Goal: Task Accomplishment & Management: Use online tool/utility

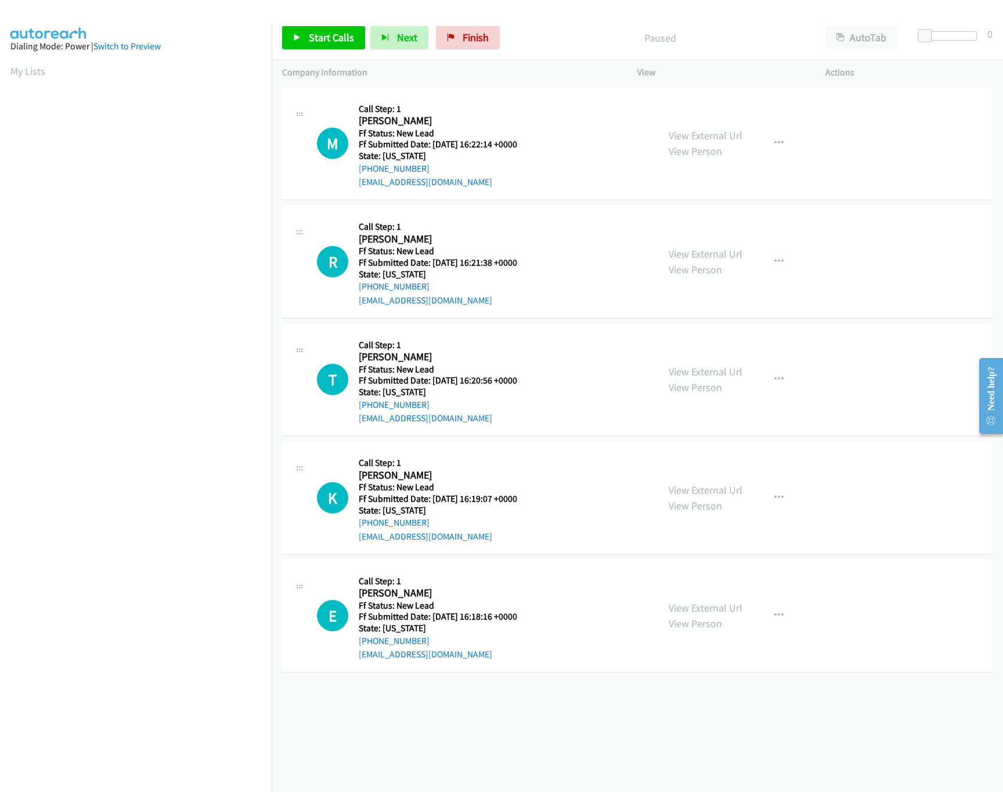
click at [140, 693] on nav "Dialing Mode: Power | Switch to Preview My Lists" at bounding box center [136, 420] width 272 height 792
click at [707, 256] on link "View External Url" at bounding box center [705, 253] width 74 height 13
click at [721, 129] on link "View External Url" at bounding box center [705, 135] width 74 height 13
click at [328, 49] on link "Start Calls" at bounding box center [323, 37] width 83 height 23
click at [971, 35] on div at bounding box center [944, 35] width 53 height 9
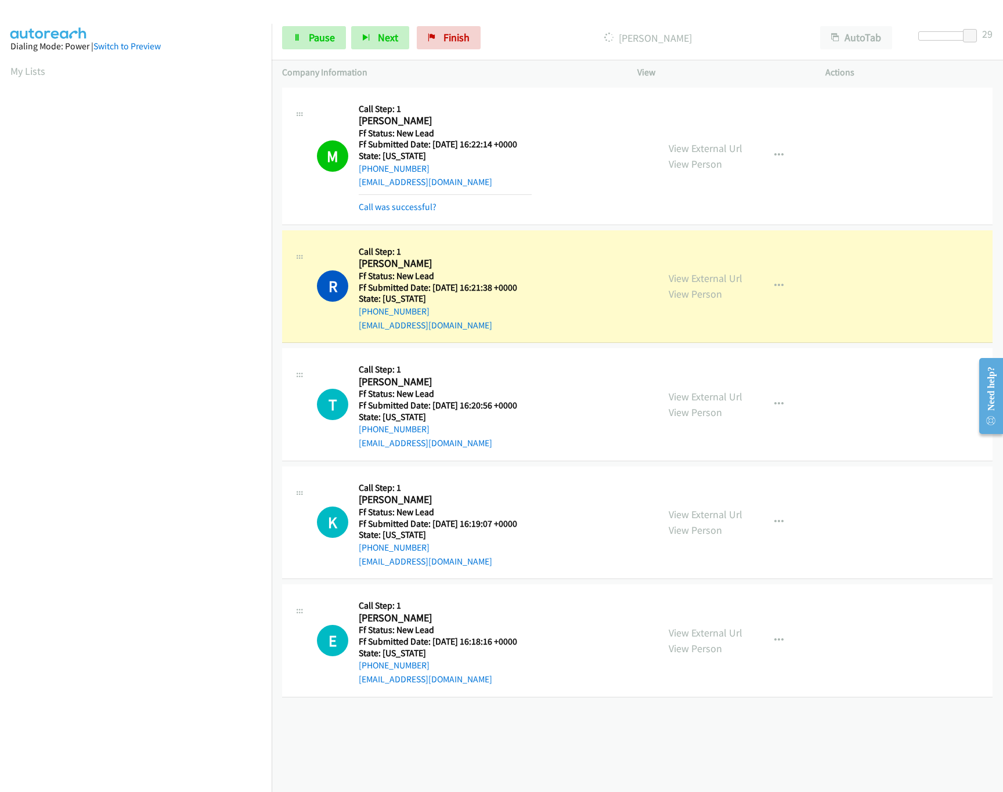
click at [312, 52] on div "Start Calls Pause Next Finish Dialing Rovina Singh AutoTab AutoTab 29" at bounding box center [637, 38] width 731 height 45
click at [317, 35] on span "Pause" at bounding box center [322, 37] width 26 height 13
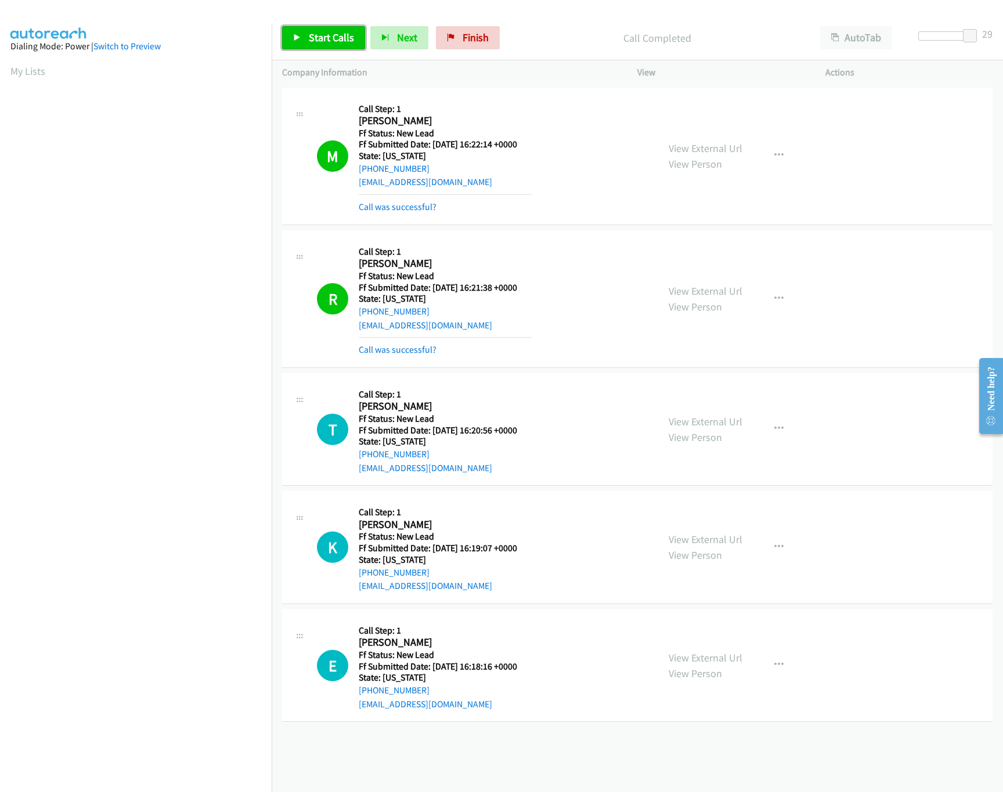
click at [315, 42] on span "Start Calls" at bounding box center [331, 37] width 45 height 13
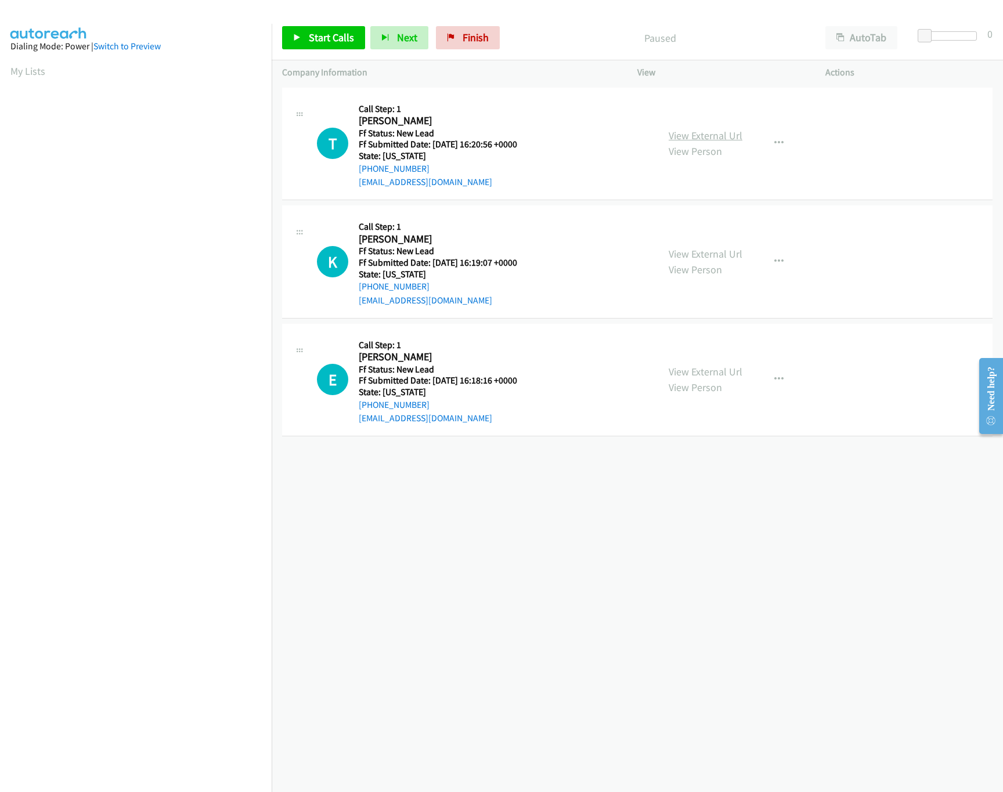
click at [693, 129] on link "View External Url" at bounding box center [705, 135] width 74 height 13
click at [321, 42] on span "Start Calls" at bounding box center [331, 37] width 45 height 13
click at [693, 252] on link "View External Url" at bounding box center [705, 253] width 74 height 13
drag, startPoint x: 928, startPoint y: 38, endPoint x: 963, endPoint y: 44, distance: 34.6
click at [963, 44] on body "Start Calls Pause Next Finish Started AutoTab AutoTab 23 Company Information In…" at bounding box center [501, 27] width 1003 height 55
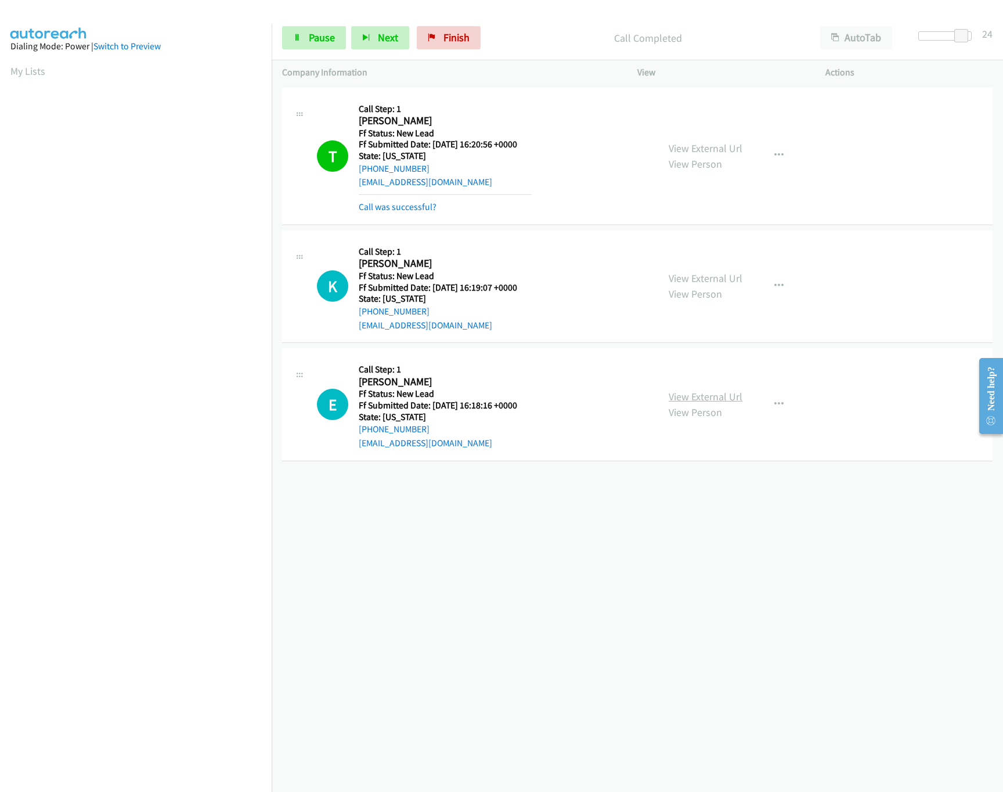
drag, startPoint x: 688, startPoint y: 384, endPoint x: 688, endPoint y: 394, distance: 10.4
click at [688, 384] on div "View External Url View Person View External Url Email Schedule/Manage Callback …" at bounding box center [757, 405] width 198 height 92
click at [688, 395] on link "View External Url" at bounding box center [705, 396] width 74 height 13
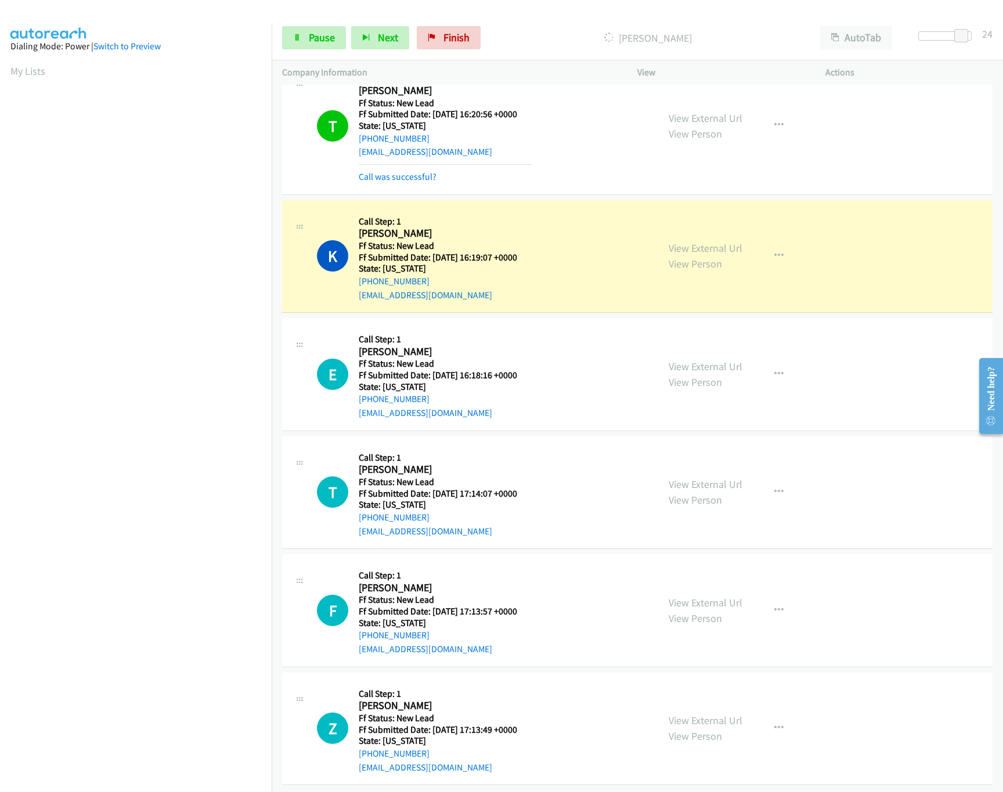
scroll to position [46, 0]
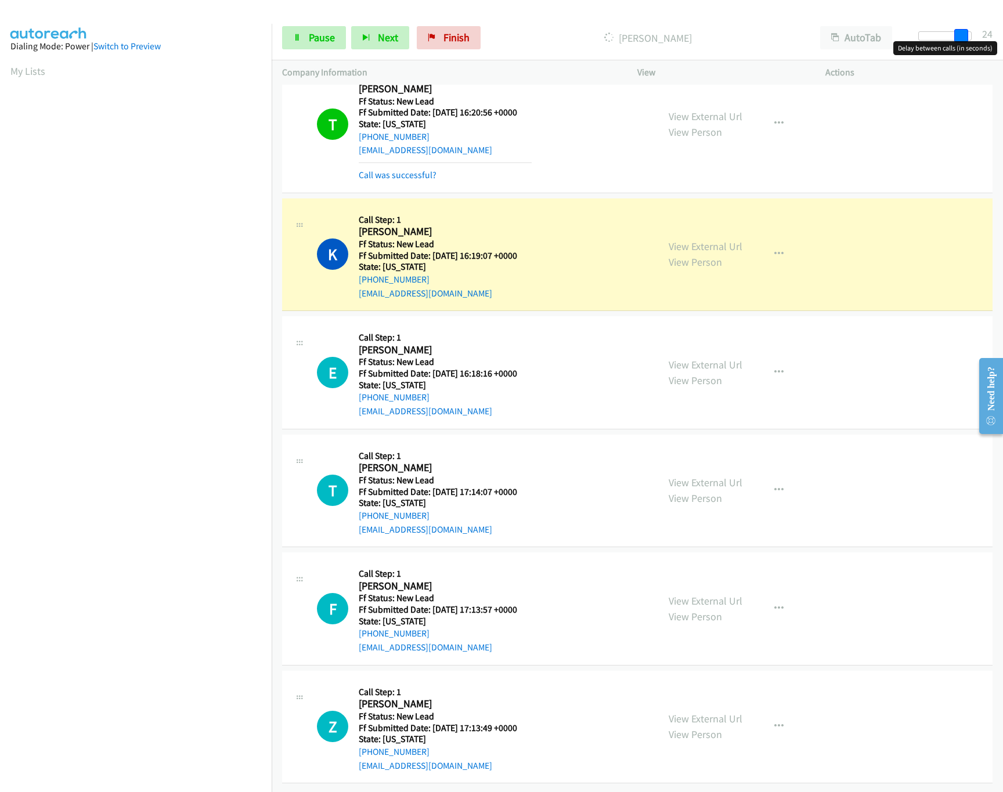
drag, startPoint x: 961, startPoint y: 39, endPoint x: 1001, endPoint y: 47, distance: 40.3
click at [1001, 47] on div "Start Calls Pause Next Finish Dialing Kellie Mallett AutoTab AutoTab 24" at bounding box center [637, 38] width 731 height 45
click at [689, 476] on link "View External Url" at bounding box center [705, 482] width 74 height 13
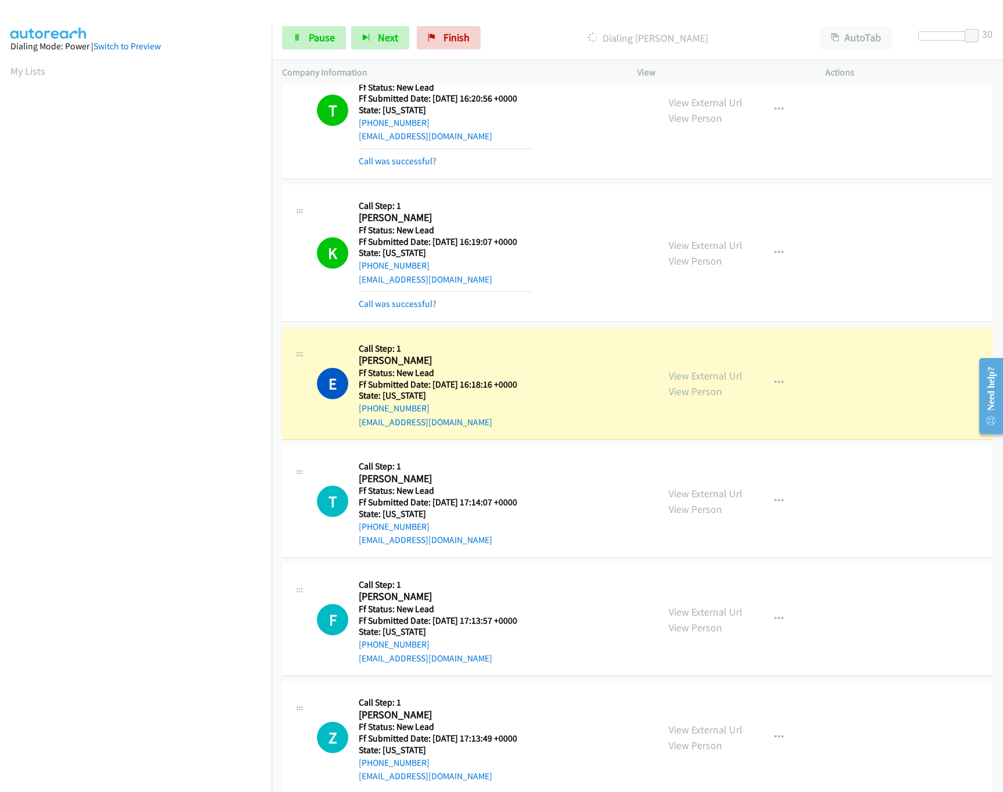
scroll to position [71, 0]
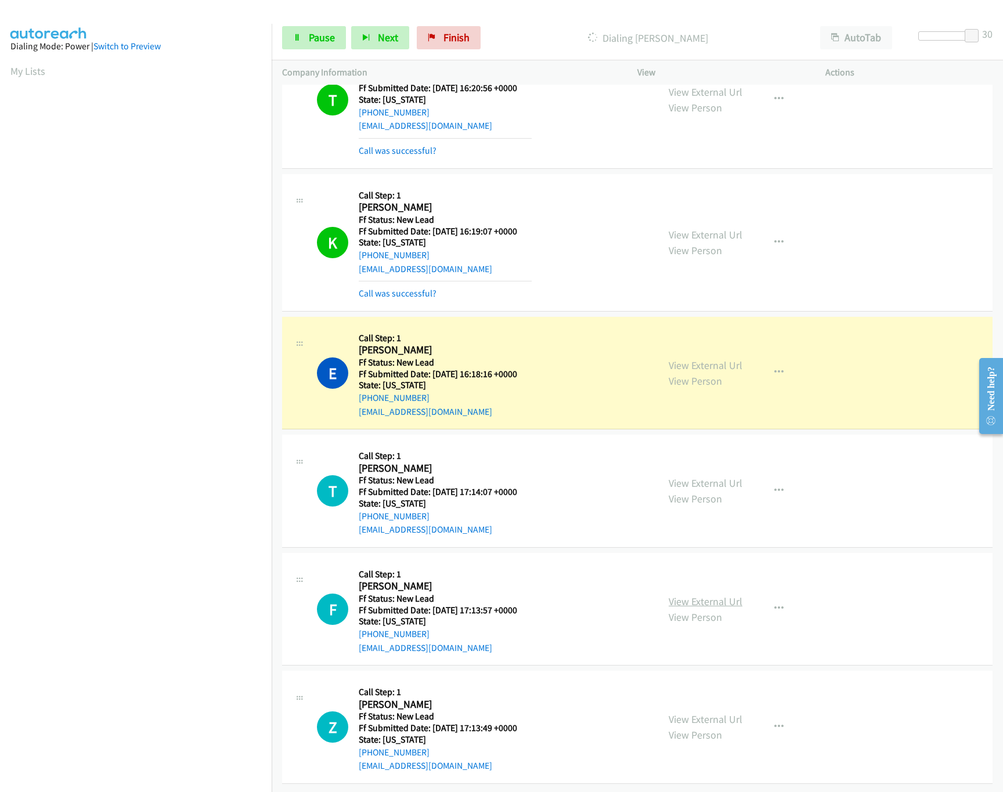
click at [716, 595] on link "View External Url" at bounding box center [705, 601] width 74 height 13
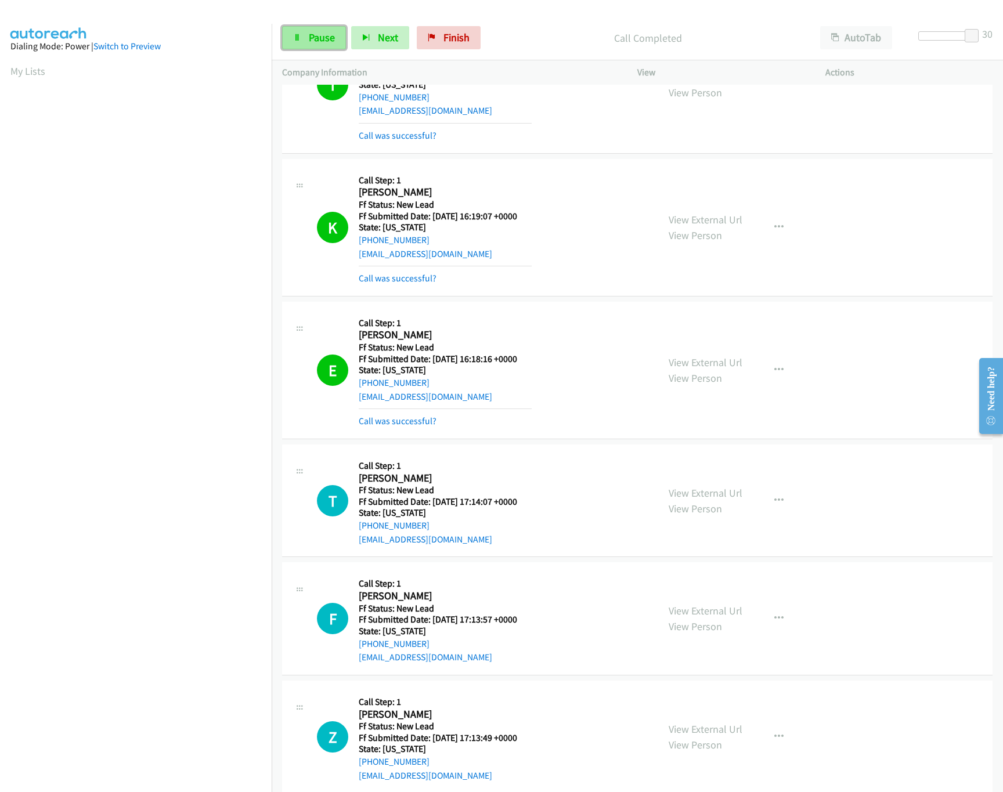
click at [315, 37] on span "Pause" at bounding box center [322, 37] width 26 height 13
click at [397, 426] on link "Call was successful?" at bounding box center [398, 420] width 78 height 11
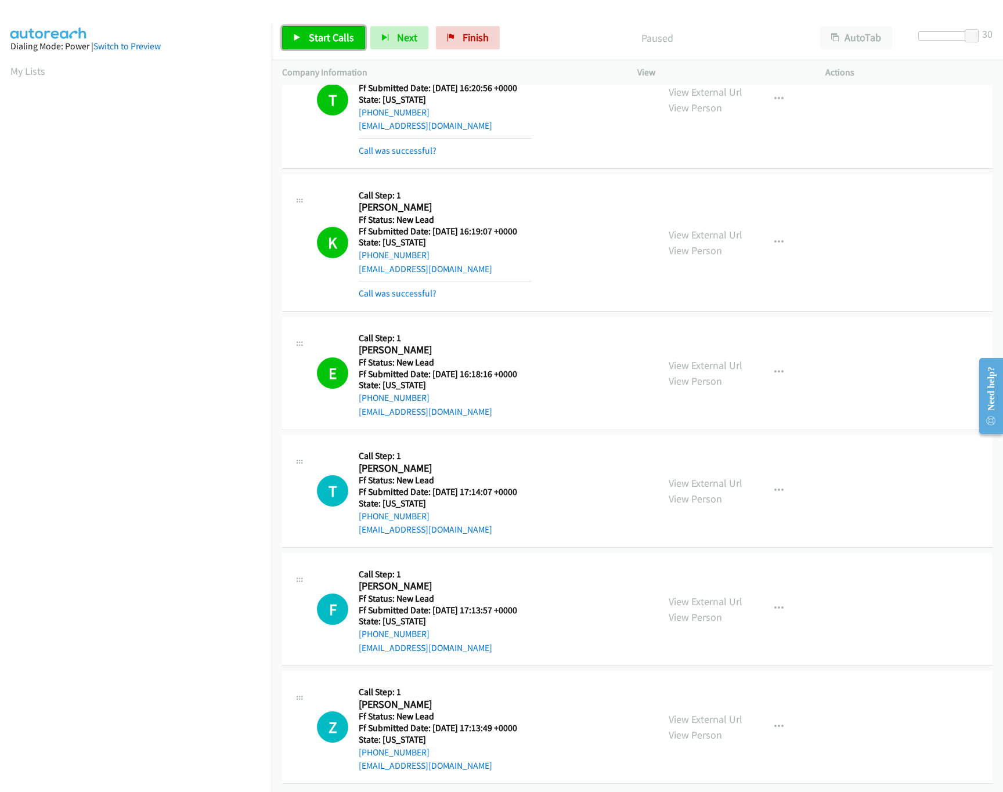
click at [343, 42] on span "Start Calls" at bounding box center [331, 37] width 45 height 13
click at [303, 37] on link "Pause" at bounding box center [314, 37] width 64 height 23
click at [317, 31] on span "Start Calls" at bounding box center [331, 37] width 45 height 13
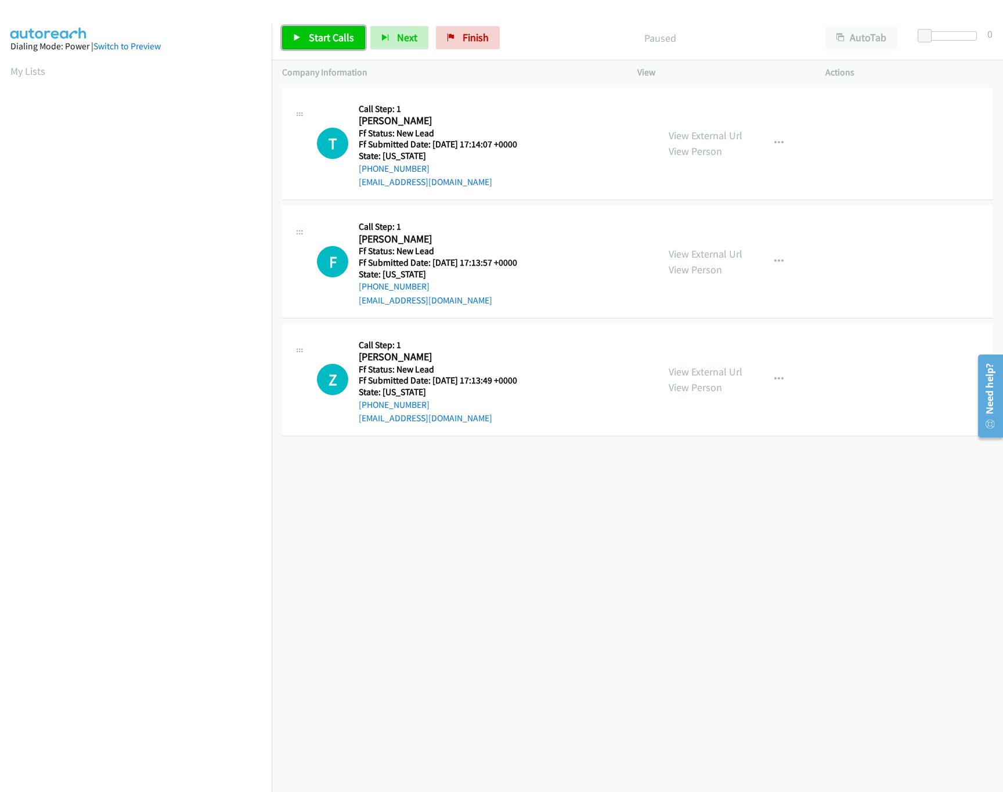
click at [310, 44] on span "Start Calls" at bounding box center [331, 37] width 45 height 13
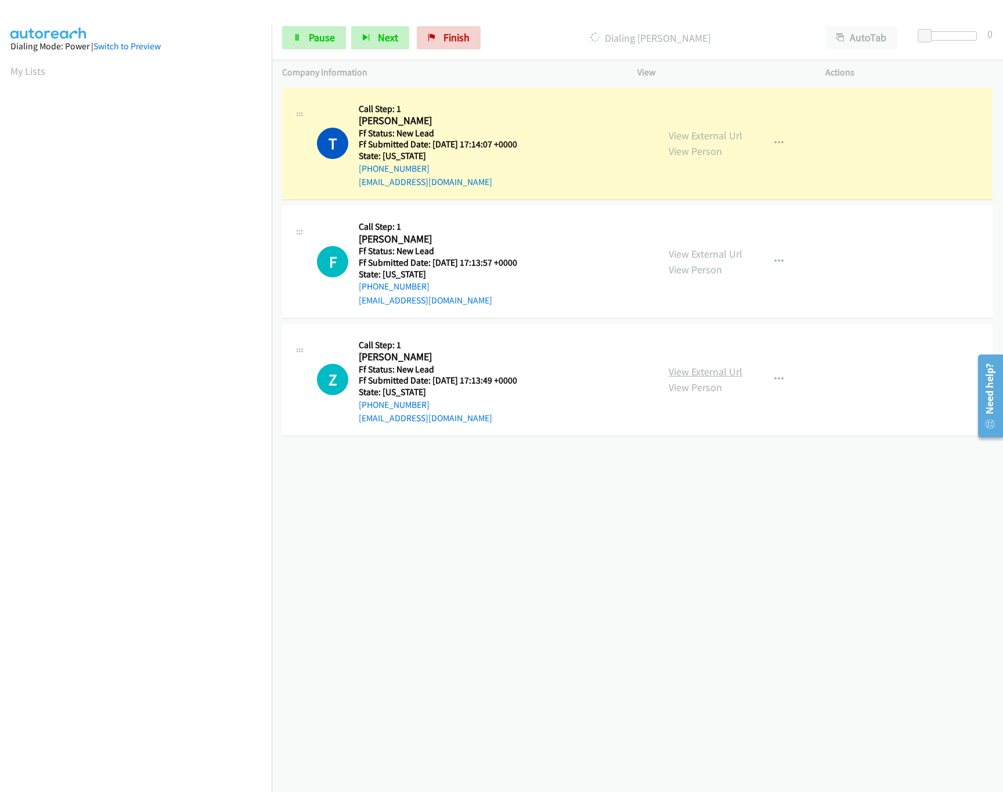
click at [696, 368] on link "View External Url" at bounding box center [705, 371] width 74 height 13
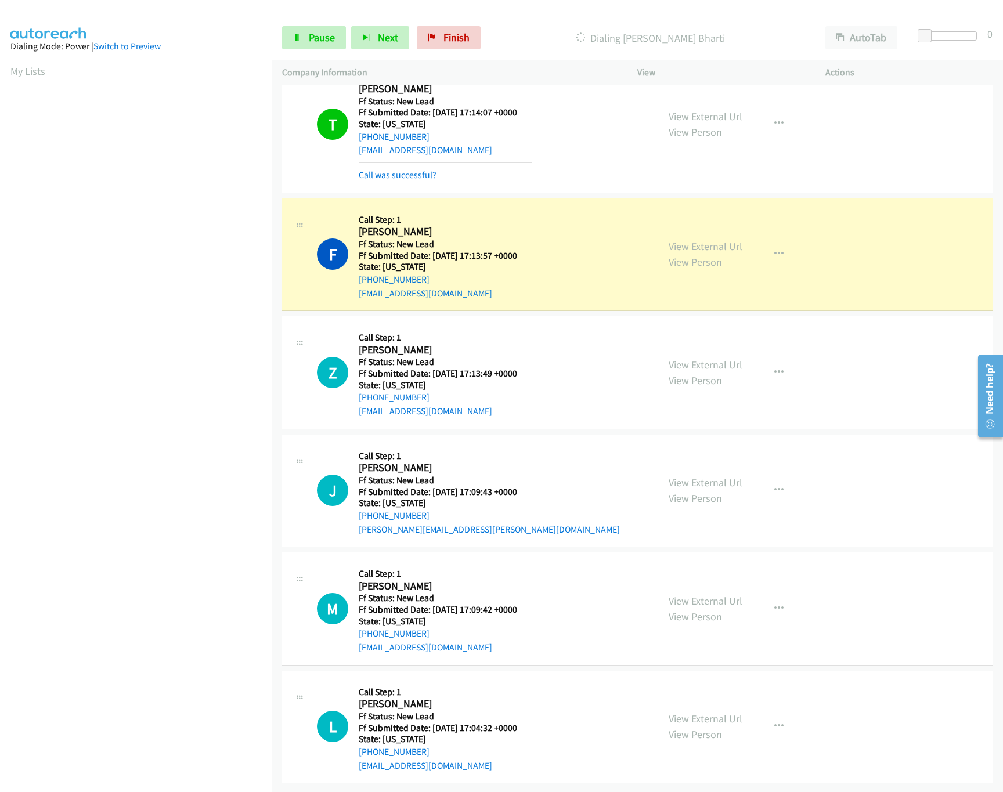
scroll to position [46, 0]
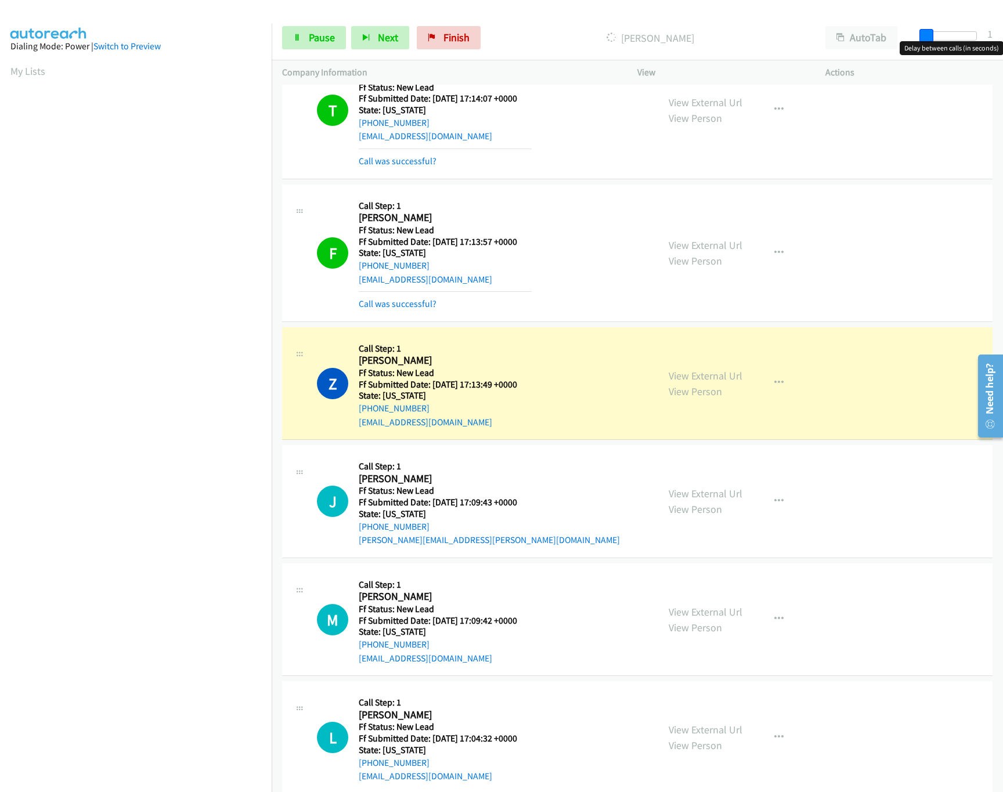
drag, startPoint x: 923, startPoint y: 30, endPoint x: 1029, endPoint y: 42, distance: 107.0
click at [1002, 42] on html "Start Calls Pause Next Finish Dialing Zelalem Endale AutoTab AutoTab 1 Company …" at bounding box center [501, 27] width 1003 height 55
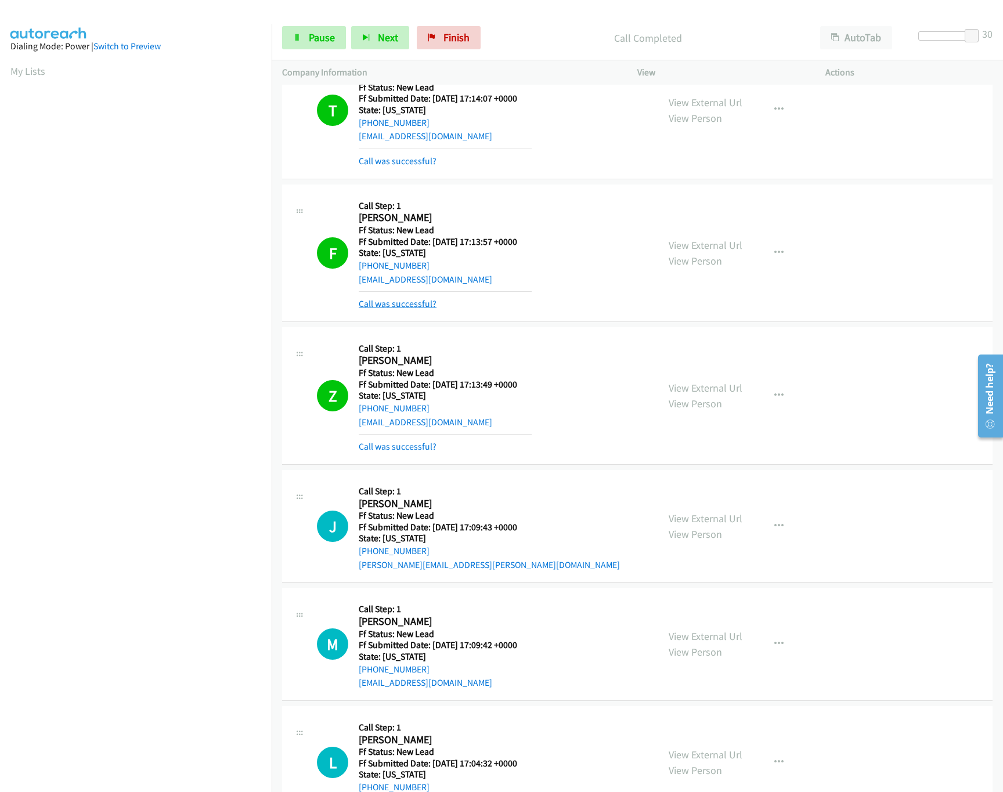
click at [425, 302] on link "Call was successful?" at bounding box center [398, 303] width 78 height 11
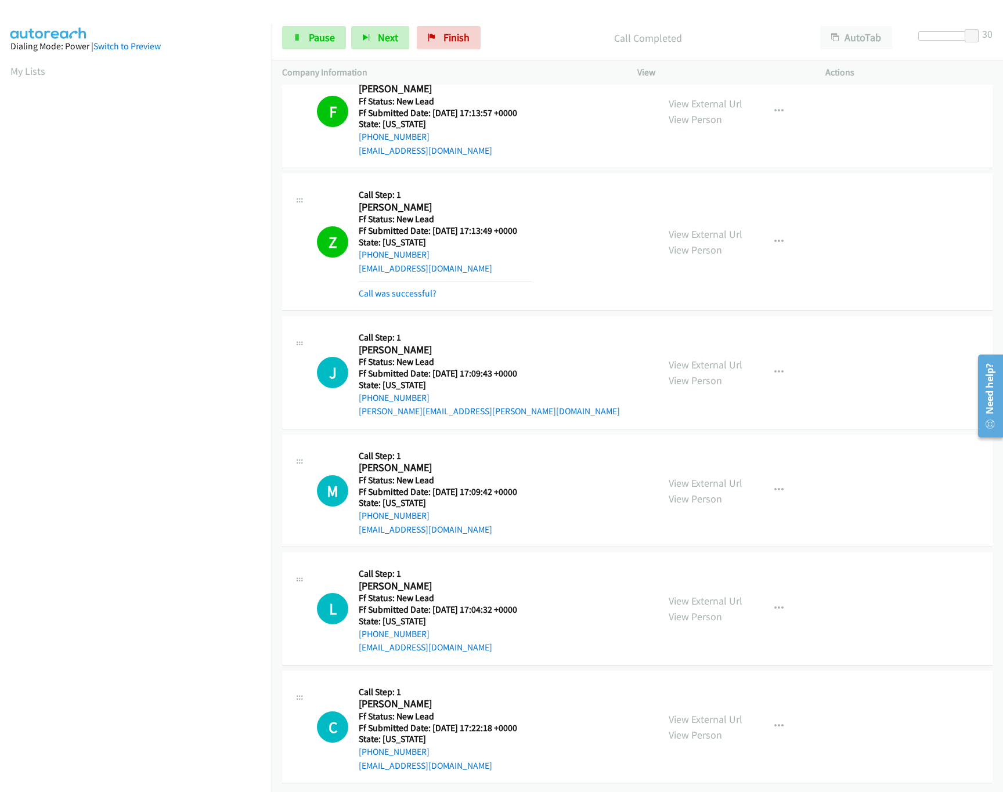
scroll to position [190, 0]
click at [692, 358] on link "View External Url" at bounding box center [705, 364] width 74 height 13
click at [709, 476] on link "View External Url" at bounding box center [705, 482] width 74 height 13
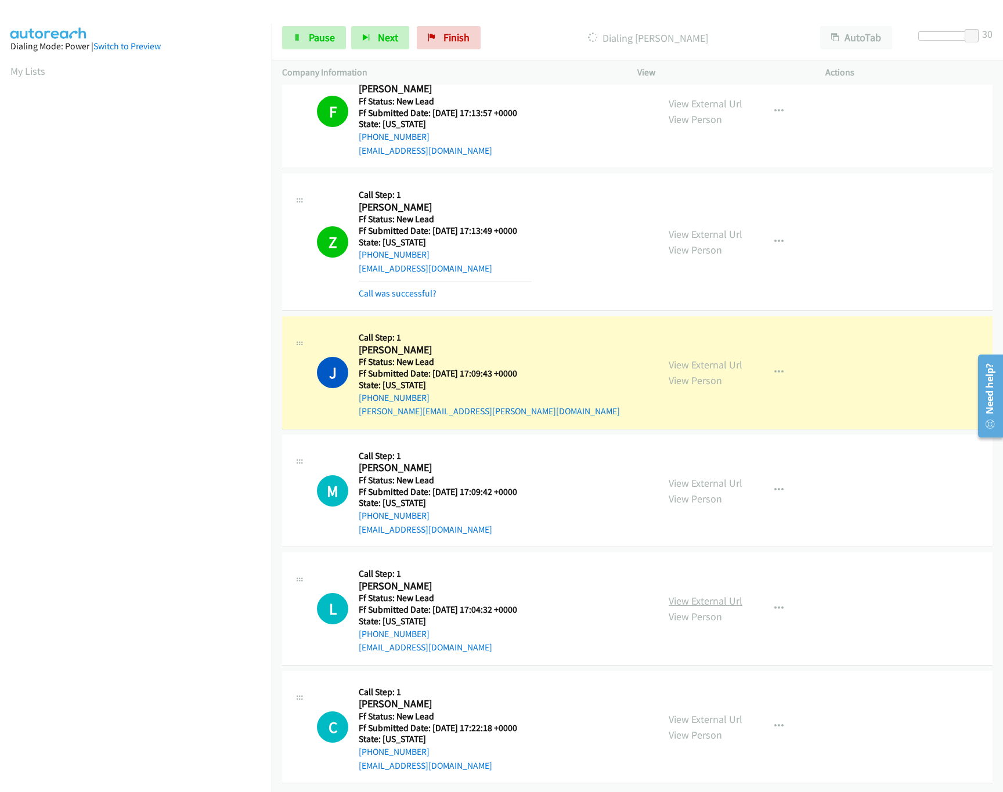
click at [679, 594] on link "View External Url" at bounding box center [705, 600] width 74 height 13
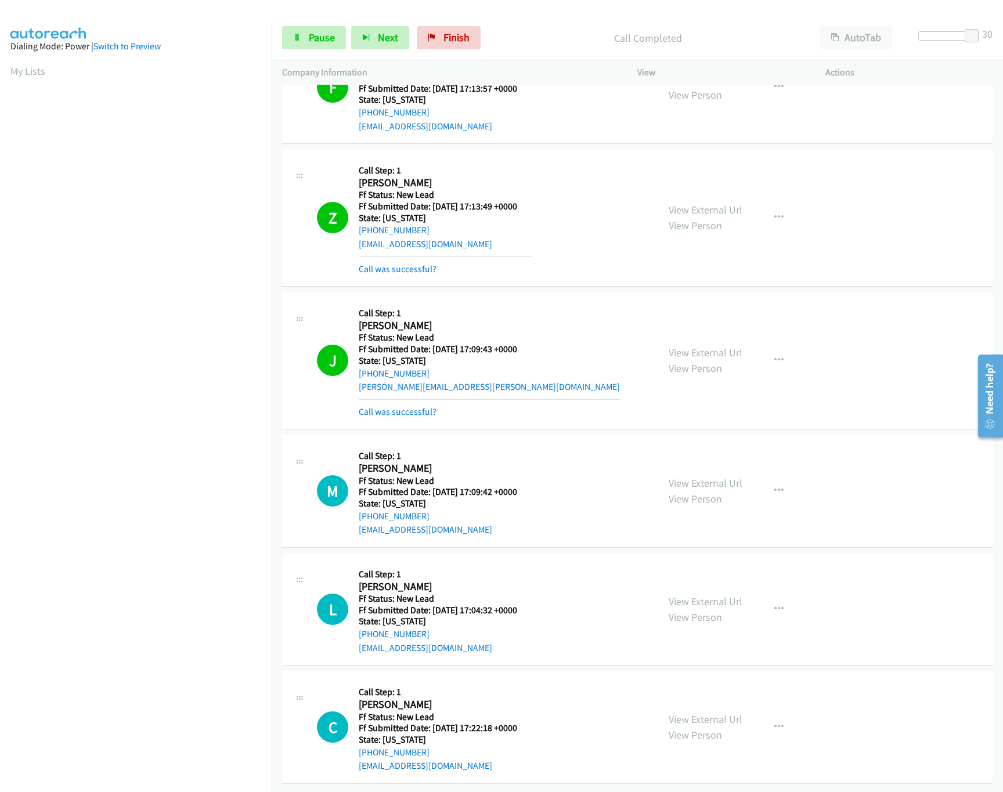
scroll to position [215, 0]
click at [675, 713] on link "View External Url" at bounding box center [705, 719] width 74 height 13
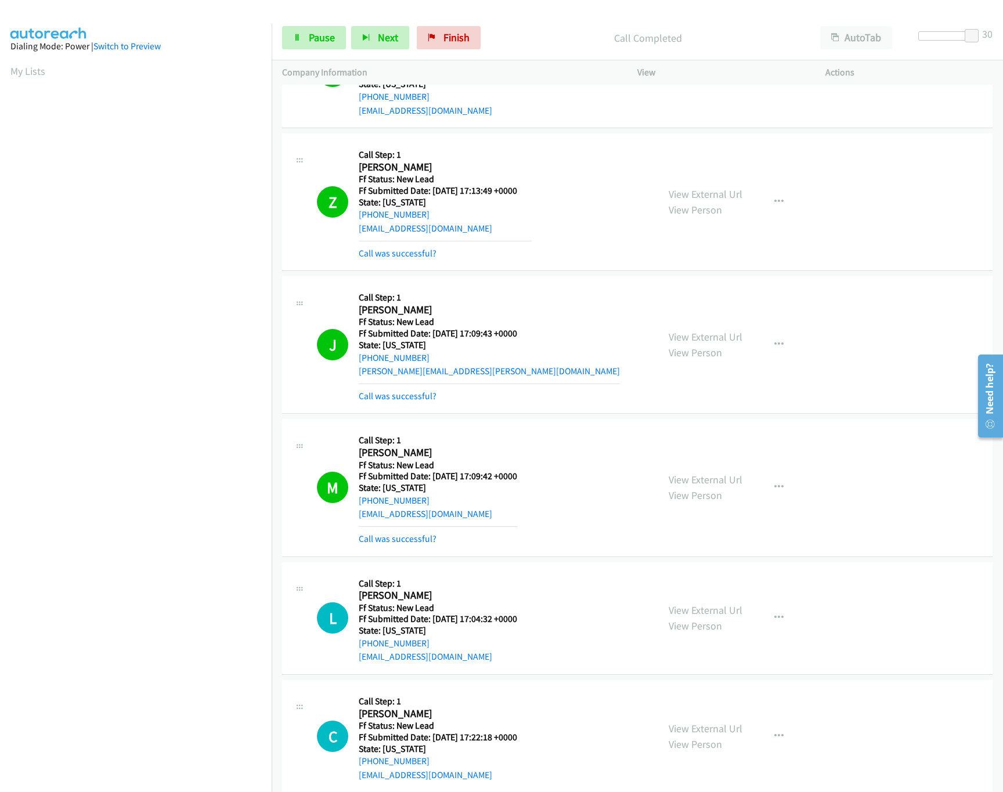
scroll to position [595, 0]
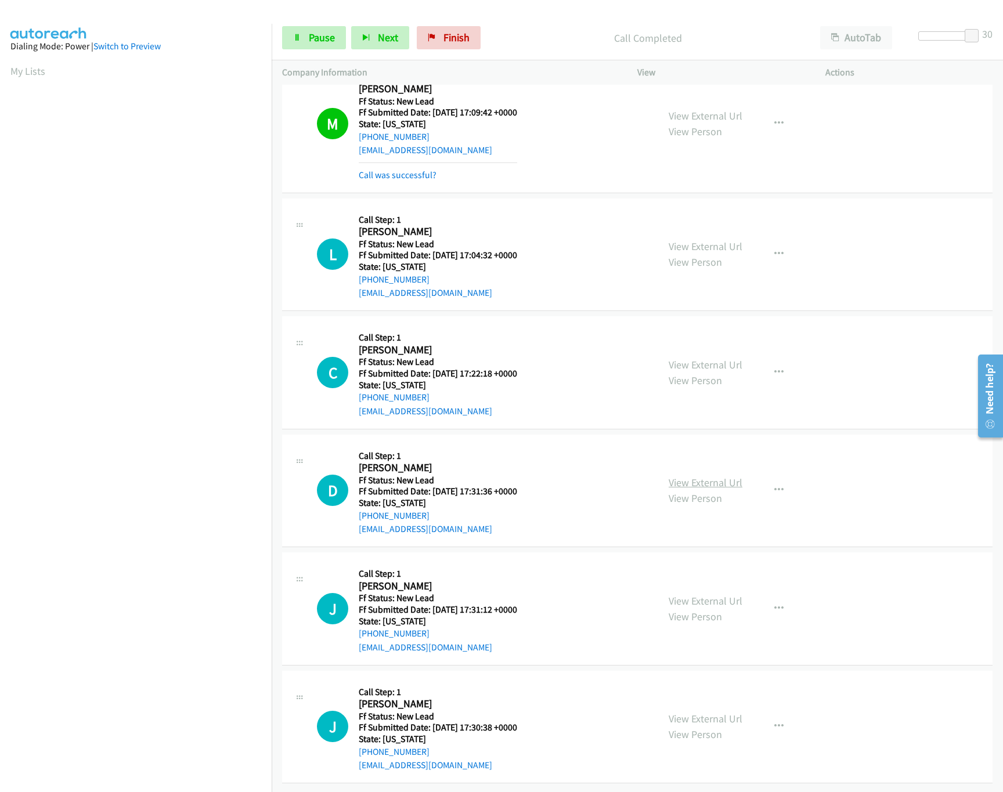
click at [685, 476] on link "View External Url" at bounding box center [705, 482] width 74 height 13
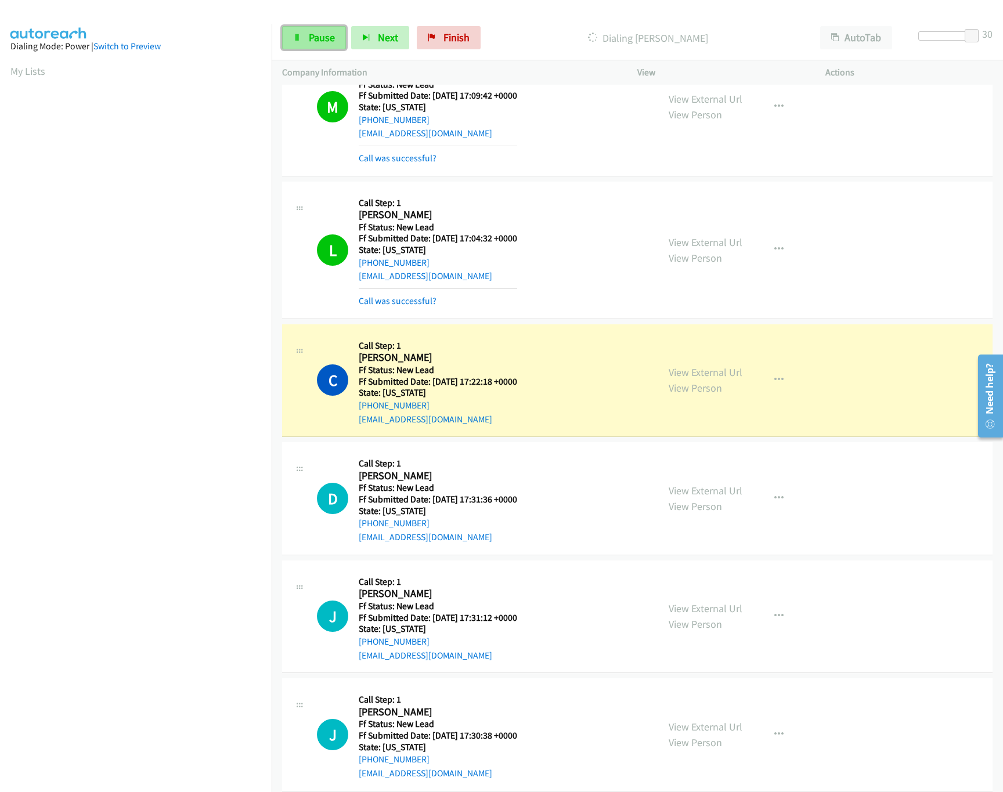
click at [294, 42] on link "Pause" at bounding box center [314, 37] width 64 height 23
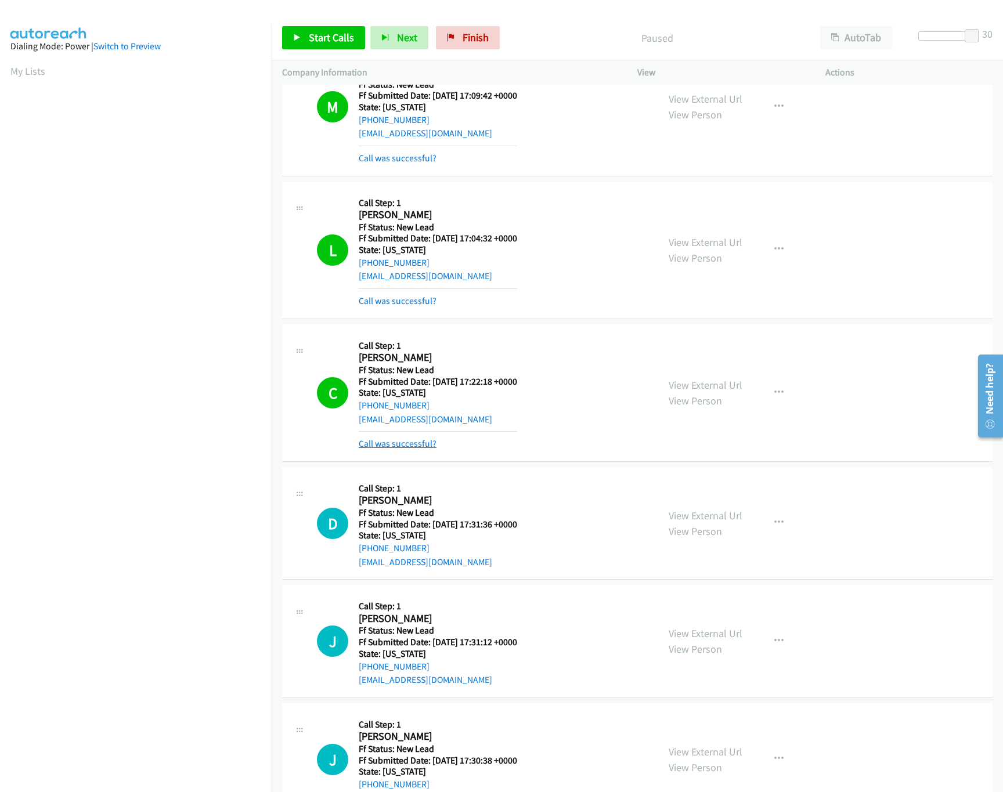
click at [371, 446] on link "Call was successful?" at bounding box center [398, 443] width 78 height 11
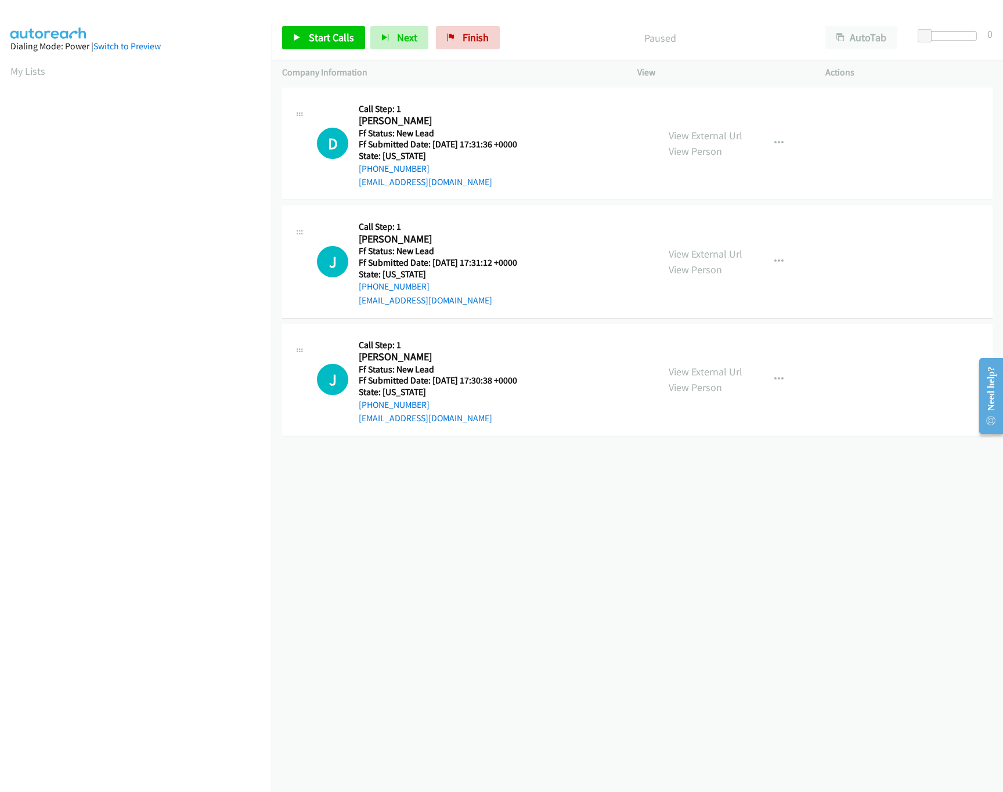
click at [383, 527] on div "[PHONE_NUMBER] Call failed - Please reload the list and try again The Callbar F…" at bounding box center [637, 438] width 731 height 707
click at [328, 35] on span "Start Calls" at bounding box center [331, 37] width 45 height 13
click at [703, 254] on link "View External Url" at bounding box center [705, 253] width 74 height 13
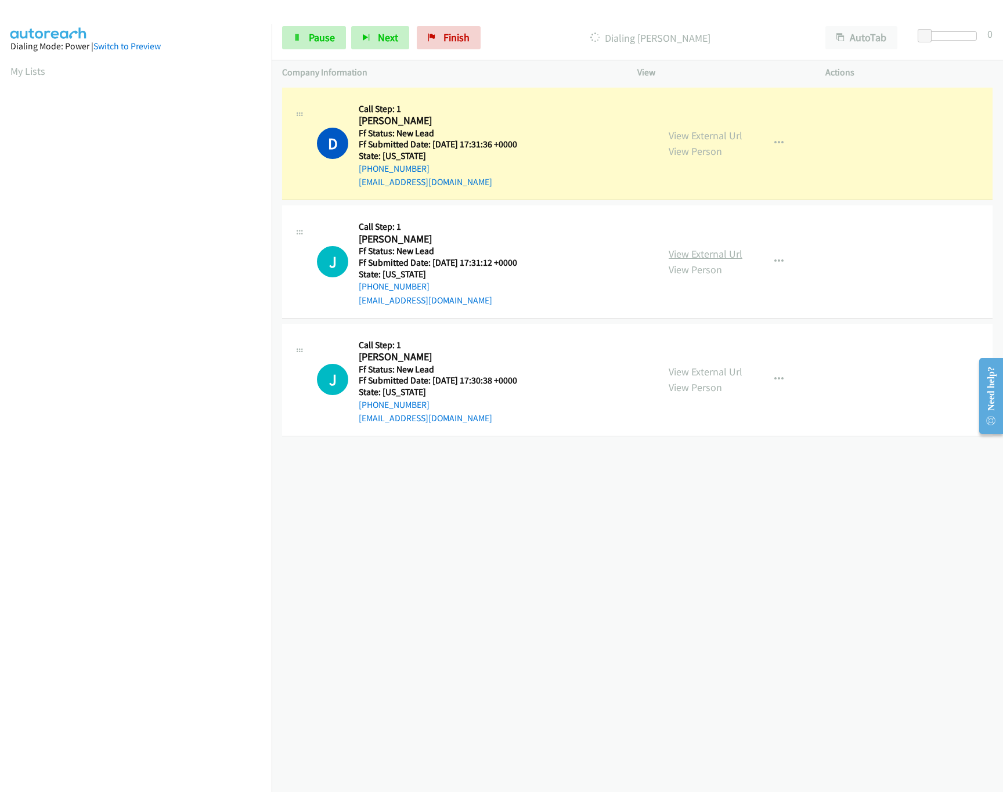
click at [679, 255] on link "View External Url" at bounding box center [705, 253] width 74 height 13
click at [930, 32] on span at bounding box center [924, 36] width 14 height 14
drag, startPoint x: 930, startPoint y: 32, endPoint x: 1106, endPoint y: 38, distance: 175.9
click at [1002, 38] on html "Start Calls Pause Next Finish Dialing [PERSON_NAME] AutoTab AutoTab 30 Company …" at bounding box center [501, 27] width 1003 height 55
click at [774, 258] on icon "button" at bounding box center [778, 261] width 9 height 9
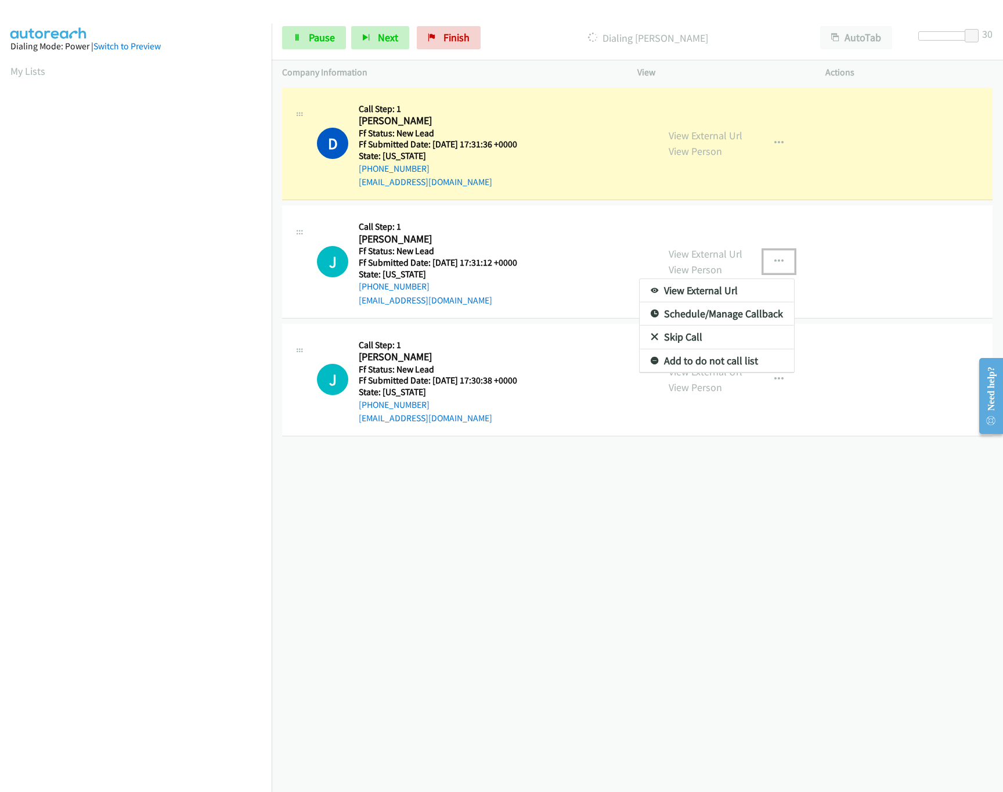
click at [698, 331] on link "Skip Call" at bounding box center [716, 337] width 154 height 23
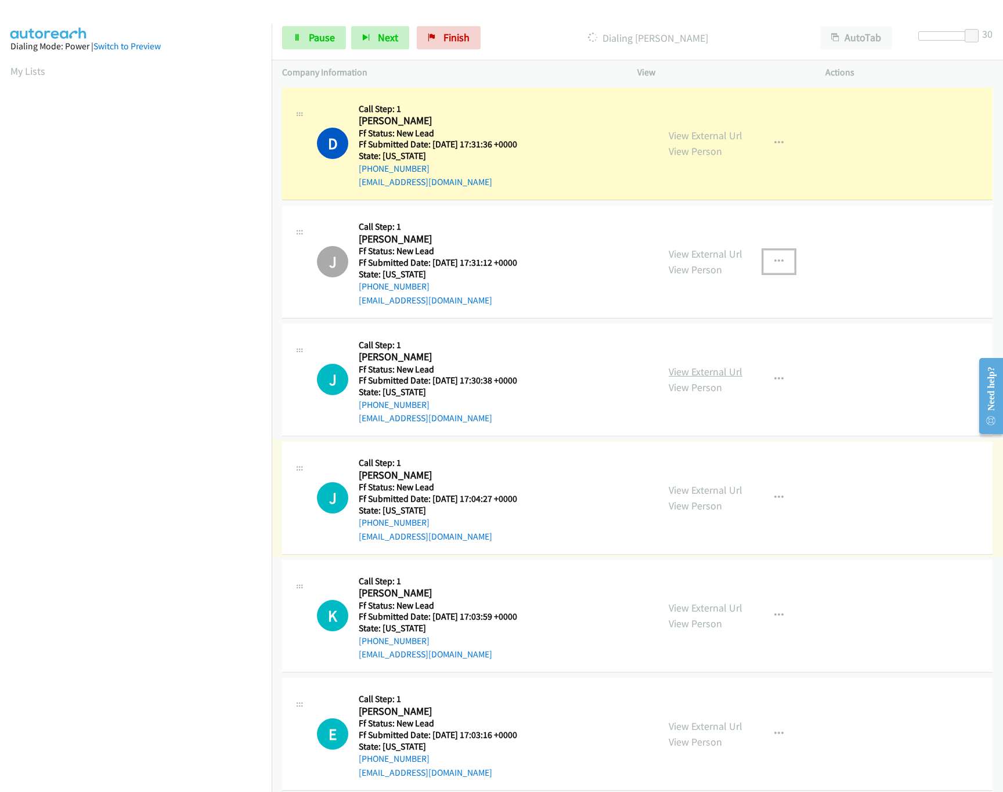
click at [708, 366] on link "View External Url" at bounding box center [705, 371] width 74 height 13
click at [327, 44] on link "Pause" at bounding box center [314, 37] width 64 height 23
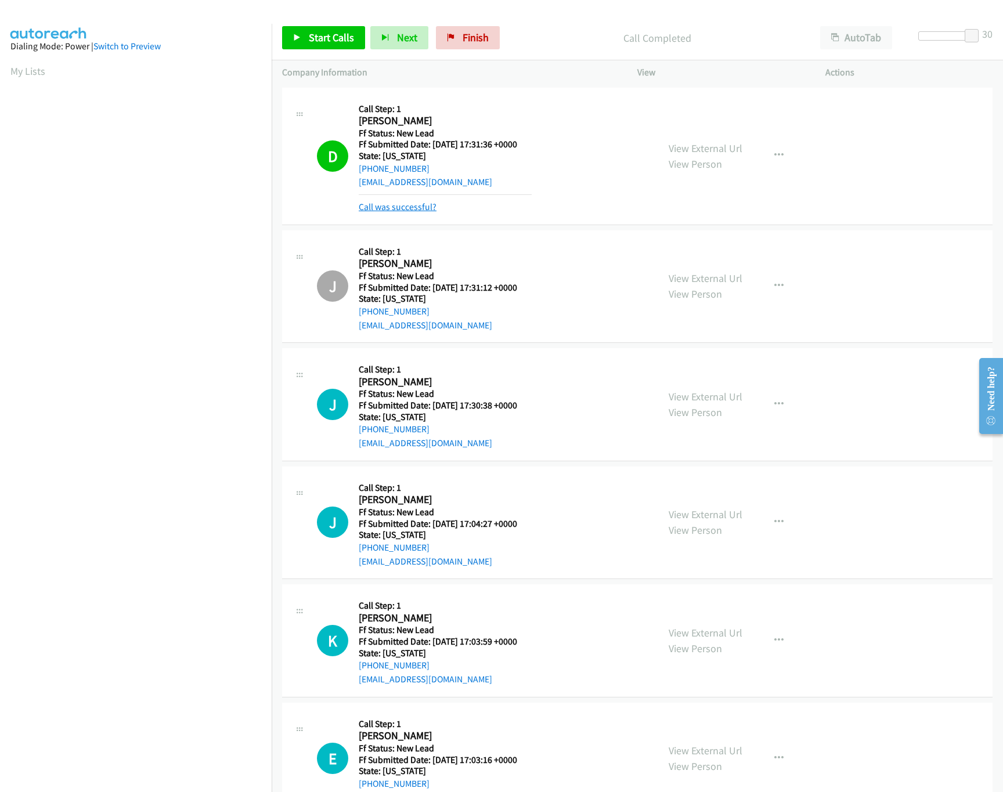
click at [384, 209] on link "Call was successful?" at bounding box center [398, 206] width 78 height 11
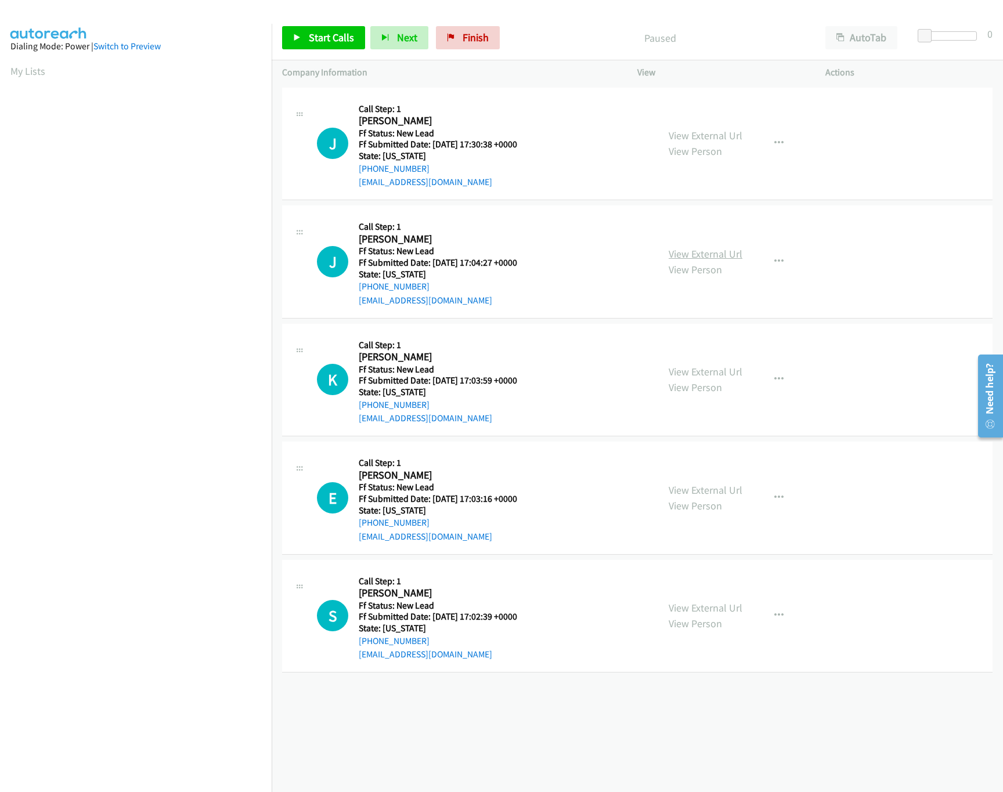
drag, startPoint x: 726, startPoint y: 250, endPoint x: 669, endPoint y: 251, distance: 57.5
click at [726, 250] on link "View External Url" at bounding box center [705, 253] width 74 height 13
click at [322, 26] on div "Start Calls Pause Next Finish Paused AutoTab AutoTab 0" at bounding box center [637, 38] width 731 height 45
click at [329, 35] on span "Start Calls" at bounding box center [331, 37] width 45 height 13
drag, startPoint x: 930, startPoint y: 37, endPoint x: 1017, endPoint y: 37, distance: 87.0
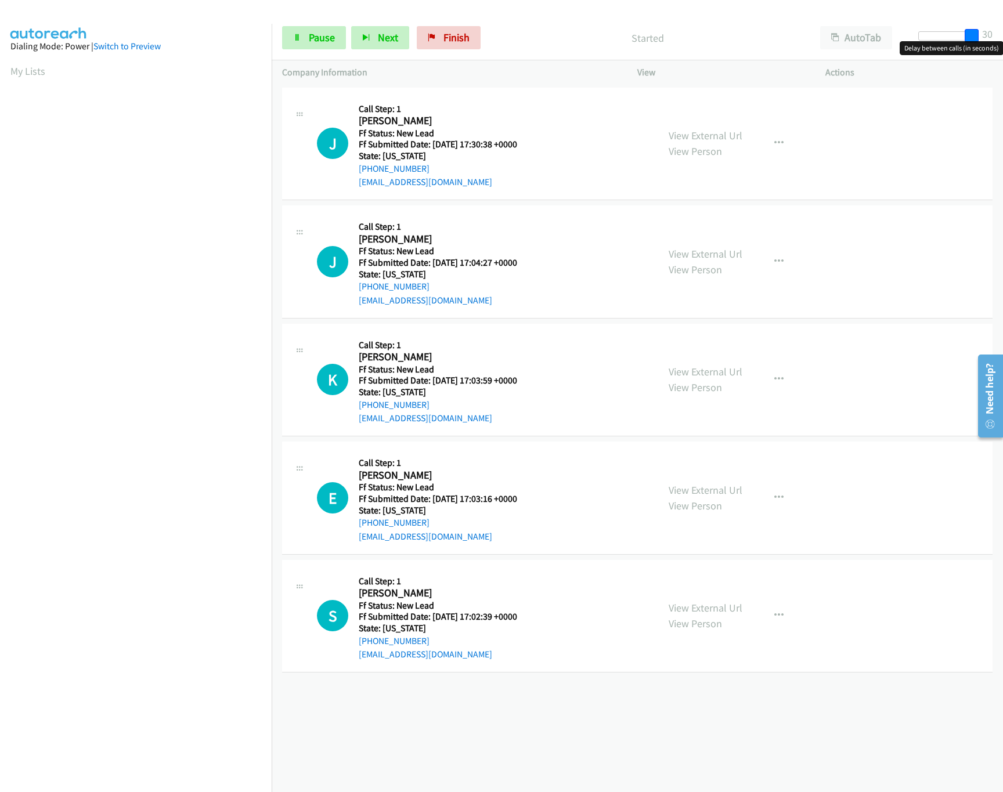
click at [1002, 37] on html "Start Calls Pause Next Finish Started AutoTab AutoTab 30 Company Information In…" at bounding box center [501, 27] width 1003 height 55
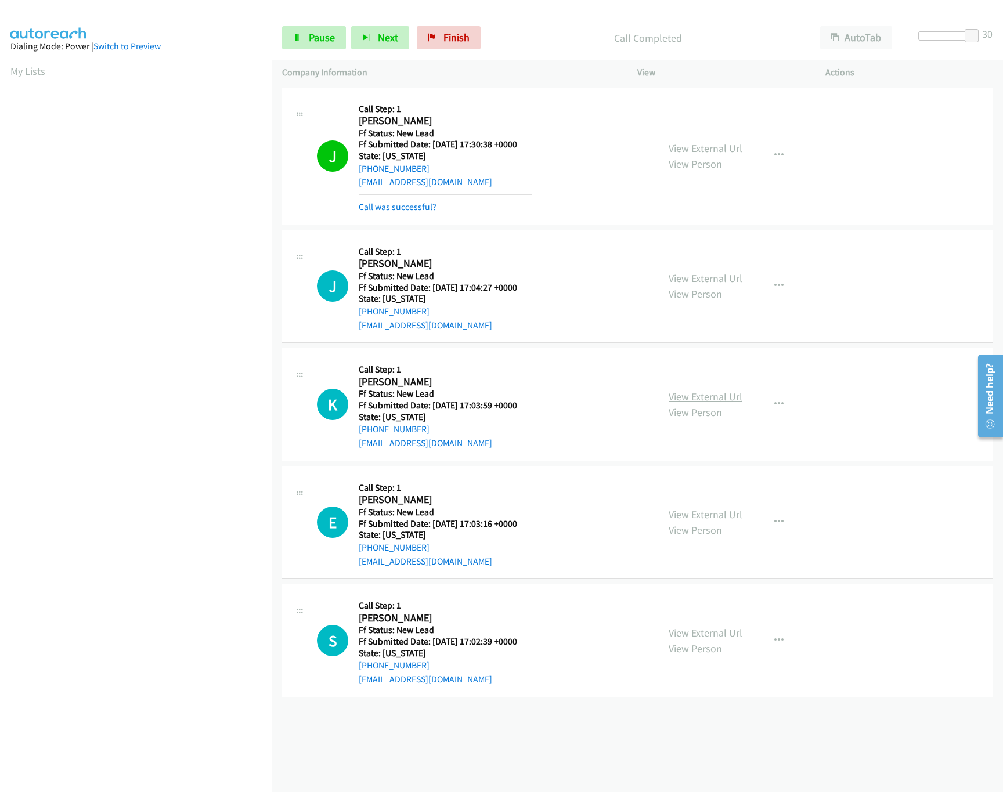
click at [720, 400] on link "View External Url" at bounding box center [705, 396] width 74 height 13
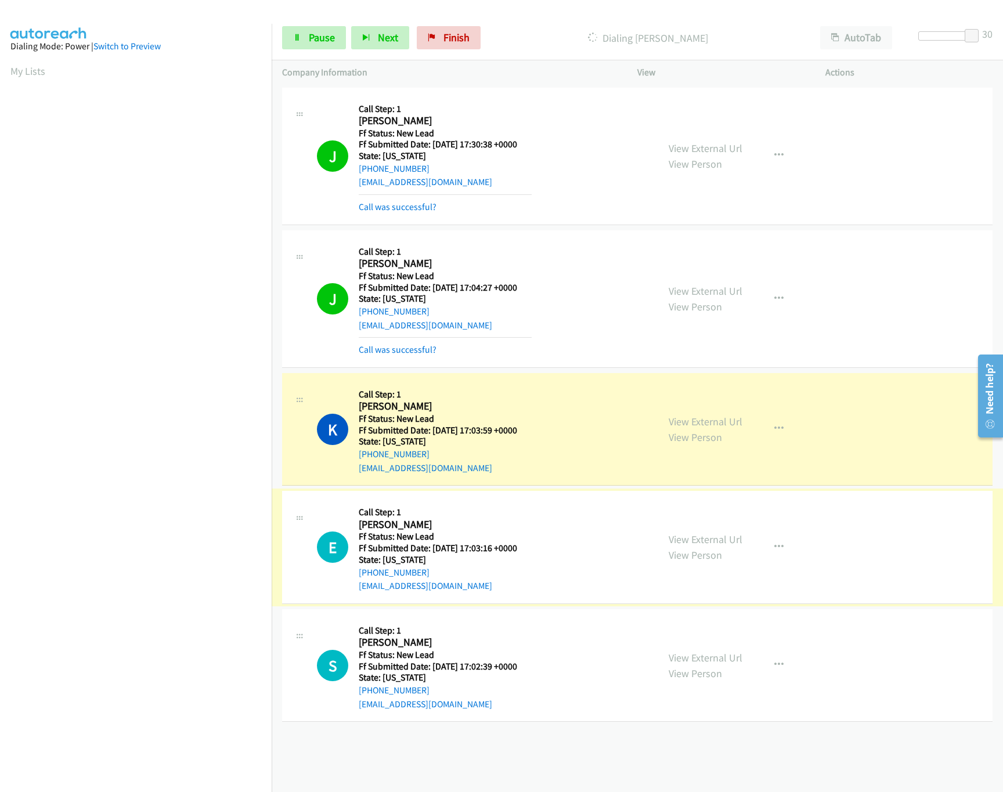
click at [709, 543] on link "View External Url" at bounding box center [705, 539] width 74 height 13
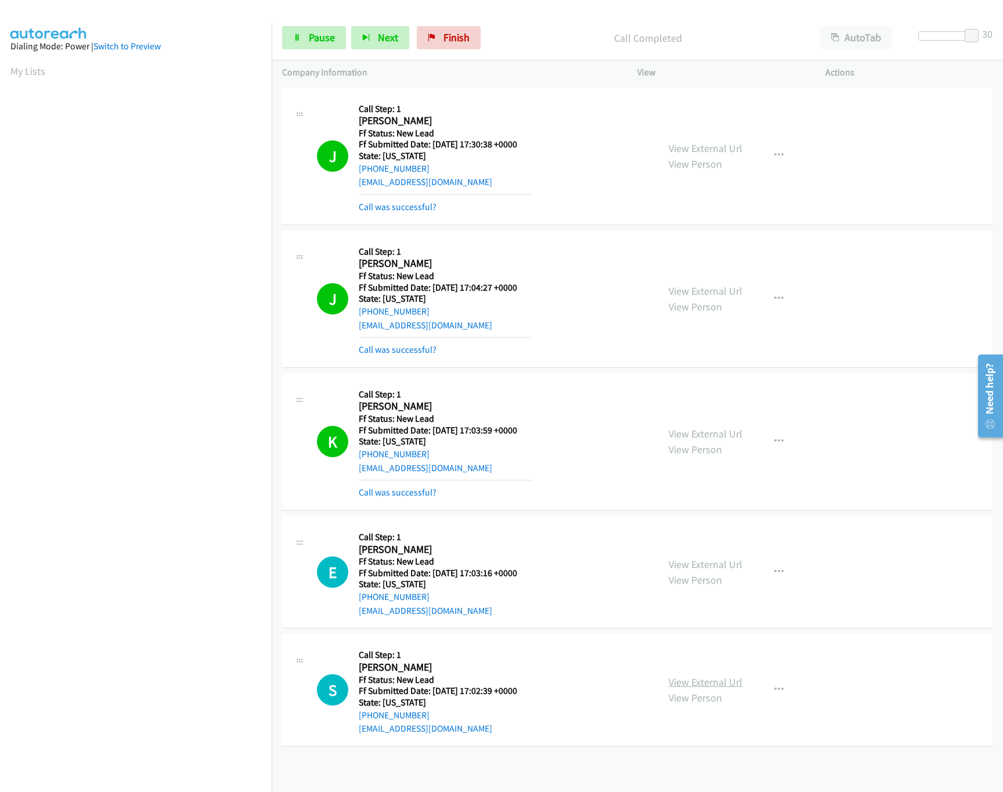
click at [696, 686] on link "View External Url" at bounding box center [705, 681] width 74 height 13
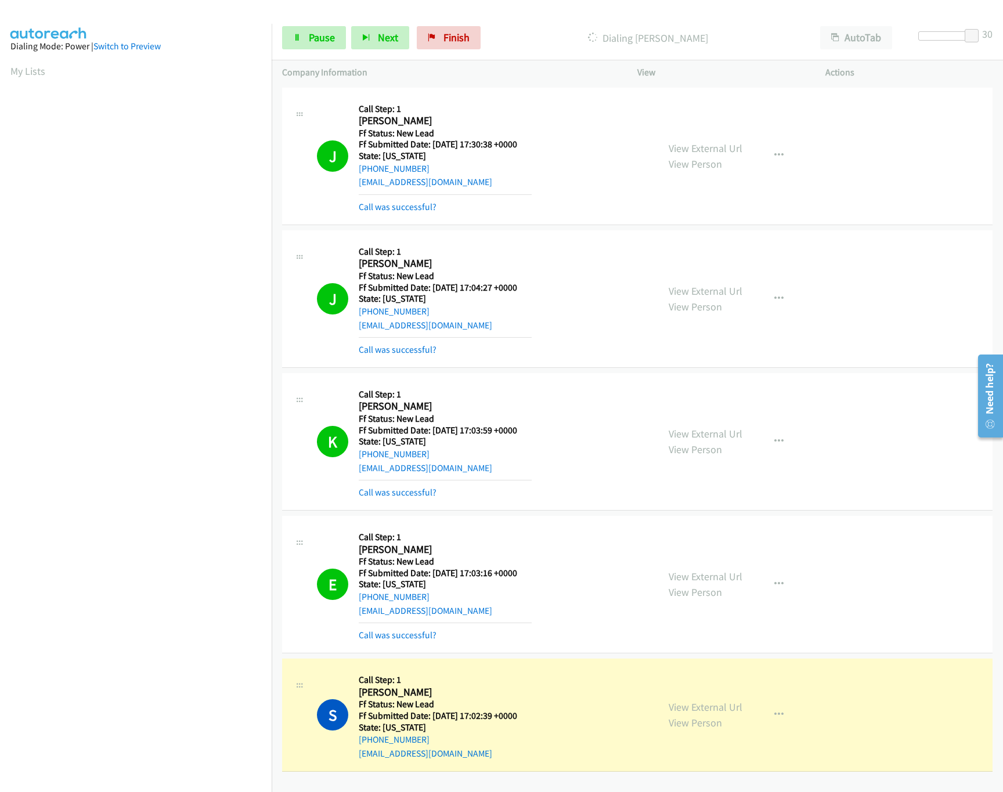
scroll to position [3, 0]
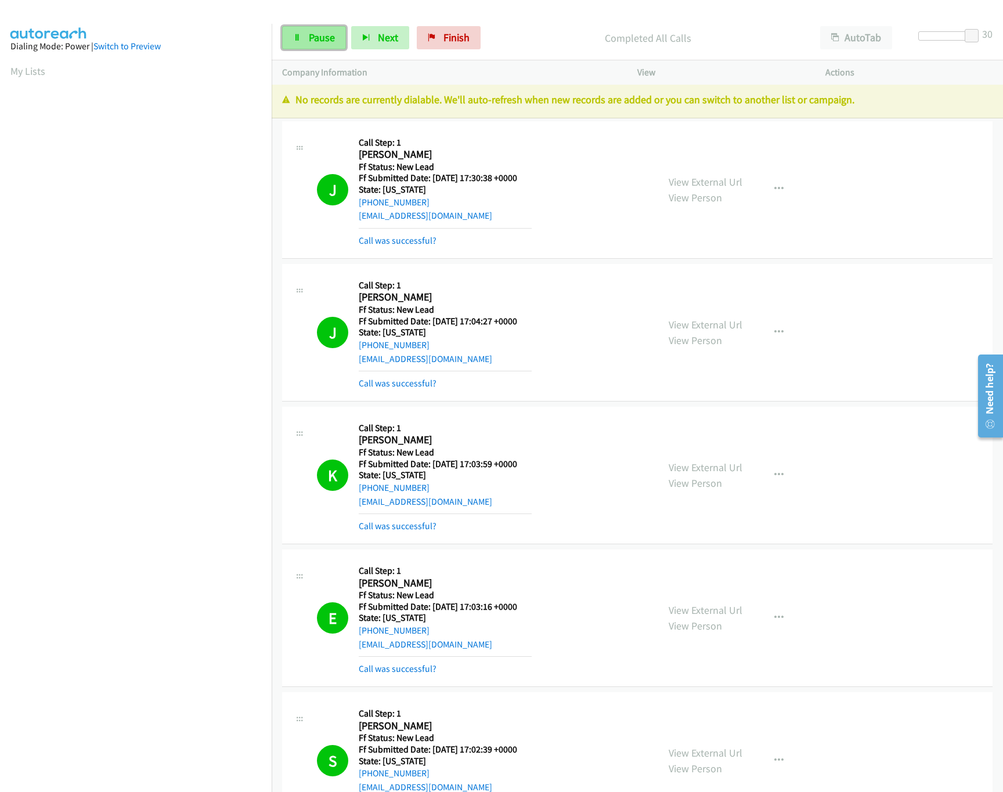
click at [302, 47] on link "Pause" at bounding box center [314, 37] width 64 height 23
drag, startPoint x: 467, startPoint y: 38, endPoint x: 563, endPoint y: 66, distance: 99.7
click at [468, 38] on span "Finish" at bounding box center [475, 37] width 26 height 13
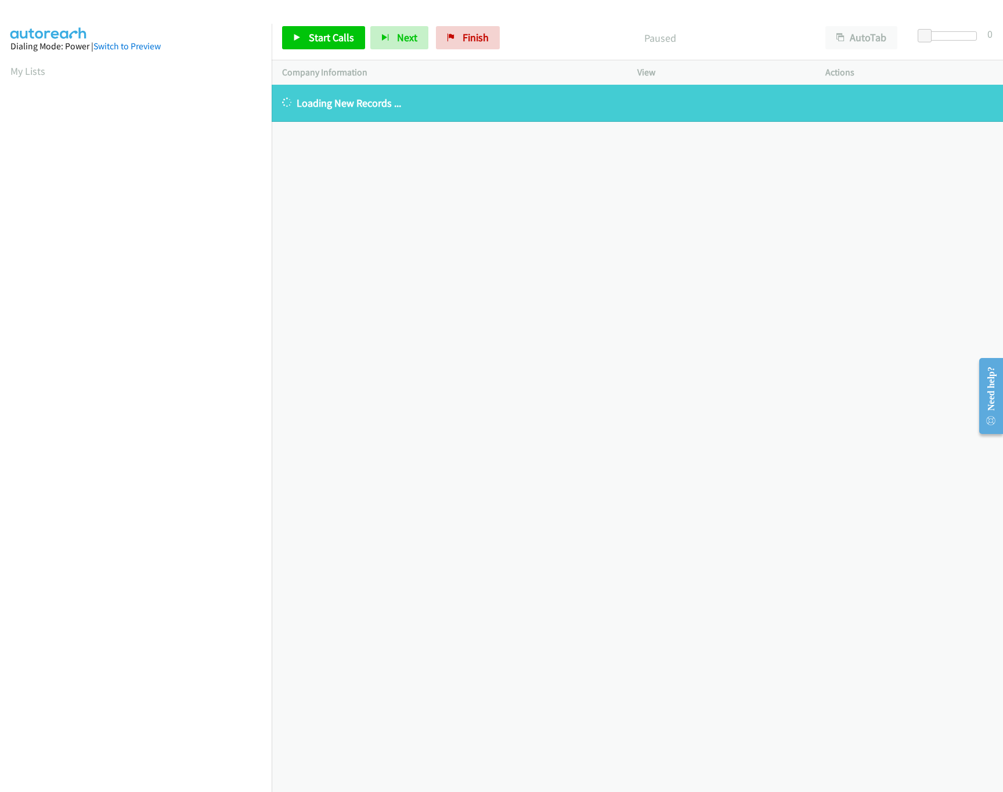
click at [569, 234] on div "[PHONE_NUMBER] Call failed - Please reload the list and try again The Callbar F…" at bounding box center [637, 438] width 731 height 707
click at [457, 239] on div "[PHONE_NUMBER] Call failed - Please reload the list and try again The Callbar F…" at bounding box center [637, 438] width 731 height 707
click at [462, 42] on span "Finish" at bounding box center [475, 37] width 26 height 13
click at [679, 289] on div "+1 415-964-1034 Call failed - Please reload the list and try again The Callbar …" at bounding box center [637, 438] width 731 height 707
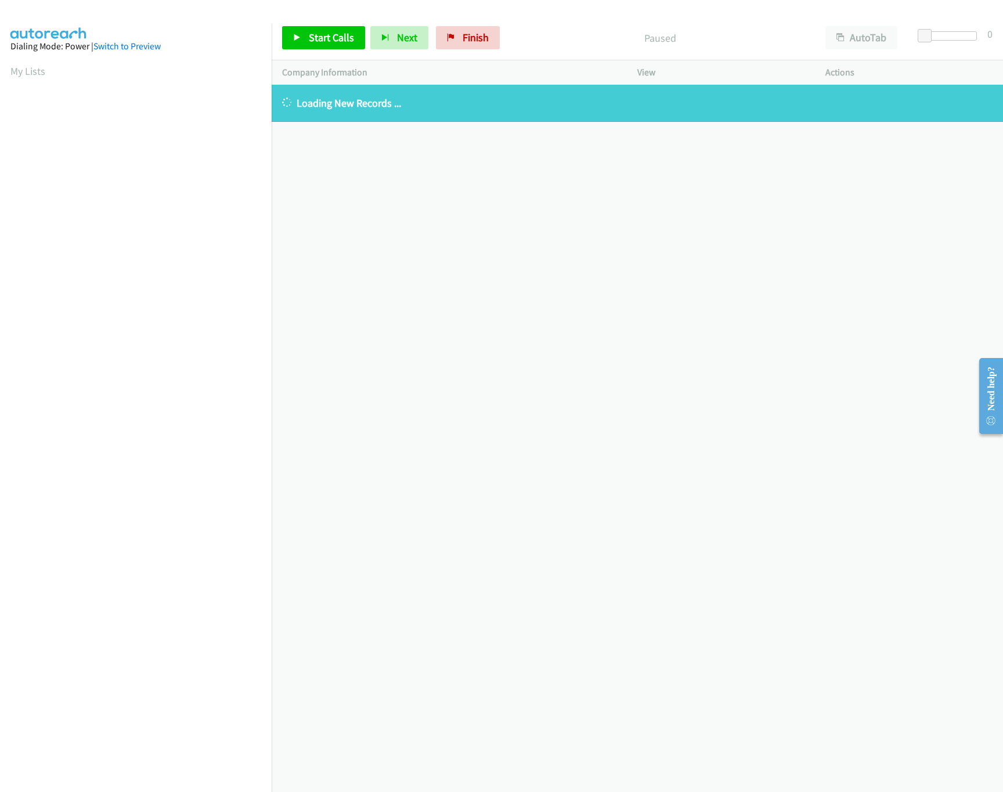
click at [554, 723] on div "+1 415-964-1034 Call failed - Please reload the list and try again The Callbar …" at bounding box center [637, 438] width 731 height 707
click at [505, 689] on div "+1 415-964-1034 Call failed - Please reload the list and try again The Callbar …" at bounding box center [637, 438] width 731 height 707
drag, startPoint x: 486, startPoint y: 35, endPoint x: 554, endPoint y: 67, distance: 75.5
click at [486, 35] on span "Finish" at bounding box center [475, 37] width 26 height 13
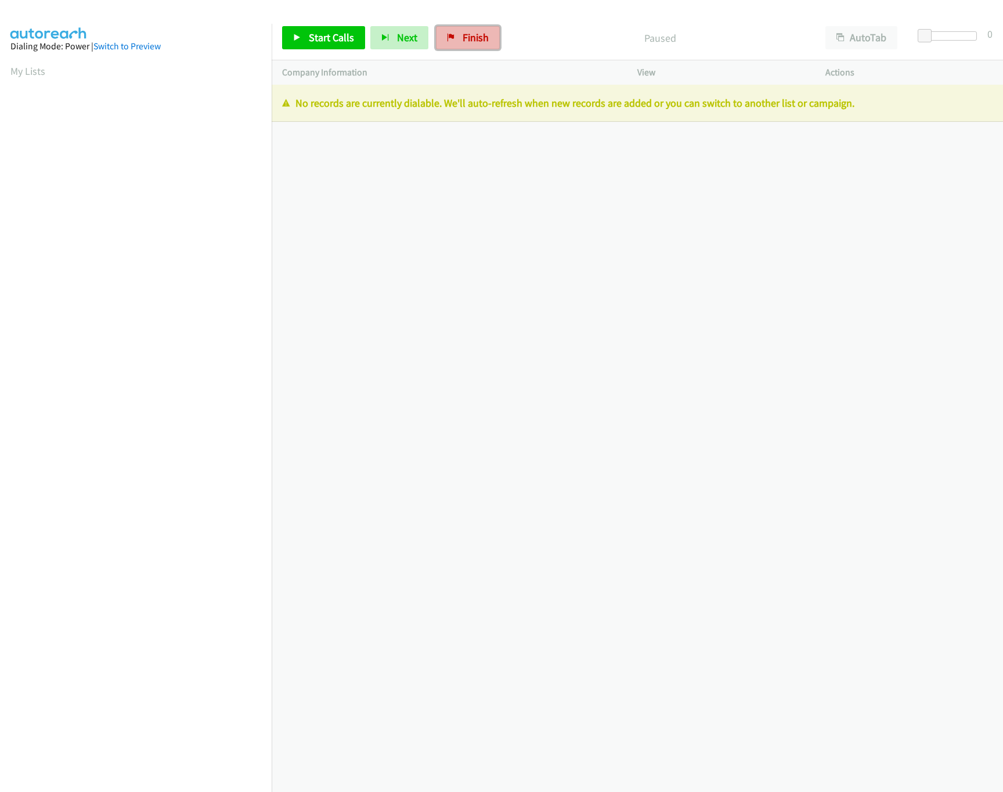
click at [472, 35] on span "Finish" at bounding box center [475, 37] width 26 height 13
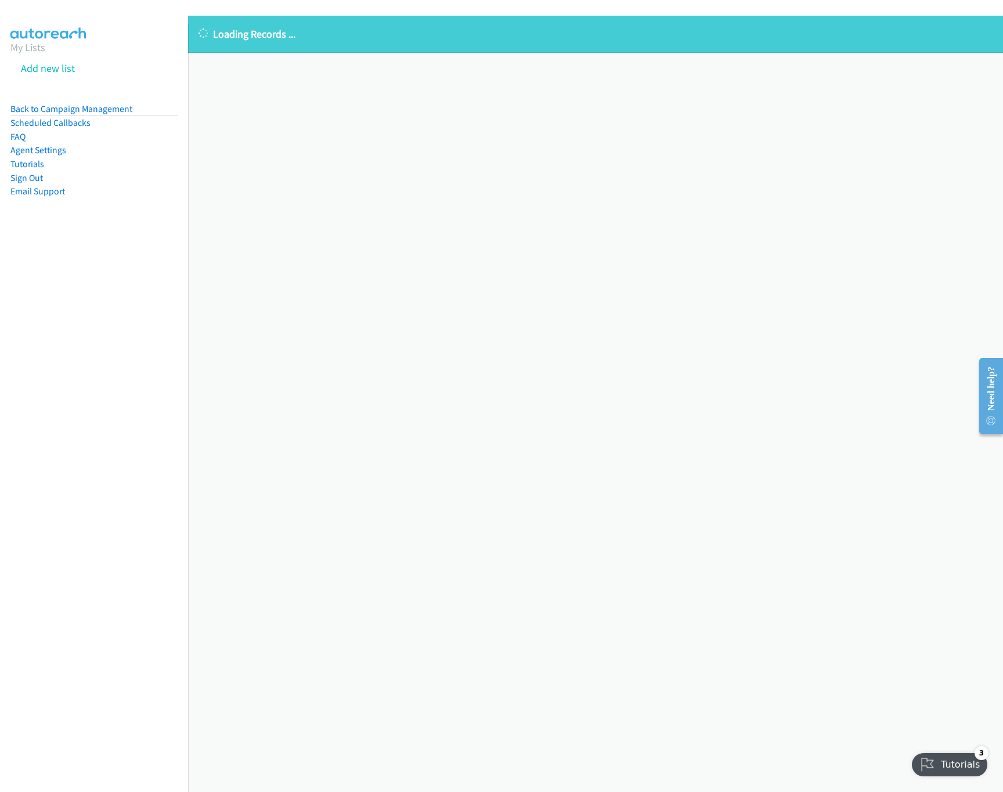
drag, startPoint x: 426, startPoint y: 371, endPoint x: 429, endPoint y: 347, distance: 24.5
click at [426, 371] on div "Loading Records ... Sorry, something went wrong please try again." at bounding box center [595, 404] width 815 height 776
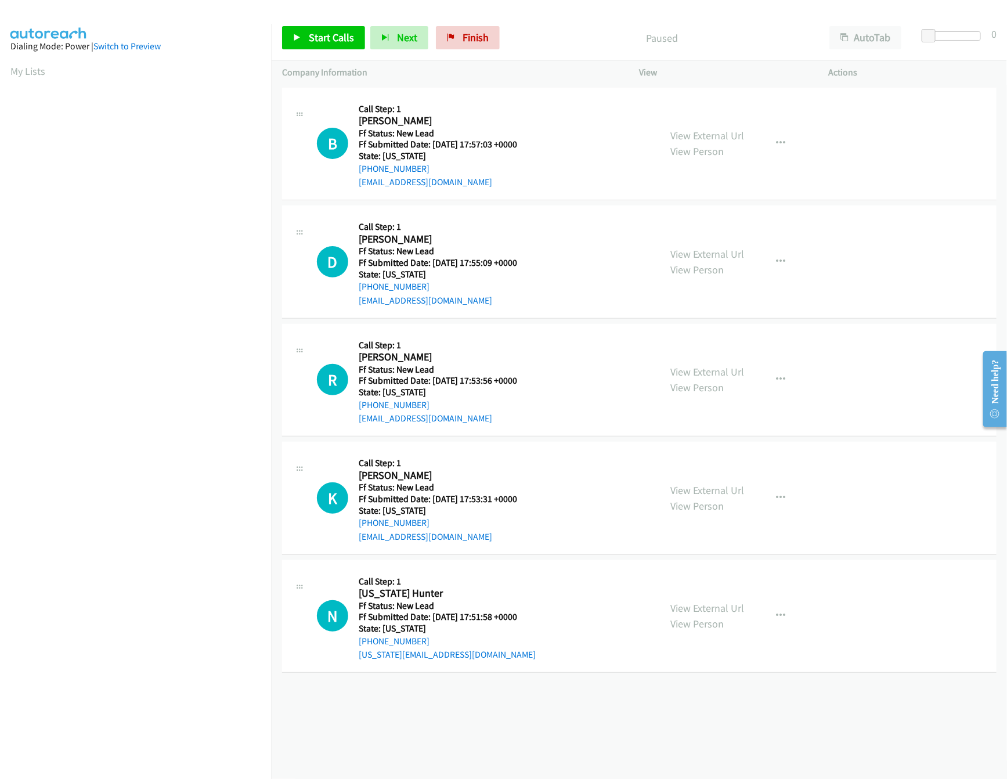
click at [533, 109] on div "B Callback Scheduled Call Step: 1 Brandi Sandoval America/Denver Ff Status: New…" at bounding box center [483, 144] width 333 height 92
click at [718, 254] on link "View External Url" at bounding box center [708, 253] width 74 height 13
click at [728, 133] on link "View External Url" at bounding box center [708, 135] width 74 height 13
click at [292, 37] on link "Start Calls" at bounding box center [323, 37] width 83 height 23
drag, startPoint x: 928, startPoint y: 37, endPoint x: 968, endPoint y: 42, distance: 40.5
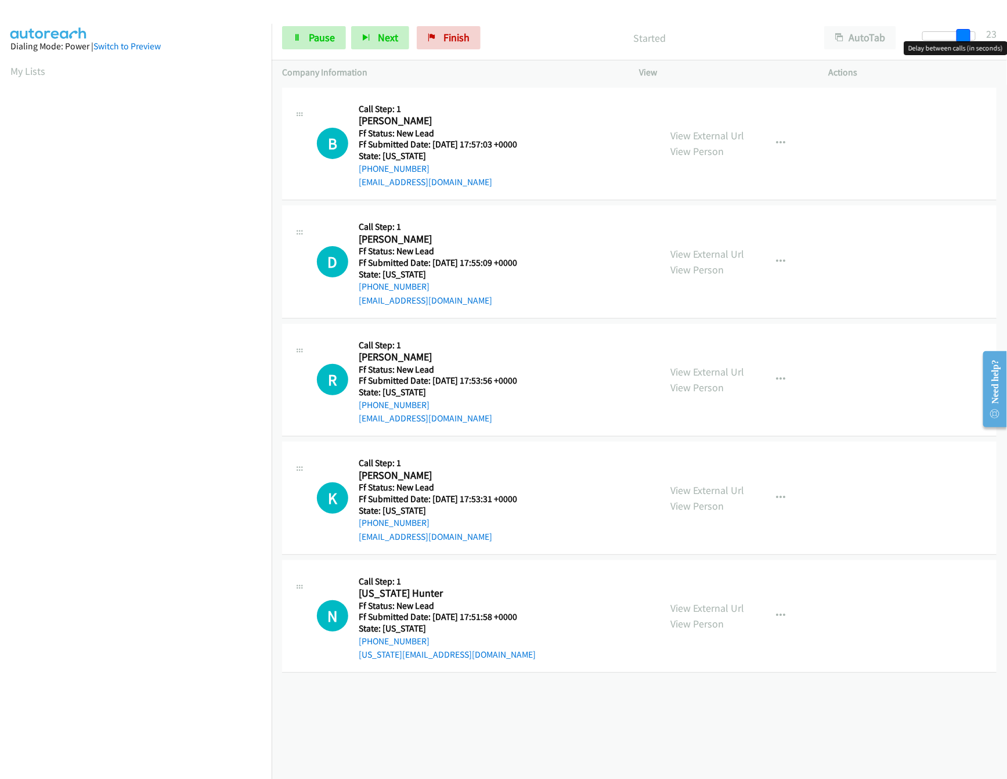
click at [968, 42] on body "Start Calls Pause Next Finish Started AutoTab AutoTab 23 Company Information In…" at bounding box center [503, 27] width 1007 height 55
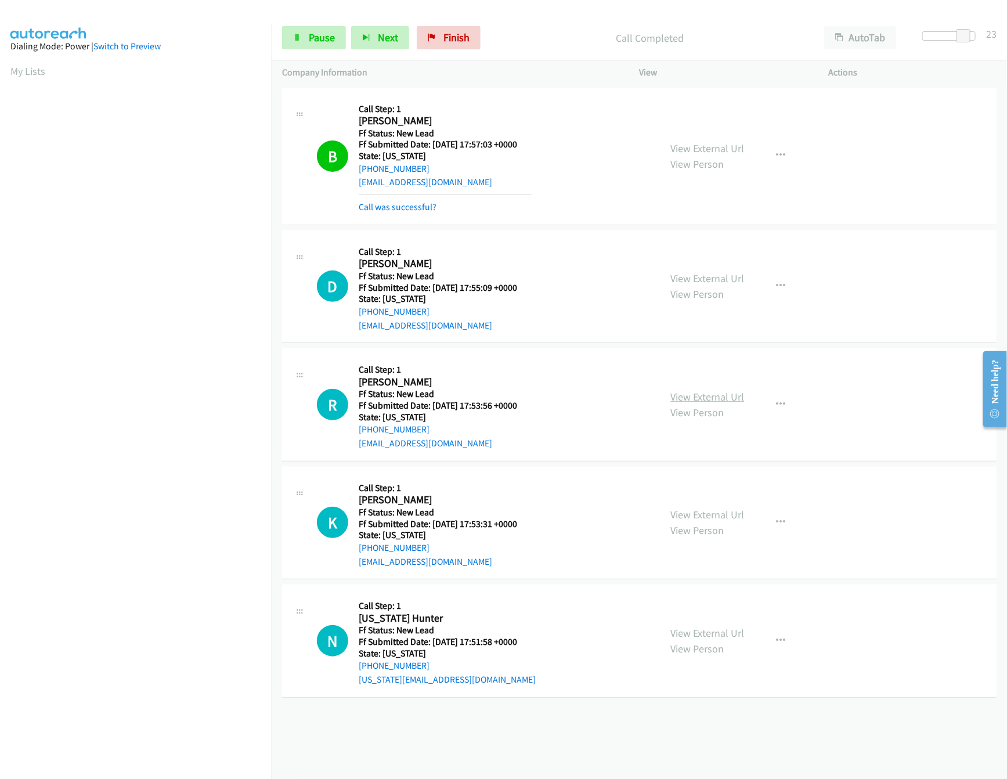
click at [689, 399] on link "View External Url" at bounding box center [708, 396] width 74 height 13
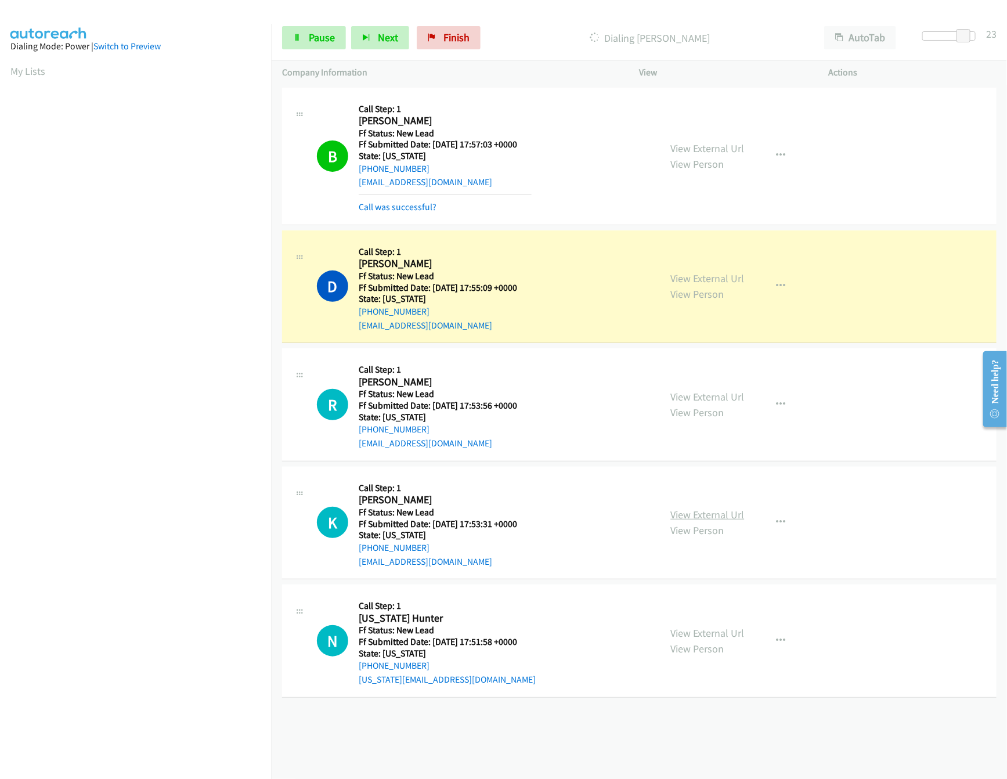
click at [710, 519] on link "View External Url" at bounding box center [708, 514] width 74 height 13
click at [285, 52] on div "Start Calls Pause Next Finish Dialing Dale Willison AutoTab AutoTab 23" at bounding box center [639, 38] width 735 height 45
click at [291, 42] on link "Pause" at bounding box center [314, 37] width 64 height 23
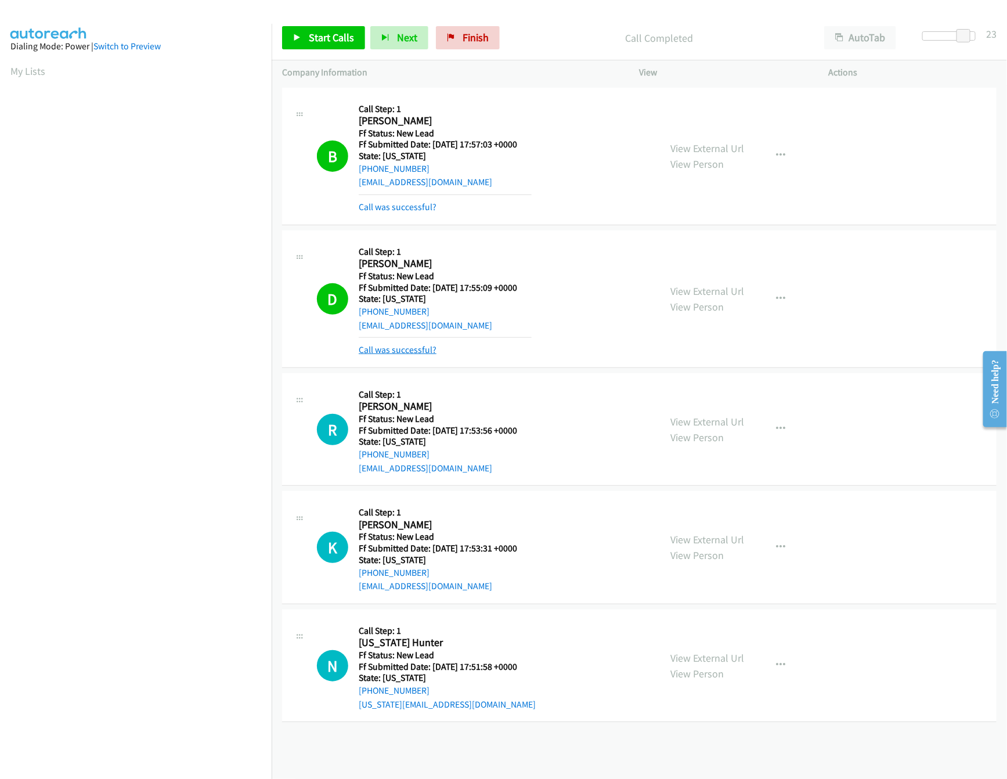
click at [397, 352] on link "Call was successful?" at bounding box center [398, 349] width 78 height 11
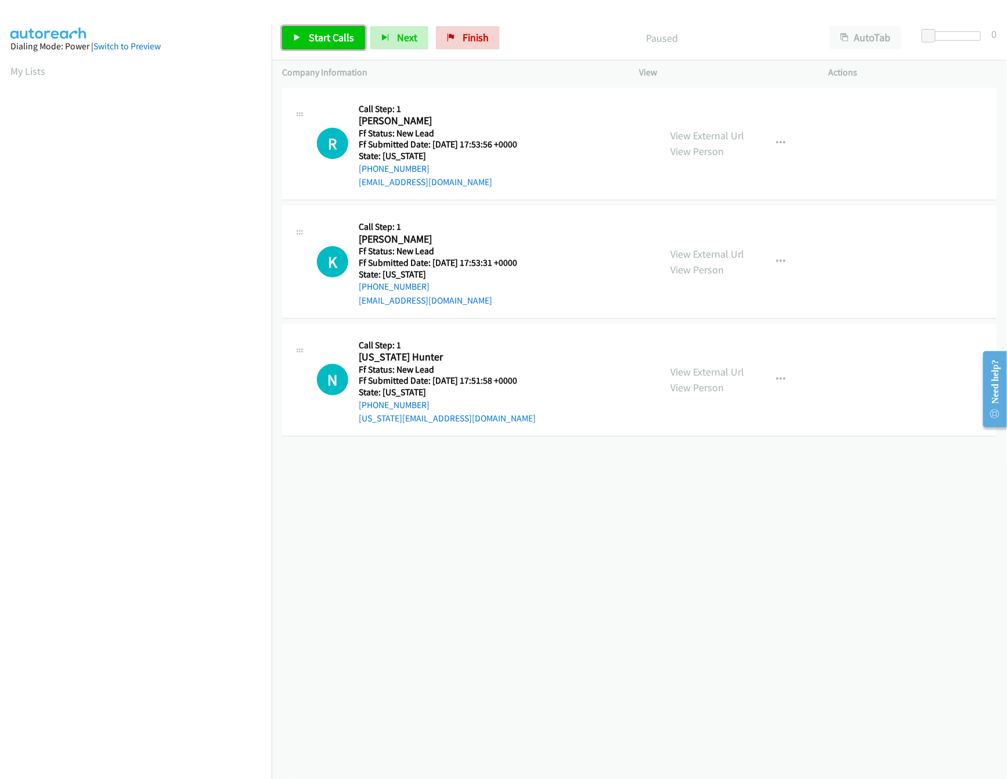
click at [343, 46] on link "Start Calls" at bounding box center [323, 37] width 83 height 23
drag, startPoint x: 930, startPoint y: 30, endPoint x: 958, endPoint y: 32, distance: 27.9
click at [958, 32] on span at bounding box center [951, 36] width 14 height 14
click at [955, 30] on span at bounding box center [951, 36] width 14 height 14
click at [960, 30] on span at bounding box center [956, 36] width 14 height 14
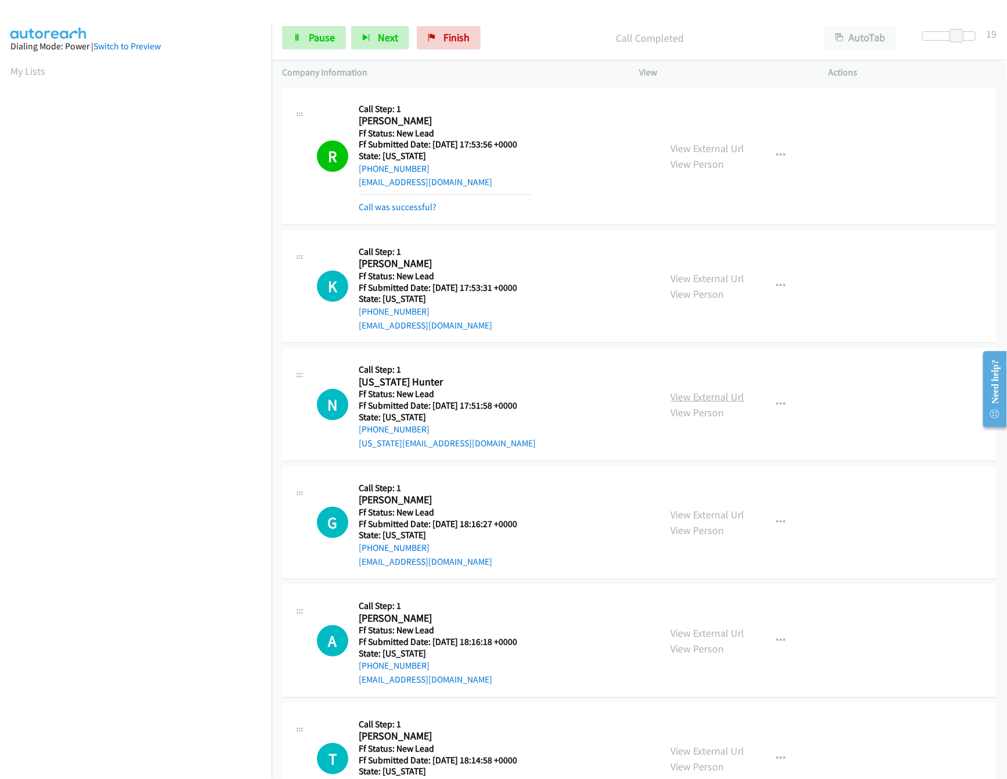
click at [671, 396] on link "View External Url" at bounding box center [708, 396] width 74 height 13
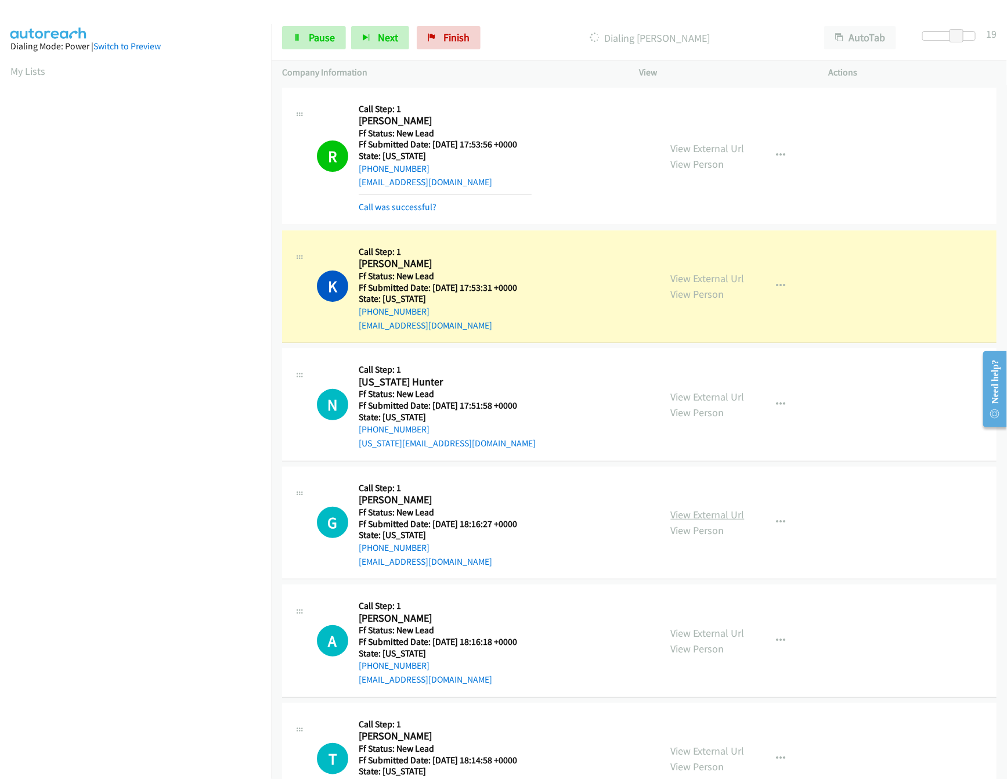
click at [729, 516] on link "View External Url" at bounding box center [708, 514] width 74 height 13
click at [314, 49] on link "Pause" at bounding box center [314, 37] width 64 height 23
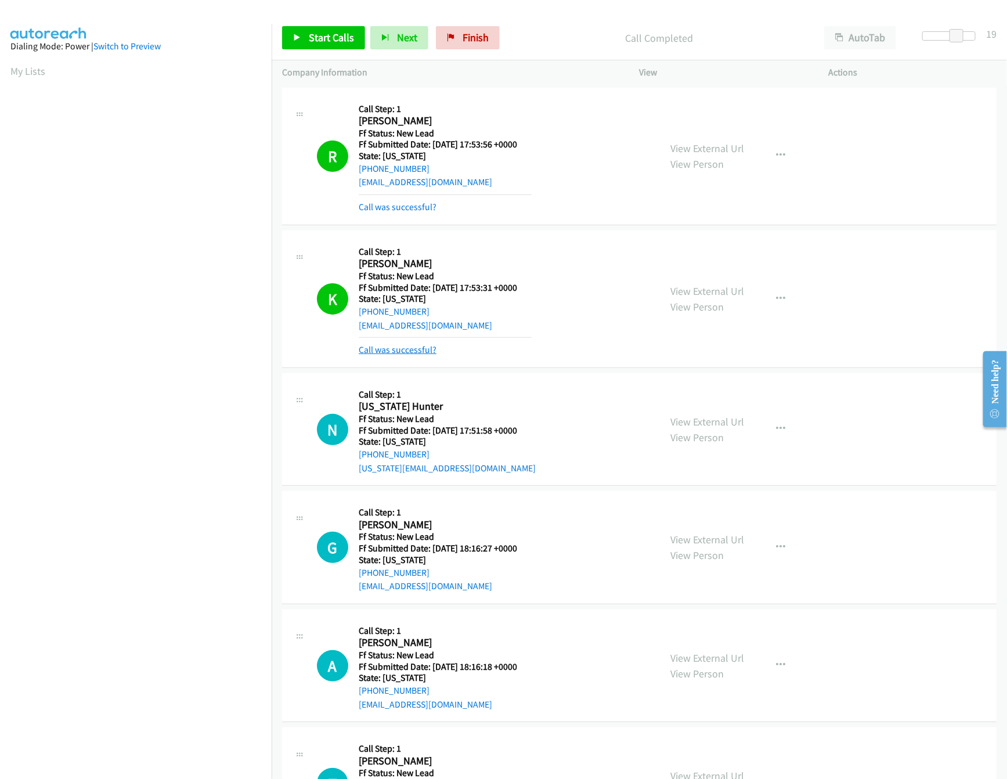
click at [399, 353] on link "Call was successful?" at bounding box center [398, 349] width 78 height 11
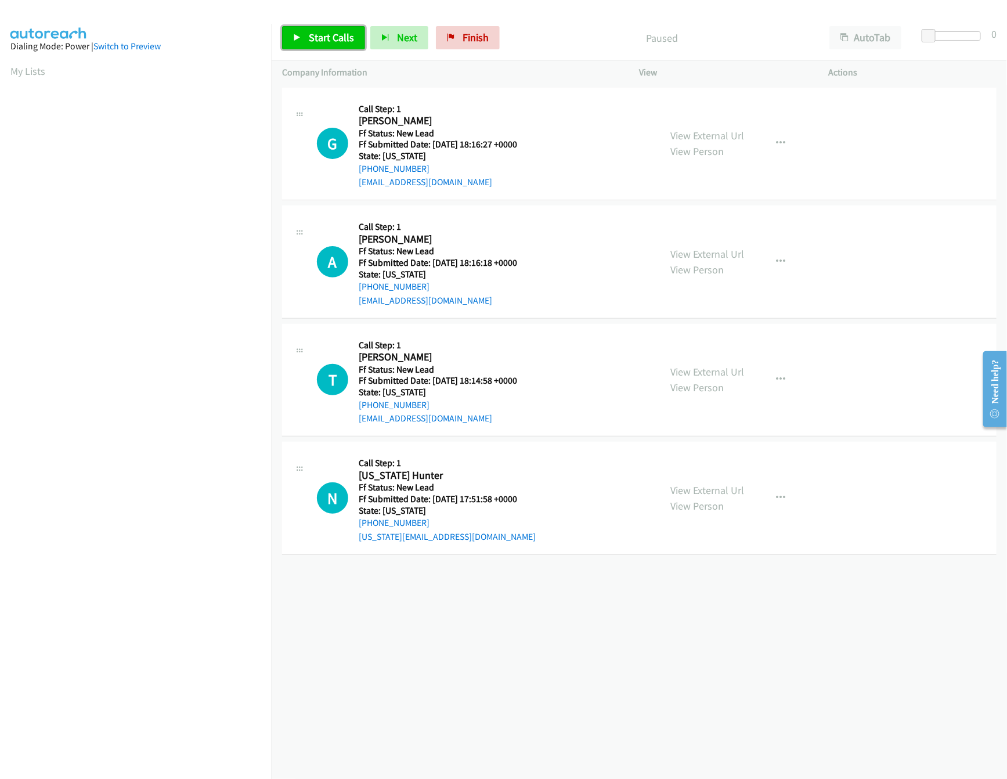
click at [342, 39] on span "Start Calls" at bounding box center [331, 37] width 45 height 13
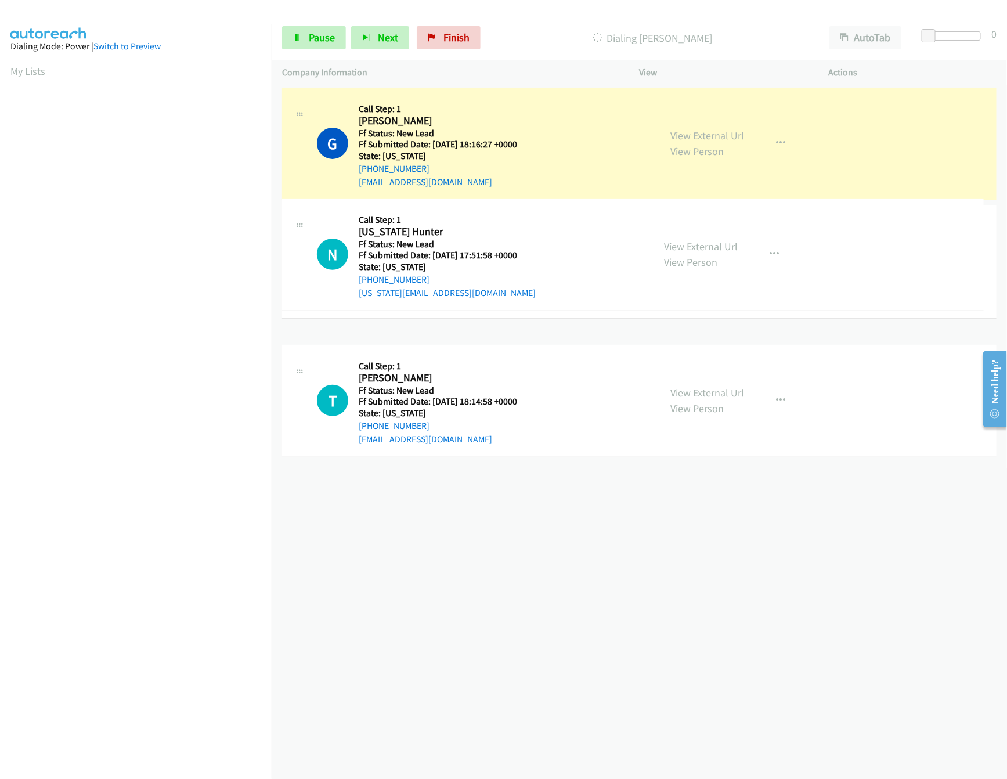
drag, startPoint x: 473, startPoint y: 507, endPoint x: 512, endPoint y: 247, distance: 262.8
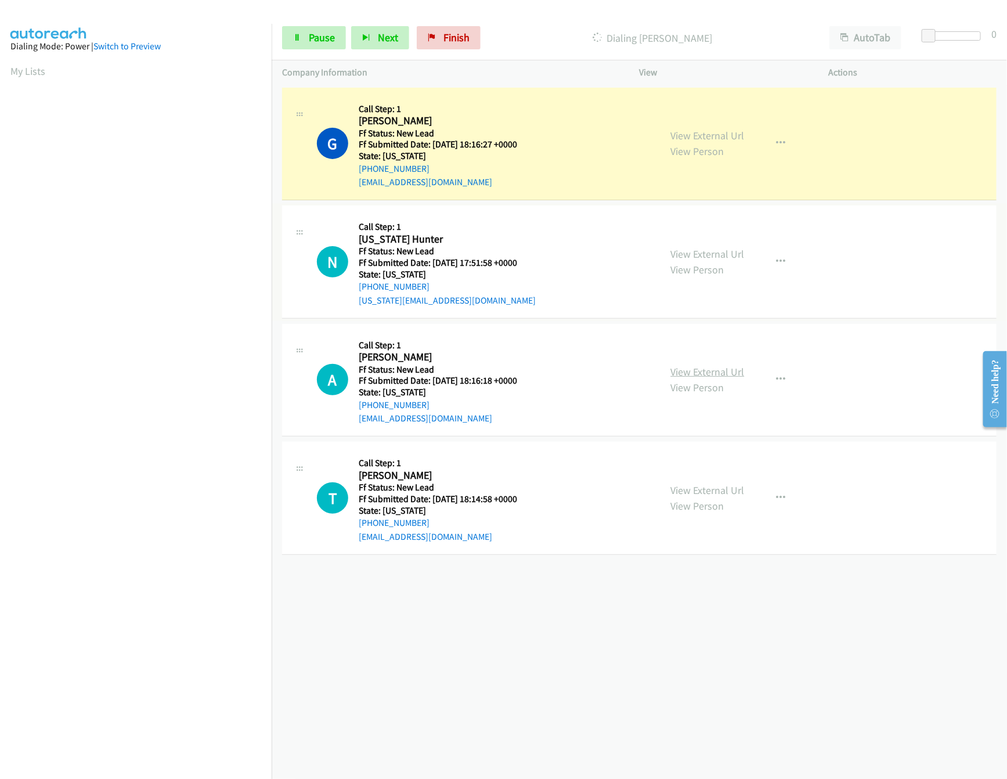
click at [714, 369] on link "View External Url" at bounding box center [708, 371] width 74 height 13
drag, startPoint x: 933, startPoint y: 30, endPoint x: 965, endPoint y: 34, distance: 32.2
click at [965, 34] on div at bounding box center [948, 35] width 53 height 9
click at [776, 377] on icon "button" at bounding box center [780, 379] width 9 height 9
click at [704, 453] on link "Skip Call" at bounding box center [719, 455] width 154 height 23
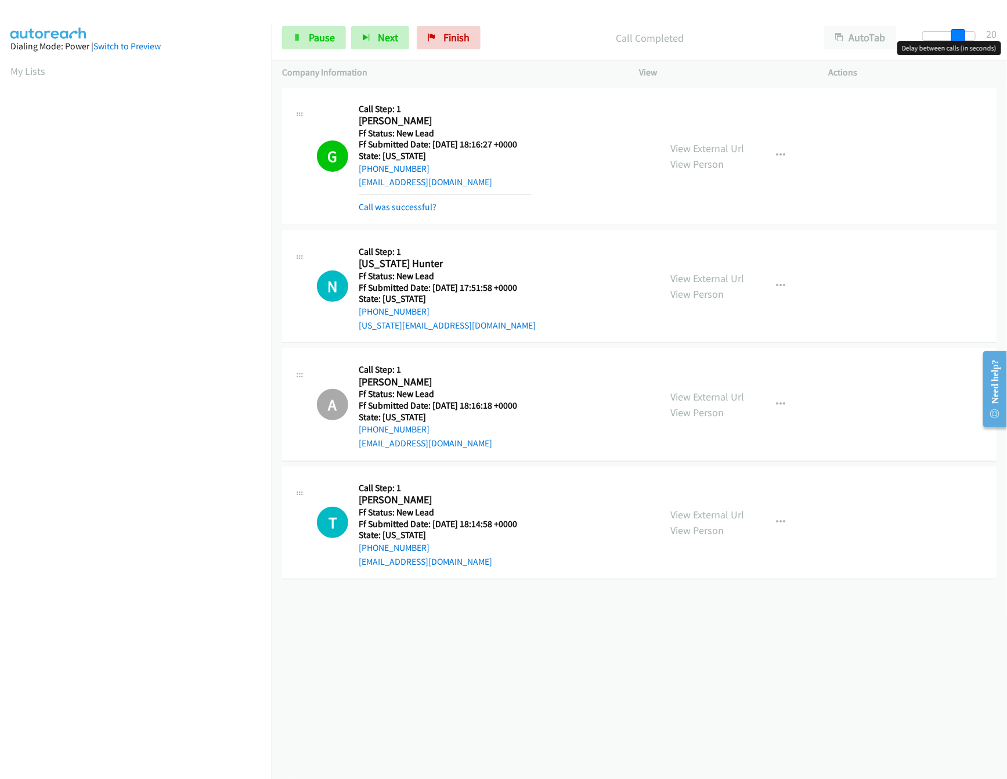
drag, startPoint x: 959, startPoint y: 37, endPoint x: 978, endPoint y: 37, distance: 19.1
click at [965, 37] on span at bounding box center [958, 36] width 14 height 14
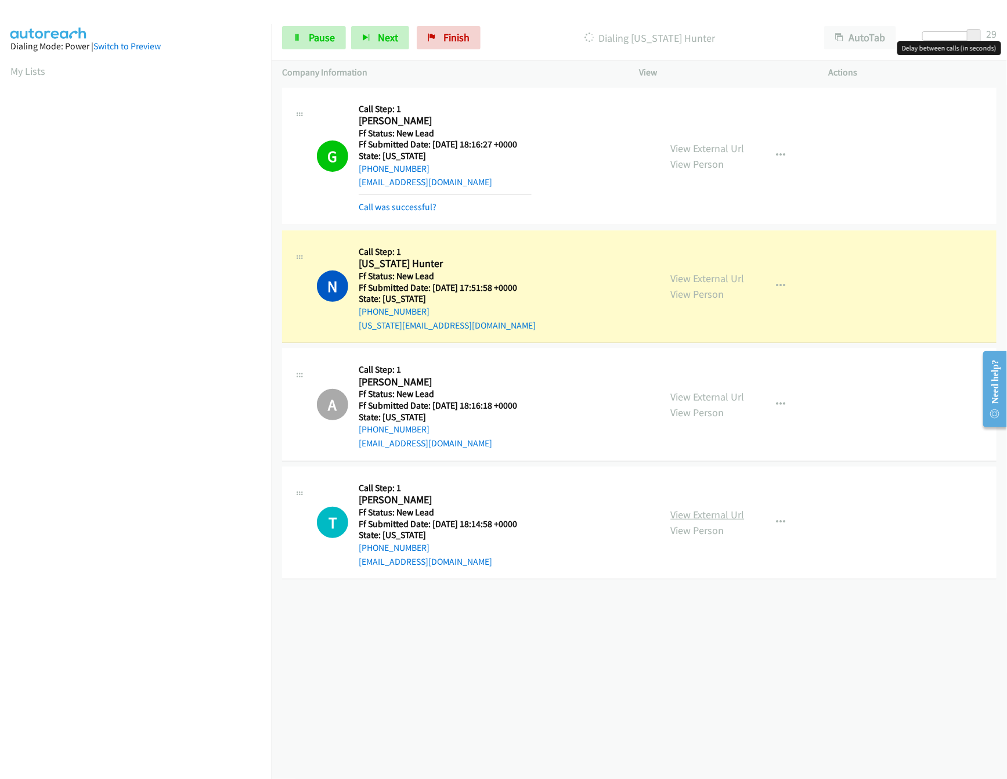
click at [698, 516] on link "View External Url" at bounding box center [708, 514] width 74 height 13
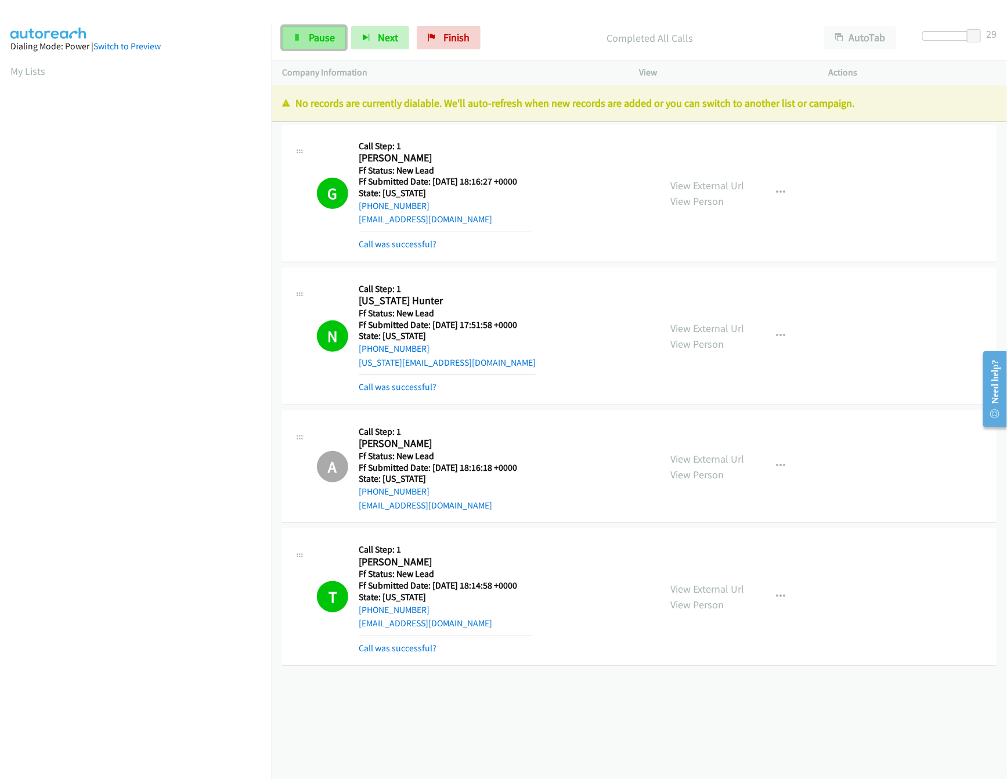
click at [329, 39] on span "Pause" at bounding box center [322, 37] width 26 height 13
click at [480, 707] on div "+1 415-964-1034 Call failed - Please reload the list and try again The Callbar …" at bounding box center [639, 432] width 735 height 694
drag, startPoint x: 491, startPoint y: 34, endPoint x: 538, endPoint y: 52, distance: 50.5
click at [491, 34] on link "Finish" at bounding box center [468, 37] width 64 height 23
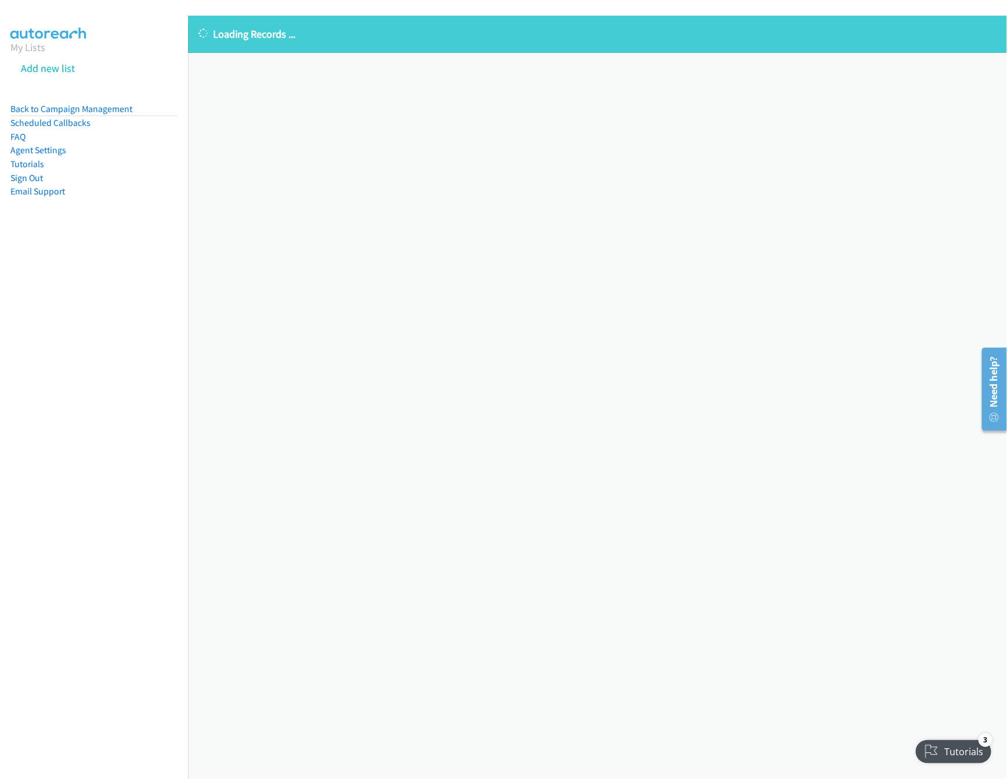
click at [298, 144] on div "Loading Records ... Sorry, something went wrong please try again." at bounding box center [597, 397] width 819 height 763
click at [82, 106] on link "Back to Campaign Management" at bounding box center [71, 108] width 122 height 11
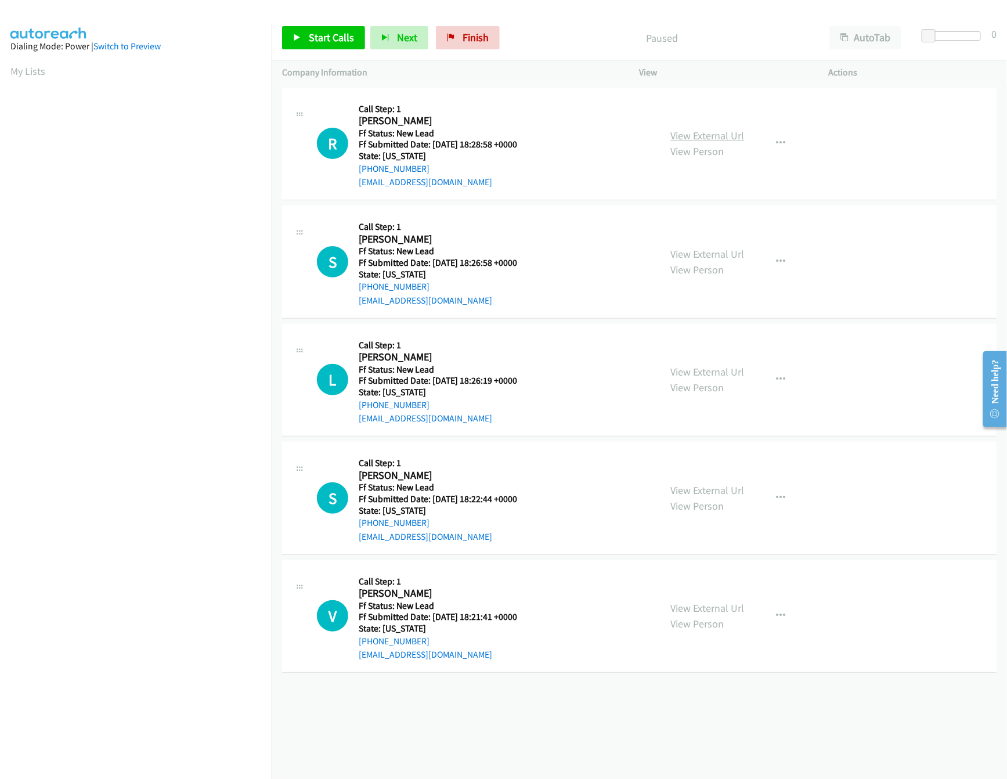
click at [714, 136] on link "View External Url" at bounding box center [708, 135] width 74 height 13
click at [310, 35] on span "Start Calls" at bounding box center [331, 37] width 45 height 13
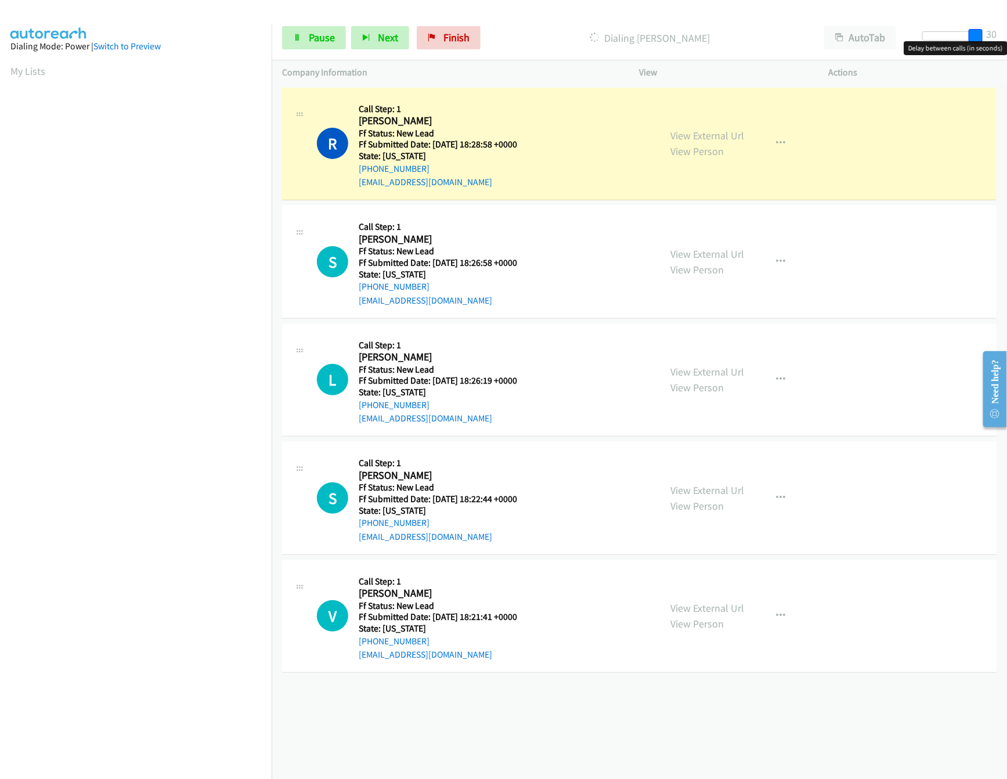
drag, startPoint x: 930, startPoint y: 34, endPoint x: 1050, endPoint y: 34, distance: 120.1
click at [1006, 34] on html "Start Calls Pause Next Finish Dialing [PERSON_NAME] AutoTab AutoTab 30 Company …" at bounding box center [503, 27] width 1007 height 55
click at [720, 253] on link "View External Url" at bounding box center [708, 253] width 74 height 13
click at [681, 373] on link "View External Url" at bounding box center [708, 371] width 74 height 13
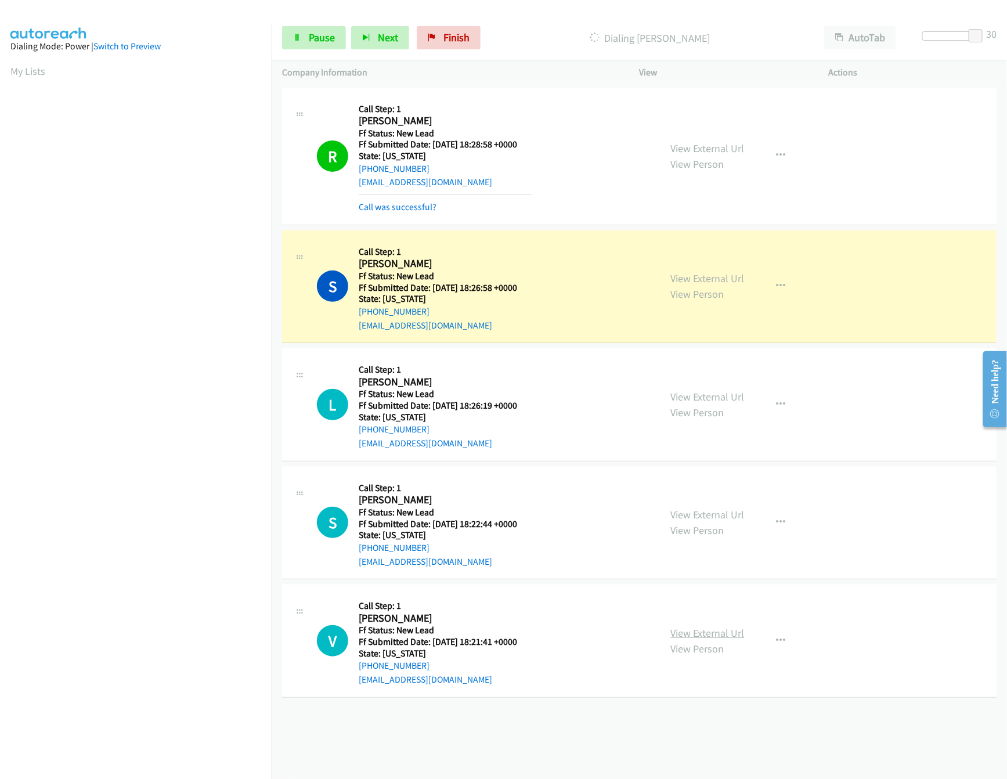
click at [712, 638] on link "View External Url" at bounding box center [708, 632] width 74 height 13
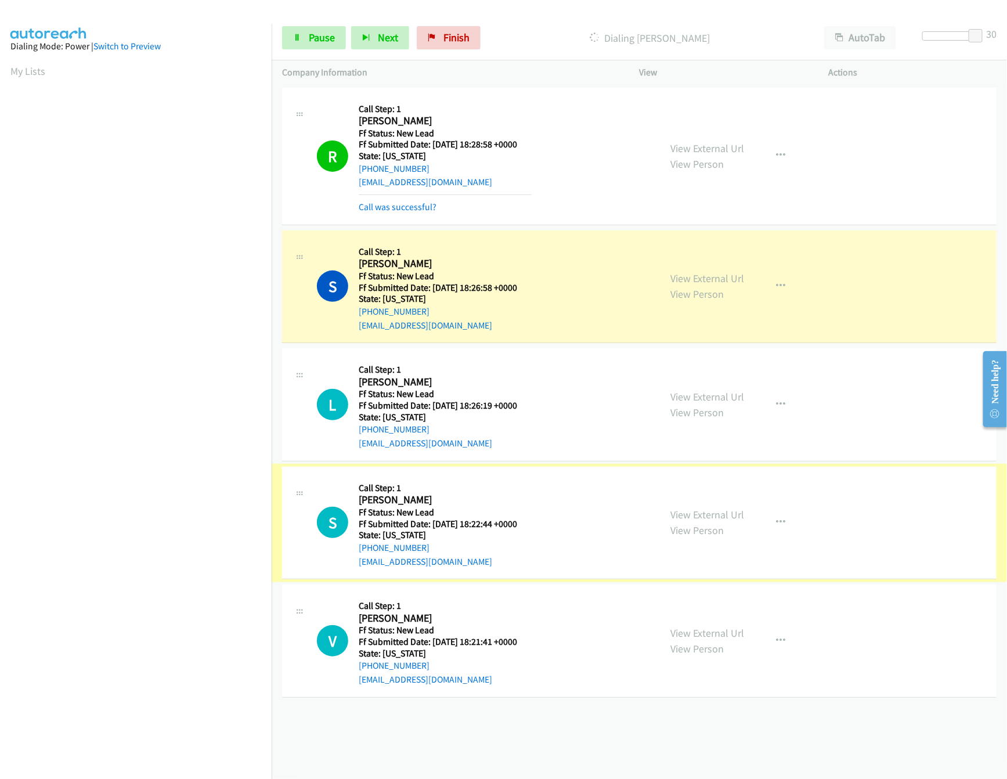
click at [724, 507] on div "View External Url View Person" at bounding box center [708, 522] width 74 height 31
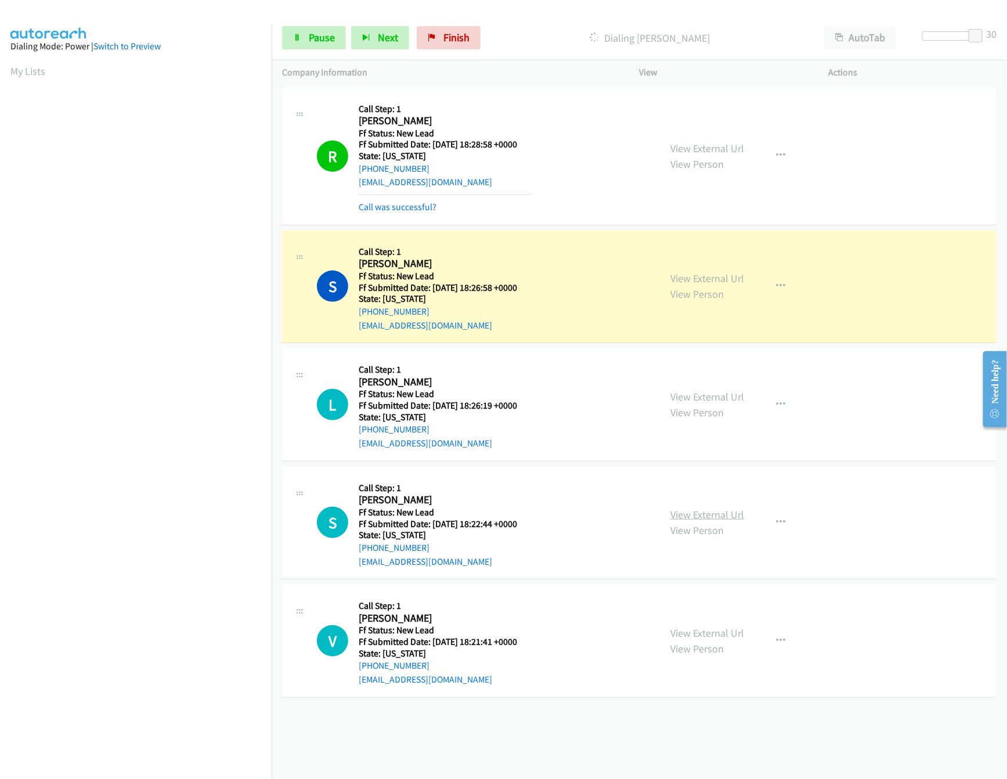
click at [721, 512] on link "View External Url" at bounding box center [708, 514] width 74 height 13
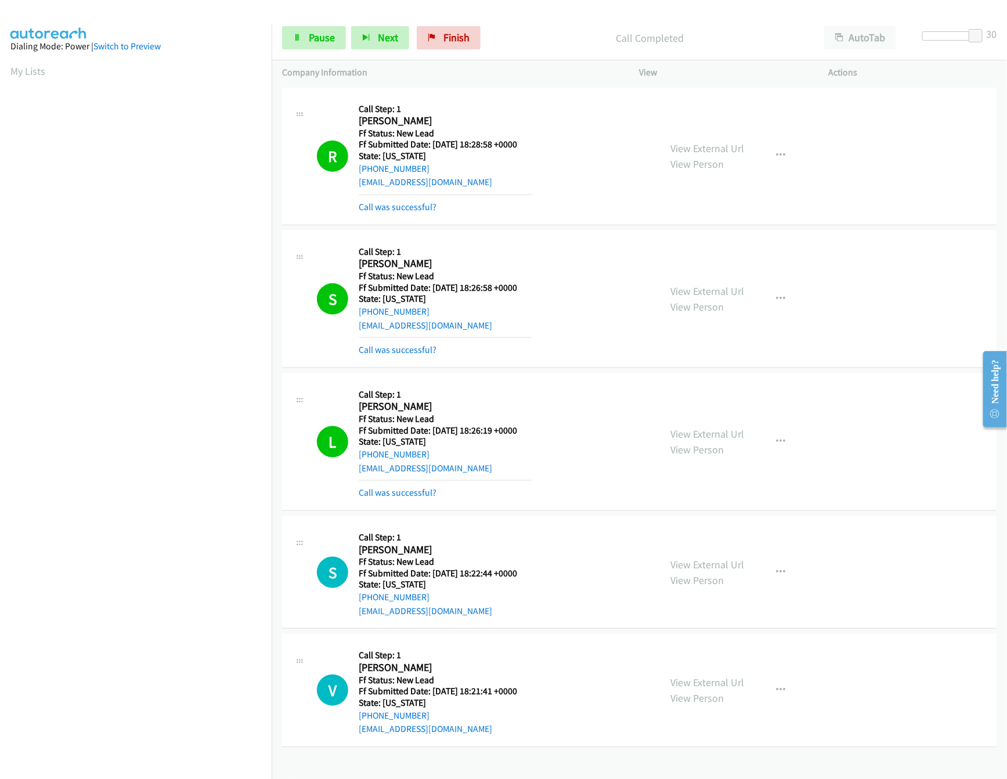
click at [949, 42] on div at bounding box center [949, 40] width 74 height 18
click at [945, 40] on div at bounding box center [948, 35] width 53 height 9
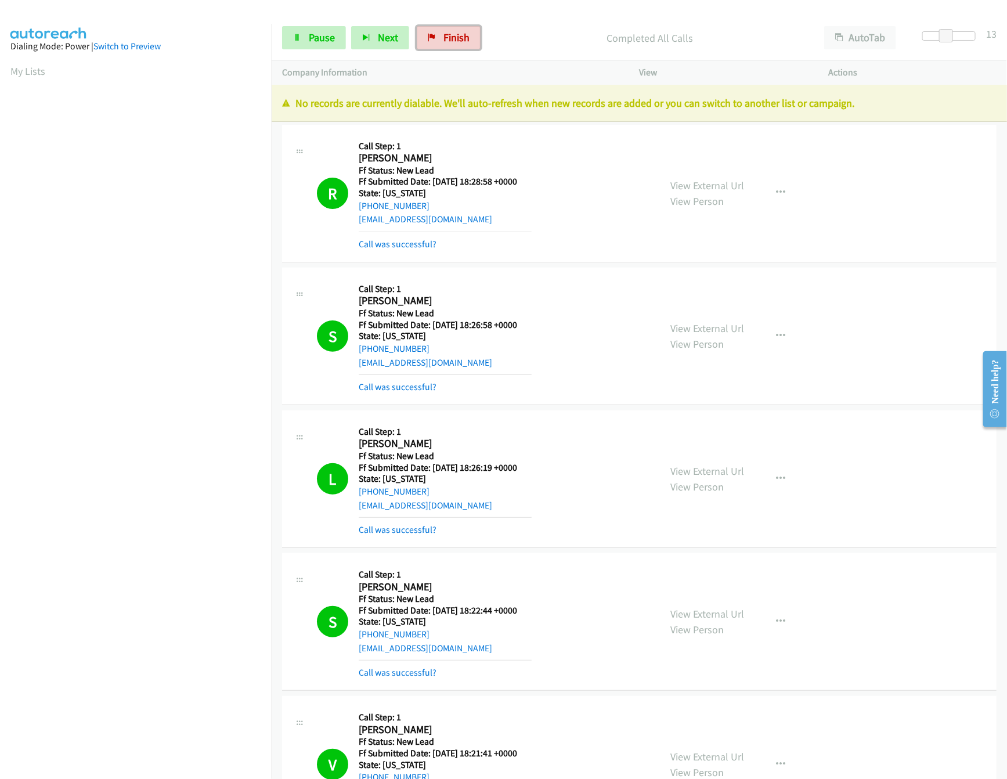
click at [463, 44] on link "Finish" at bounding box center [449, 37] width 64 height 23
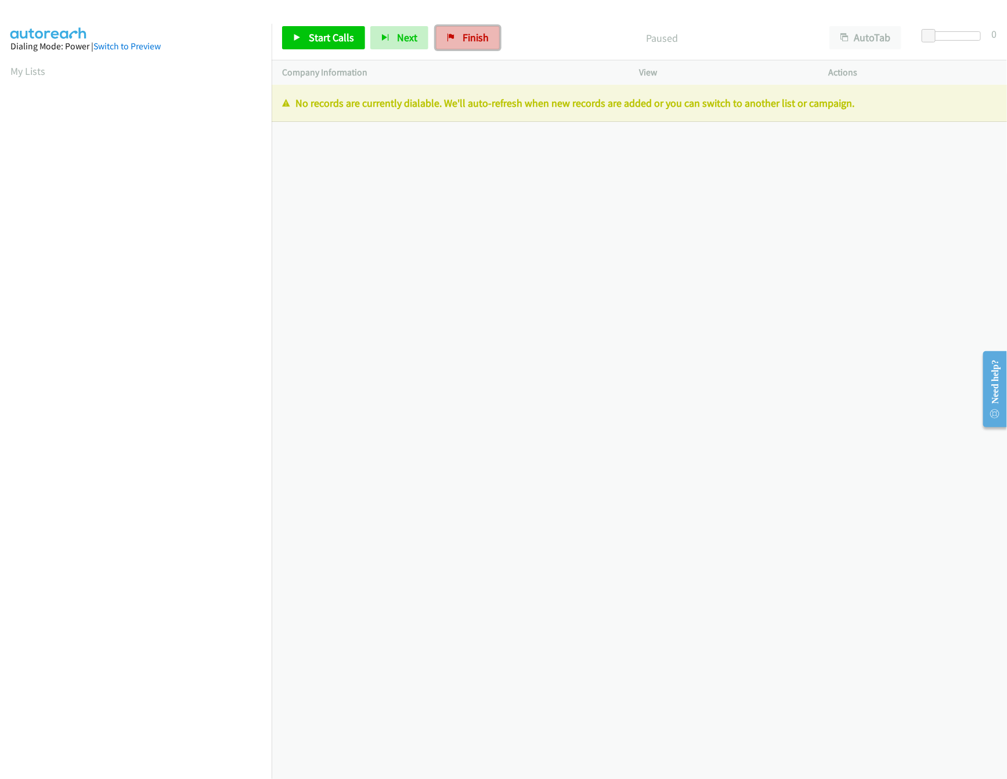
click at [479, 40] on span "Finish" at bounding box center [475, 37] width 26 height 13
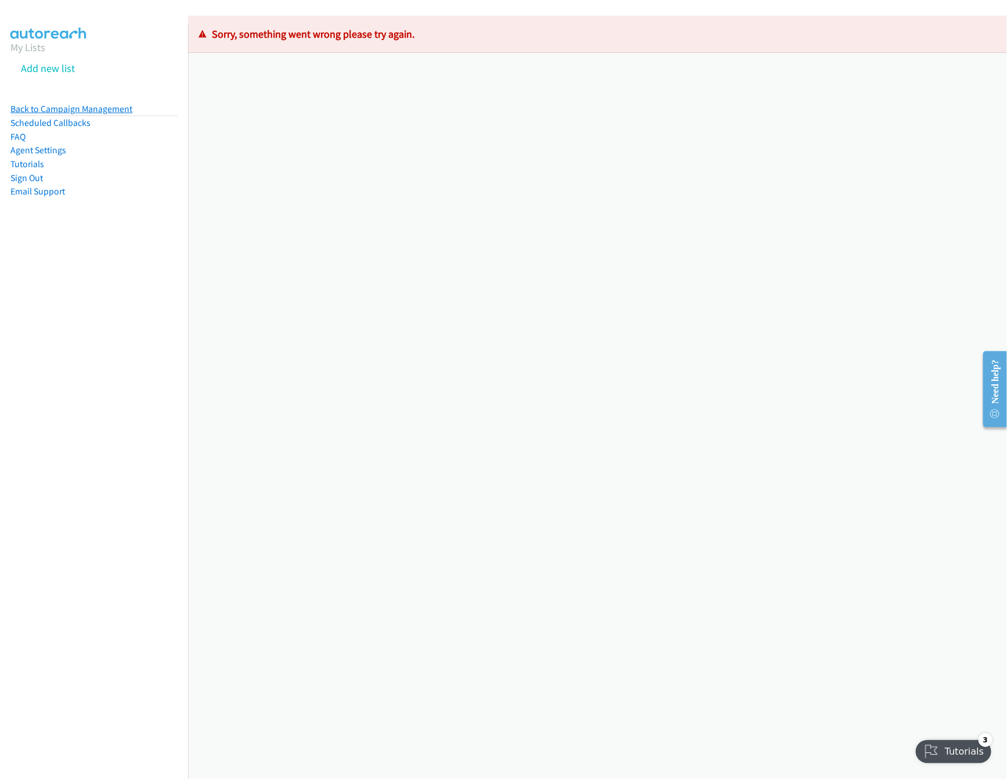
click at [58, 108] on link "Back to Campaign Management" at bounding box center [71, 108] width 122 height 11
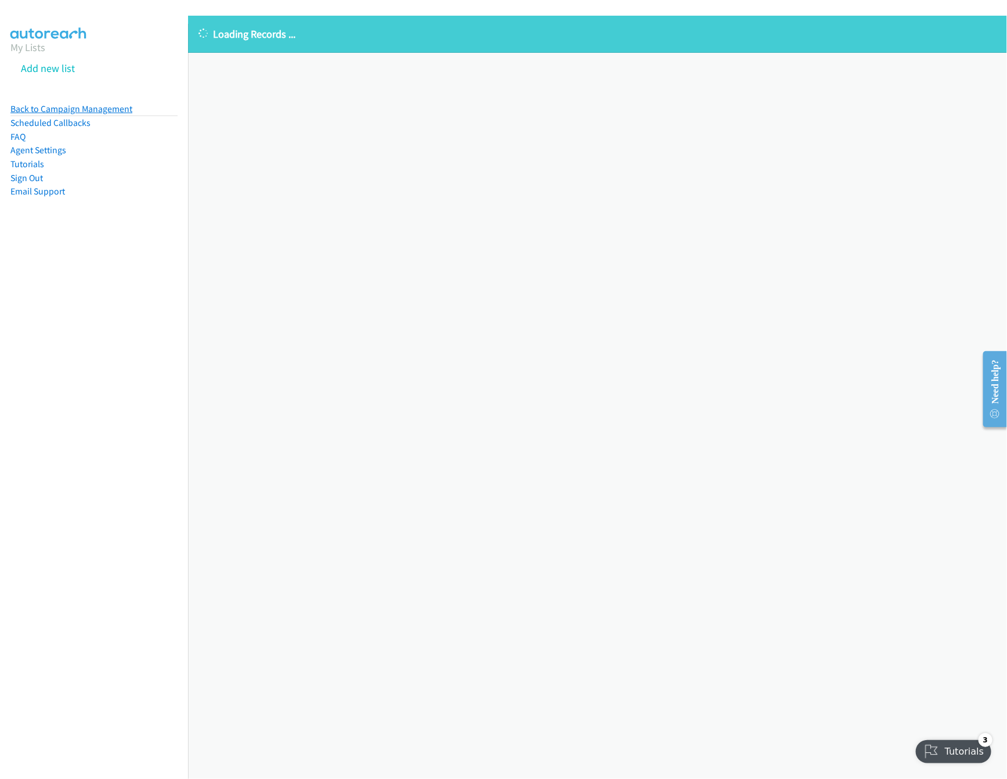
click at [93, 111] on link "Back to Campaign Management" at bounding box center [71, 108] width 122 height 11
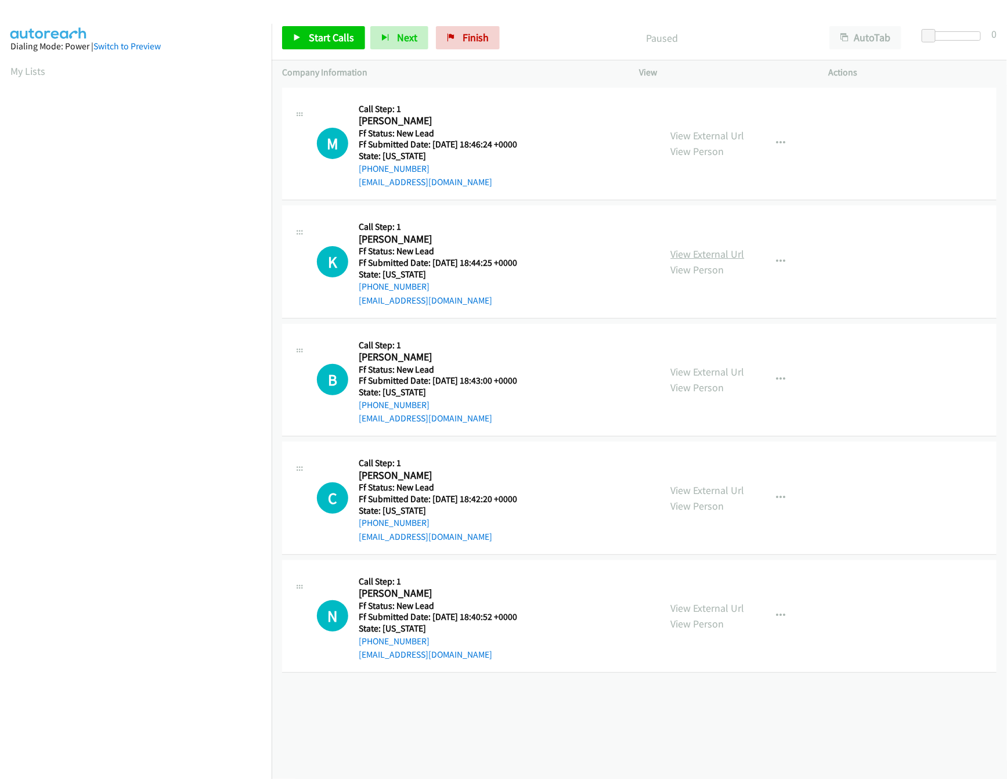
click at [695, 256] on link "View External Url" at bounding box center [708, 253] width 74 height 13
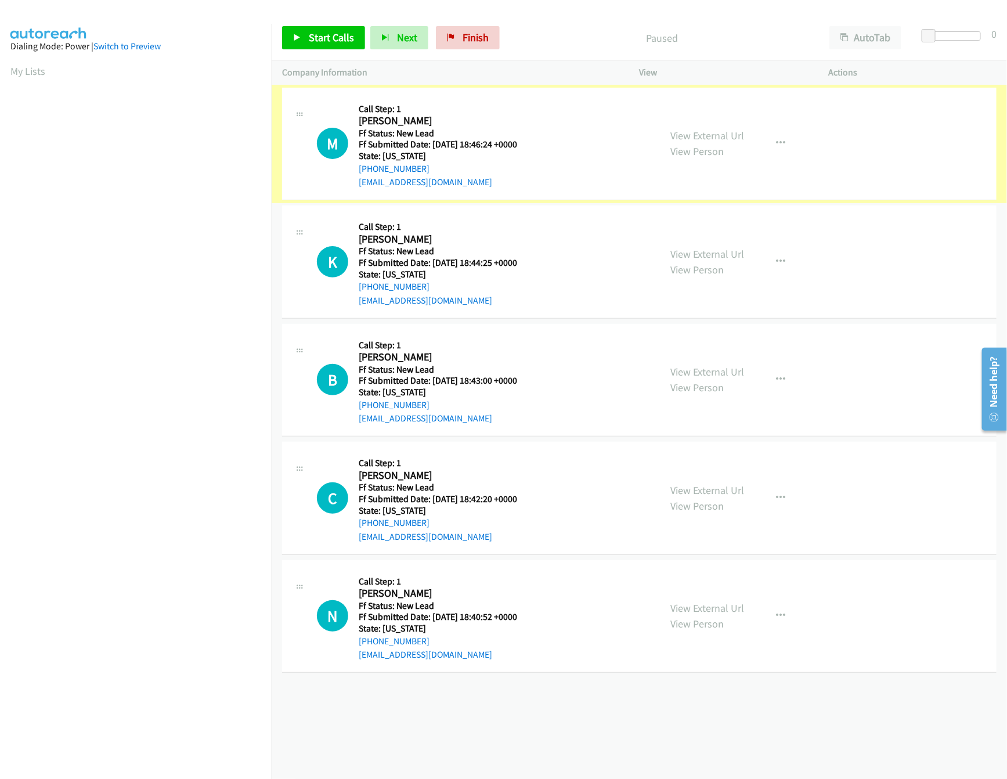
click at [696, 132] on link "View External Url" at bounding box center [708, 135] width 74 height 13
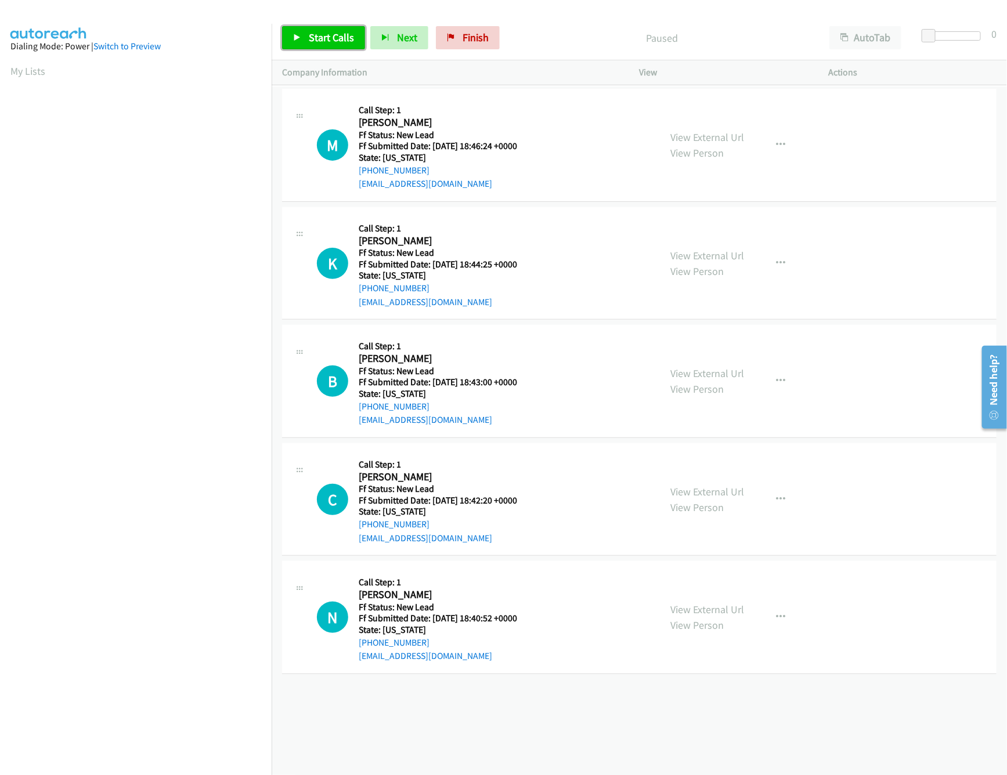
click at [324, 44] on span "Start Calls" at bounding box center [331, 37] width 45 height 13
drag, startPoint x: 930, startPoint y: 34, endPoint x: 967, endPoint y: 37, distance: 36.7
click at [967, 37] on span at bounding box center [960, 36] width 14 height 14
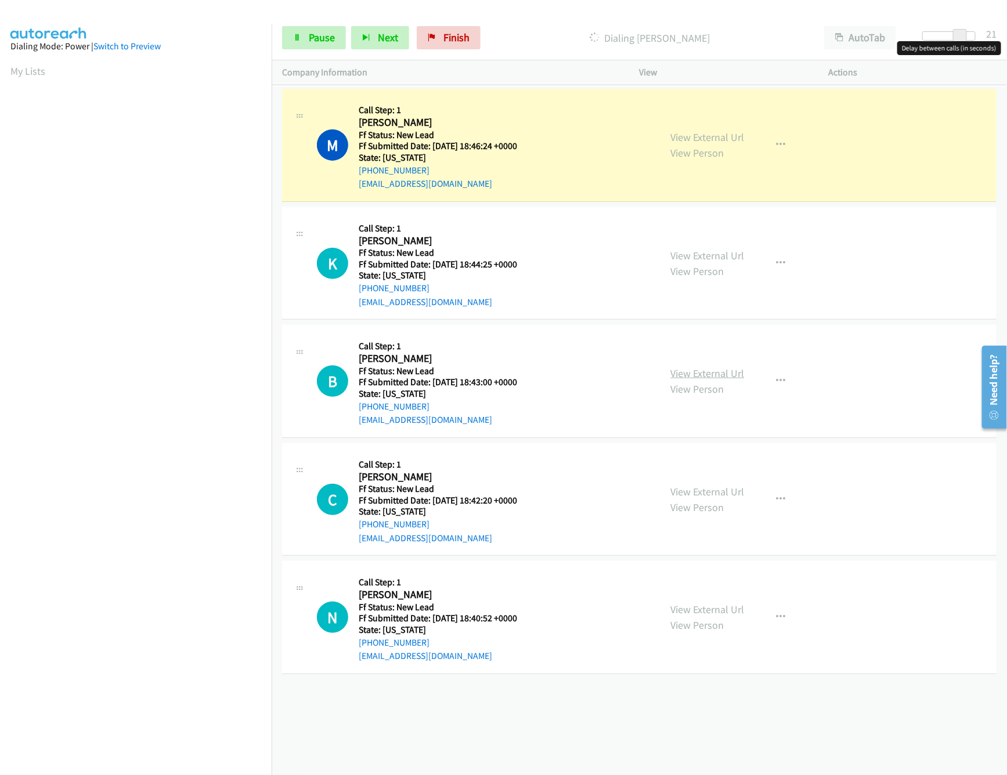
click at [714, 379] on link "View External Url" at bounding box center [708, 373] width 74 height 13
drag, startPoint x: 956, startPoint y: 39, endPoint x: 946, endPoint y: 41, distance: 10.0
click at [946, 41] on body "Start Calls Pause Next Finish Dialing Matthew Marvel AutoTab AutoTab 15 Company…" at bounding box center [503, 27] width 1007 height 55
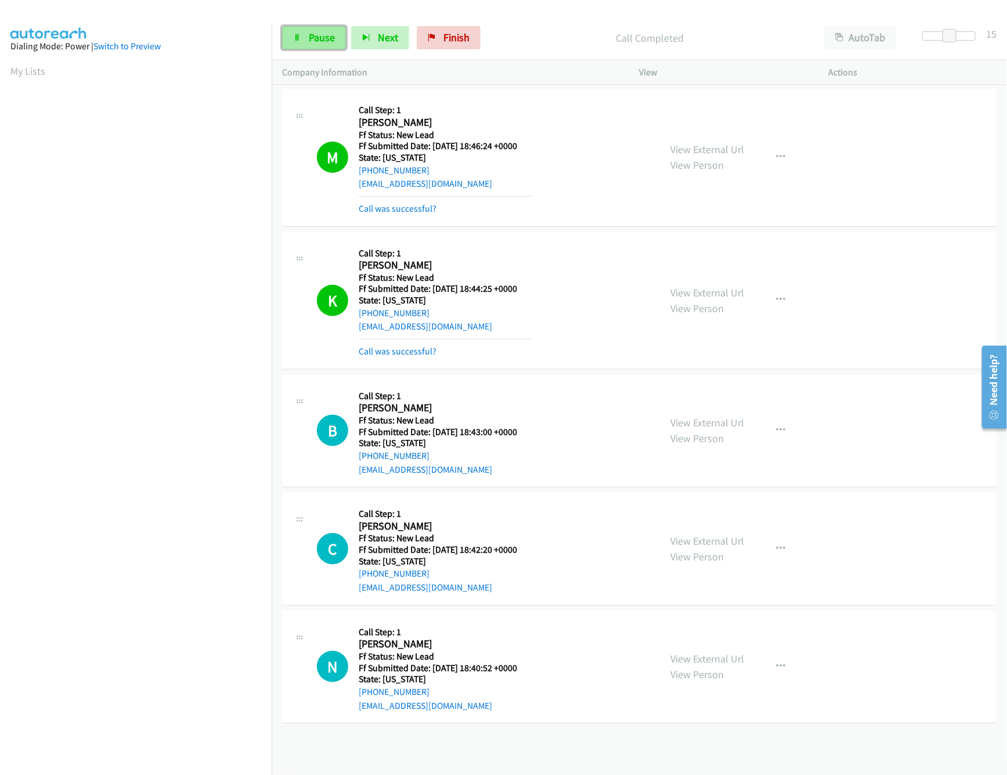
click at [310, 41] on span "Pause" at bounding box center [322, 37] width 26 height 13
click at [422, 352] on link "Call was successful?" at bounding box center [398, 351] width 78 height 11
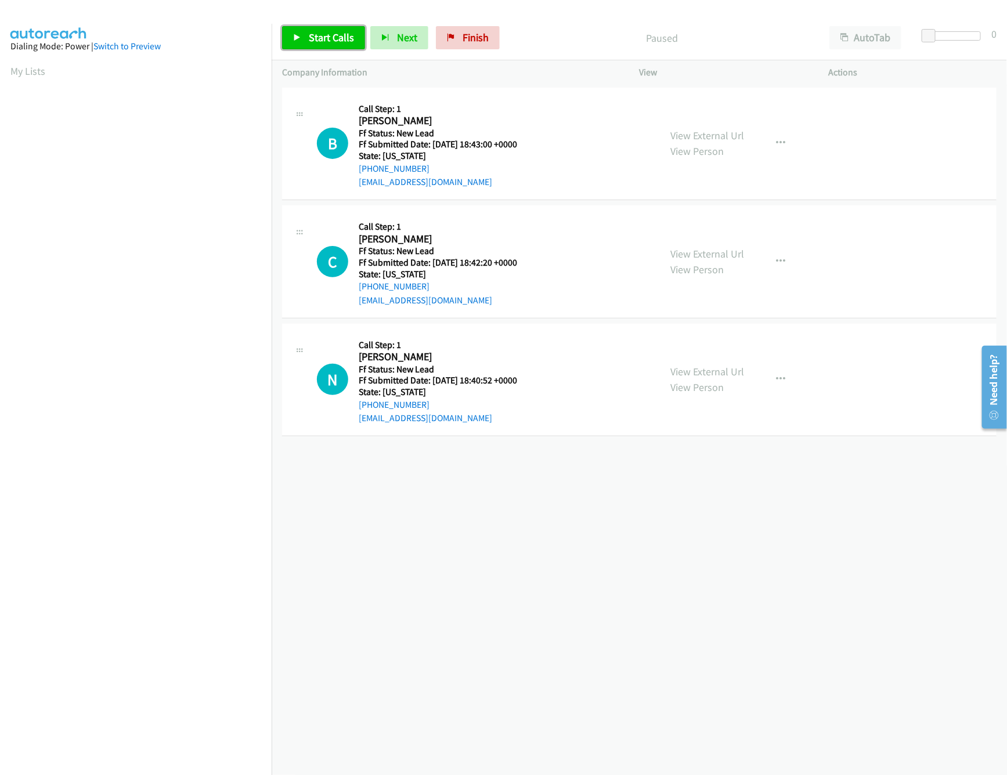
click at [320, 37] on span "Start Calls" at bounding box center [331, 37] width 45 height 13
drag, startPoint x: 932, startPoint y: 35, endPoint x: 975, endPoint y: 37, distance: 43.0
click at [975, 37] on div at bounding box center [948, 35] width 53 height 9
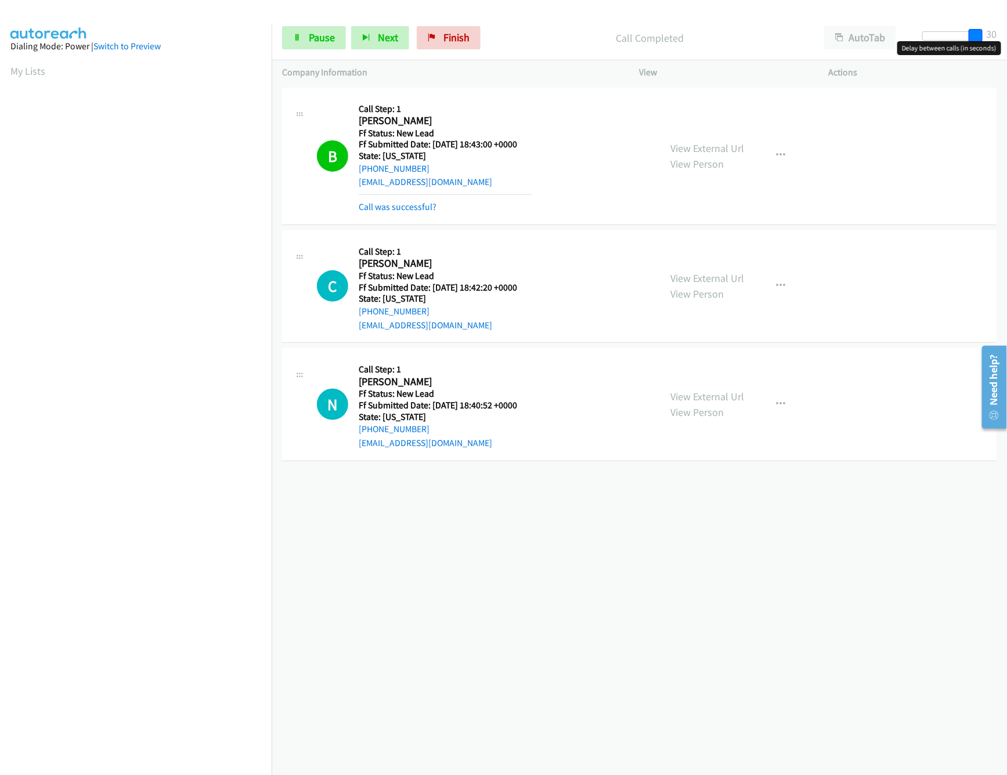
drag, startPoint x: 966, startPoint y: 37, endPoint x: 988, endPoint y: 31, distance: 22.1
click at [988, 31] on div "Start Calls Pause Next Finish Call Completed AutoTab AutoTab 30" at bounding box center [639, 38] width 735 height 45
click at [688, 281] on link "View External Url" at bounding box center [708, 278] width 74 height 13
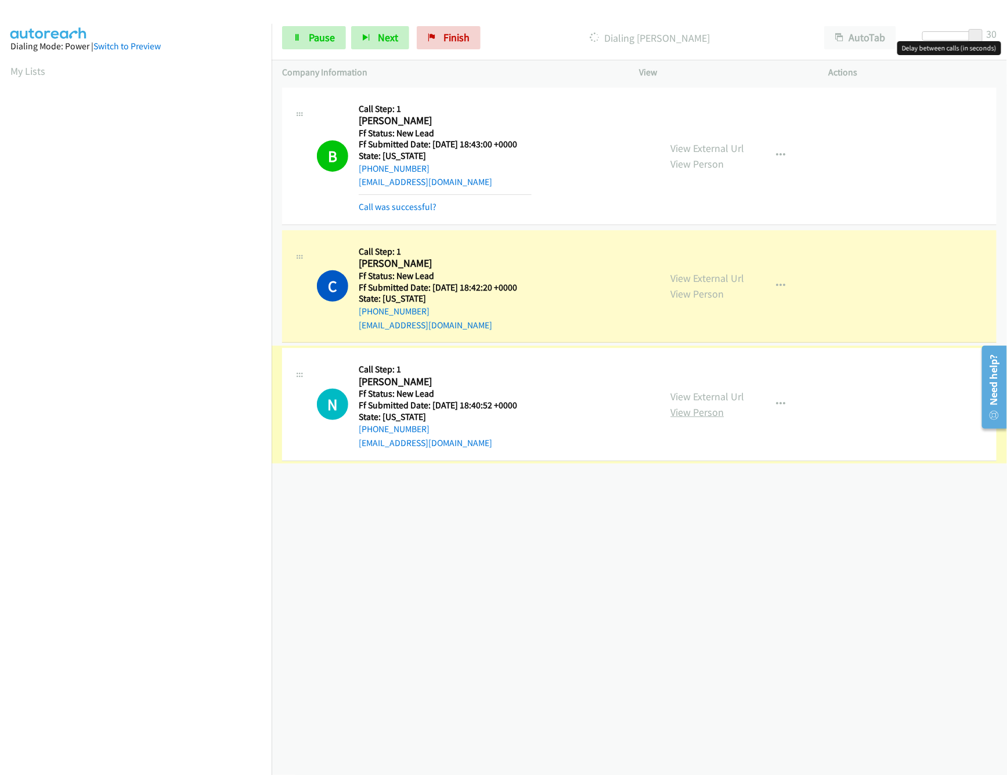
click at [688, 411] on link "View Person" at bounding box center [697, 412] width 53 height 13
click at [693, 404] on div "View External Url View Person" at bounding box center [708, 404] width 74 height 31
click at [695, 399] on link "View External Url" at bounding box center [708, 396] width 74 height 13
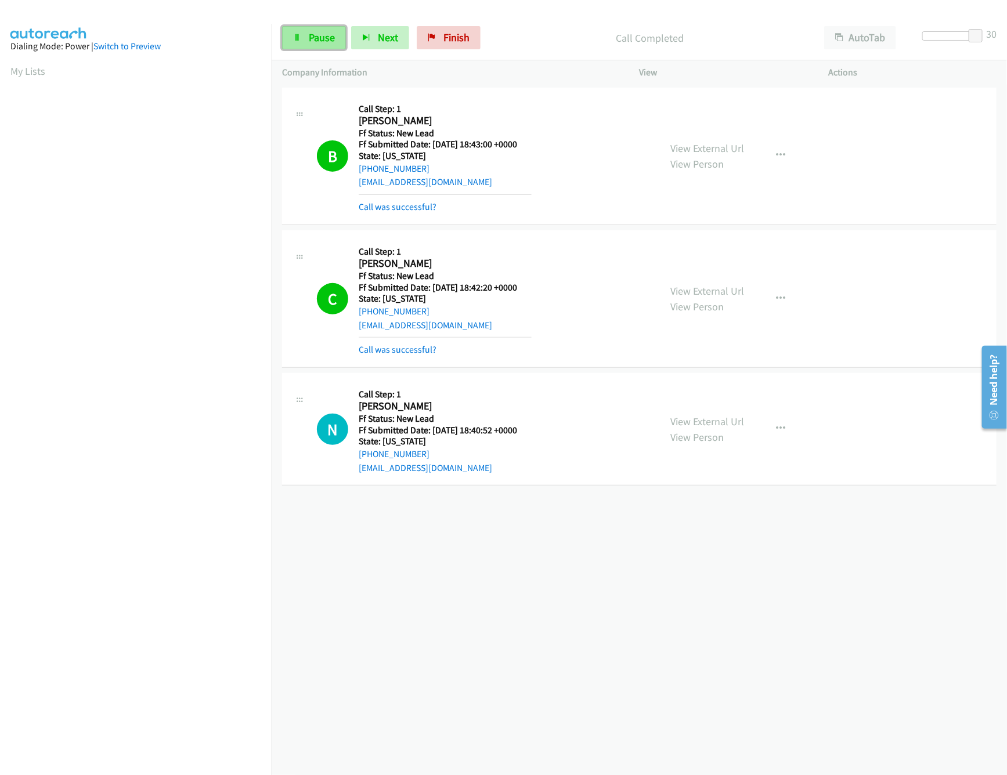
click at [303, 40] on link "Pause" at bounding box center [314, 37] width 64 height 23
click at [782, 425] on button "button" at bounding box center [780, 428] width 31 height 23
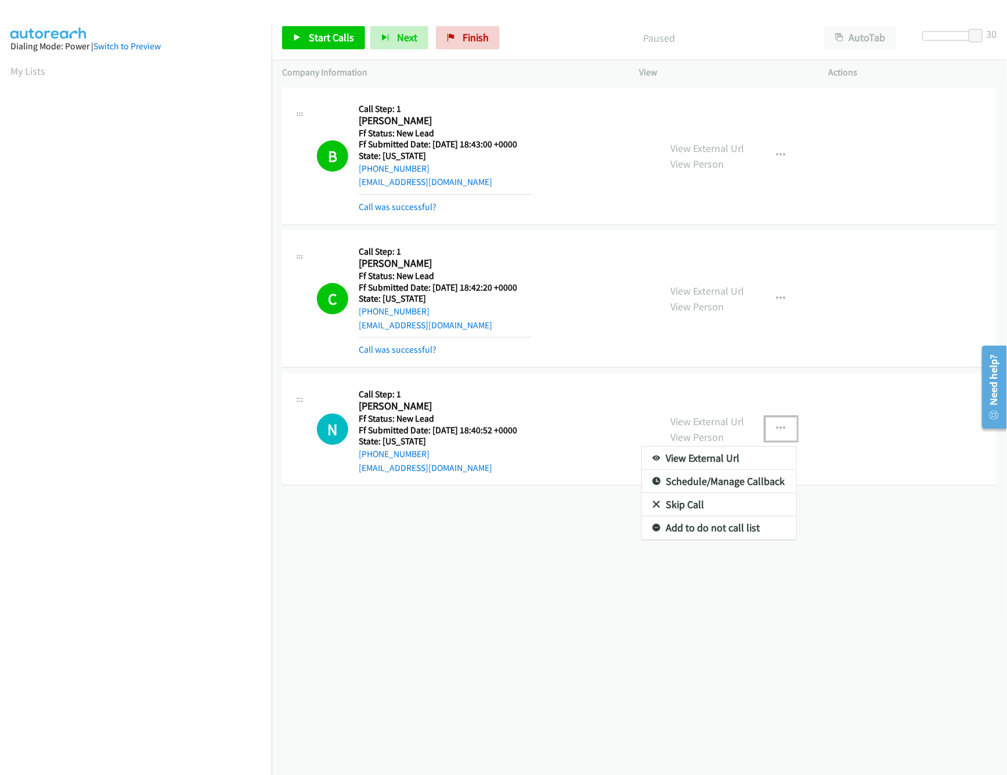
click at [672, 503] on link "Skip Call" at bounding box center [719, 504] width 154 height 23
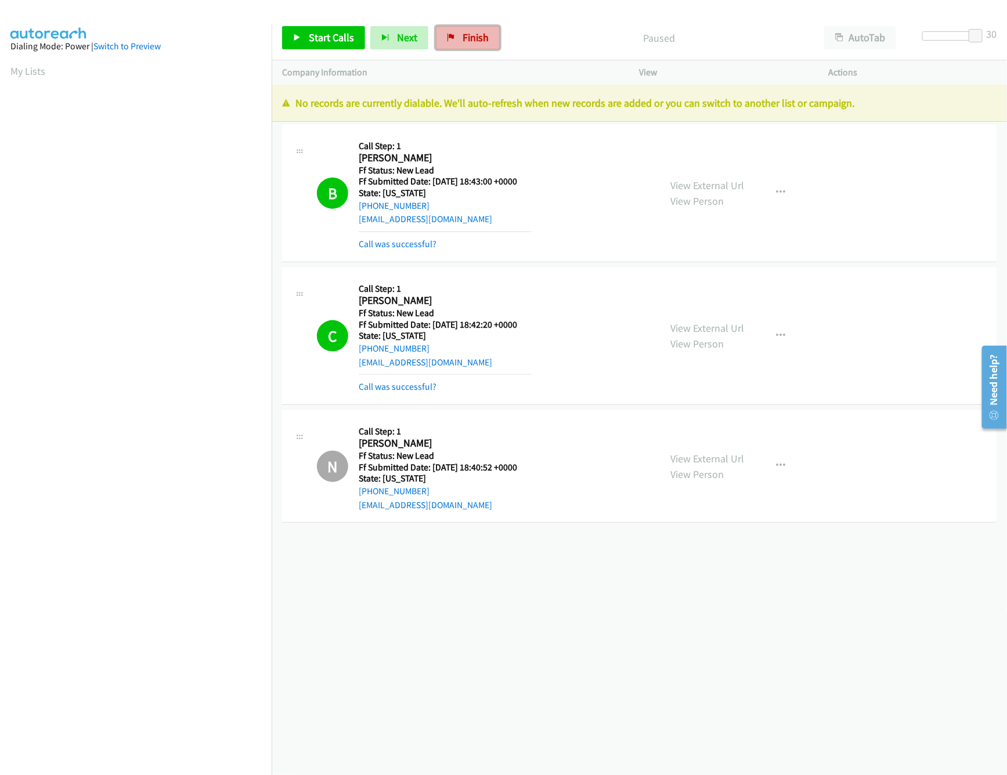
click at [463, 41] on span "Finish" at bounding box center [475, 37] width 26 height 13
click at [424, 243] on link "Call was successful?" at bounding box center [398, 243] width 78 height 11
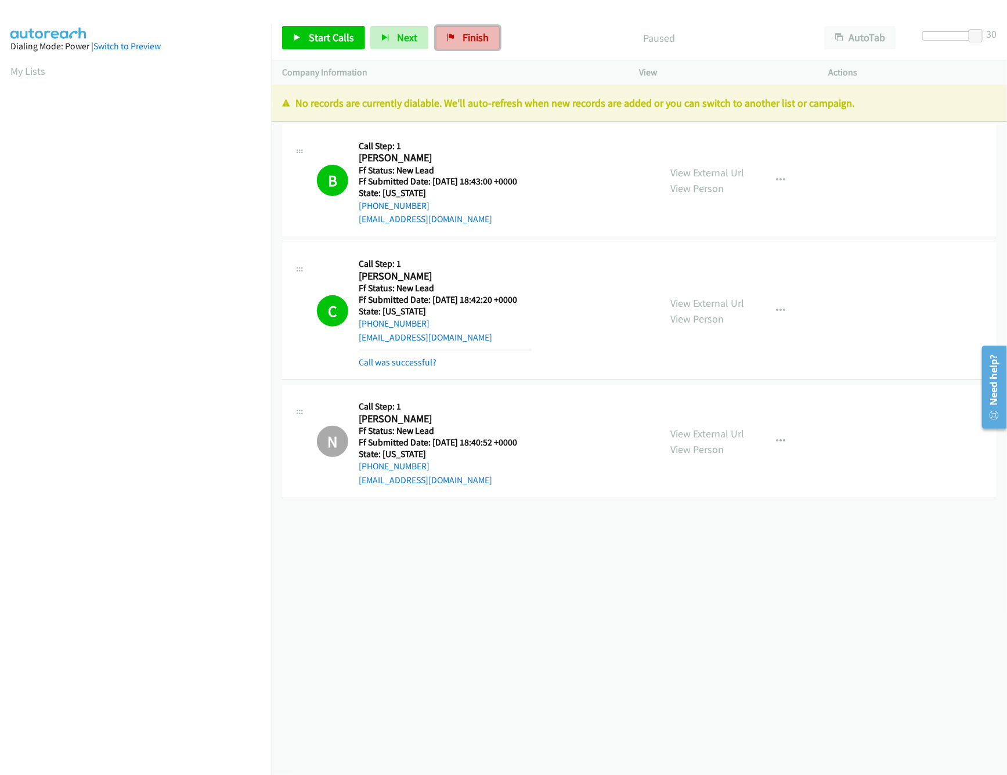
click at [444, 44] on link "Finish" at bounding box center [468, 37] width 64 height 23
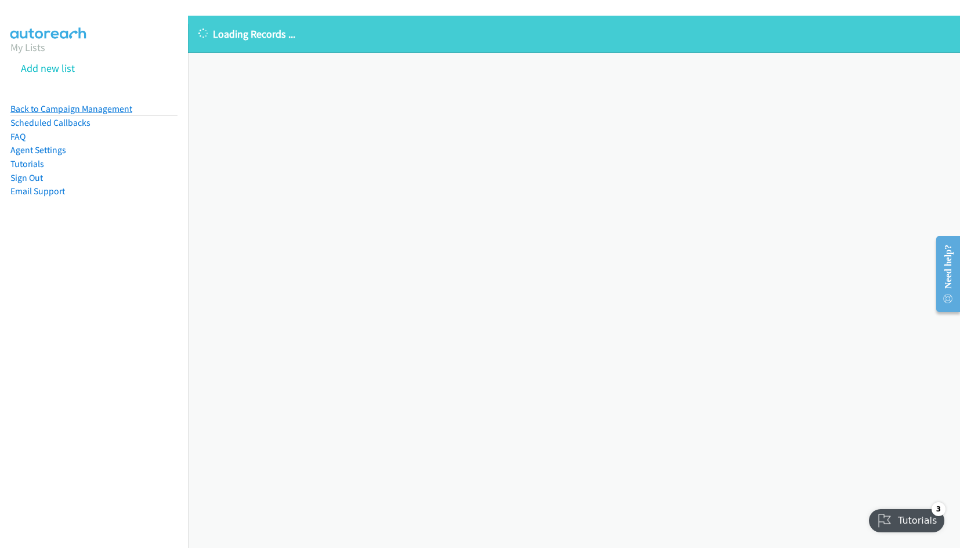
click at [83, 106] on link "Back to Campaign Management" at bounding box center [71, 108] width 122 height 11
click at [103, 103] on link "Back to Campaign Management" at bounding box center [71, 108] width 122 height 11
click at [128, 104] on link "Back to Campaign Management" at bounding box center [71, 108] width 122 height 11
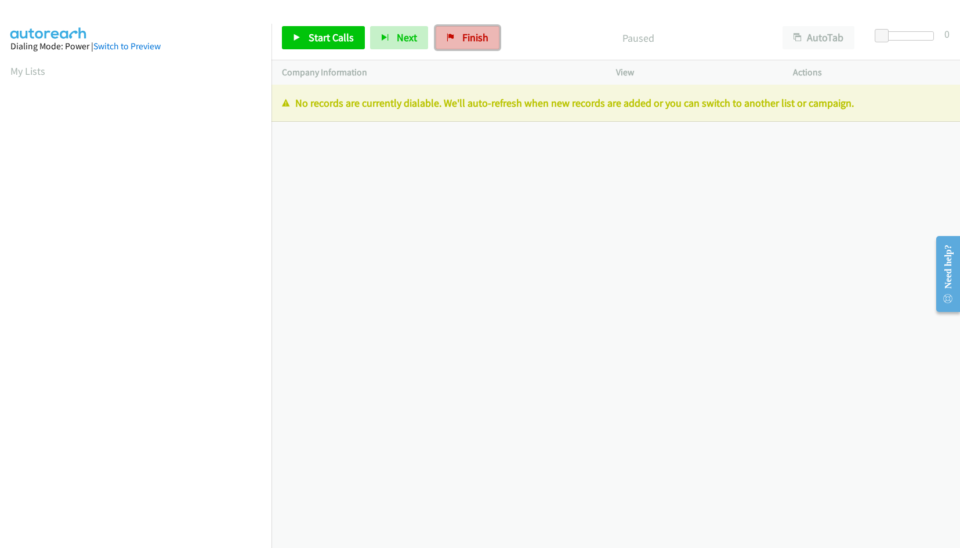
click at [483, 39] on span "Finish" at bounding box center [475, 37] width 26 height 13
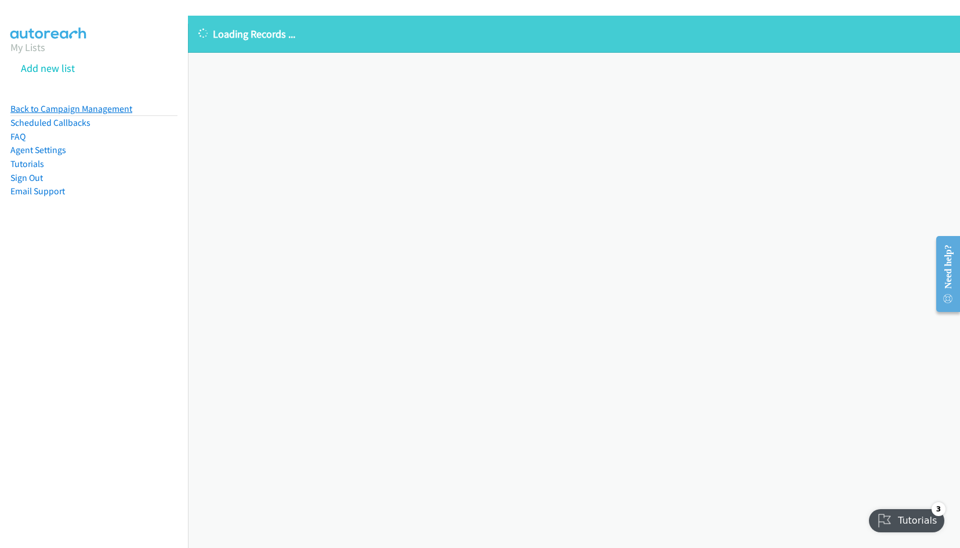
click at [114, 110] on link "Back to Campaign Management" at bounding box center [71, 108] width 122 height 11
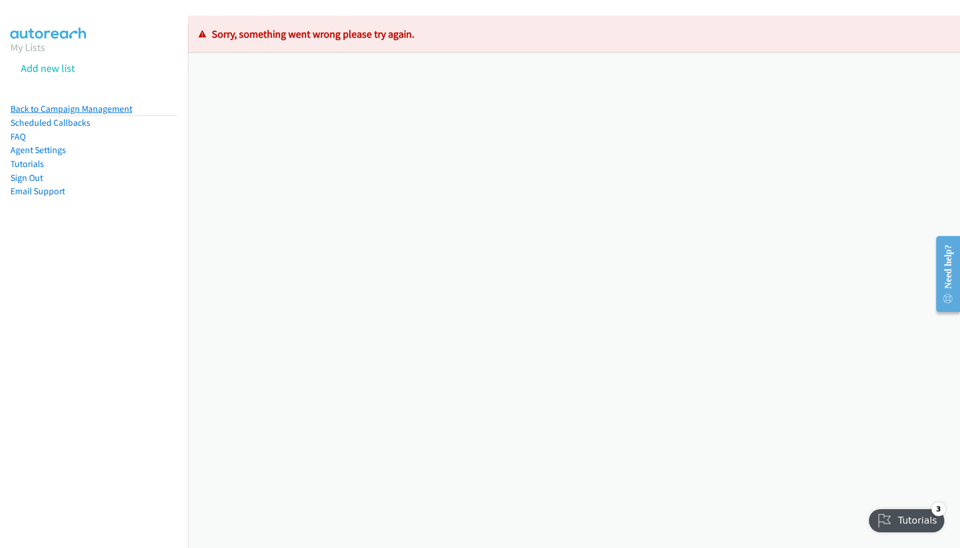
click at [92, 105] on link "Back to Campaign Management" at bounding box center [71, 108] width 122 height 11
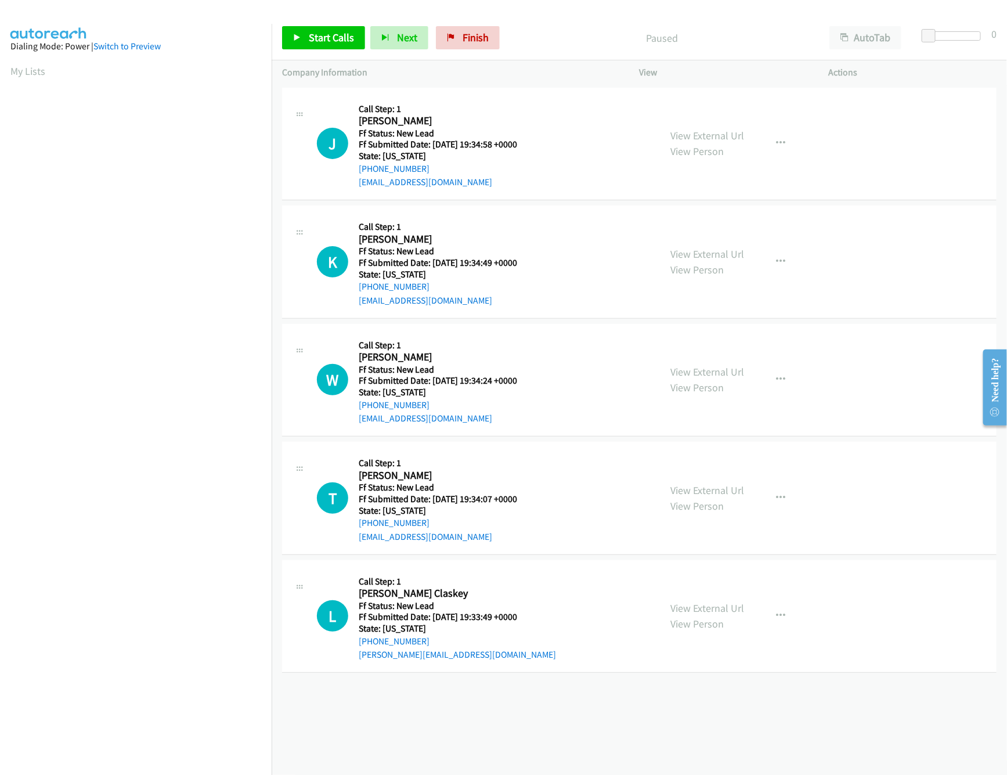
click at [626, 704] on div "+1 415-964-1034 Call failed - Please reload the list and try again The Callbar …" at bounding box center [639, 430] width 735 height 690
click at [695, 132] on link "View External Url" at bounding box center [708, 135] width 74 height 13
click at [332, 33] on span "Start Calls" at bounding box center [331, 37] width 45 height 13
drag, startPoint x: 925, startPoint y: 34, endPoint x: 996, endPoint y: 34, distance: 70.8
click at [1002, 35] on div "Start Calls Pause Next Finish Started AutoTab AutoTab 26" at bounding box center [639, 38] width 735 height 45
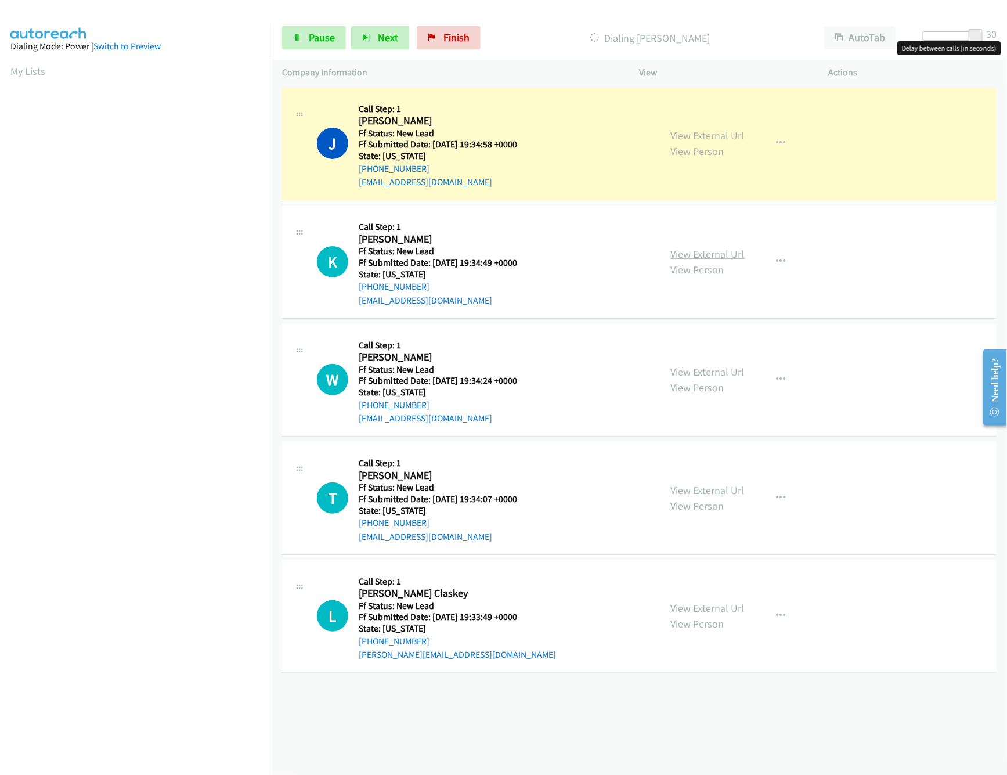
click at [718, 250] on link "View External Url" at bounding box center [708, 253] width 74 height 13
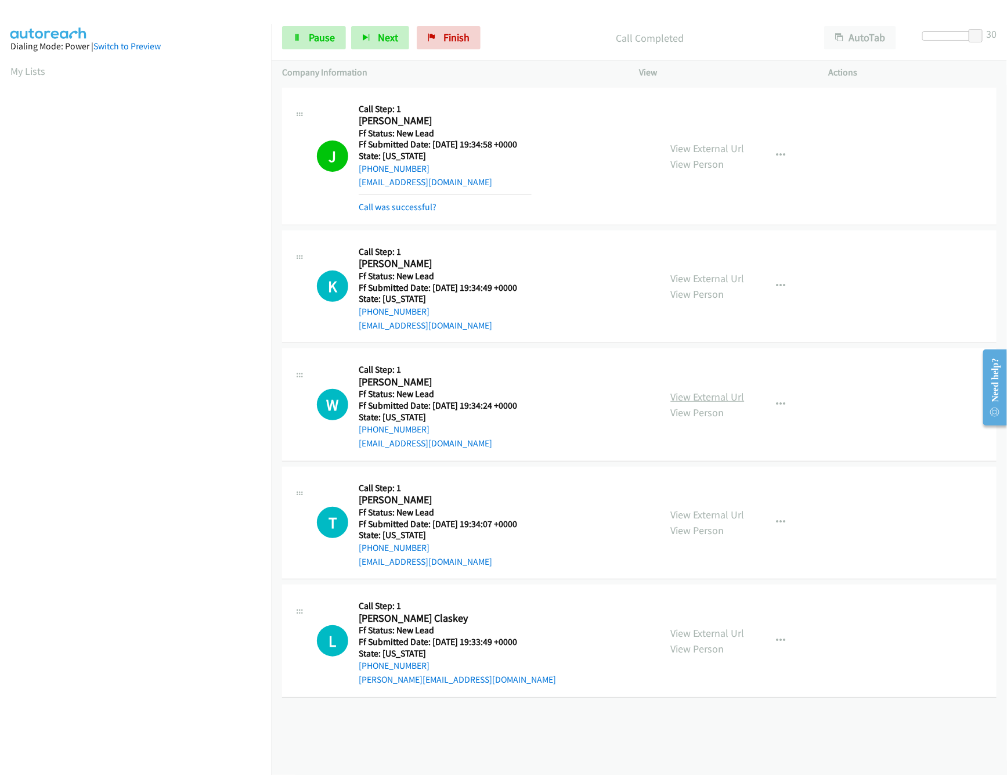
click at [700, 391] on link "View External Url" at bounding box center [708, 396] width 74 height 13
click at [418, 209] on link "Call was successful?" at bounding box center [398, 206] width 78 height 11
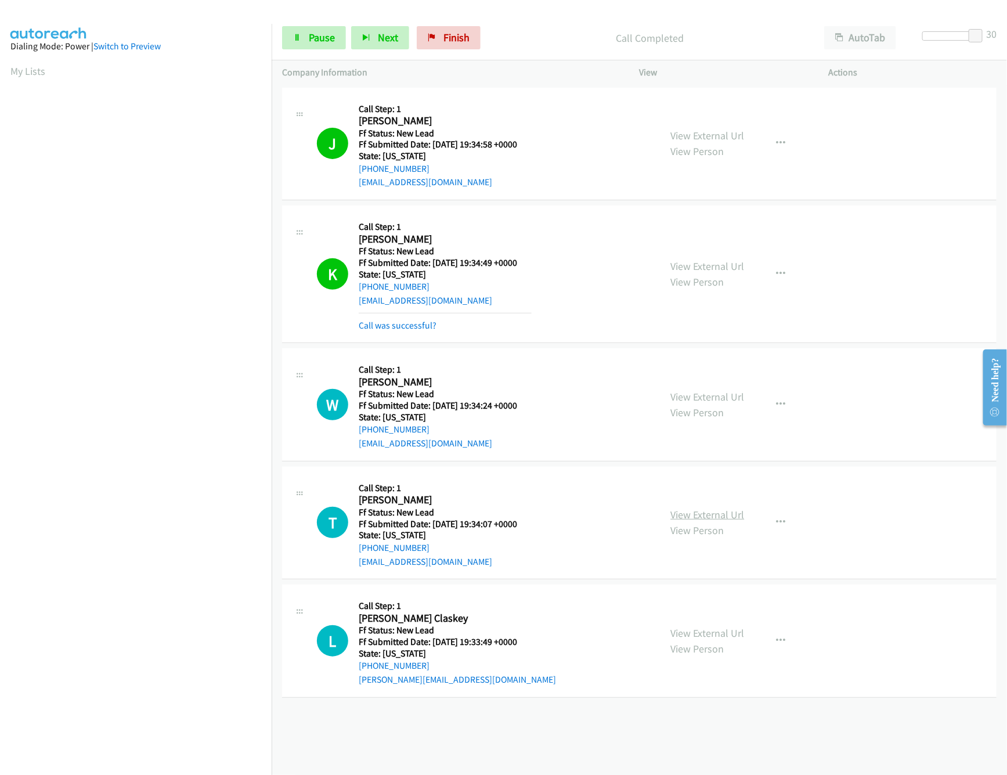
click at [681, 509] on link "View External Url" at bounding box center [708, 514] width 74 height 13
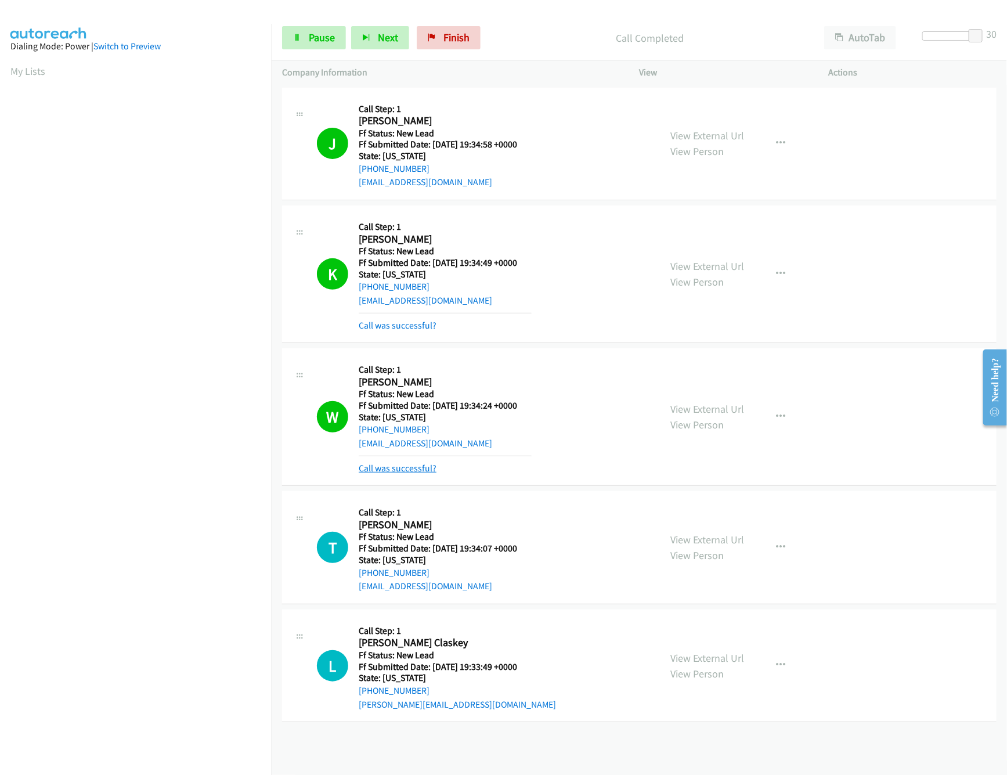
click at [417, 473] on link "Call was successful?" at bounding box center [398, 467] width 78 height 11
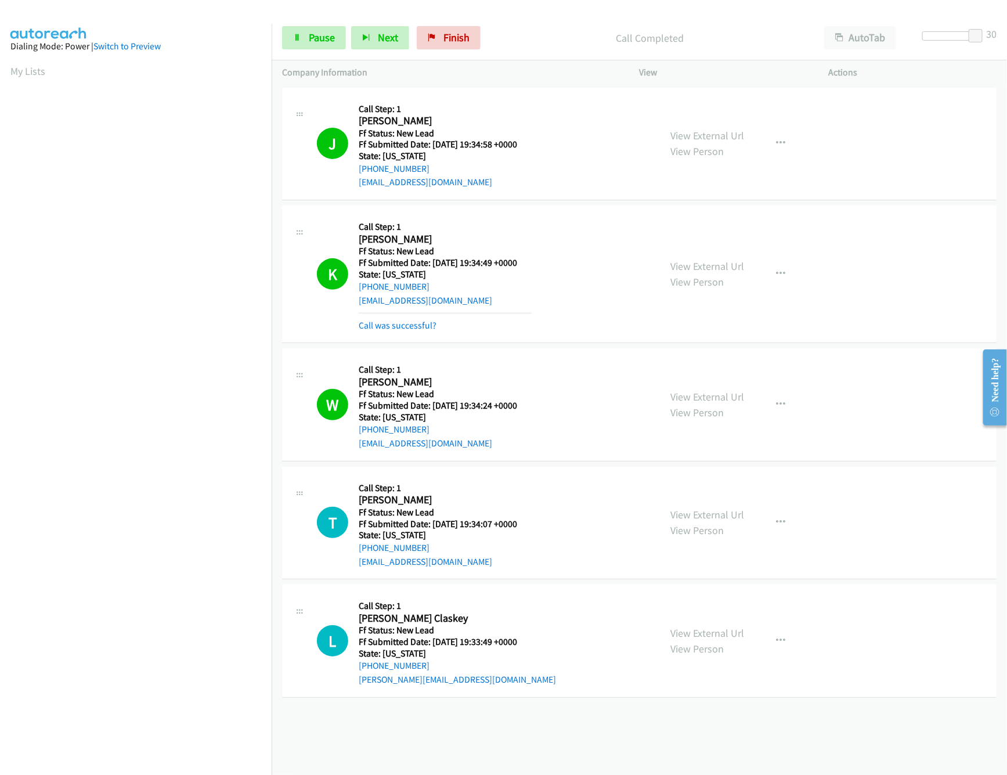
click at [685, 626] on div "View External Url View Person" at bounding box center [708, 640] width 74 height 31
click at [686, 628] on link "View External Url" at bounding box center [708, 632] width 74 height 13
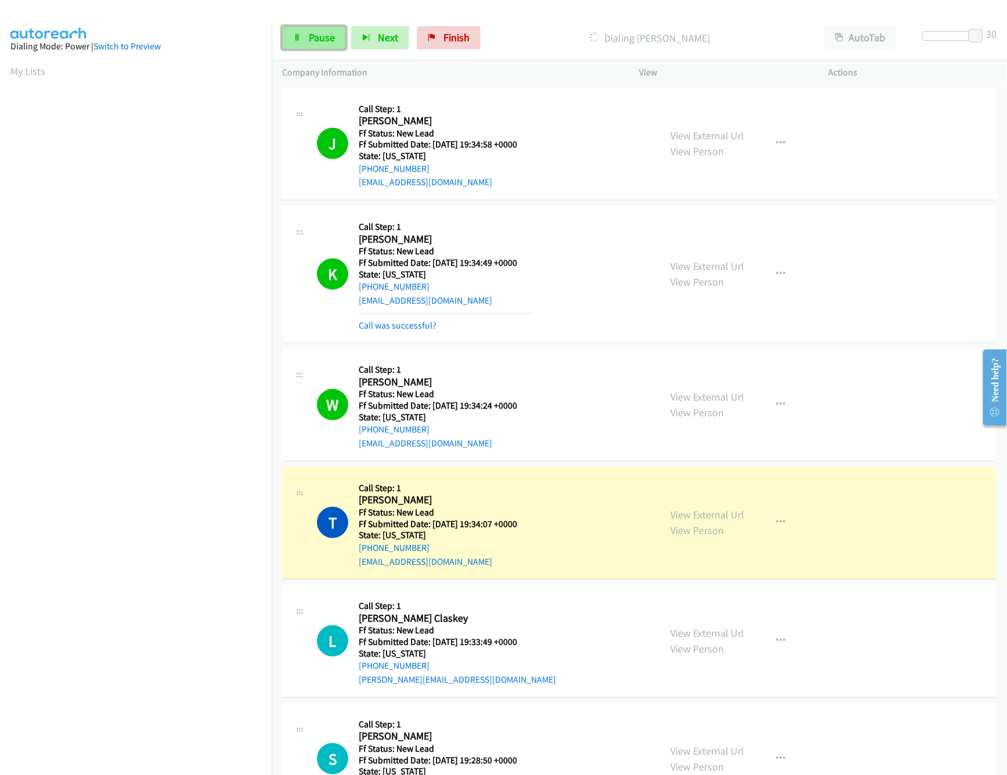
click at [298, 33] on link "Pause" at bounding box center [314, 37] width 64 height 23
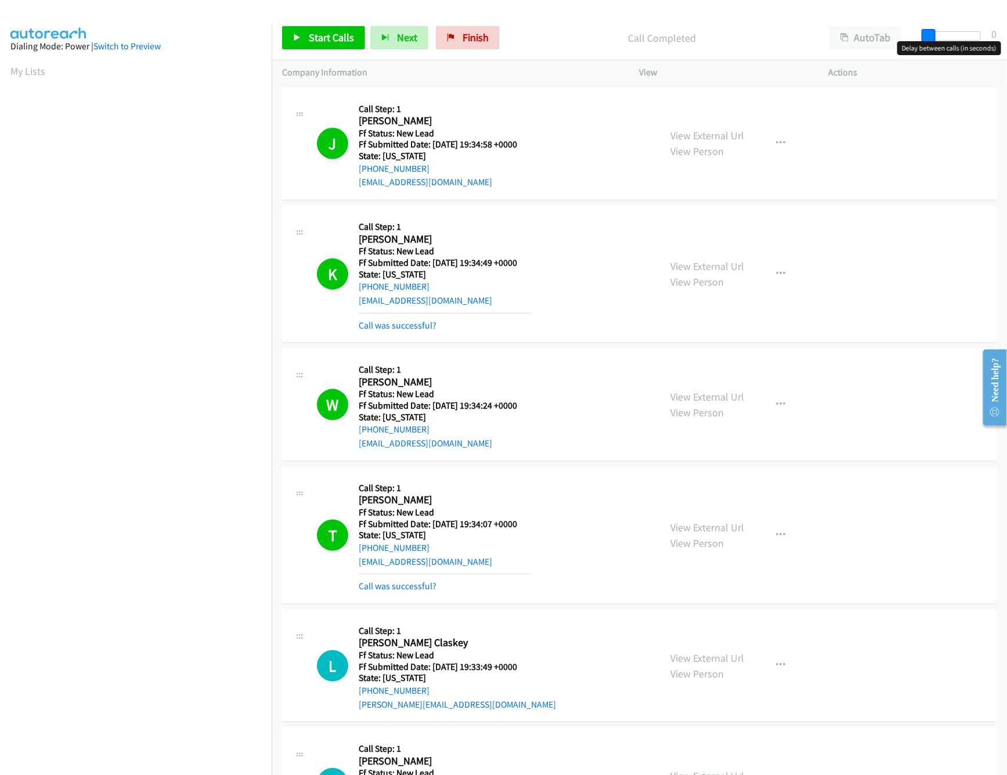
drag, startPoint x: 975, startPoint y: 28, endPoint x: 747, endPoint y: 31, distance: 228.1
click at [749, 30] on div "Start Calls Pause Next Finish Call Completed AutoTab AutoTab 0" at bounding box center [639, 38] width 735 height 45
click at [397, 587] on link "Call was successful?" at bounding box center [398, 585] width 78 height 11
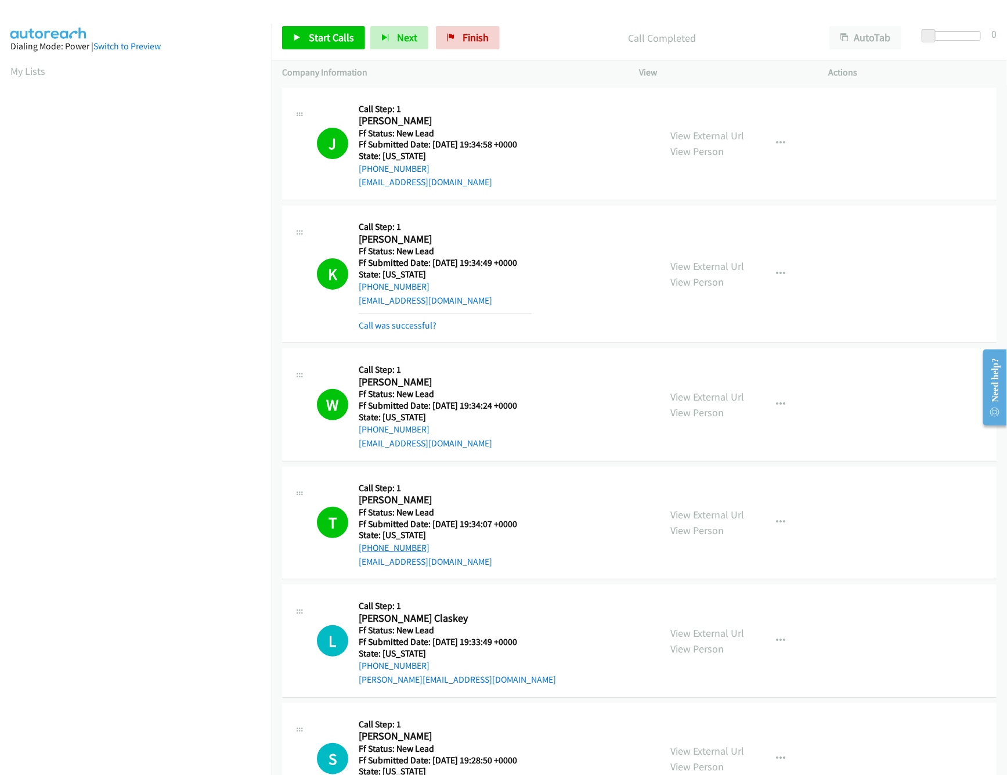
scroll to position [115, 0]
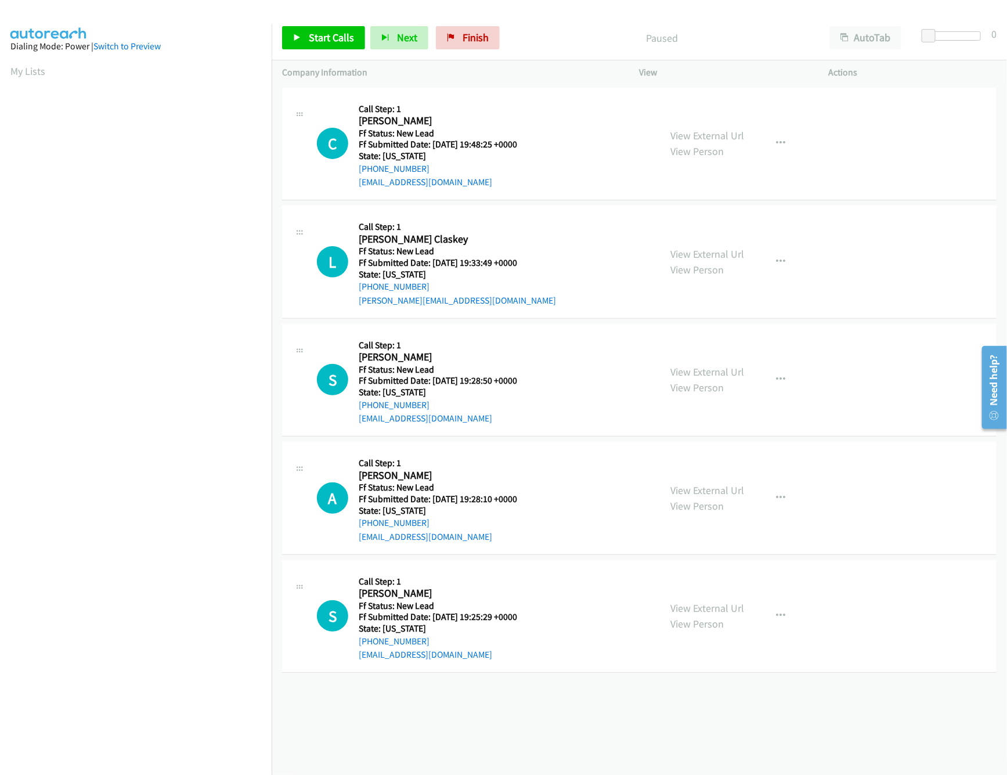
click at [394, 698] on div "+1 415-964-1034 Call failed - Please reload the list and try again The Callbar …" at bounding box center [639, 430] width 735 height 690
click at [545, 732] on div "+1 415-964-1034 Call failed - Please reload the list and try again The Callbar …" at bounding box center [639, 430] width 735 height 690
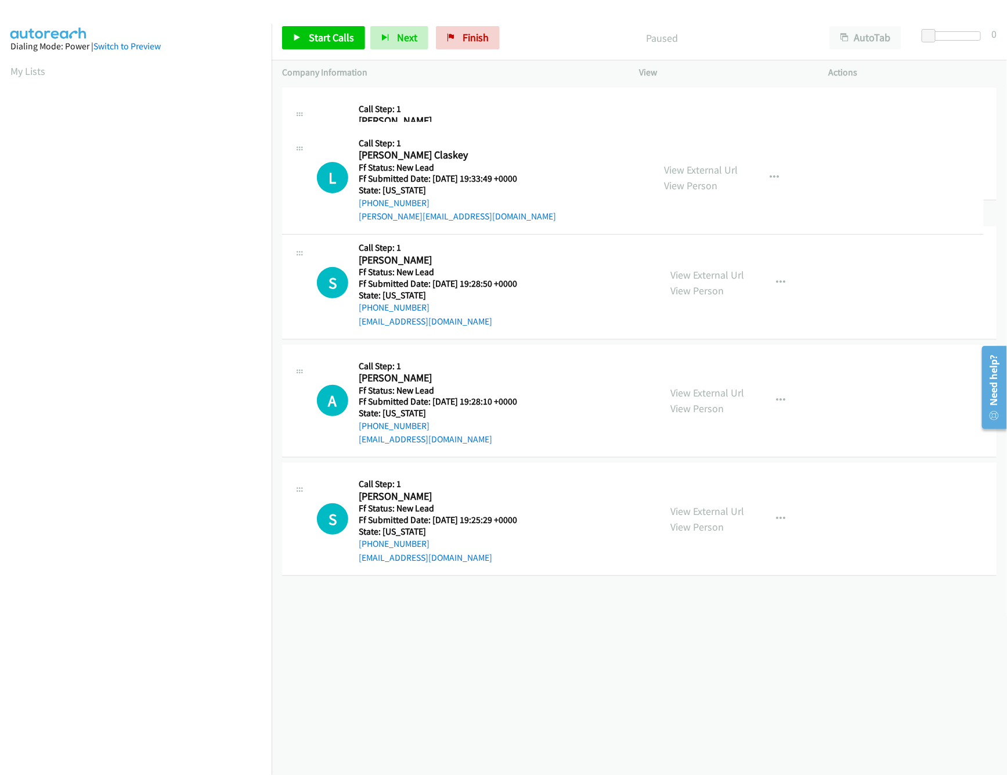
drag, startPoint x: 544, startPoint y: 183, endPoint x: 559, endPoint y: 132, distance: 52.7
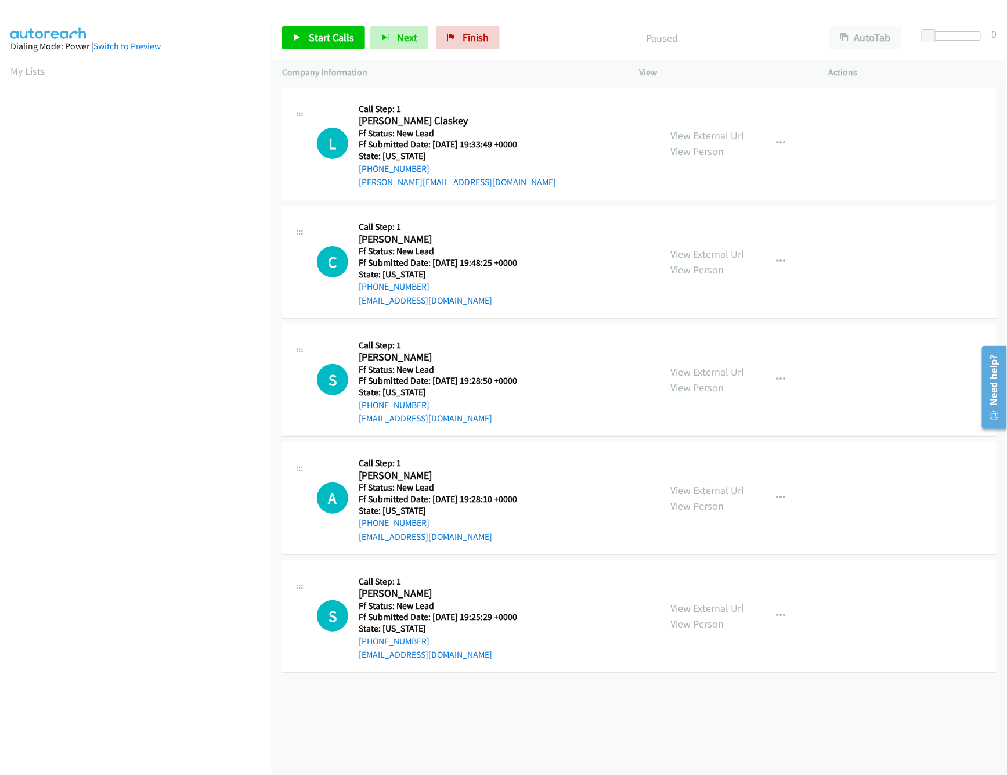
click at [543, 731] on div "+1 415-964-1034 Call failed - Please reload the list and try again The Callbar …" at bounding box center [639, 430] width 735 height 690
click at [317, 31] on span "Start Calls" at bounding box center [331, 37] width 45 height 13
drag, startPoint x: 930, startPoint y: 38, endPoint x: 987, endPoint y: 44, distance: 57.7
click at [987, 44] on body "Start Calls Pause Next Finish Started AutoTab AutoTab 30 Company Information In…" at bounding box center [503, 27] width 1007 height 55
click at [714, 256] on link "View External Url" at bounding box center [708, 253] width 74 height 13
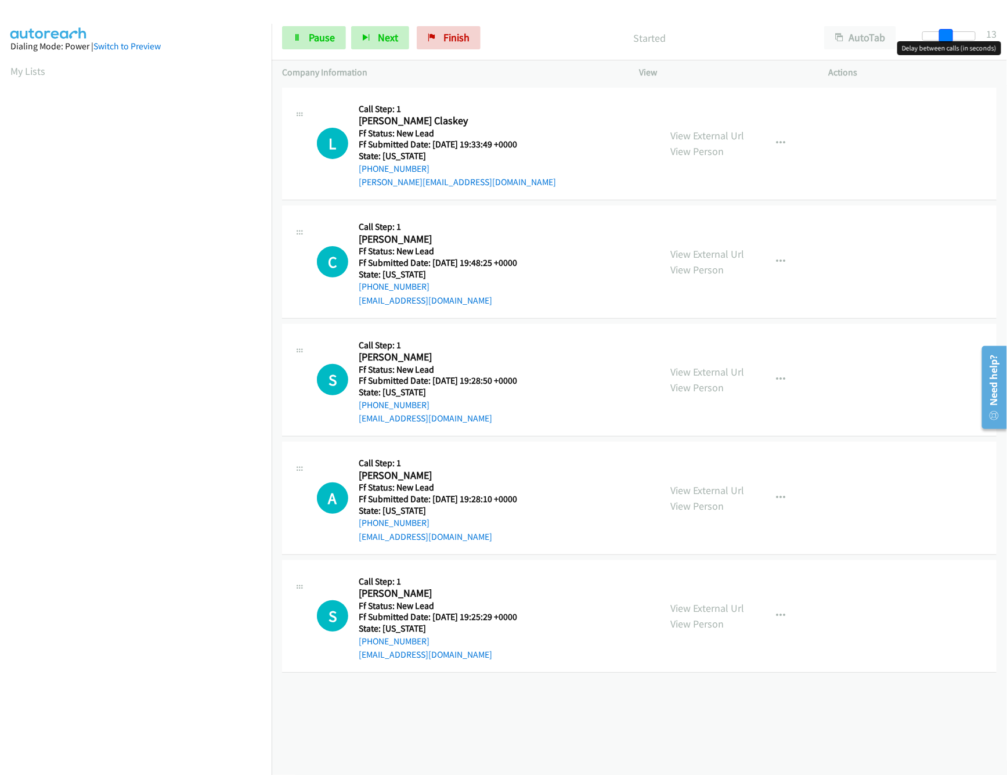
click at [945, 35] on div at bounding box center [948, 35] width 53 height 9
click at [681, 373] on link "View External Url" at bounding box center [708, 371] width 74 height 13
click at [914, 15] on div at bounding box center [498, 22] width 996 height 45
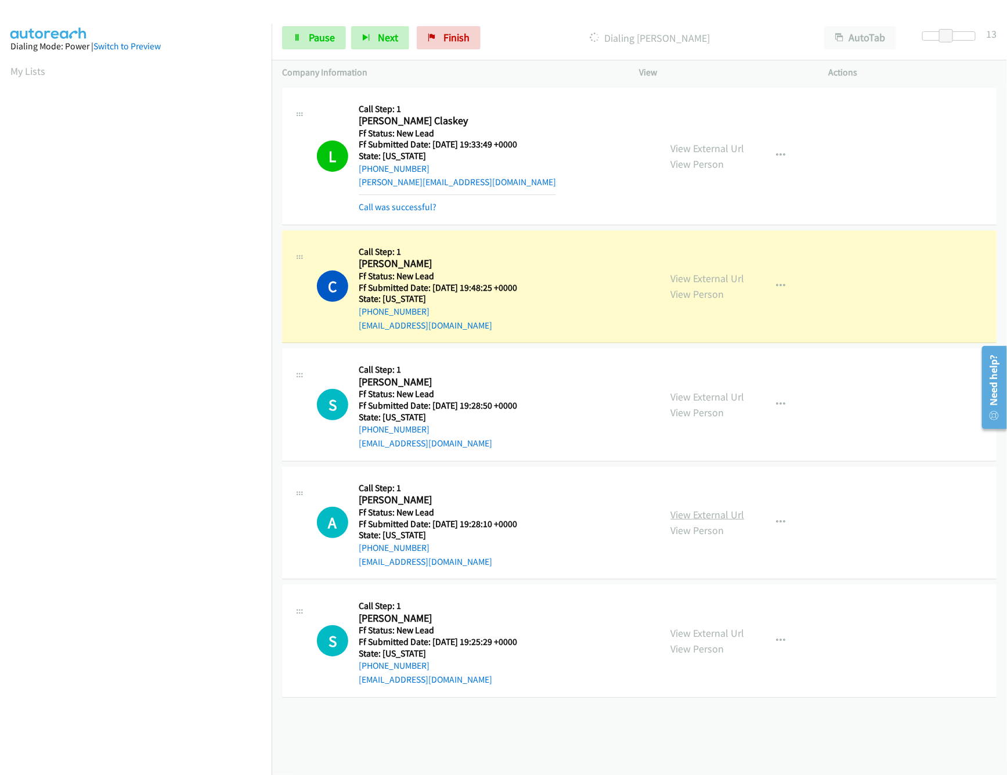
click at [700, 515] on link "View External Url" at bounding box center [708, 514] width 74 height 13
click at [700, 634] on link "View External Url" at bounding box center [708, 632] width 74 height 13
click at [322, 38] on span "Pause" at bounding box center [322, 37] width 26 height 13
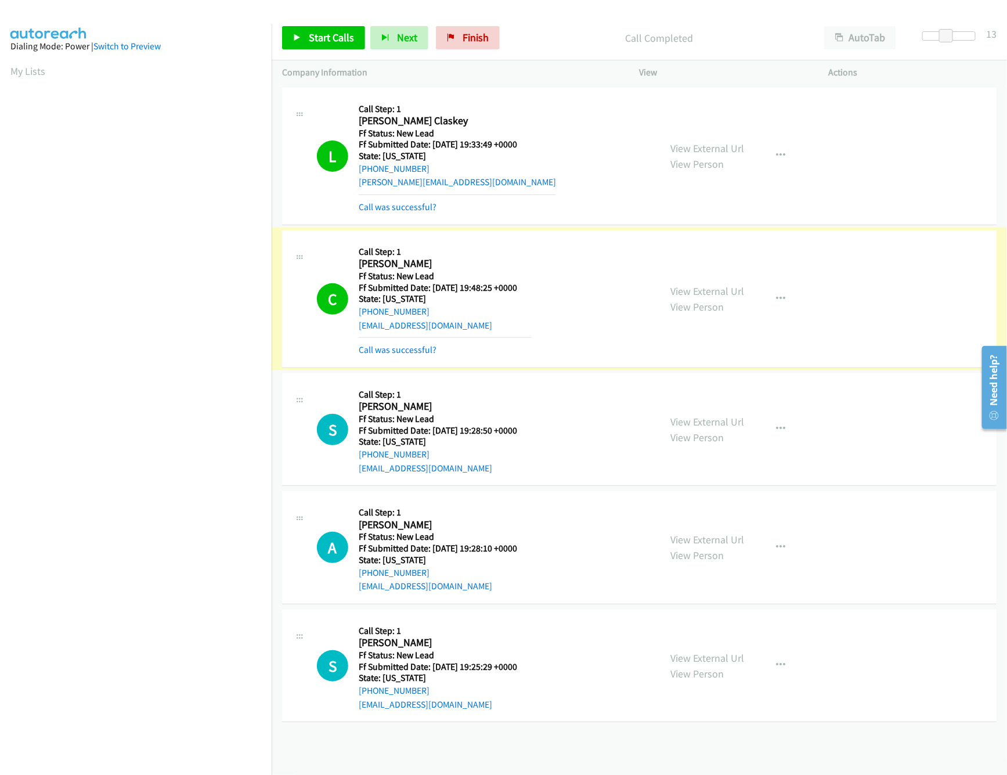
click at [411, 346] on link "Call was successful?" at bounding box center [398, 349] width 78 height 11
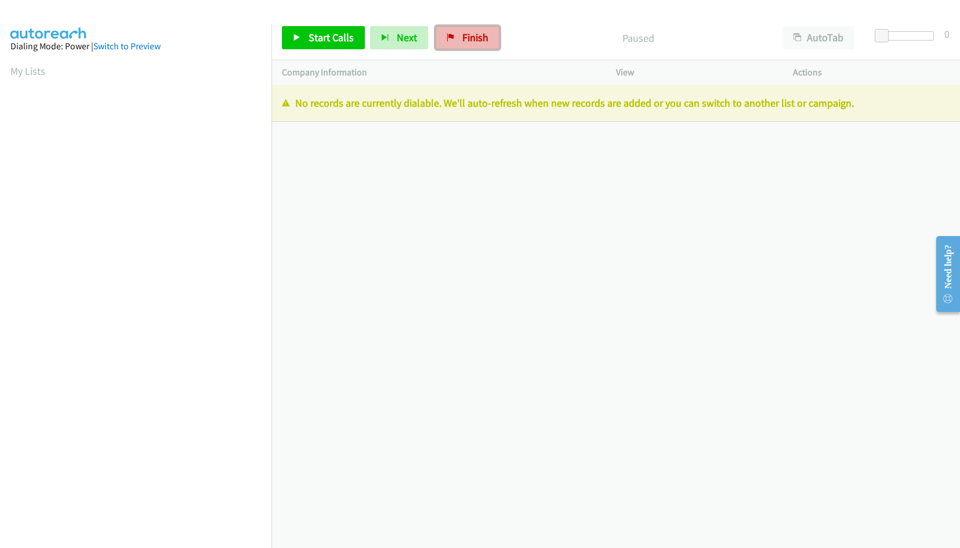
click at [488, 36] on link "Finish" at bounding box center [468, 37] width 64 height 23
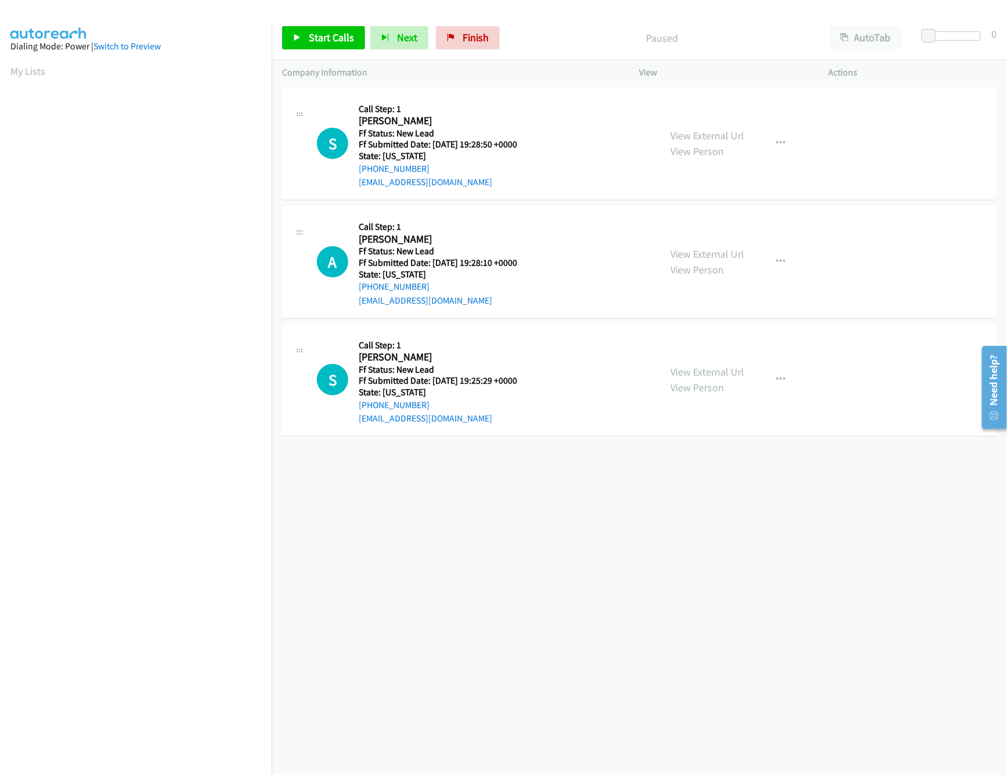
click at [432, 555] on div "[PHONE_NUMBER] Call failed - Please reload the list and try again The Callbar F…" at bounding box center [639, 430] width 735 height 690
click at [341, 49] on link "Start Calls" at bounding box center [323, 37] width 83 height 23
drag, startPoint x: 928, startPoint y: 35, endPoint x: 984, endPoint y: 35, distance: 55.1
click at [984, 35] on div at bounding box center [949, 40] width 74 height 18
click at [538, 444] on div "[PHONE_NUMBER] Call failed - Please reload the list and try again The Callbar F…" at bounding box center [639, 430] width 735 height 690
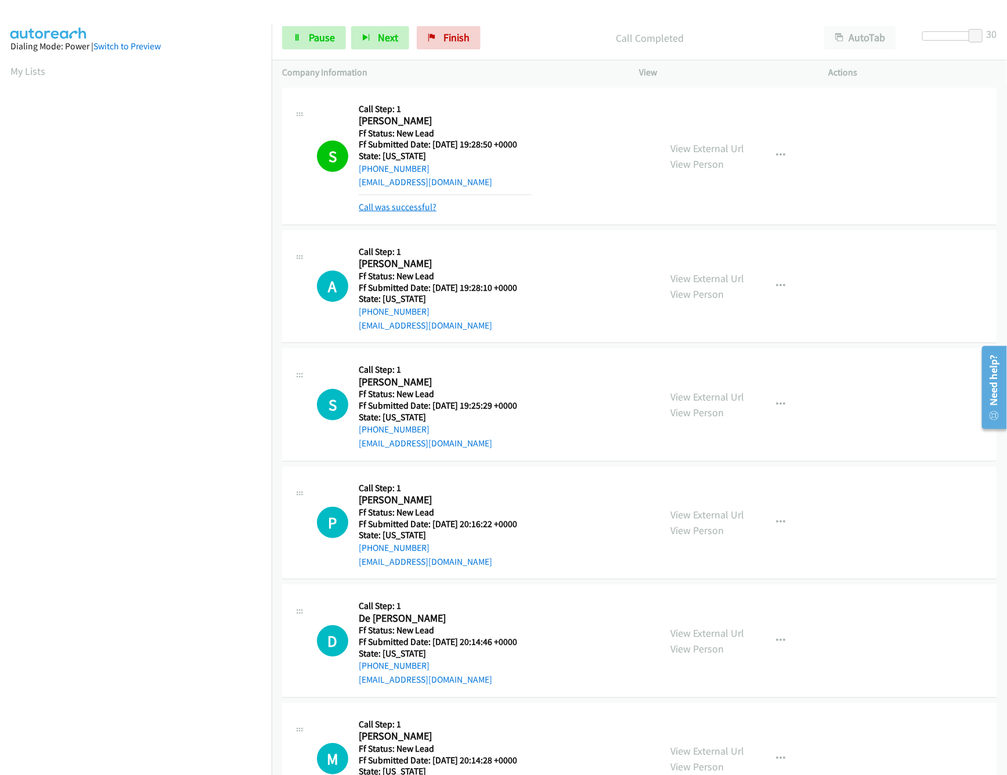
click at [418, 204] on link "Call was successful?" at bounding box center [398, 206] width 78 height 11
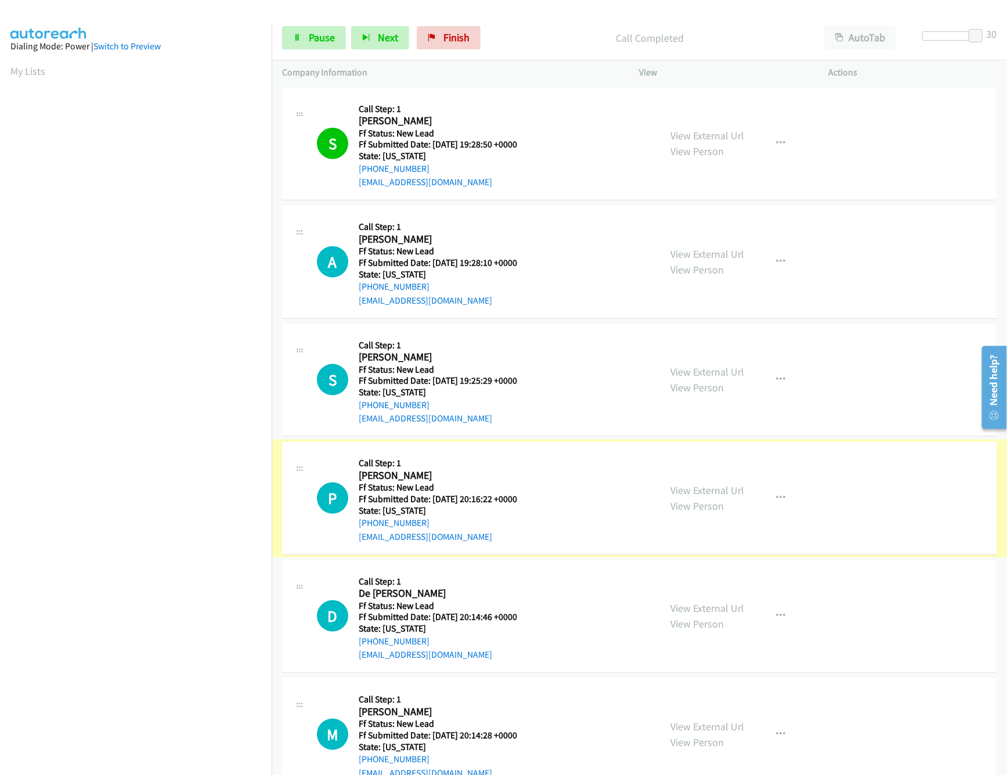
click at [703, 489] on link "View External Url" at bounding box center [708, 489] width 74 height 13
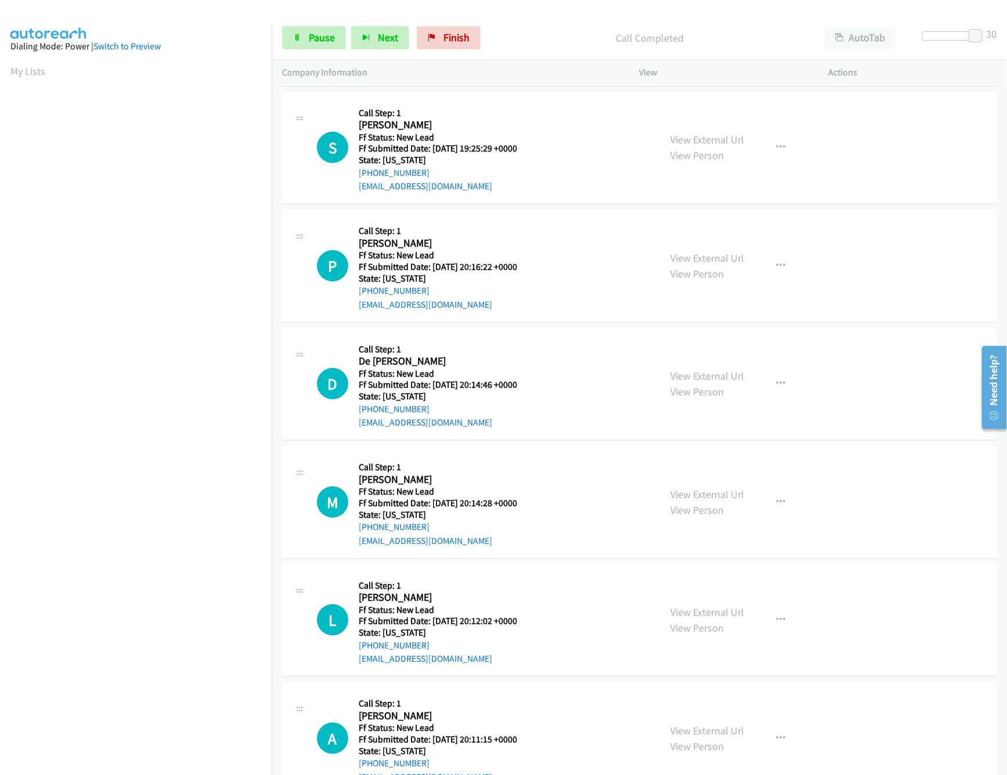
scroll to position [115, 0]
click at [717, 489] on link "View External Url" at bounding box center [708, 492] width 74 height 13
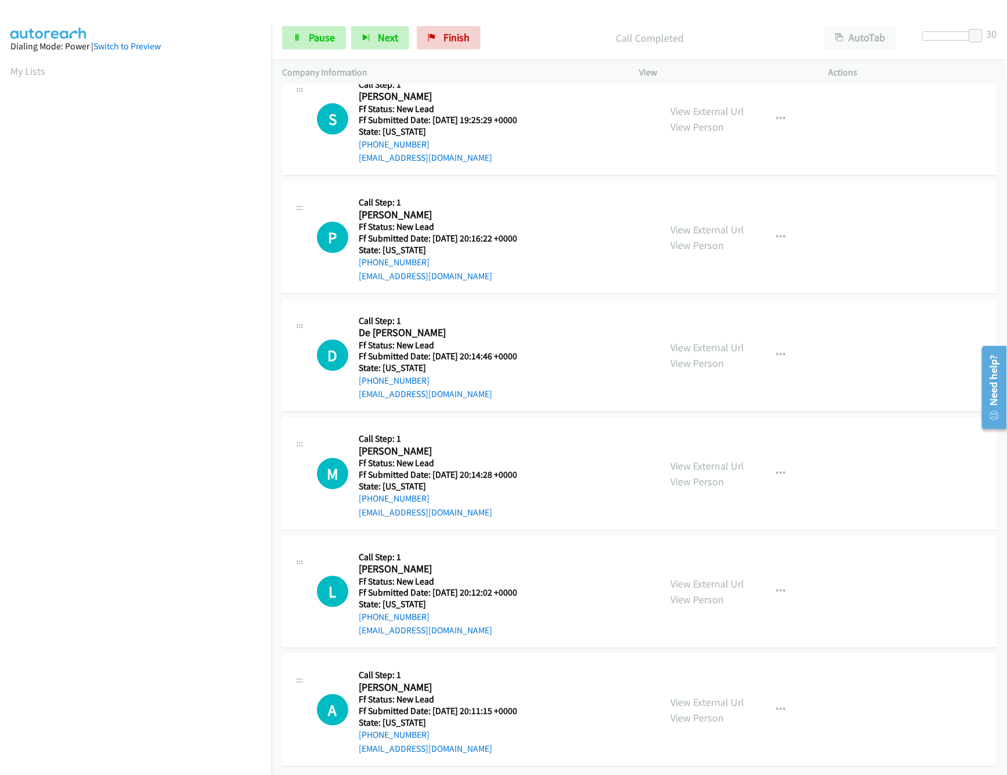
scroll to position [276, 0]
click at [685, 459] on link "View External Url" at bounding box center [708, 465] width 74 height 13
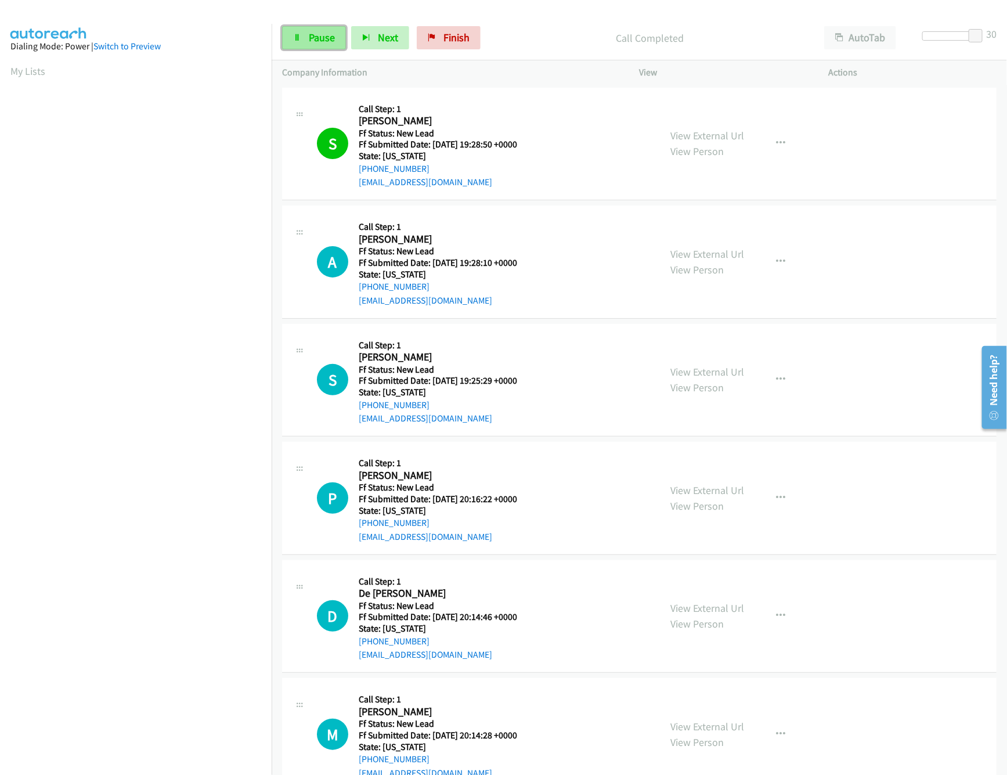
click at [314, 39] on span "Pause" at bounding box center [322, 37] width 26 height 13
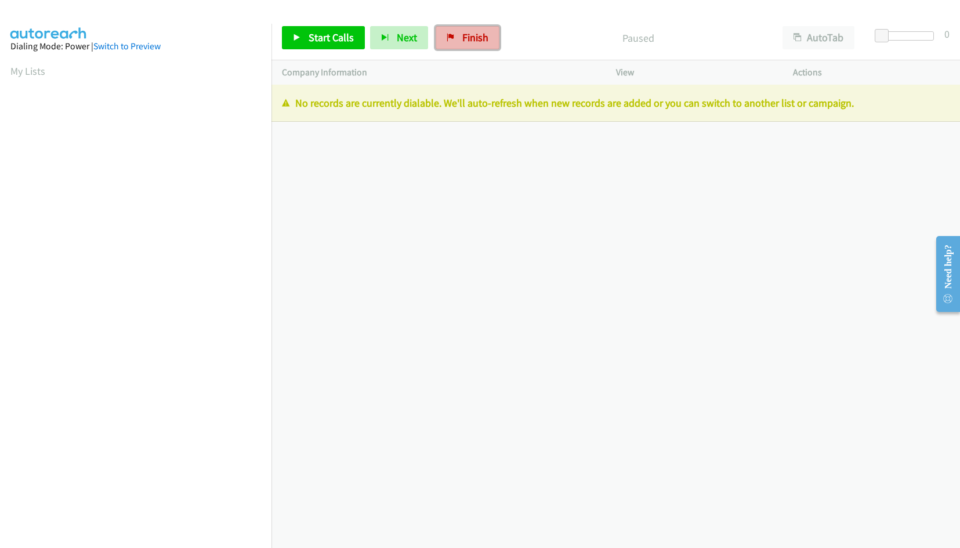
click at [444, 36] on link "Finish" at bounding box center [468, 37] width 64 height 23
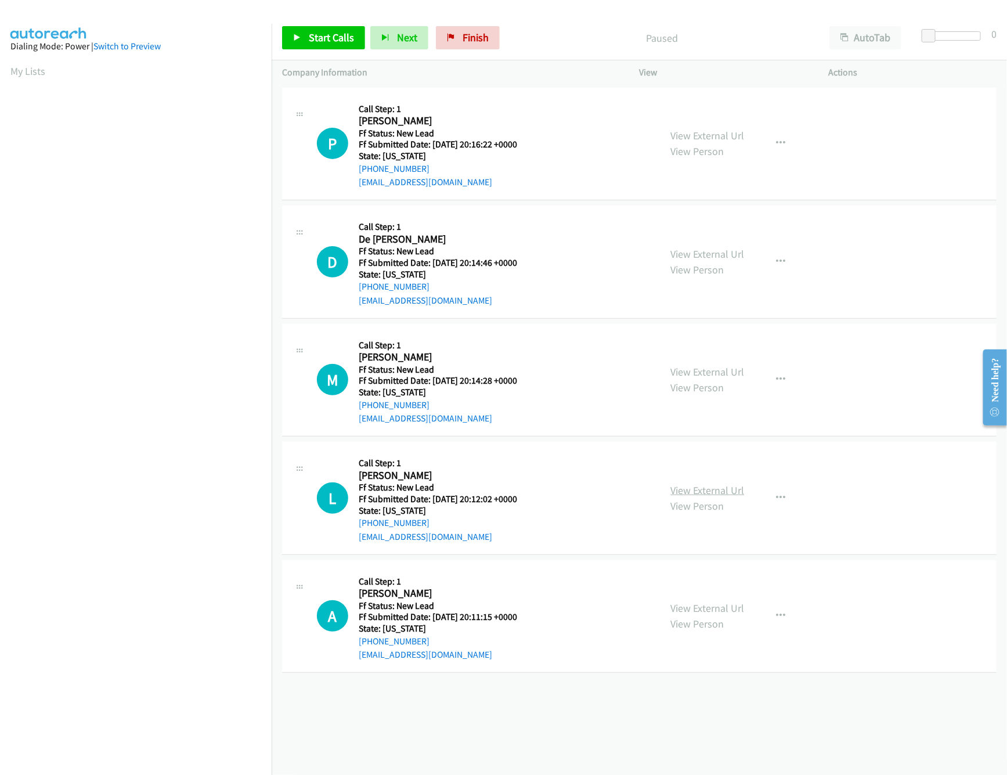
click at [721, 494] on link "View External Url" at bounding box center [708, 489] width 74 height 13
click at [307, 39] on link "Start Calls" at bounding box center [323, 37] width 83 height 23
drag, startPoint x: 925, startPoint y: 38, endPoint x: 963, endPoint y: 40, distance: 37.8
click at [963, 40] on span at bounding box center [962, 36] width 14 height 14
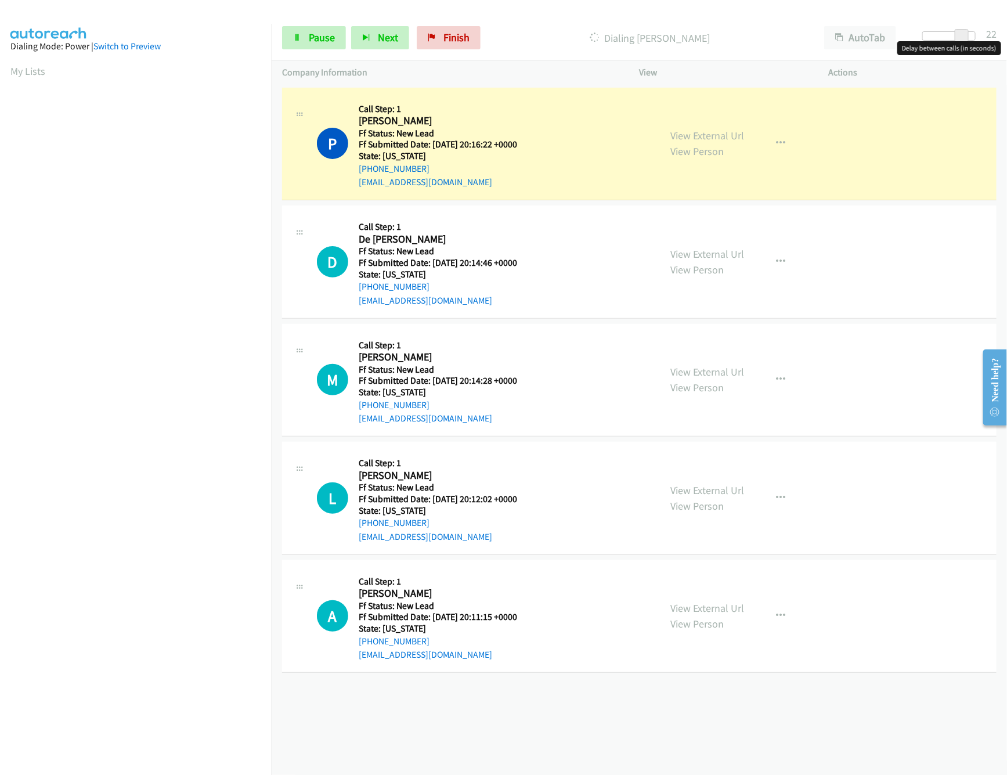
drag, startPoint x: 968, startPoint y: 35, endPoint x: 961, endPoint y: 35, distance: 6.4
click at [964, 35] on span at bounding box center [962, 36] width 14 height 14
click at [956, 35] on span at bounding box center [953, 36] width 14 height 14
click at [302, 44] on link "Pause" at bounding box center [314, 37] width 64 height 23
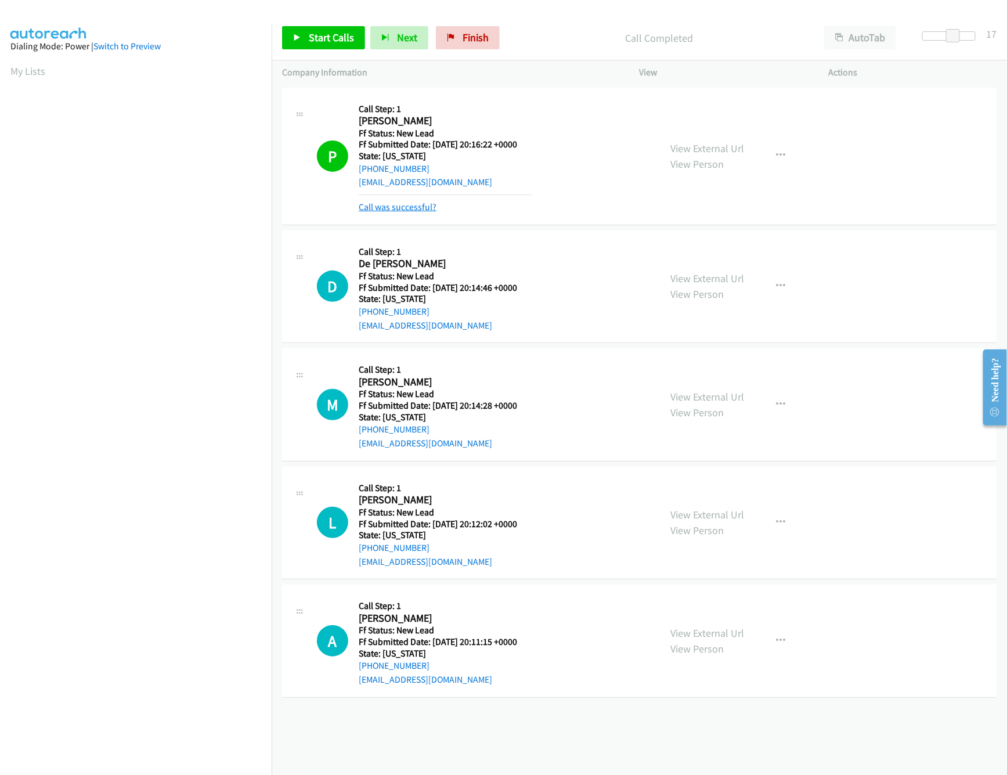
click at [402, 202] on link "Call was successful?" at bounding box center [398, 206] width 78 height 11
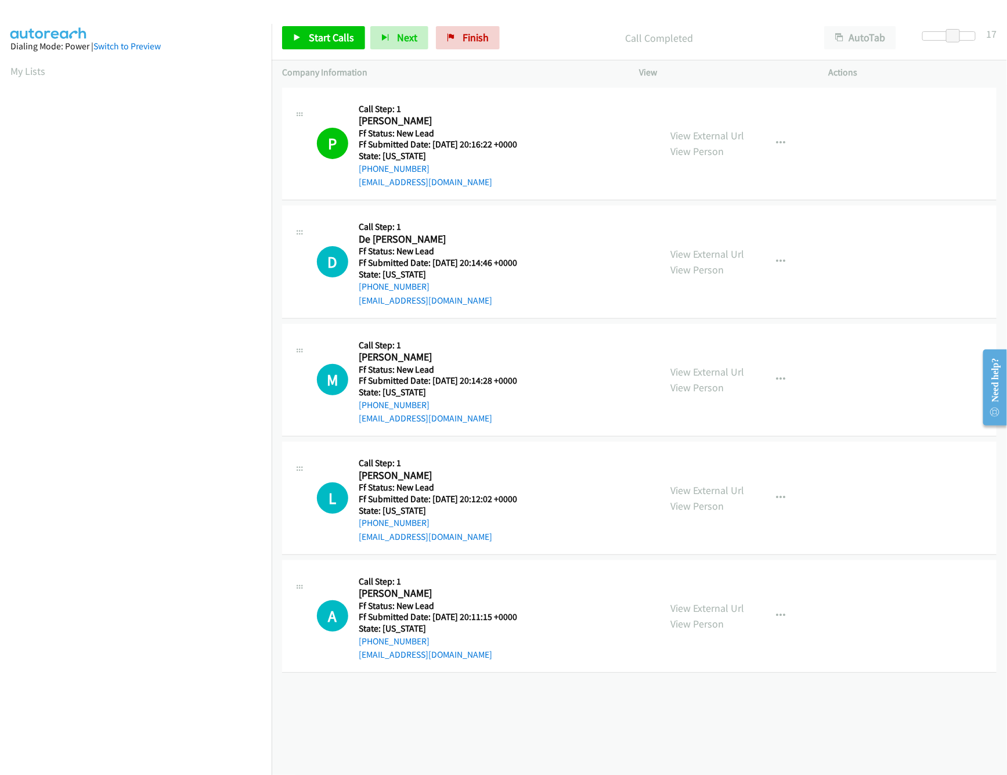
click at [489, 714] on div "+1 415-964-1034 Call failed - Please reload the list and try again The Callbar …" at bounding box center [639, 430] width 735 height 690
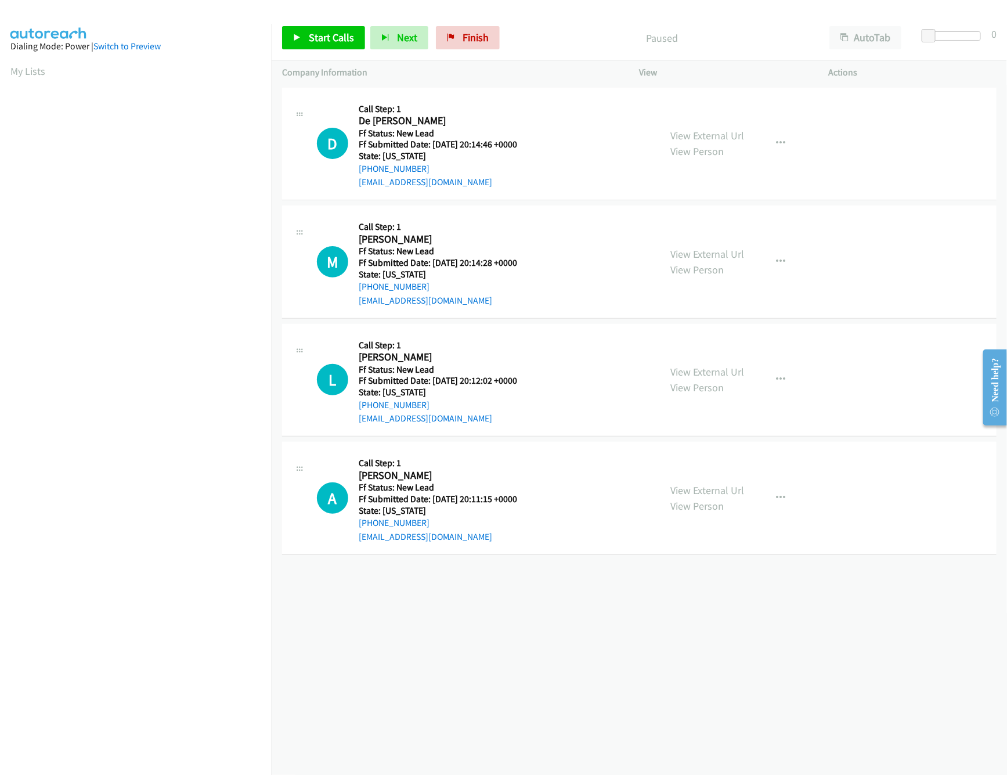
click at [408, 645] on div "+1 415-964-1034 Call failed - Please reload the list and try again The Callbar …" at bounding box center [639, 430] width 735 height 690
click at [322, 31] on span "Start Calls" at bounding box center [331, 37] width 45 height 13
drag, startPoint x: 930, startPoint y: 38, endPoint x: 949, endPoint y: 37, distance: 19.8
click at [949, 37] on span at bounding box center [946, 36] width 14 height 14
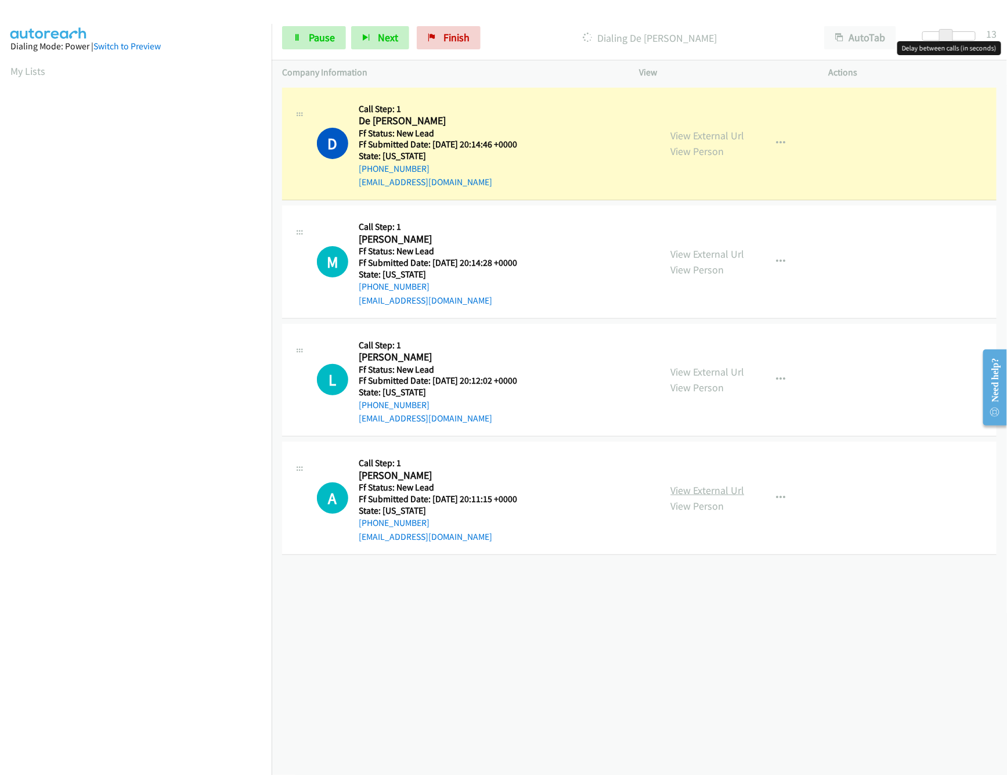
click at [706, 487] on link "View External Url" at bounding box center [708, 489] width 74 height 13
click at [940, 37] on span at bounding box center [942, 36] width 14 height 14
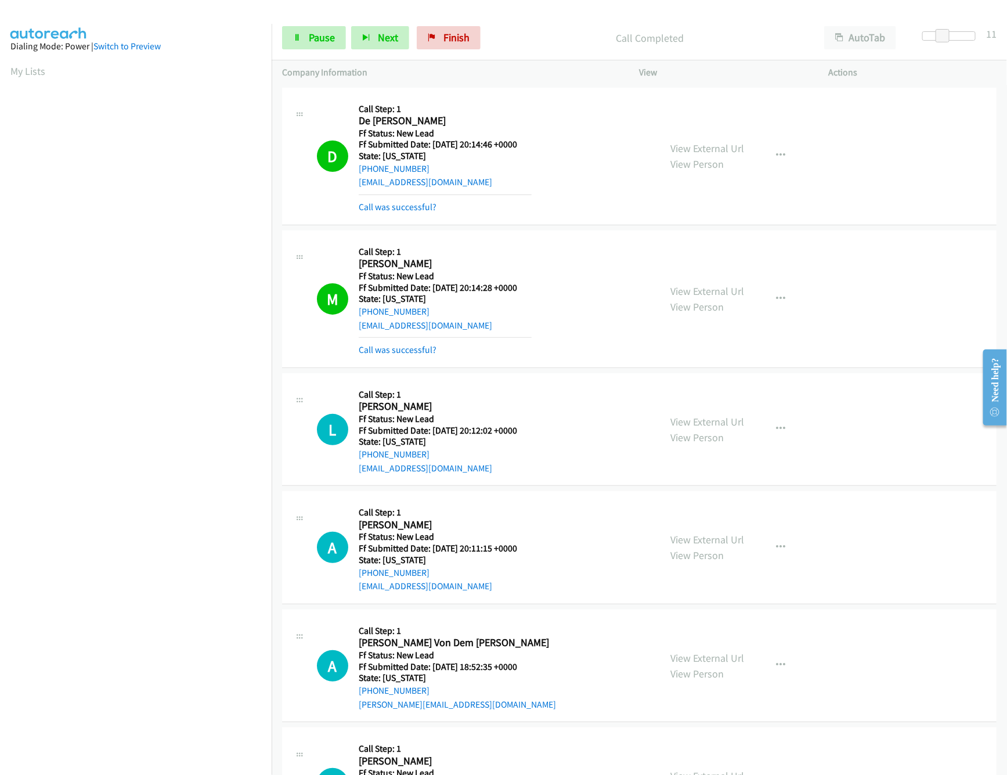
scroll to position [207, 0]
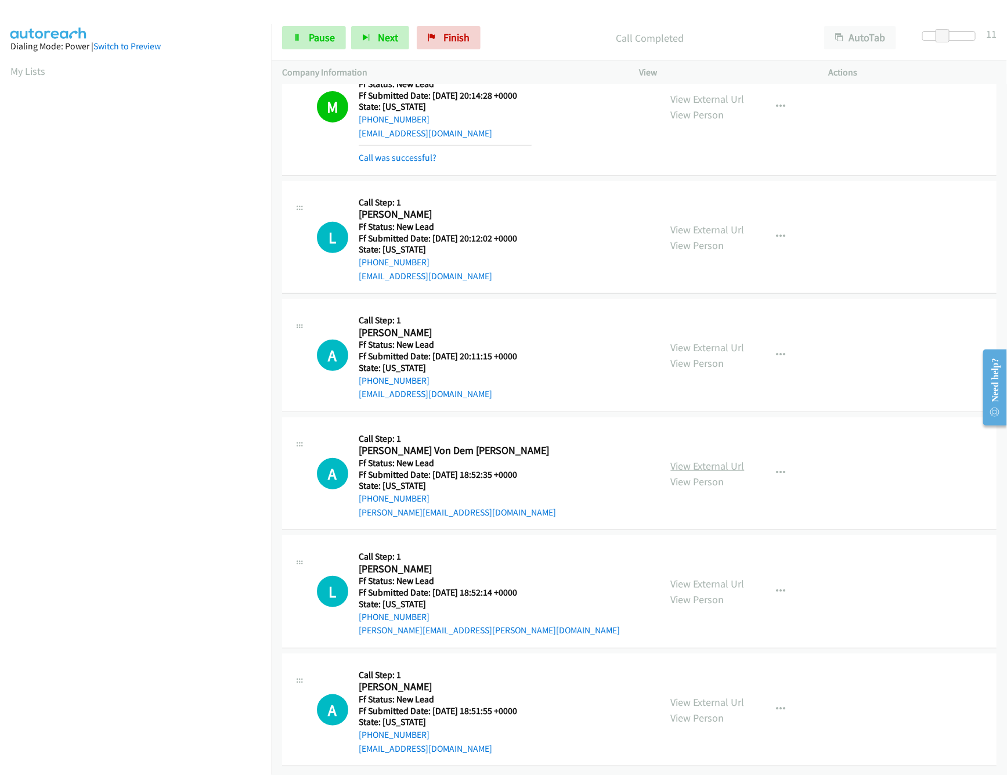
click at [691, 459] on link "View External Url" at bounding box center [708, 465] width 74 height 13
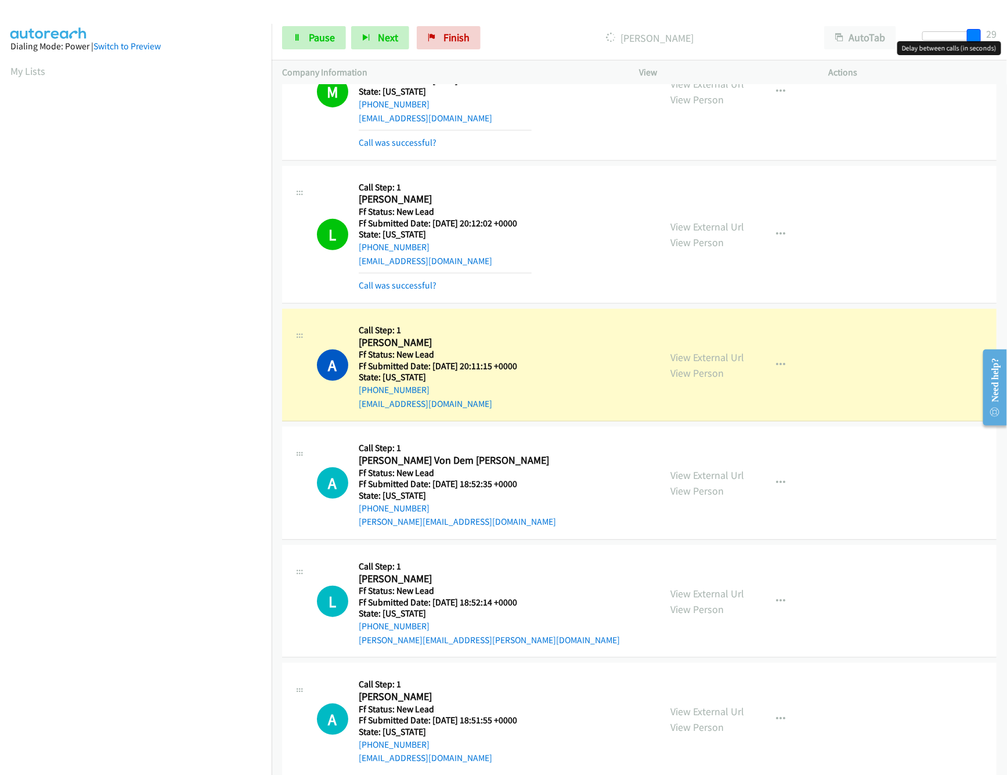
drag, startPoint x: 944, startPoint y: 30, endPoint x: 971, endPoint y: 35, distance: 27.7
click at [971, 35] on span at bounding box center [974, 36] width 14 height 14
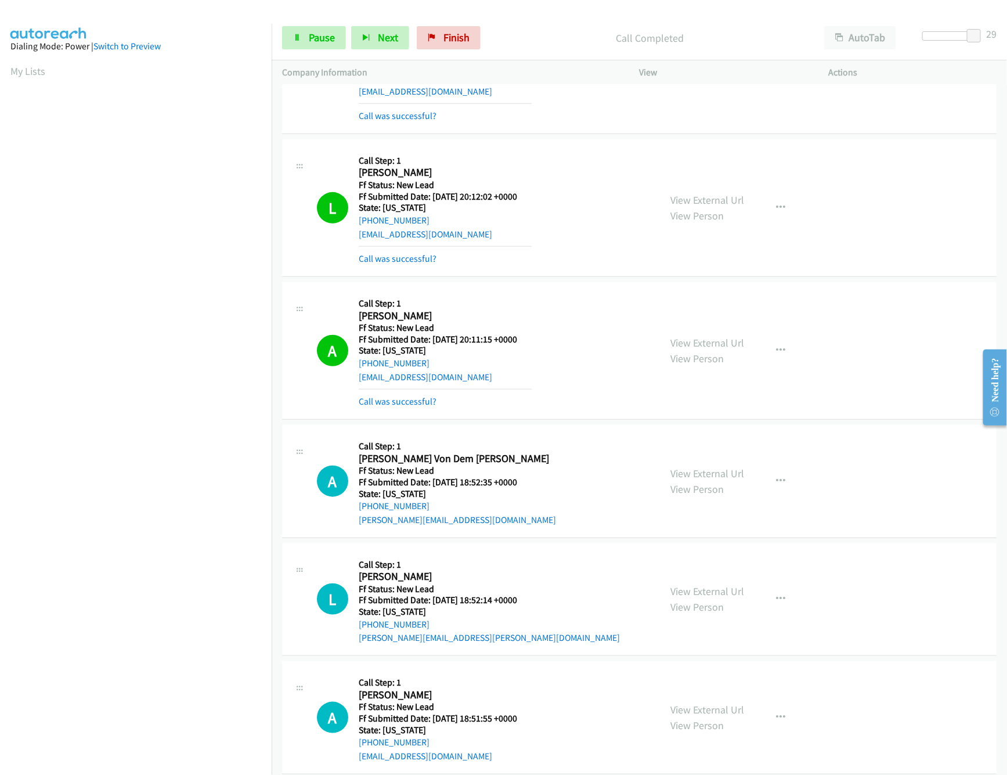
scroll to position [258, 0]
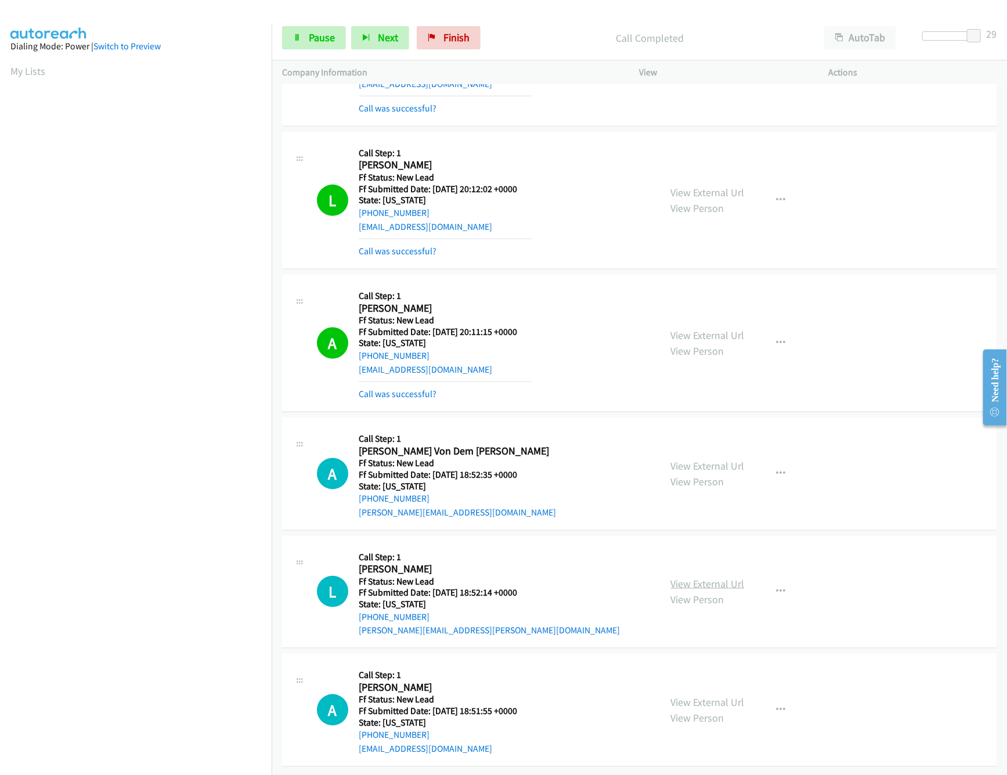
click at [686, 577] on link "View External Url" at bounding box center [708, 583] width 74 height 13
click at [685, 695] on link "View External Url" at bounding box center [708, 701] width 74 height 13
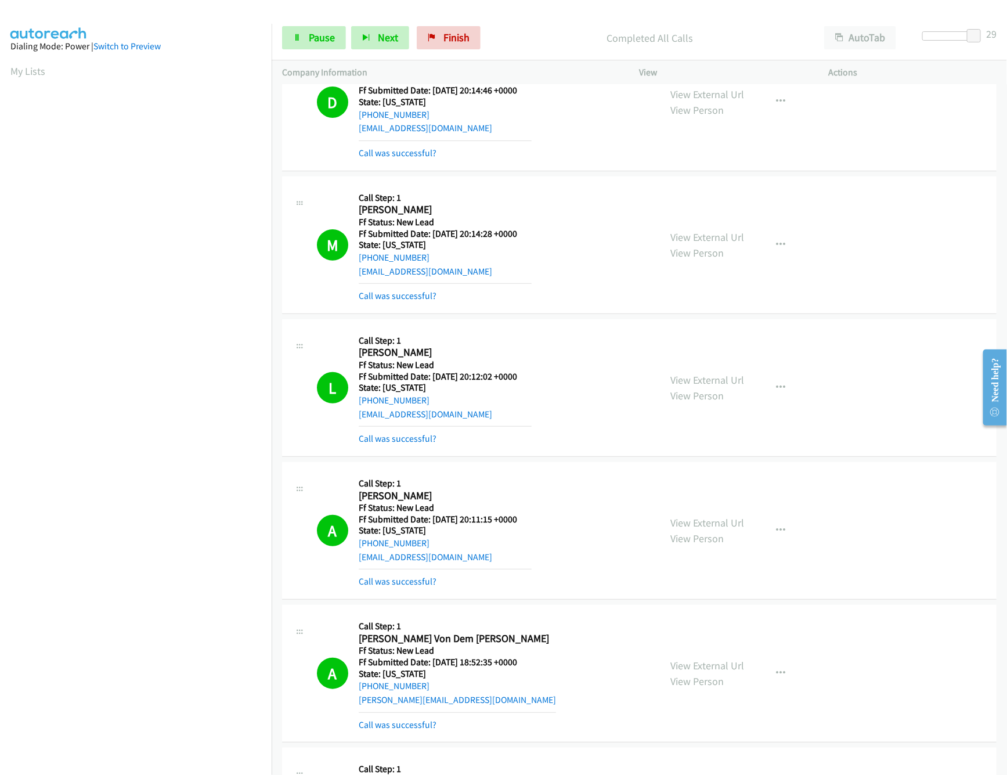
scroll to position [0, 0]
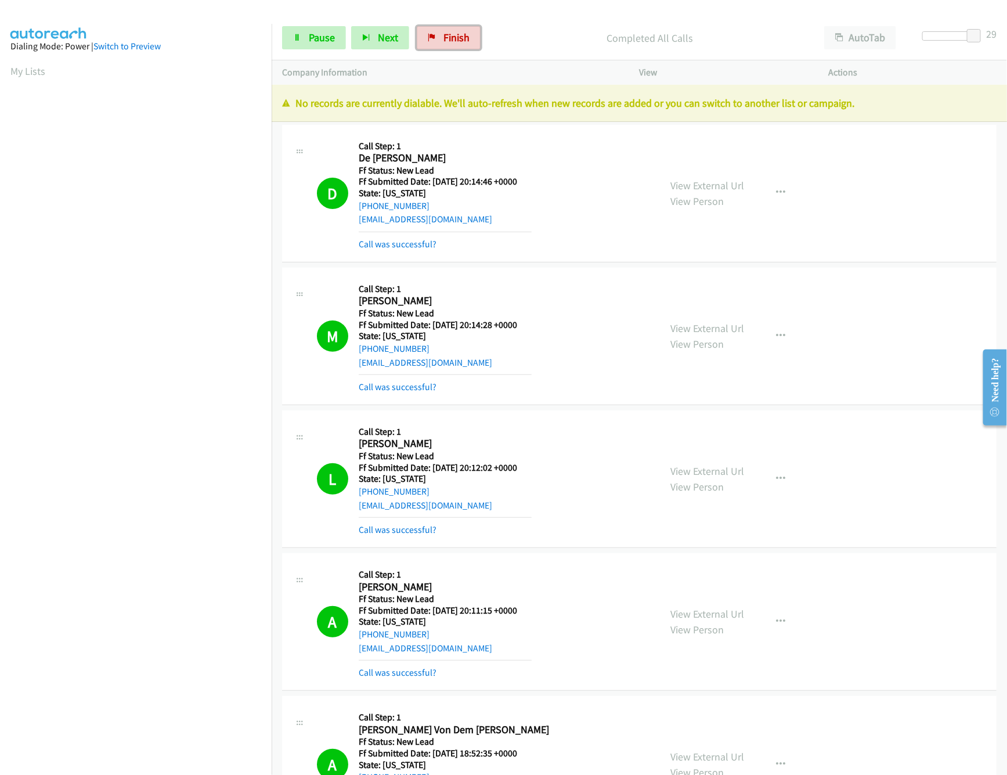
drag, startPoint x: 455, startPoint y: 38, endPoint x: 558, endPoint y: 54, distance: 103.9
click at [455, 37] on span "Finish" at bounding box center [456, 37] width 26 height 13
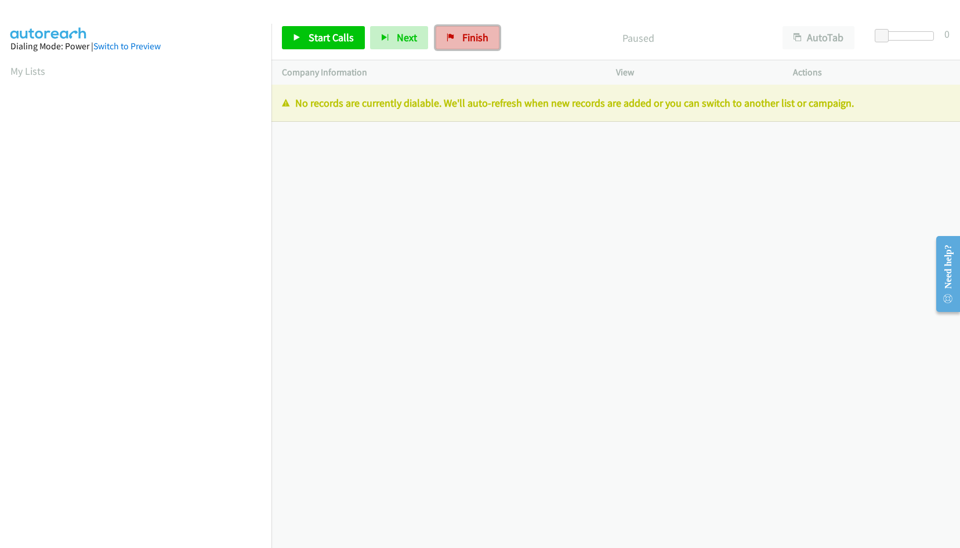
click at [456, 31] on link "Finish" at bounding box center [468, 37] width 64 height 23
click at [465, 28] on link "Finish" at bounding box center [468, 37] width 64 height 23
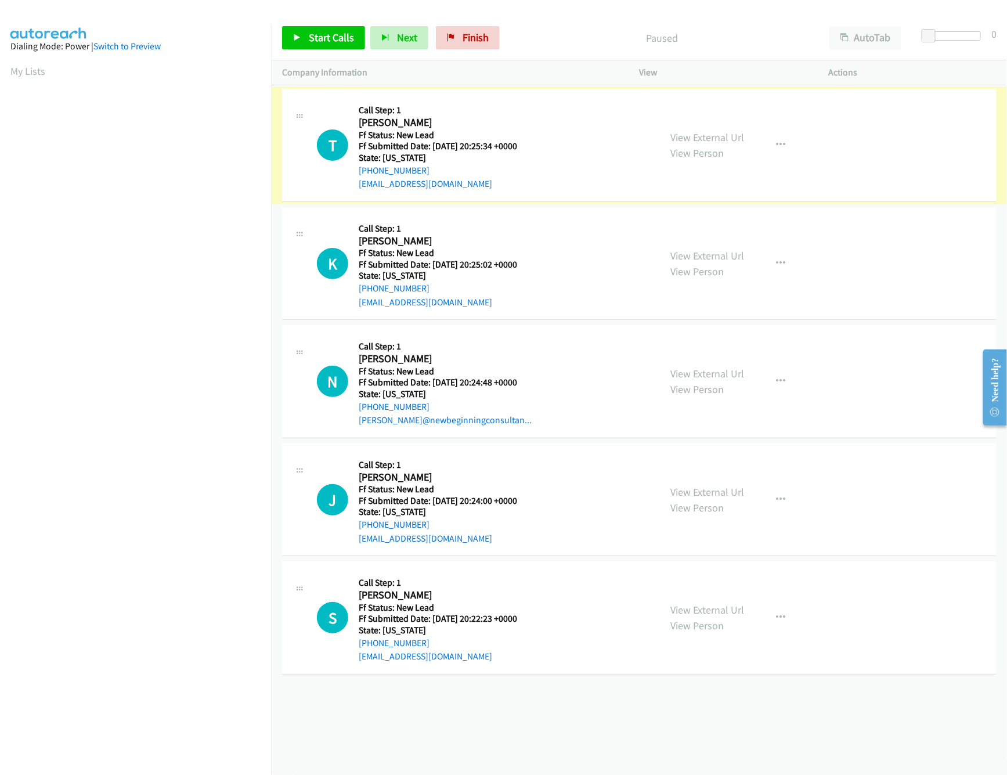
click at [676, 131] on link "View External Url" at bounding box center [708, 137] width 74 height 13
click at [779, 131] on div "View External Url View Person View External Url Email Schedule/Manage Callback …" at bounding box center [760, 145] width 200 height 92
click at [775, 138] on button "button" at bounding box center [780, 144] width 31 height 23
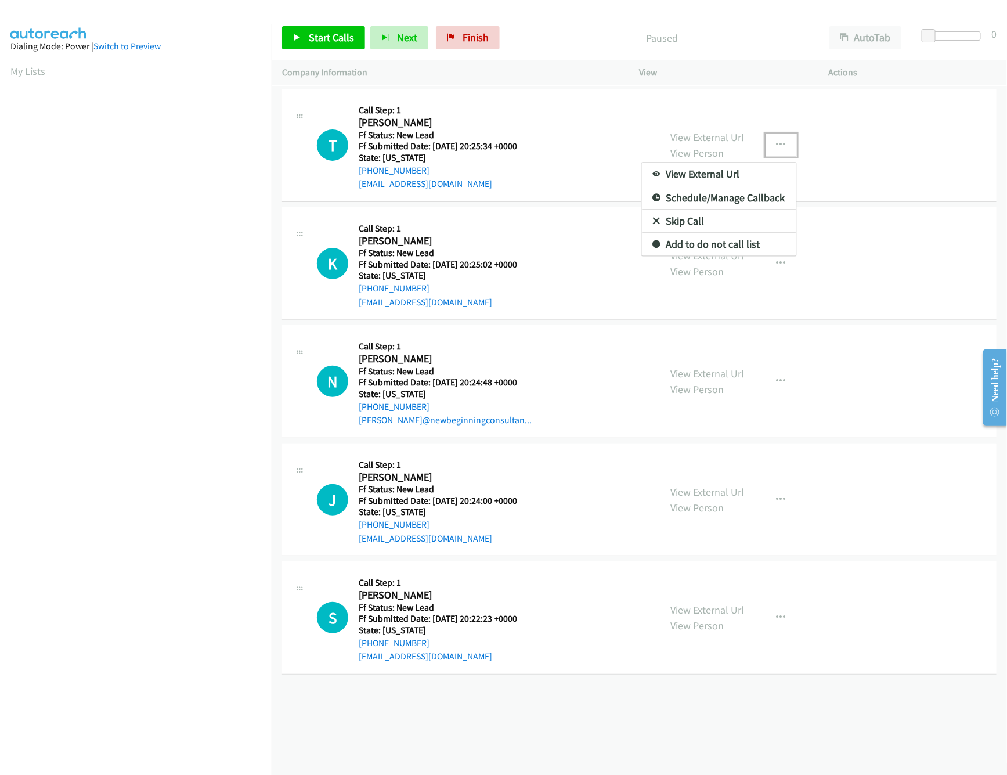
click at [688, 220] on link "Skip Call" at bounding box center [719, 220] width 154 height 23
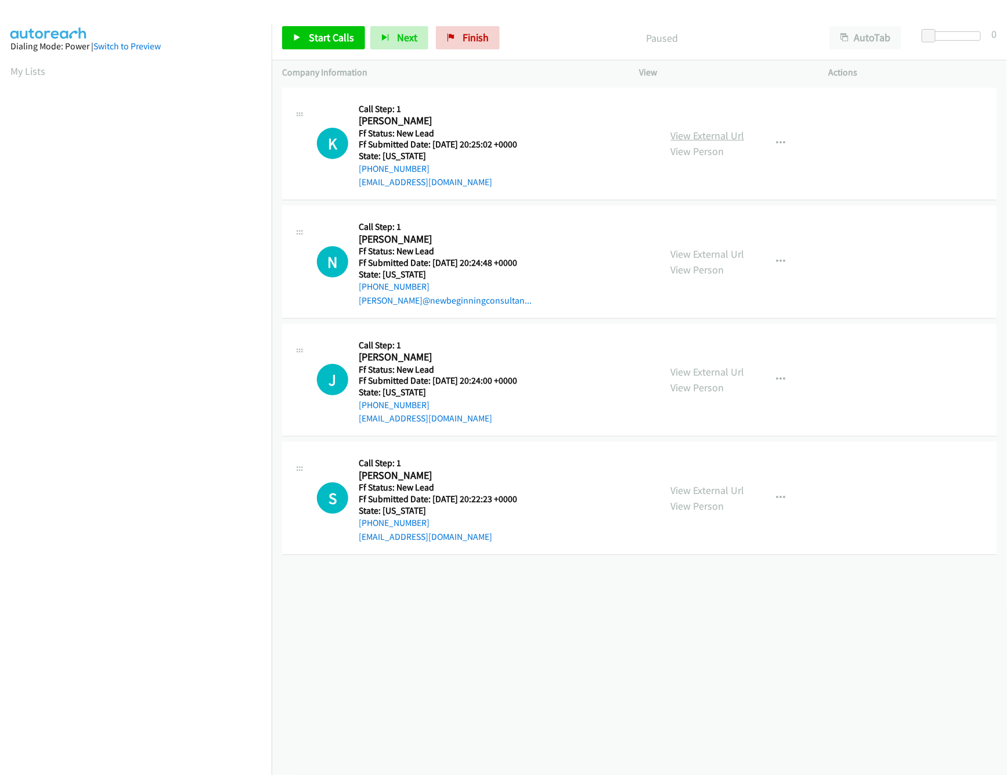
click at [702, 134] on link "View External Url" at bounding box center [708, 135] width 74 height 13
click at [330, 37] on span "Start Calls" at bounding box center [331, 37] width 45 height 13
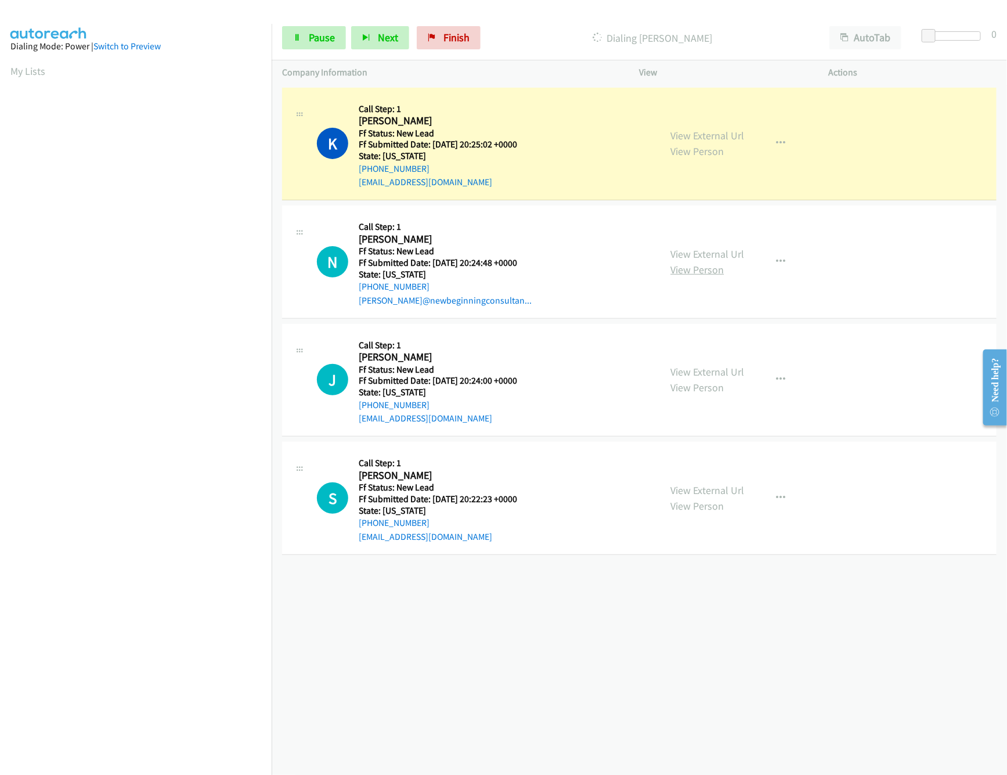
click at [697, 263] on link "View Person" at bounding box center [697, 269] width 53 height 13
click at [700, 254] on link "View External Url" at bounding box center [708, 253] width 74 height 13
drag, startPoint x: 928, startPoint y: 30, endPoint x: 968, endPoint y: 35, distance: 40.4
click at [968, 35] on span at bounding box center [962, 36] width 14 height 14
click at [679, 377] on link "View External Url" at bounding box center [708, 371] width 74 height 13
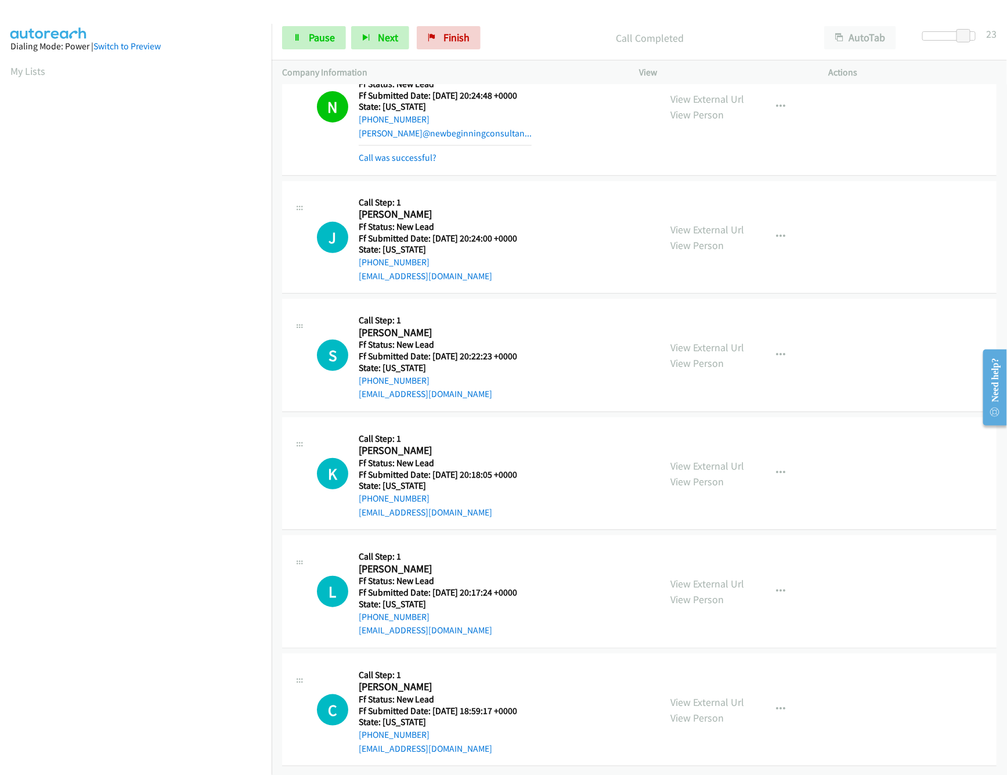
scroll to position [207, 0]
click at [700, 341] on link "View External Url" at bounding box center [708, 347] width 74 height 13
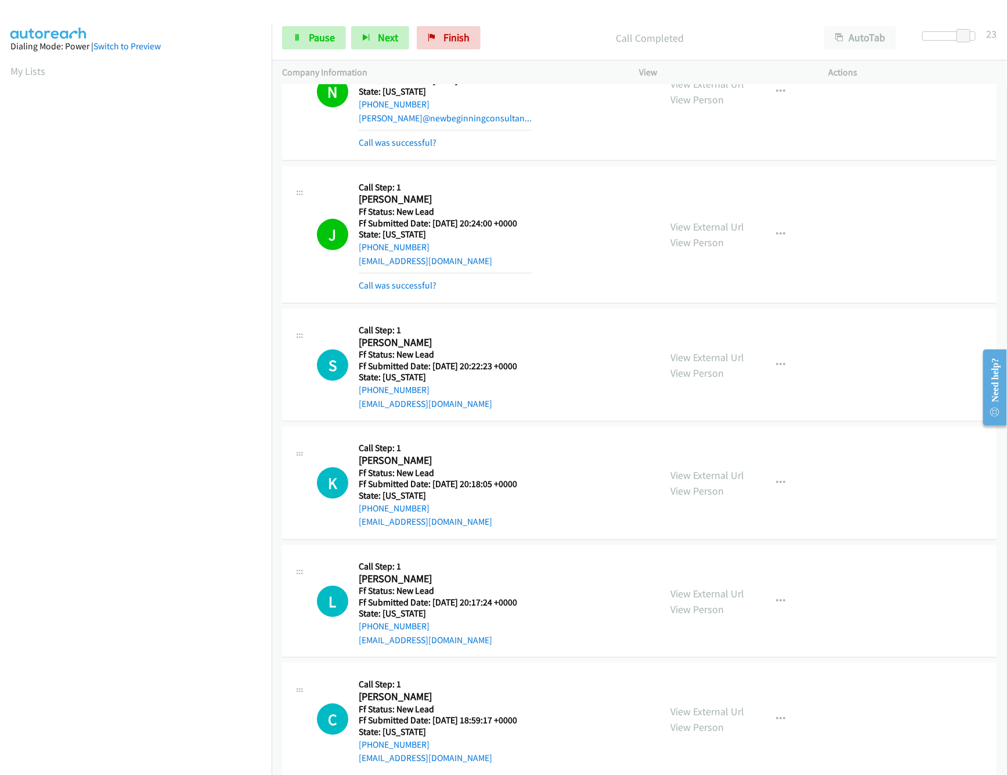
scroll to position [232, 0]
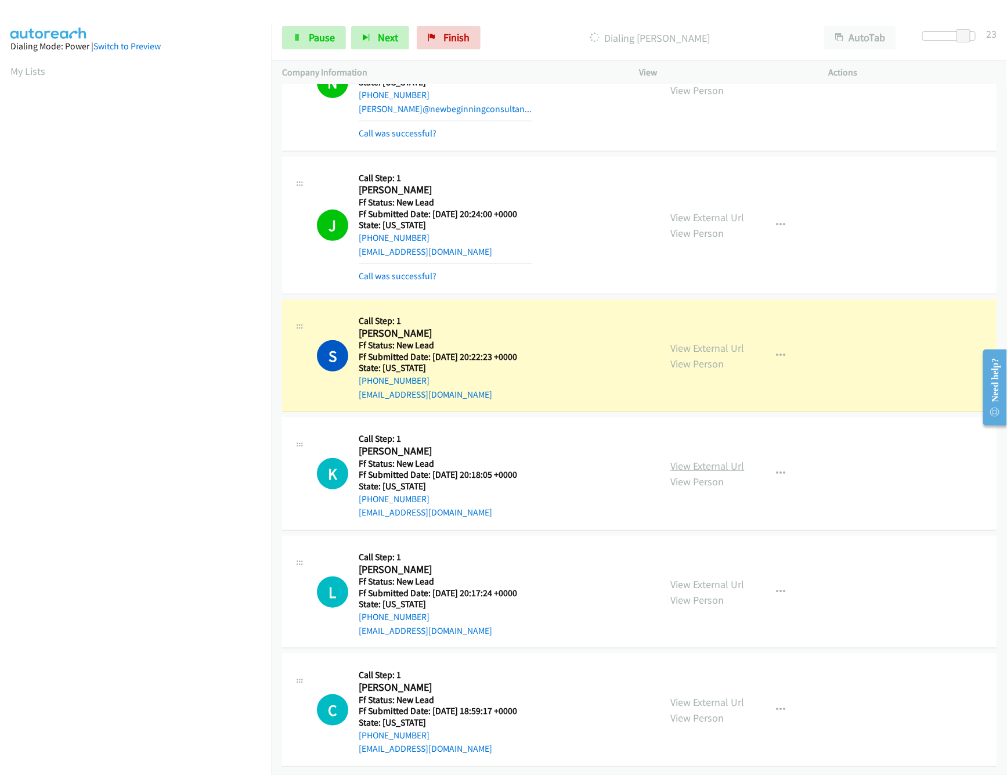
click at [707, 459] on link "View External Url" at bounding box center [708, 465] width 74 height 13
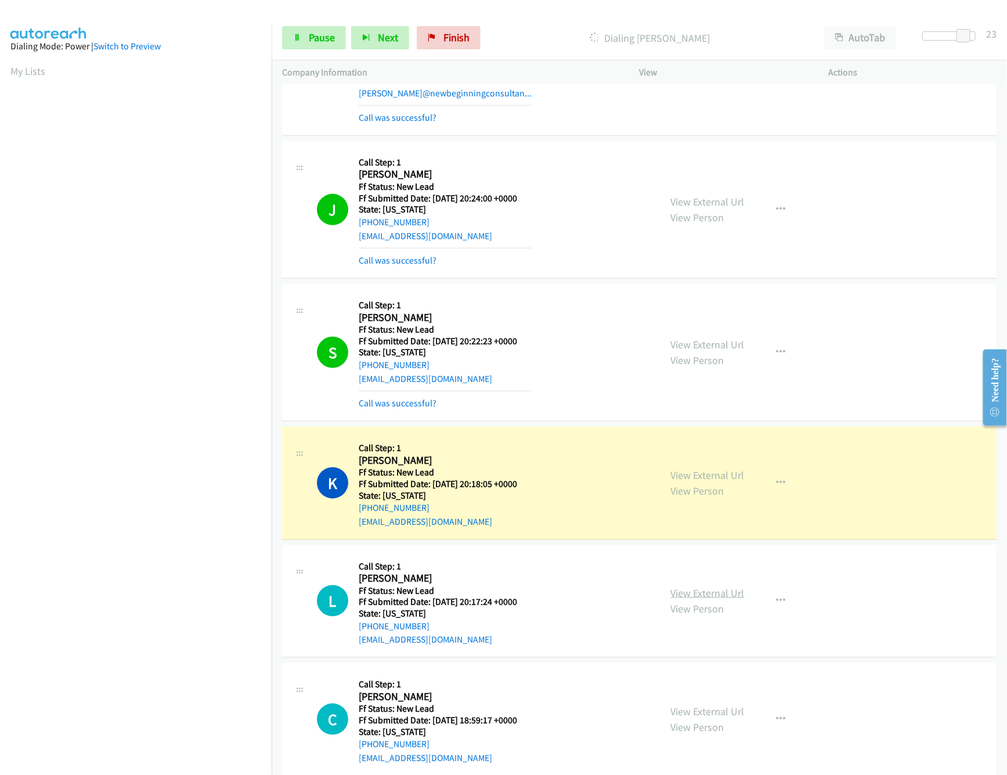
click at [692, 596] on link "View External Url" at bounding box center [708, 592] width 74 height 13
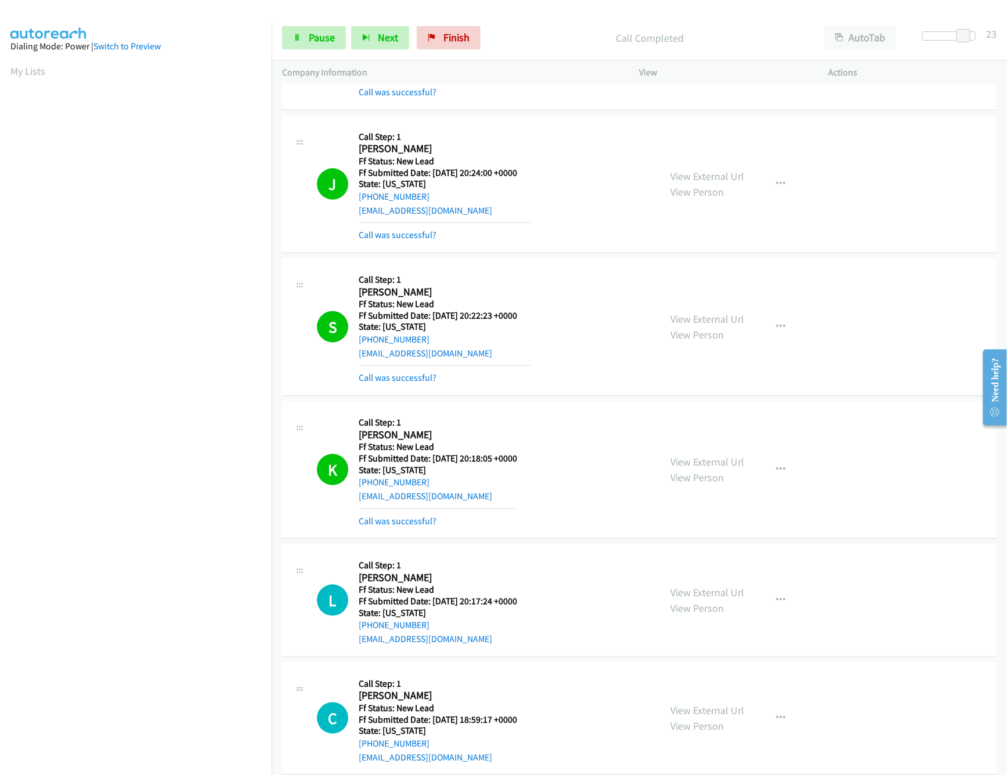
scroll to position [282, 0]
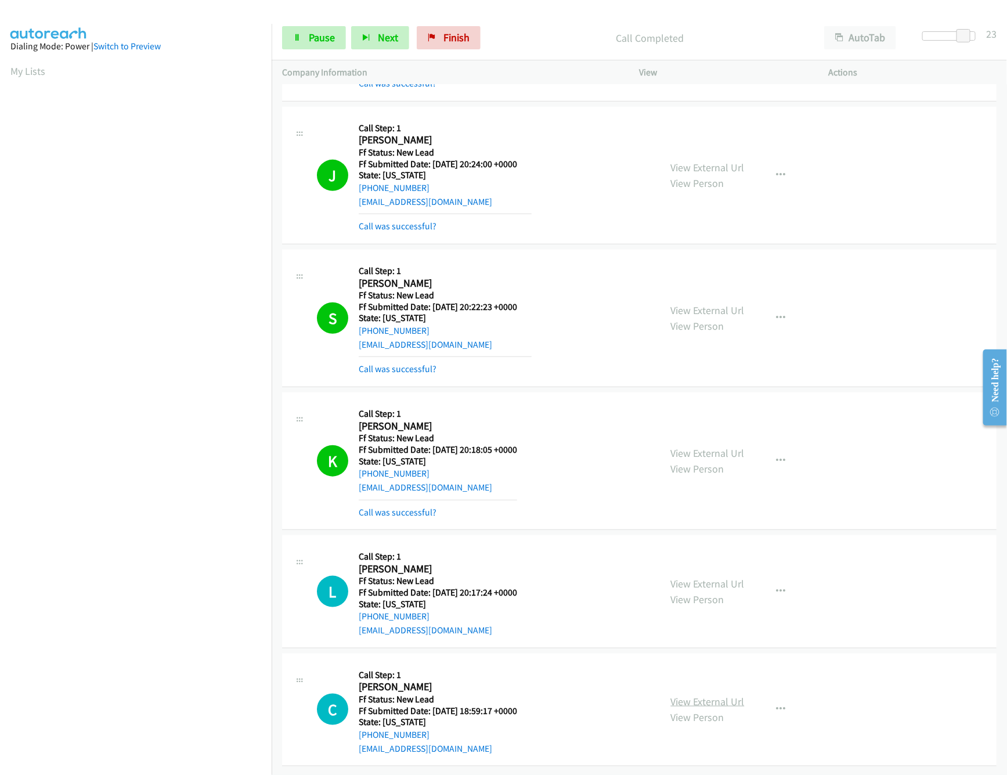
click at [714, 695] on link "View External Url" at bounding box center [708, 701] width 74 height 13
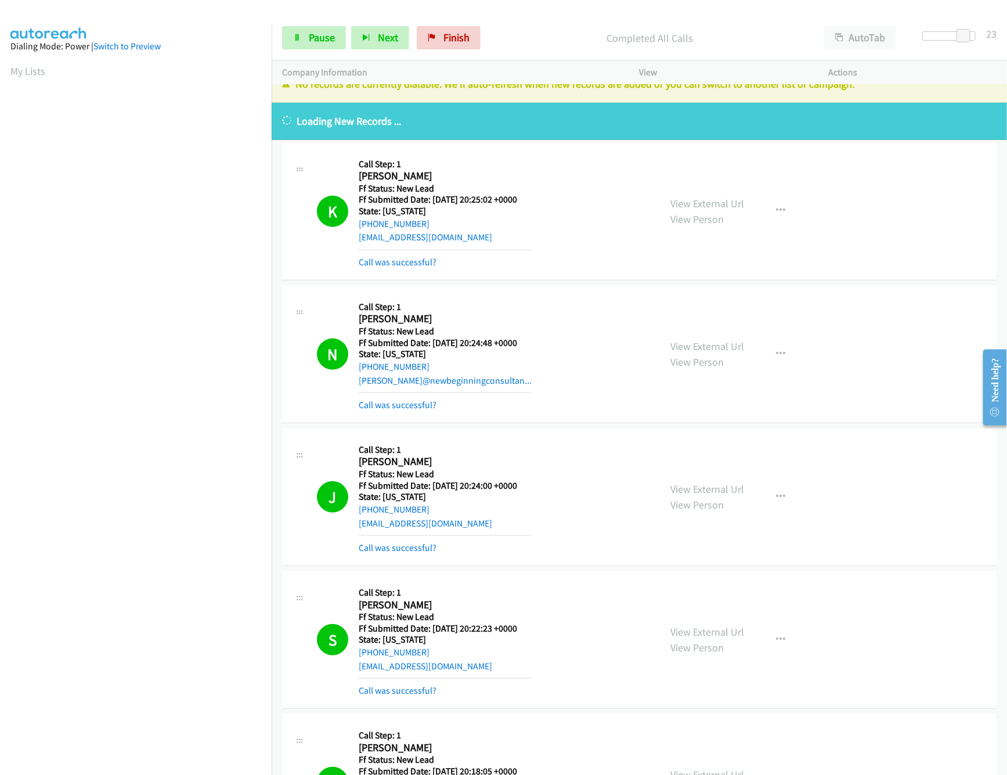
scroll to position [0, 0]
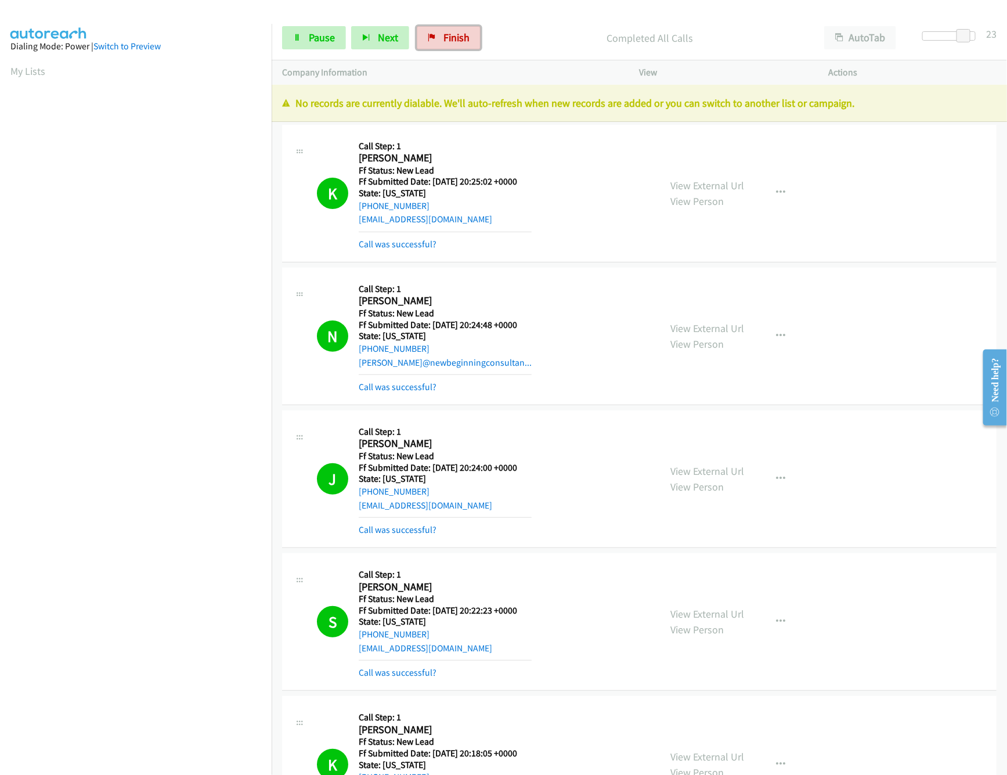
drag, startPoint x: 451, startPoint y: 37, endPoint x: 562, endPoint y: 54, distance: 112.1
click at [451, 37] on span "Finish" at bounding box center [456, 37] width 26 height 13
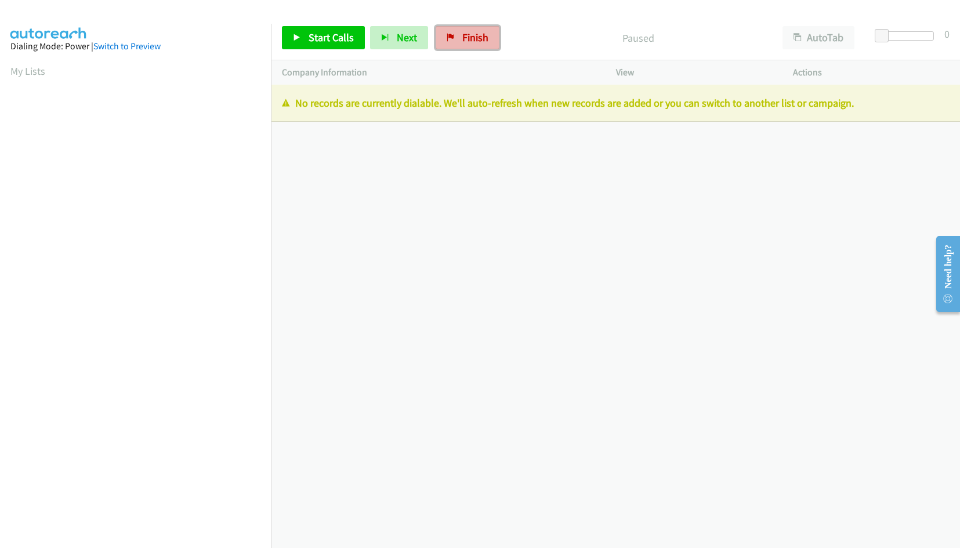
click at [467, 32] on span "Finish" at bounding box center [475, 37] width 26 height 13
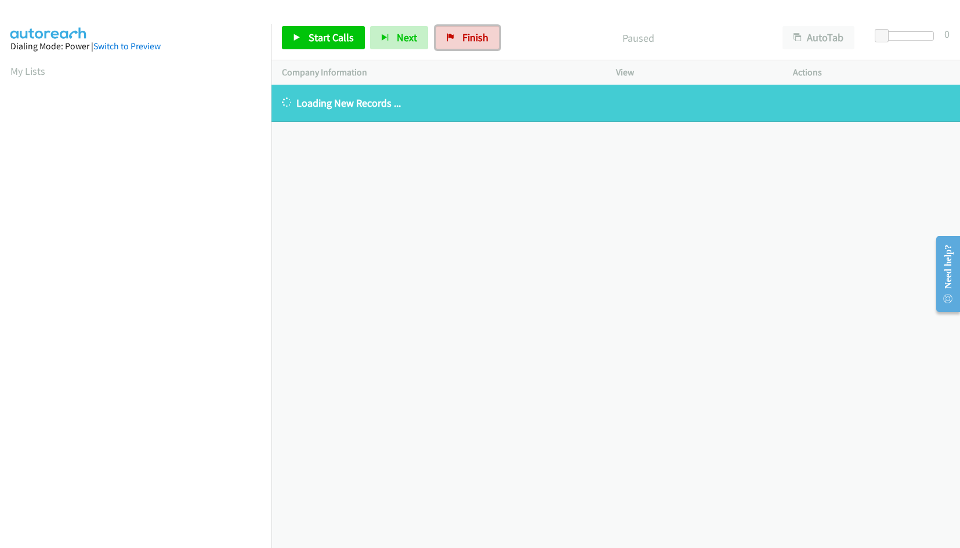
drag, startPoint x: 467, startPoint y: 38, endPoint x: 522, endPoint y: 68, distance: 62.8
click at [467, 38] on span "Finish" at bounding box center [475, 37] width 26 height 13
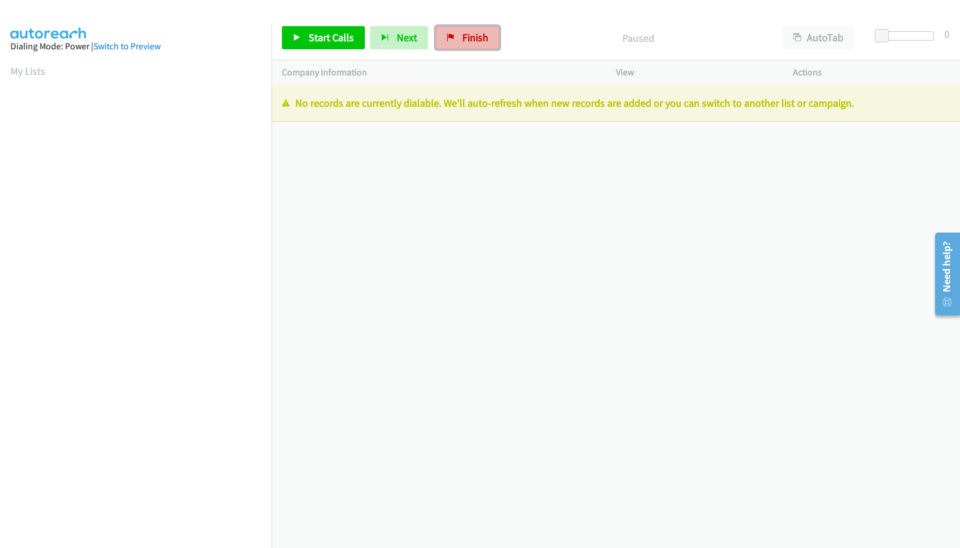
click at [462, 35] on span "Finish" at bounding box center [475, 37] width 26 height 13
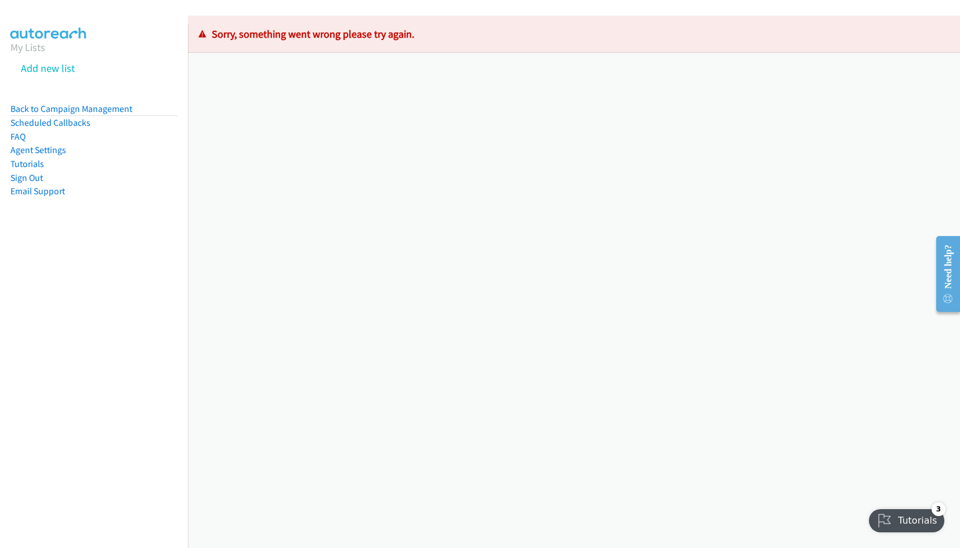
click at [74, 102] on li "Back to Campaign Management" at bounding box center [93, 109] width 167 height 15
drag, startPoint x: 75, startPoint y: 117, endPoint x: 83, endPoint y: 105, distance: 14.6
click at [75, 117] on link "Scheduled Callbacks" at bounding box center [50, 122] width 80 height 11
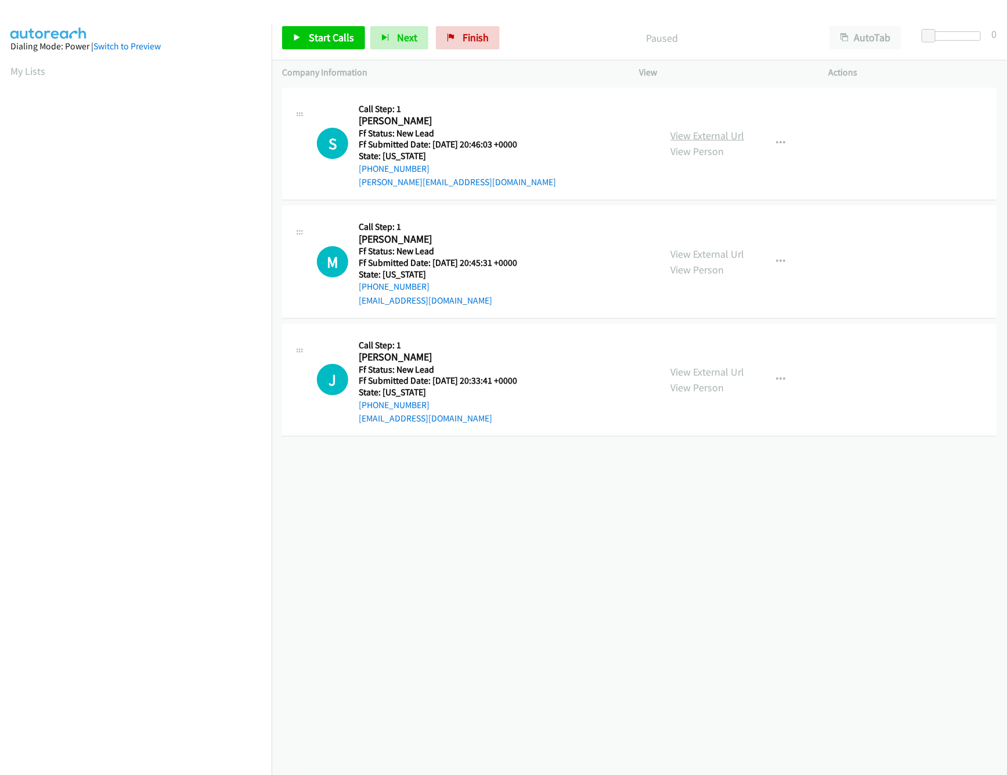
click at [688, 134] on link "View External Url" at bounding box center [708, 135] width 74 height 13
click at [305, 34] on link "Start Calls" at bounding box center [323, 37] width 83 height 23
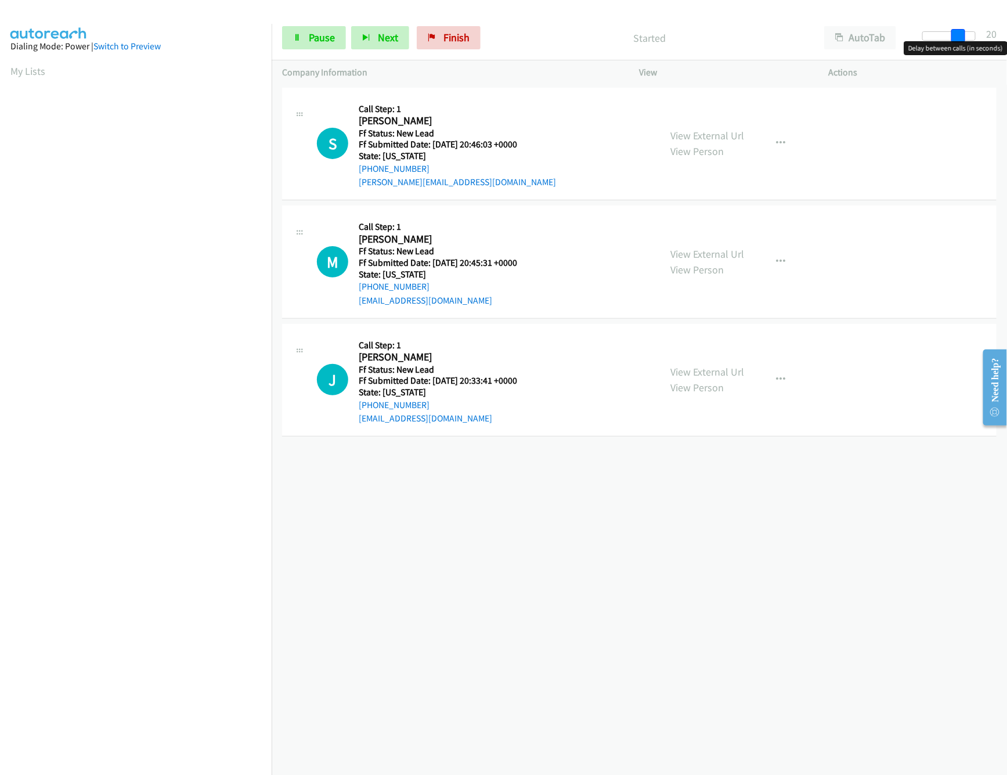
drag, startPoint x: 930, startPoint y: 37, endPoint x: 975, endPoint y: 45, distance: 46.0
click at [975, 45] on body "Start Calls Pause Next Finish Started AutoTab AutoTab 20 Company Information In…" at bounding box center [503, 27] width 1007 height 55
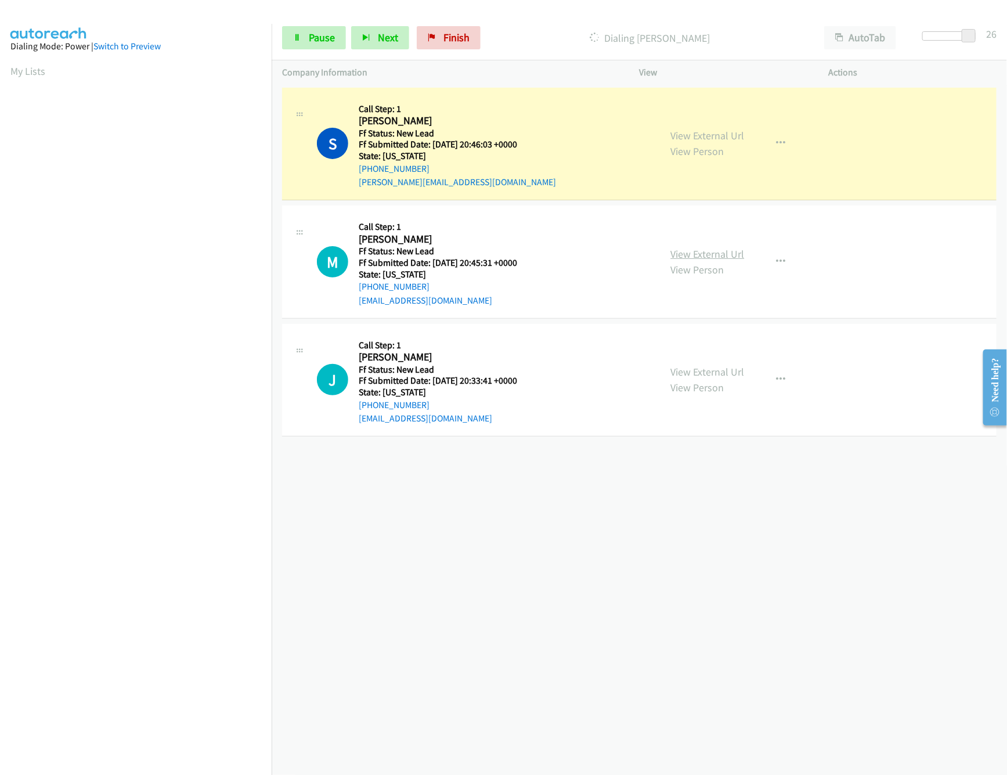
click at [691, 250] on link "View External Url" at bounding box center [708, 253] width 74 height 13
click at [305, 42] on link "Pause" at bounding box center [314, 37] width 64 height 23
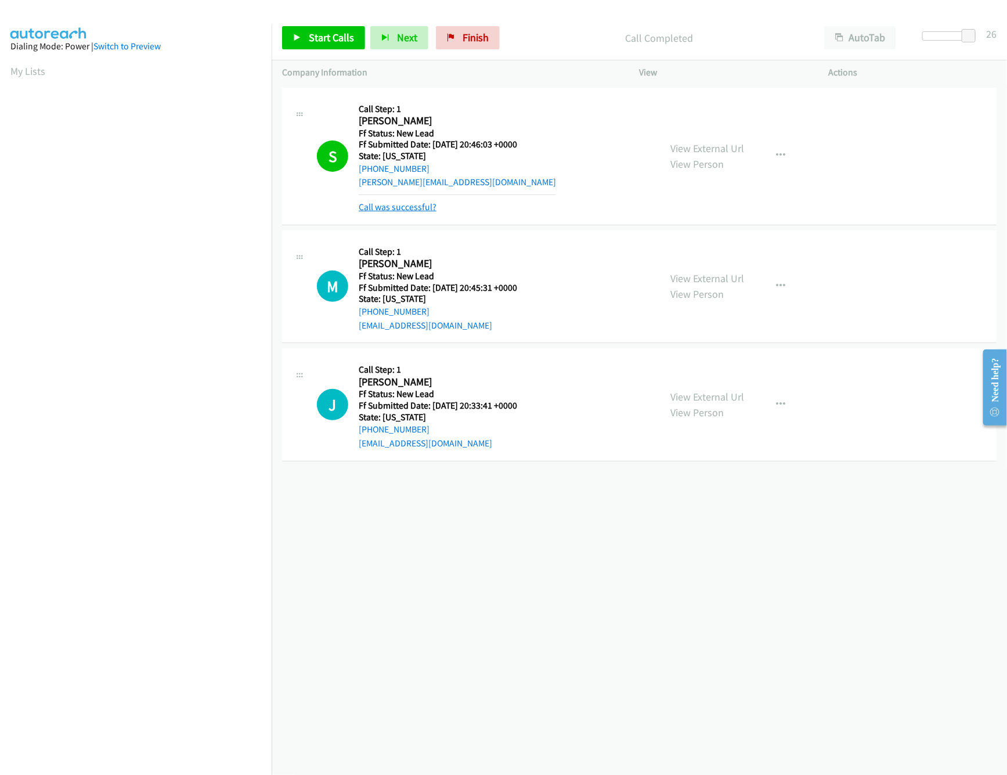
click at [410, 206] on link "Call was successful?" at bounding box center [398, 206] width 78 height 11
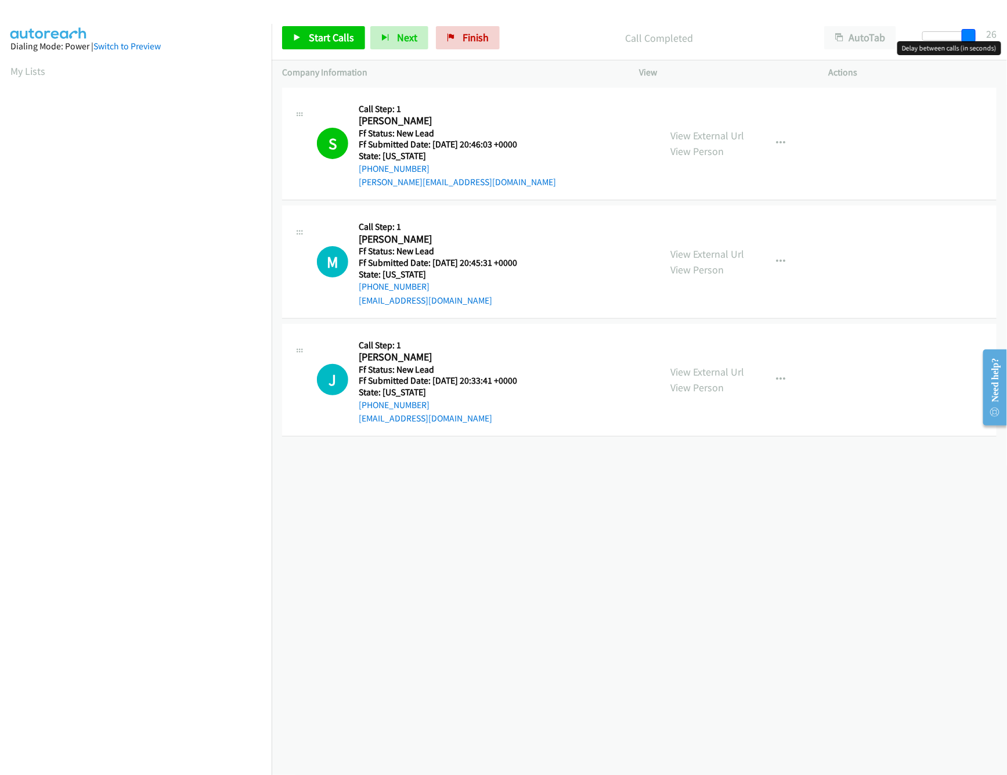
drag, startPoint x: 968, startPoint y: 39, endPoint x: 786, endPoint y: 32, distance: 182.9
click at [786, 32] on div "Start Calls Pause Next Finish Call Completed AutoTab AutoTab 26" at bounding box center [639, 38] width 735 height 45
click at [326, 42] on span "Start Calls" at bounding box center [331, 37] width 45 height 13
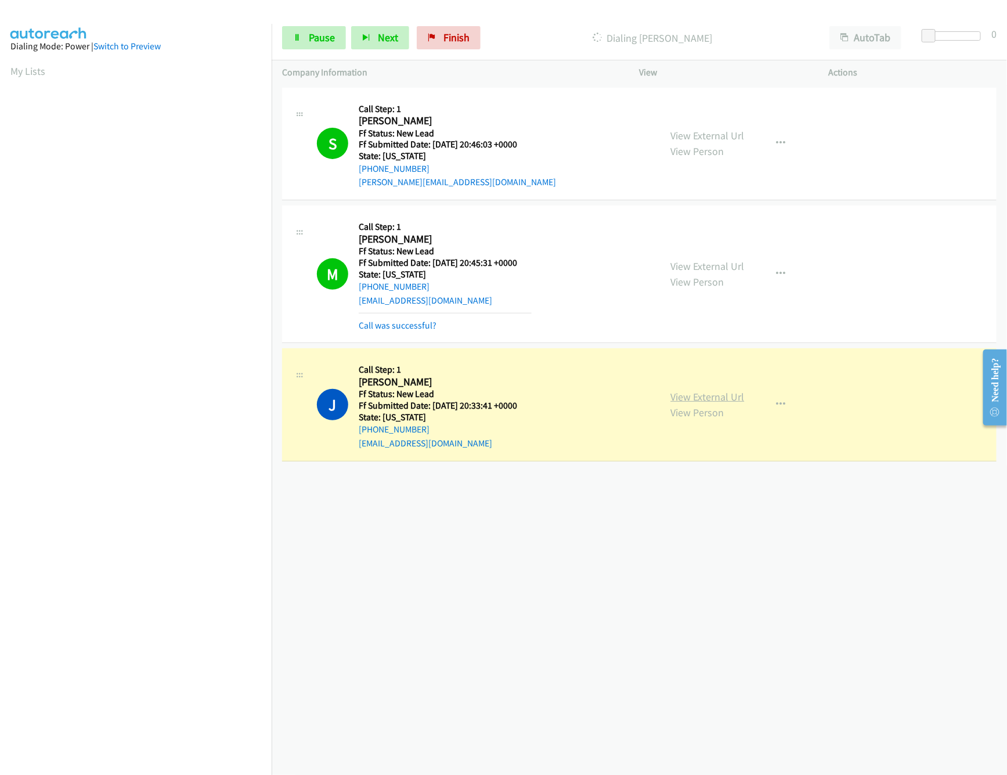
click at [698, 399] on link "View External Url" at bounding box center [708, 396] width 74 height 13
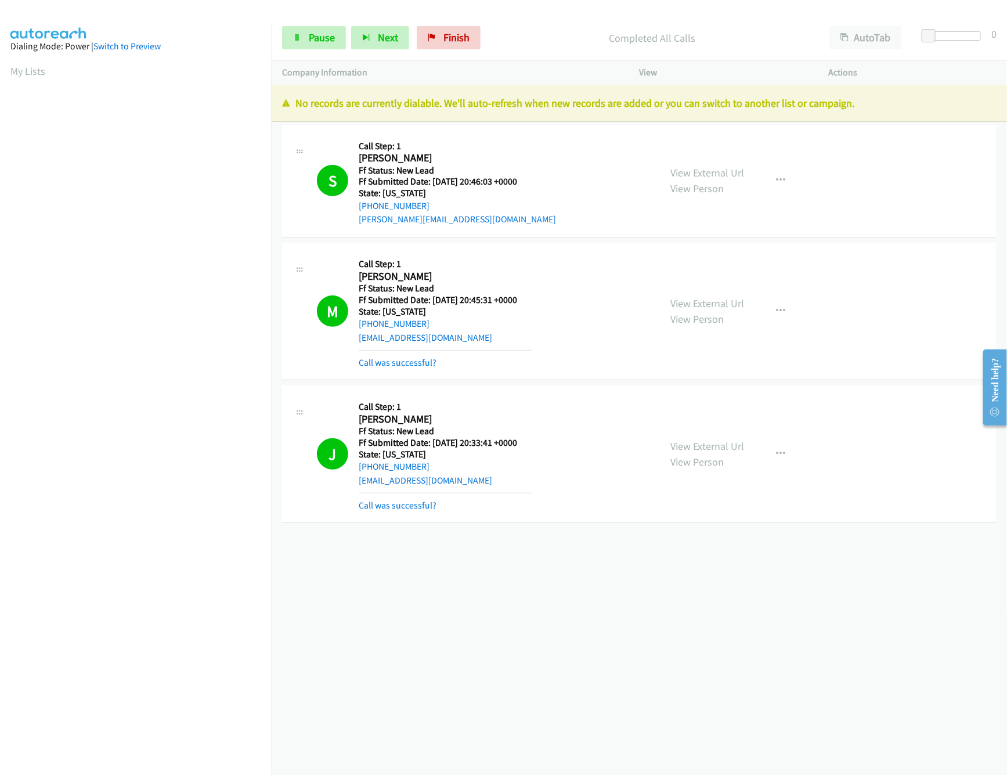
click at [456, 19] on div "Start Calls Pause Next Finish Completed All Calls AutoTab AutoTab 0" at bounding box center [639, 38] width 735 height 45
click at [456, 38] on span "Finish" at bounding box center [456, 37] width 26 height 13
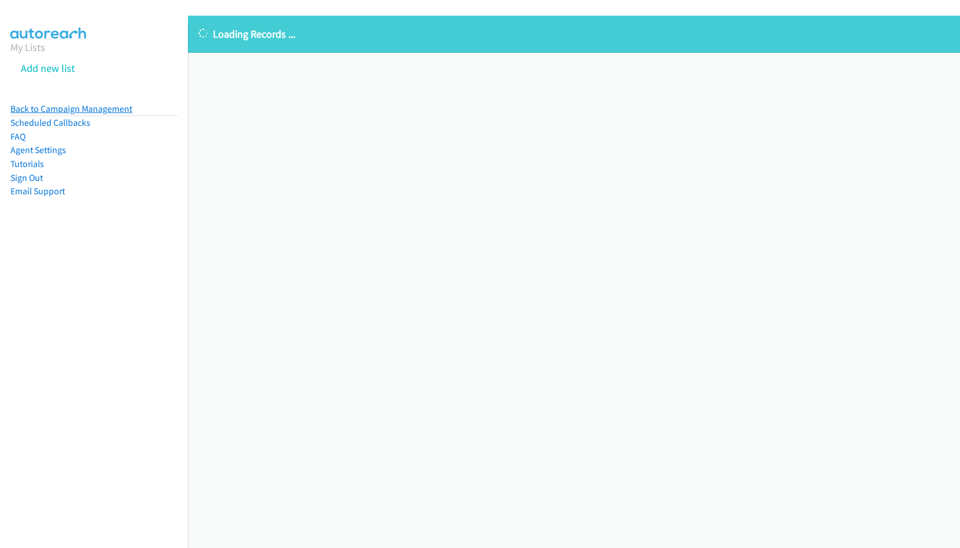
click at [115, 105] on link "Back to Campaign Management" at bounding box center [71, 108] width 122 height 11
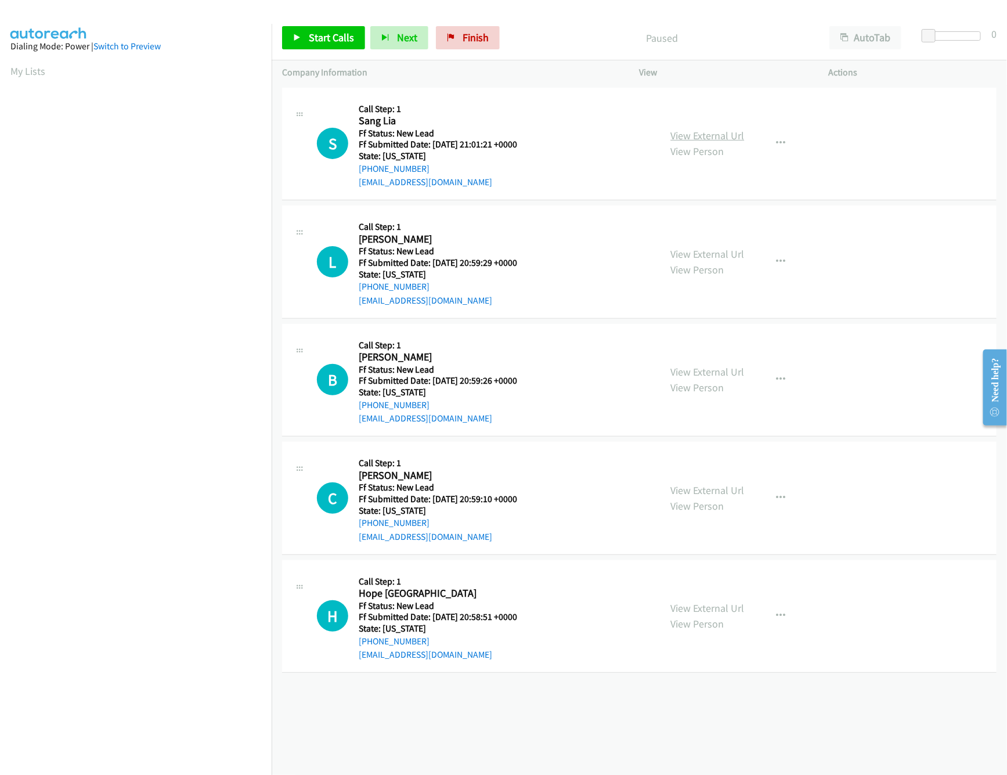
click at [695, 139] on link "View External Url" at bounding box center [708, 135] width 74 height 13
click at [690, 248] on link "View External Url" at bounding box center [708, 253] width 74 height 13
click at [345, 33] on span "Start Calls" at bounding box center [331, 37] width 45 height 13
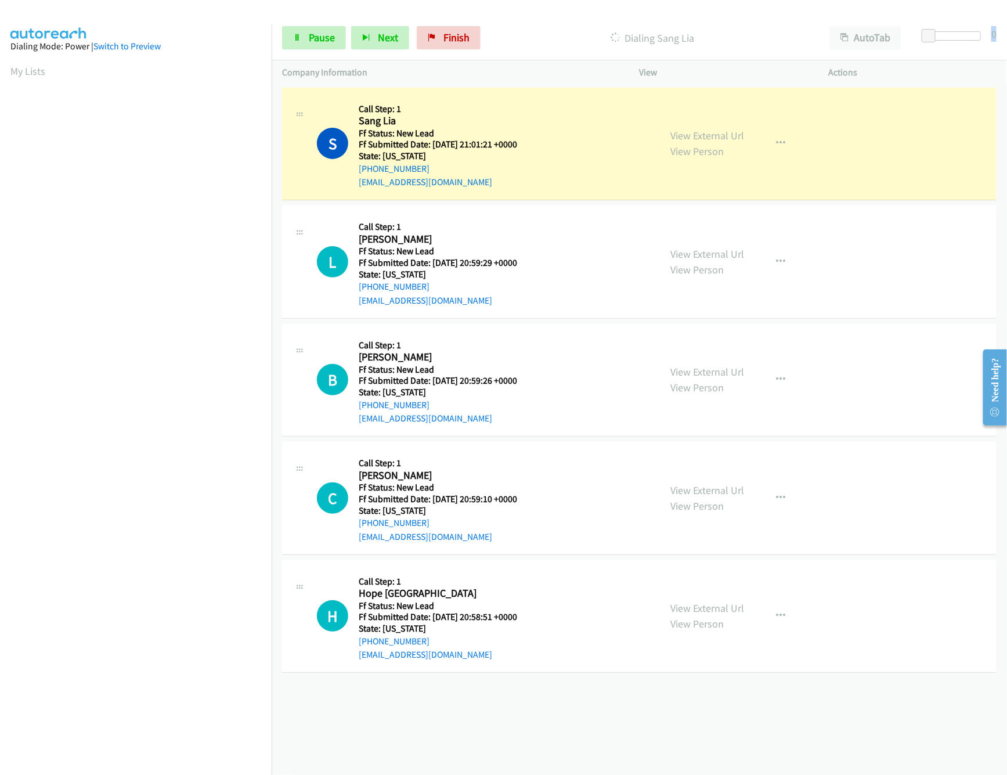
drag, startPoint x: 944, startPoint y: 28, endPoint x: 992, endPoint y: 42, distance: 50.7
click at [996, 42] on div "Start Calls Pause Next Finish Dialing Sang Lia AutoTab AutoTab 0" at bounding box center [639, 38] width 735 height 45
click at [970, 33] on div at bounding box center [948, 35] width 53 height 9
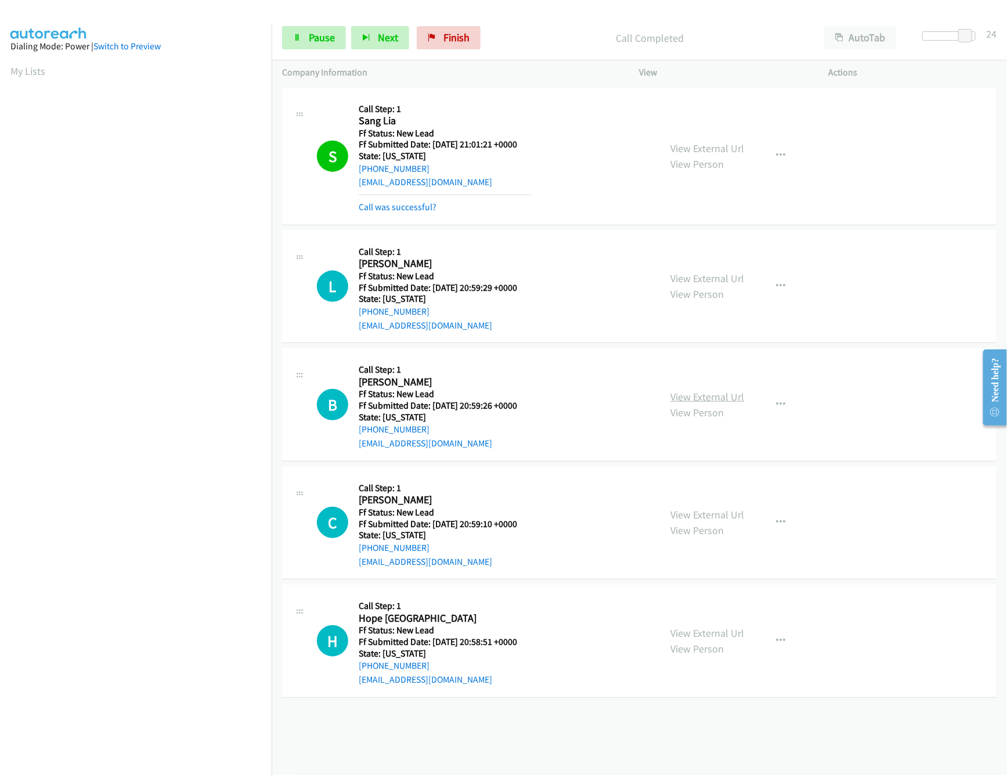
click at [686, 399] on link "View External Url" at bounding box center [708, 396] width 74 height 13
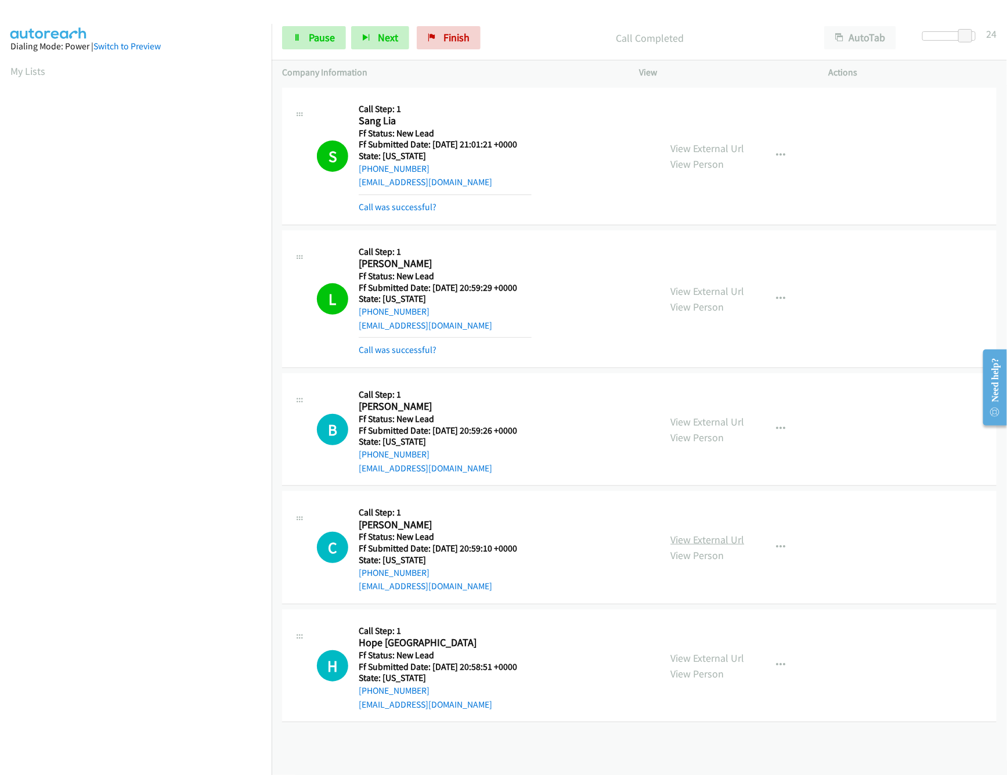
click at [719, 545] on link "View External Url" at bounding box center [708, 539] width 74 height 13
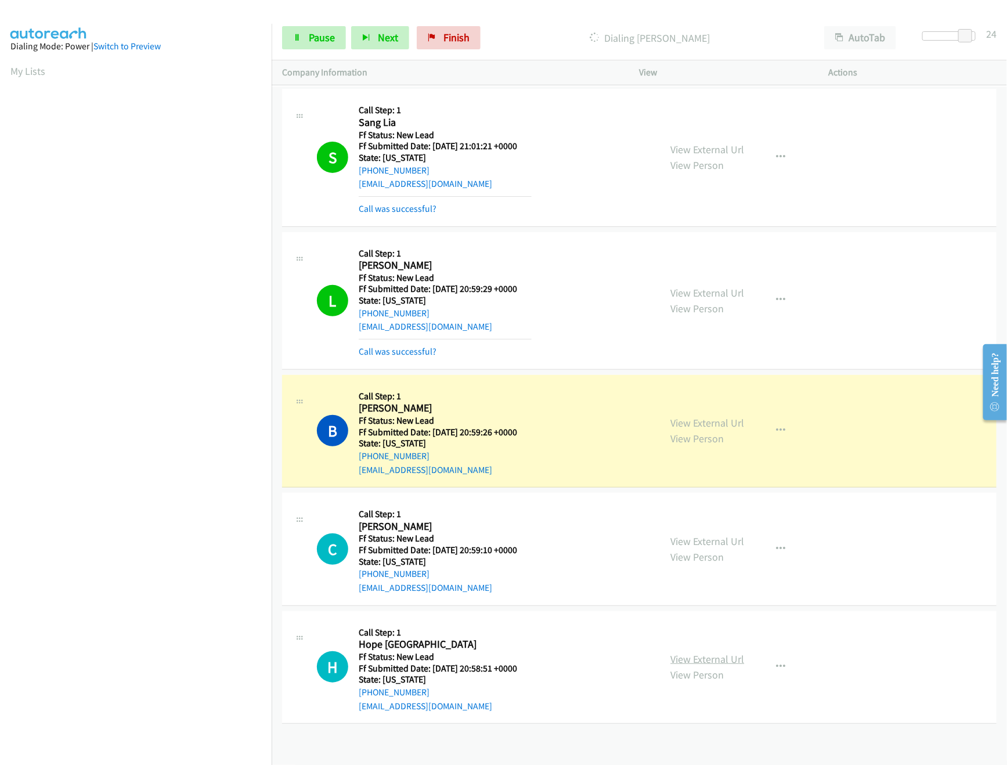
click at [700, 663] on link "View External Url" at bounding box center [708, 658] width 74 height 13
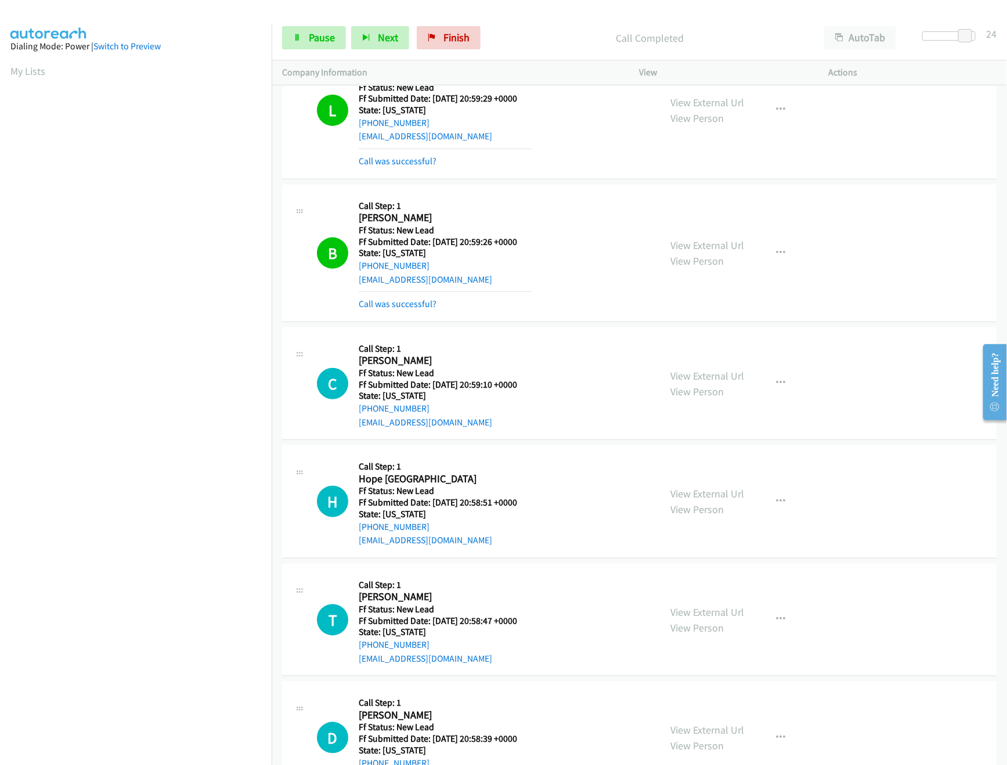
scroll to position [362, 0]
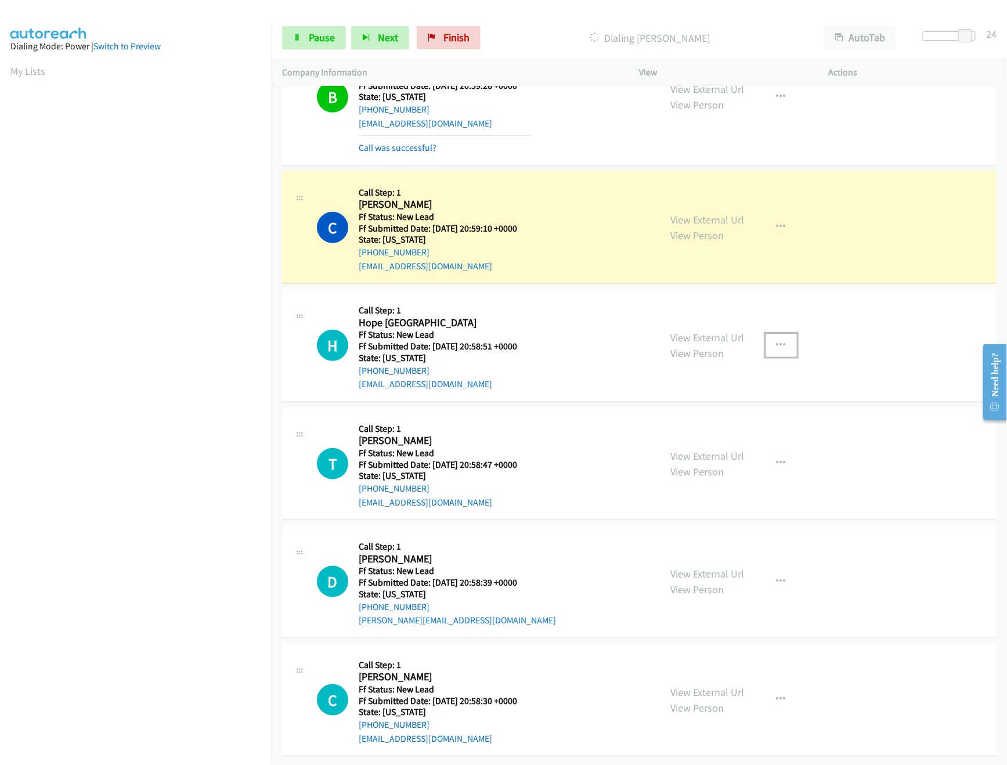
click at [772, 337] on button "button" at bounding box center [780, 345] width 31 height 23
click at [707, 410] on link "Skip Call" at bounding box center [719, 421] width 154 height 23
click at [719, 449] on link "View External Url" at bounding box center [708, 455] width 74 height 13
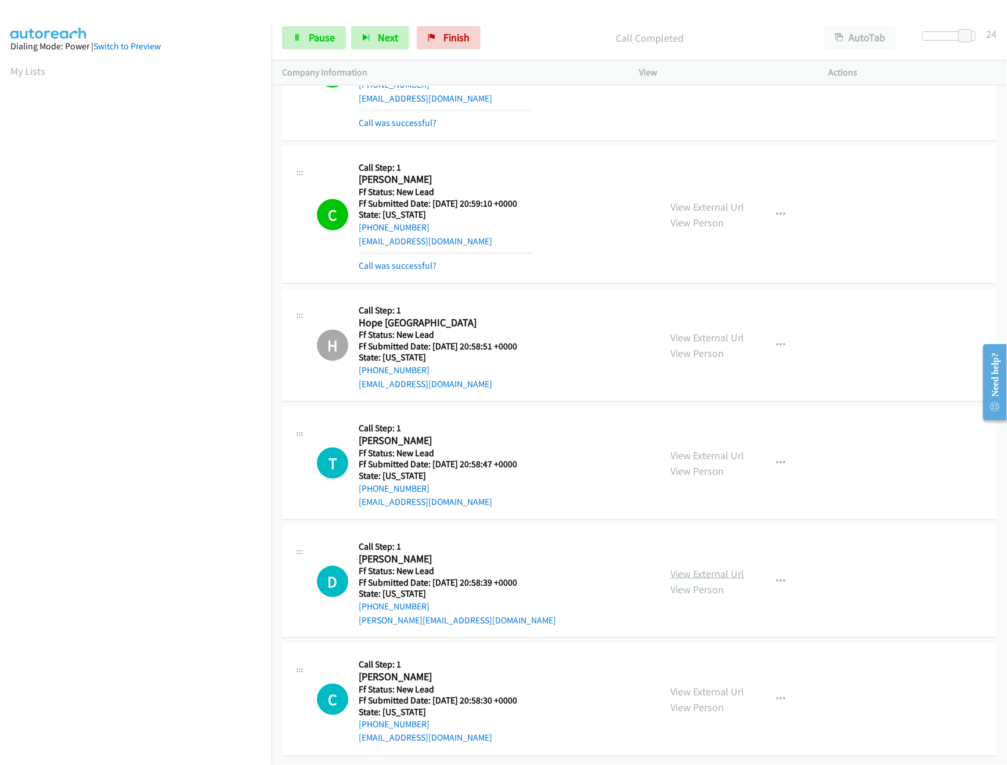
scroll to position [387, 0]
click at [705, 567] on link "View External Url" at bounding box center [708, 573] width 74 height 13
click at [700, 685] on link "View External Url" at bounding box center [708, 691] width 74 height 13
click at [319, 42] on span "Pause" at bounding box center [322, 37] width 26 height 13
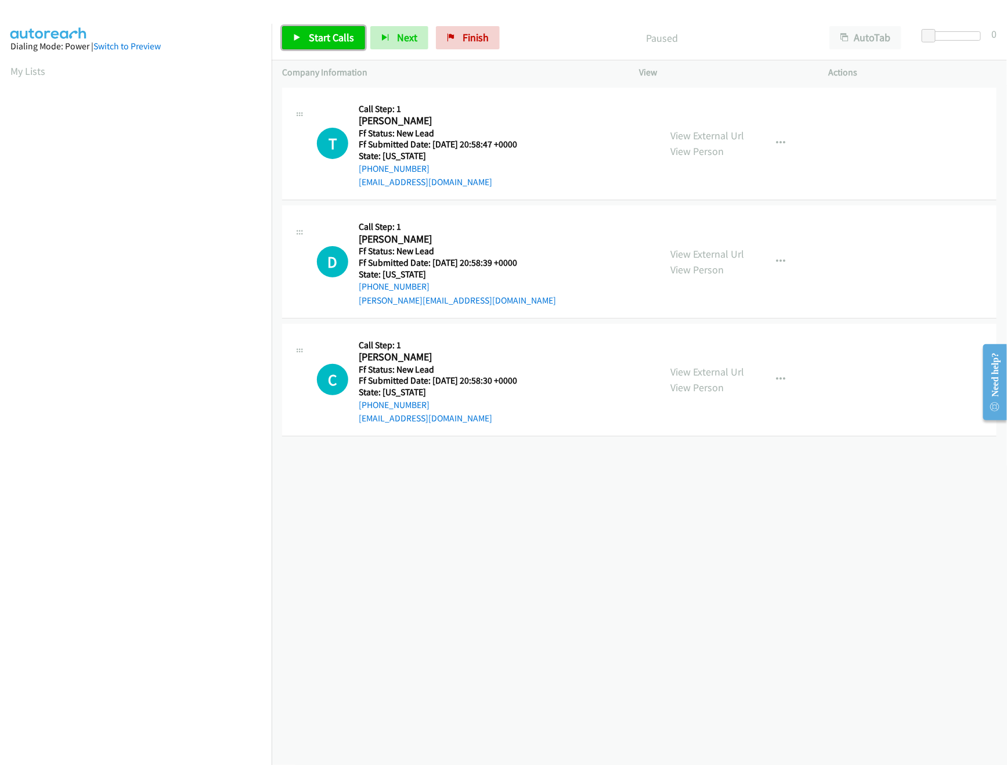
click at [323, 37] on span "Start Calls" at bounding box center [331, 37] width 45 height 13
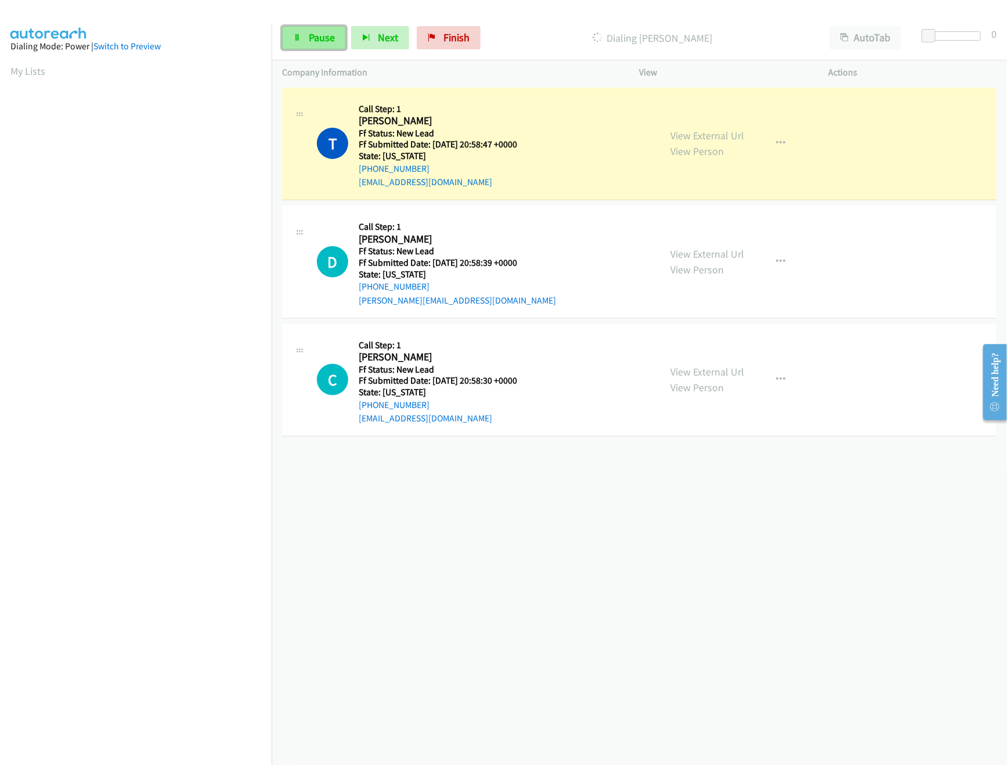
click at [309, 35] on span "Pause" at bounding box center [322, 37] width 26 height 13
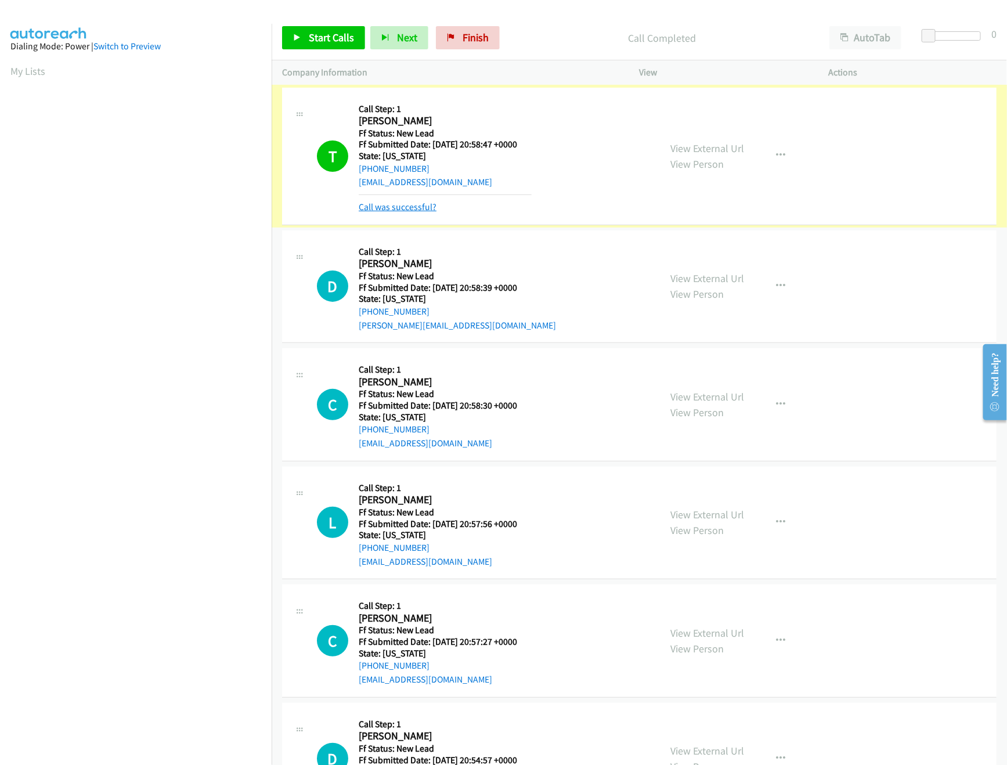
click at [393, 204] on link "Call was successful?" at bounding box center [398, 206] width 78 height 11
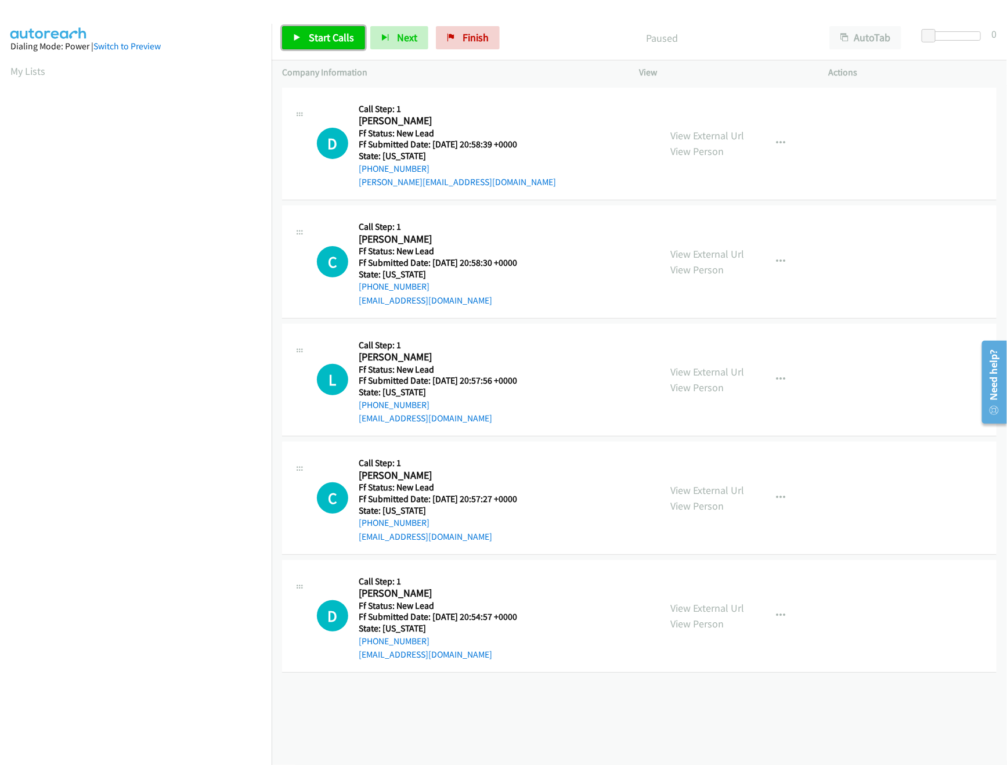
click at [336, 42] on span "Start Calls" at bounding box center [331, 37] width 45 height 13
click at [458, 712] on div "+1 415-964-1034 Call failed - Please reload the list and try again The Callbar …" at bounding box center [639, 425] width 735 height 680
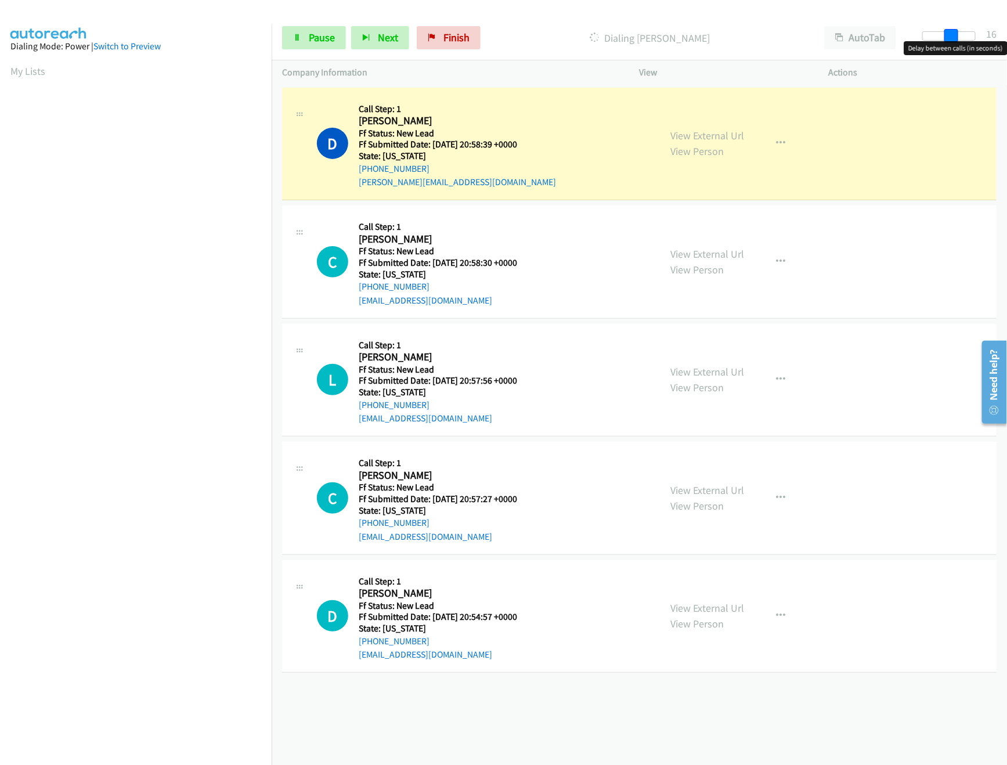
click at [956, 35] on div at bounding box center [948, 35] width 53 height 9
click at [151, 715] on nav "Dialing Mode: Power | Switch to Preview My Lists" at bounding box center [136, 406] width 272 height 765
click at [313, 37] on span "Pause" at bounding box center [322, 37] width 26 height 13
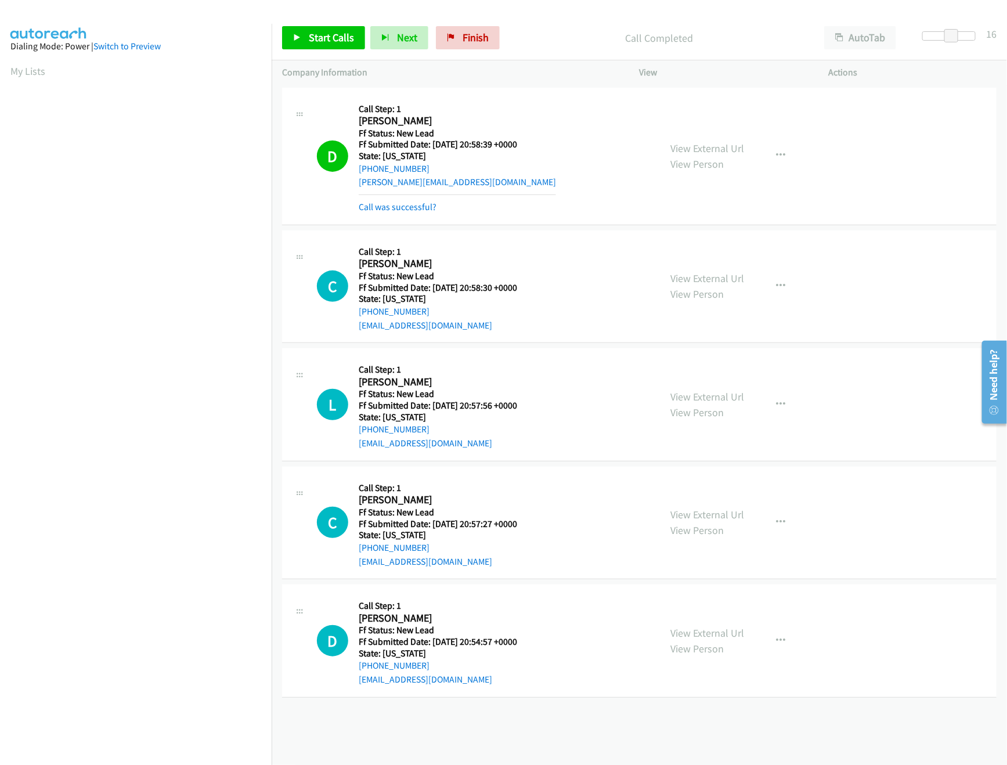
click at [406, 215] on div "D Callback Scheduled Call Step: 1 David Pendleton America/New_York Ff Status: N…" at bounding box center [639, 157] width 714 height 138
click at [409, 207] on link "Call was successful?" at bounding box center [398, 206] width 78 height 11
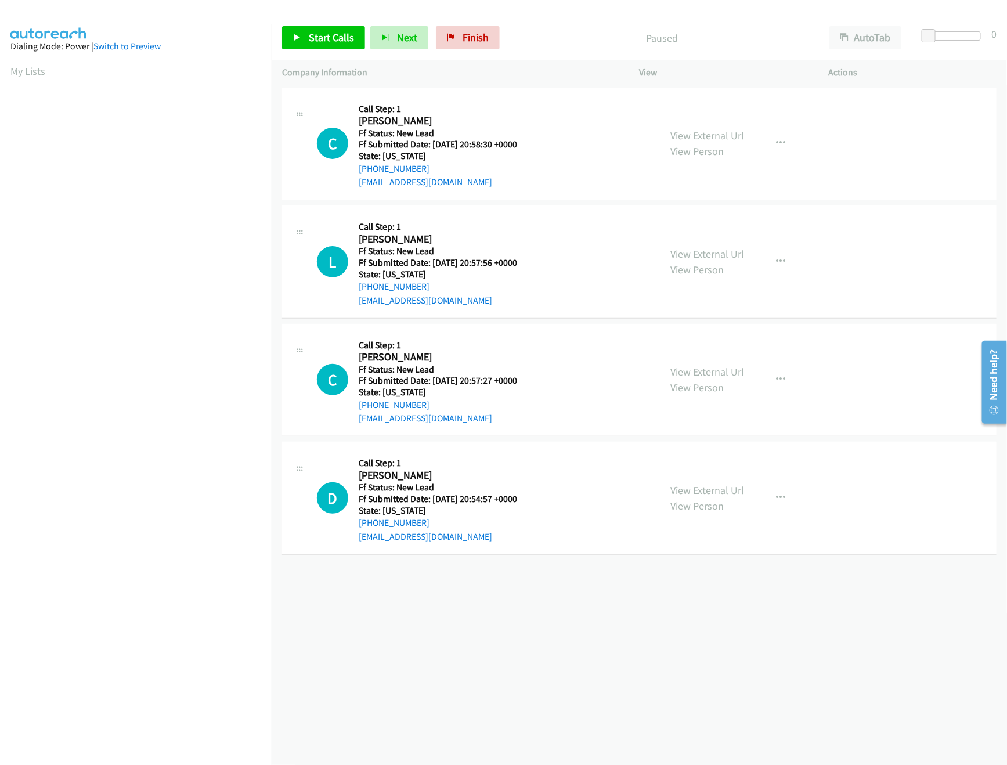
scroll to position [0, 4]
click at [332, 47] on link "Start Calls" at bounding box center [323, 37] width 83 height 23
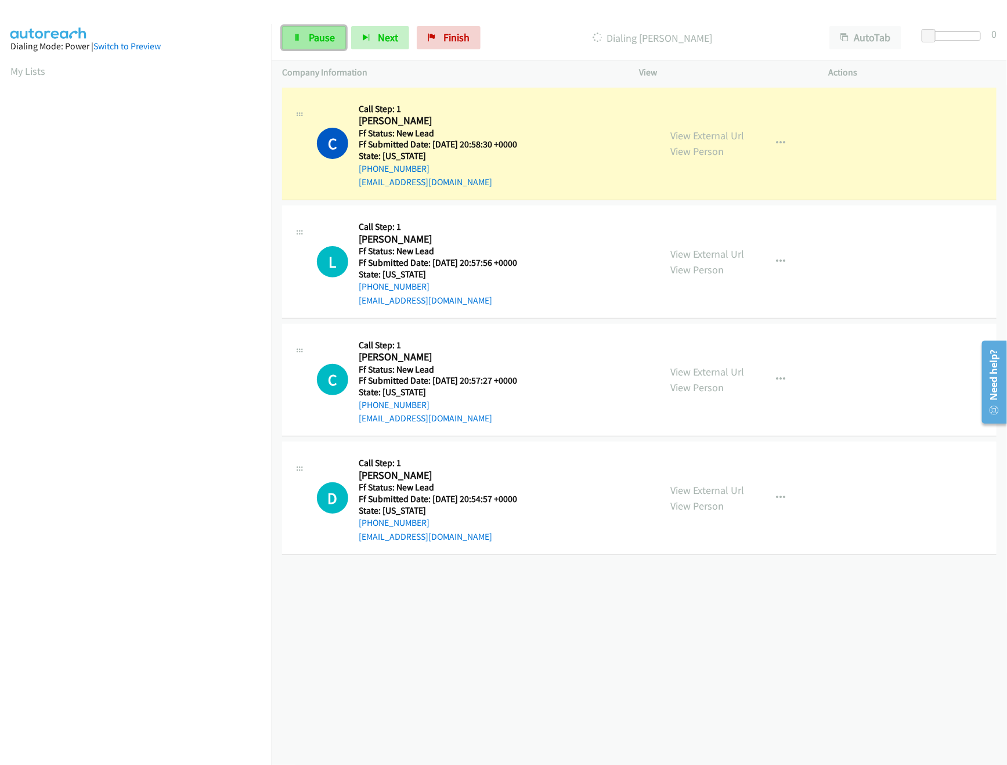
click at [330, 27] on link "Pause" at bounding box center [314, 37] width 64 height 23
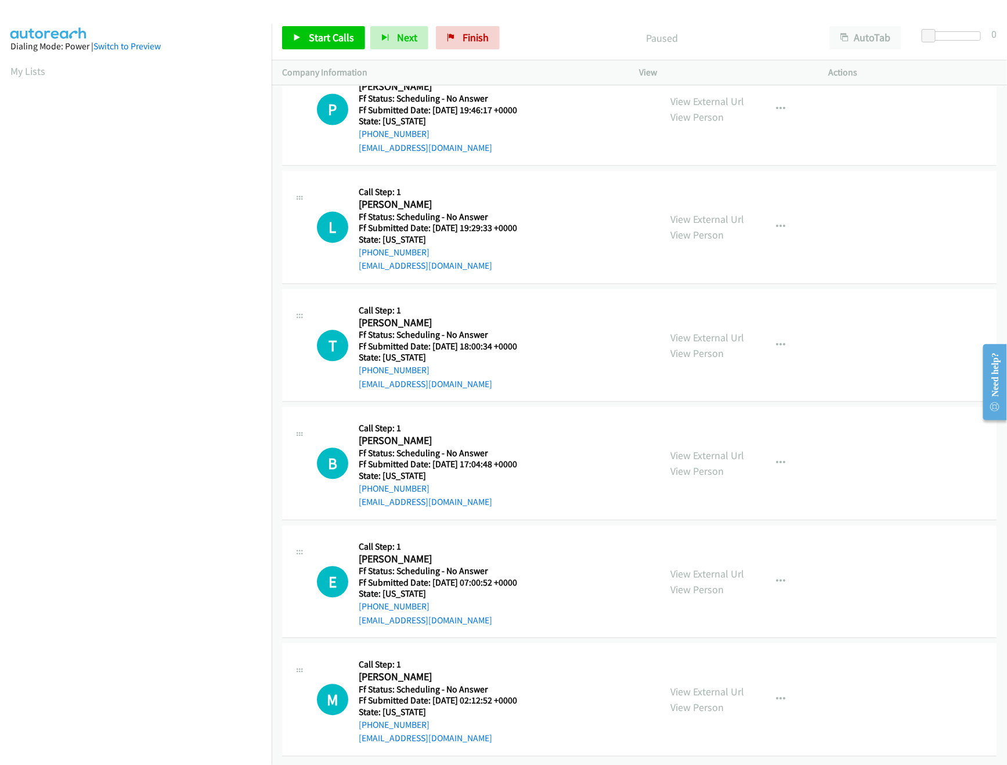
scroll to position [535, 0]
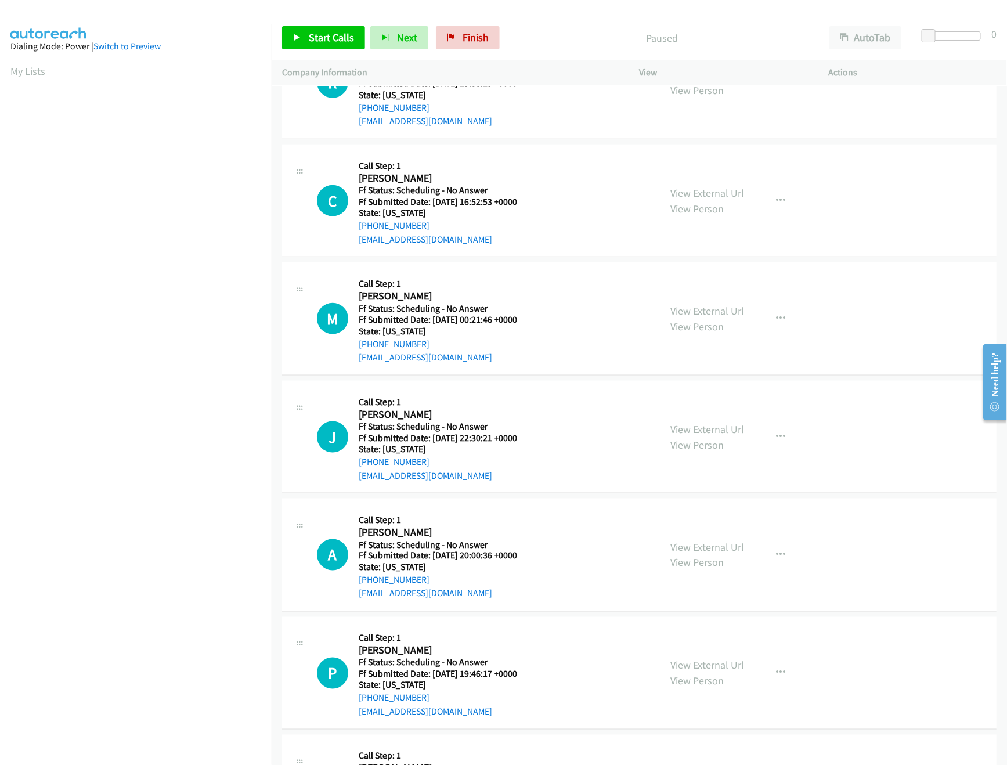
click at [927, 548] on div "P Callback Scheduled Call Step: 1 [PERSON_NAME] America/New_York Ff Status: Sch…" at bounding box center [639, 673] width 714 height 113
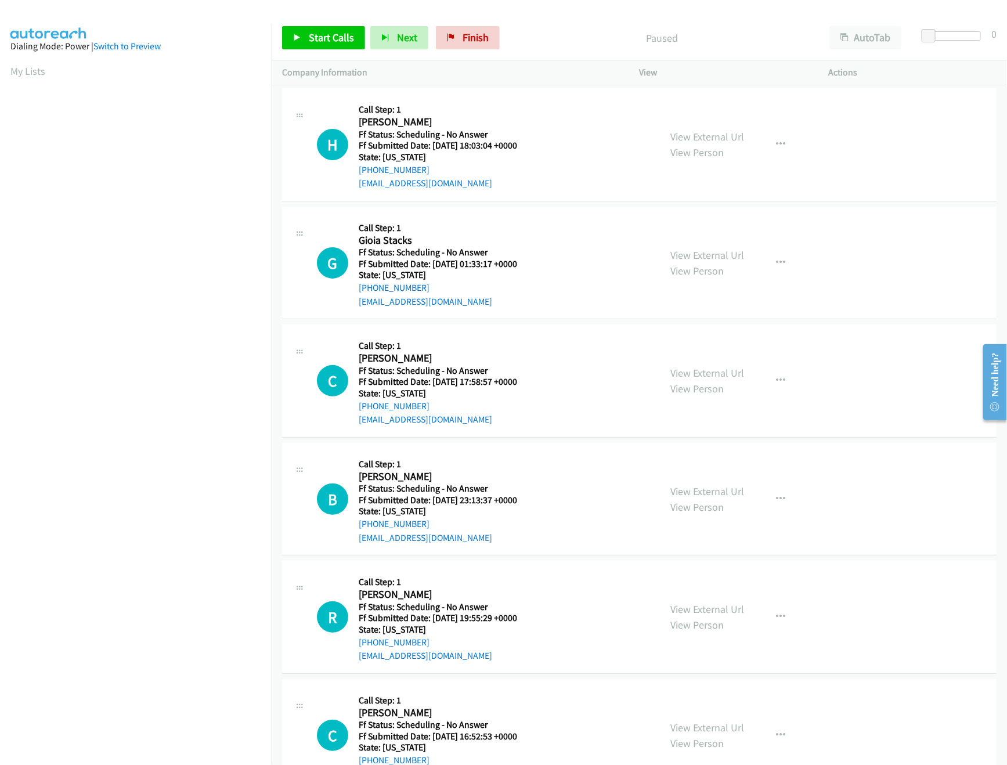
scroll to position [0, 0]
click at [676, 138] on link "View External Url" at bounding box center [708, 137] width 74 height 13
click at [316, 37] on span "Start Calls" at bounding box center [331, 37] width 45 height 13
click at [189, 548] on nav "Dialing Mode: Power | Switch to Preview My Lists" at bounding box center [136, 406] width 272 height 765
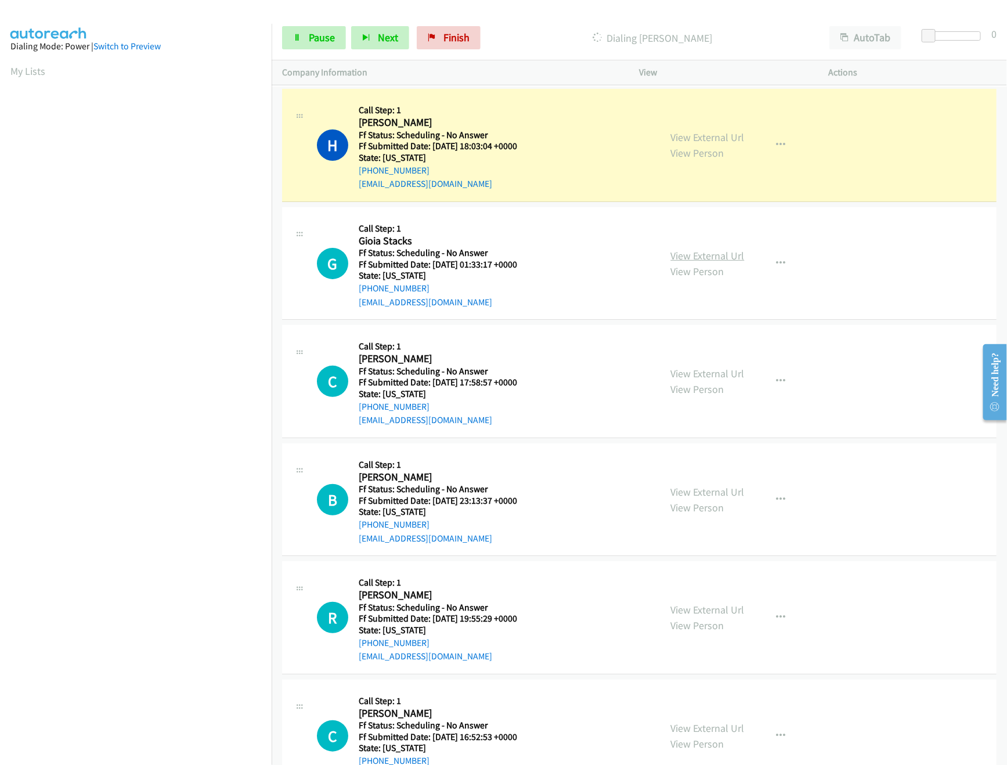
click at [702, 253] on link "View External Url" at bounding box center [708, 255] width 74 height 13
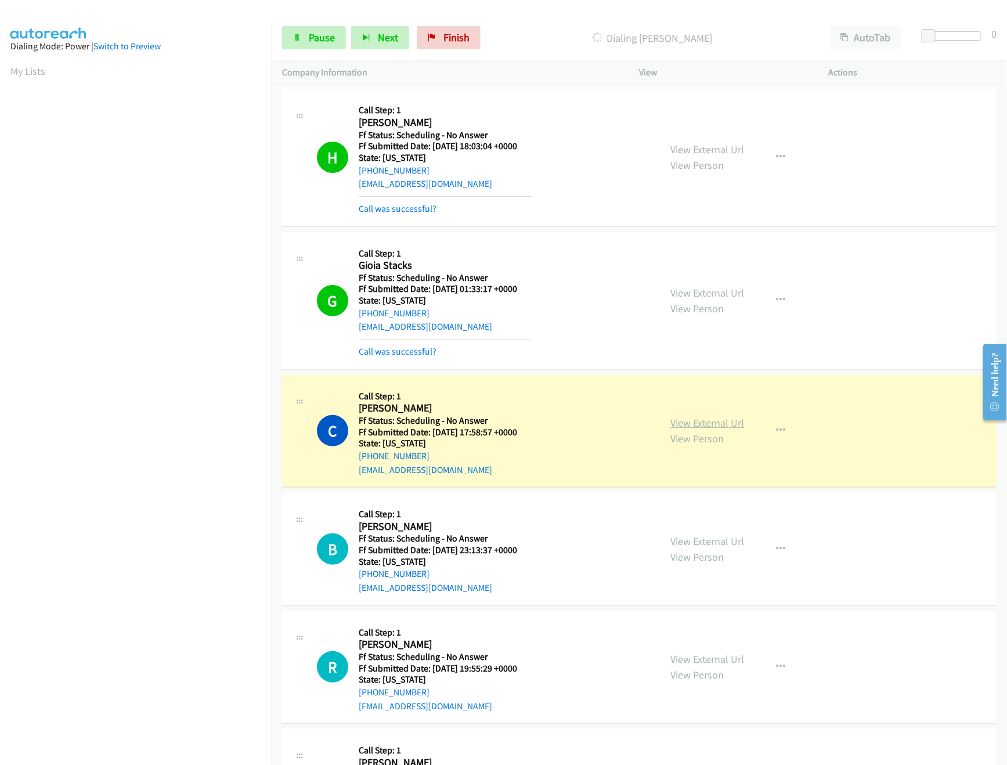
click at [721, 421] on link "View External Url" at bounding box center [708, 422] width 74 height 13
click at [627, 410] on div "C Callback Scheduled Call Step: 1 [PERSON_NAME] America/New_York Ff Status: Sch…" at bounding box center [483, 431] width 333 height 92
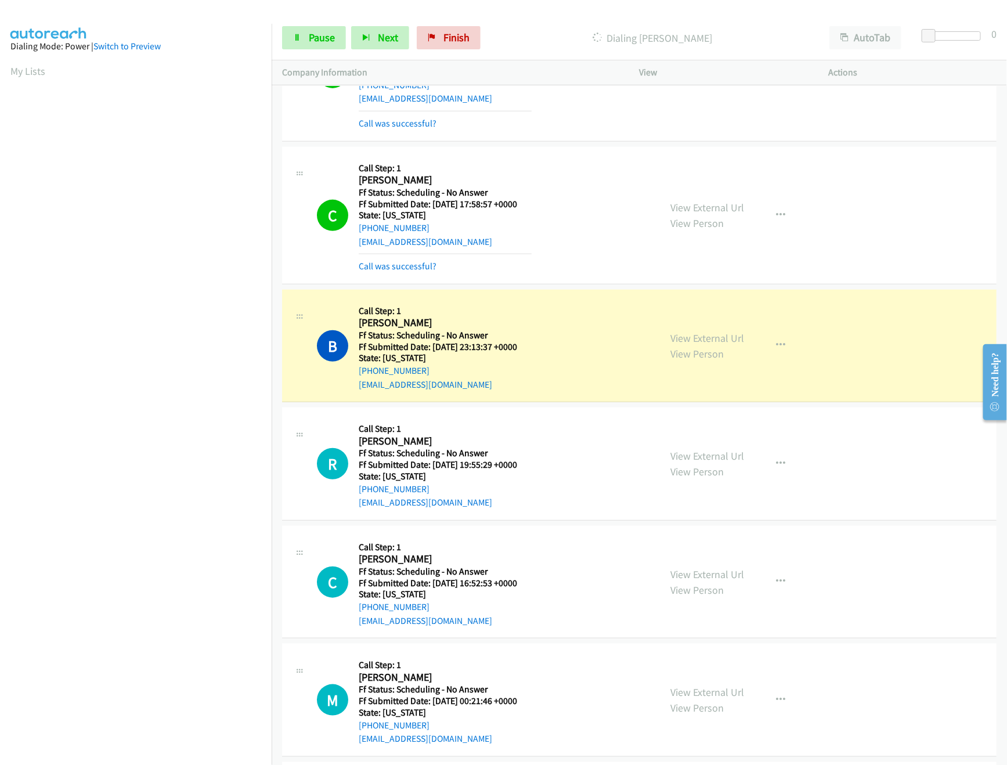
scroll to position [232, 0]
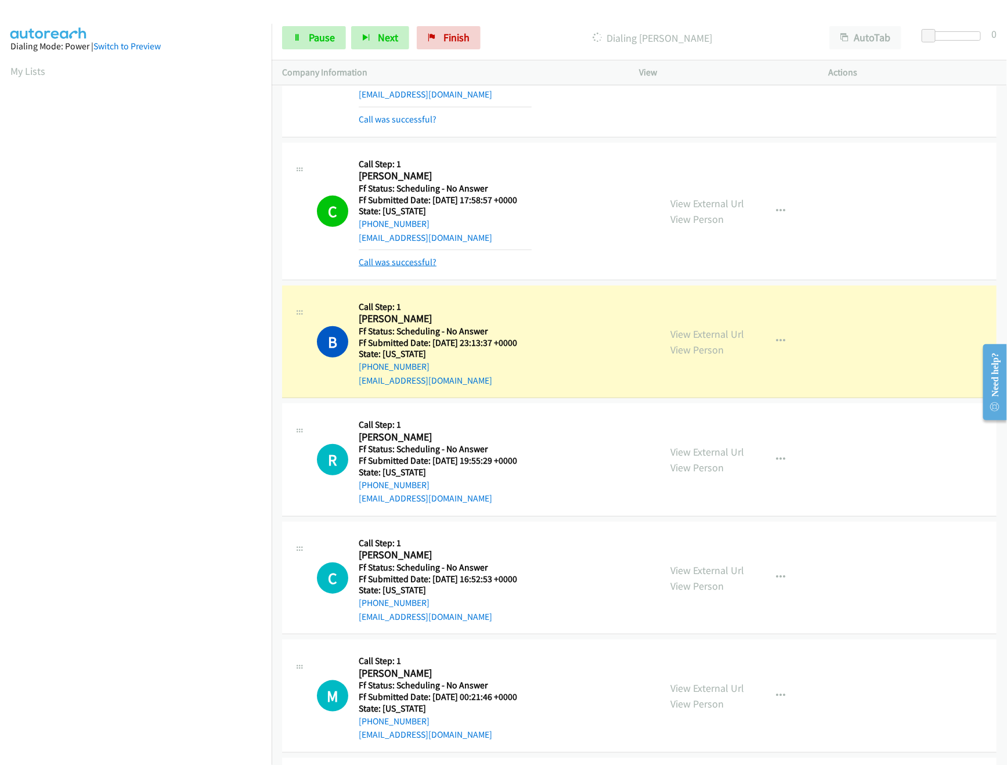
click at [391, 258] on link "Call was successful?" at bounding box center [398, 261] width 78 height 11
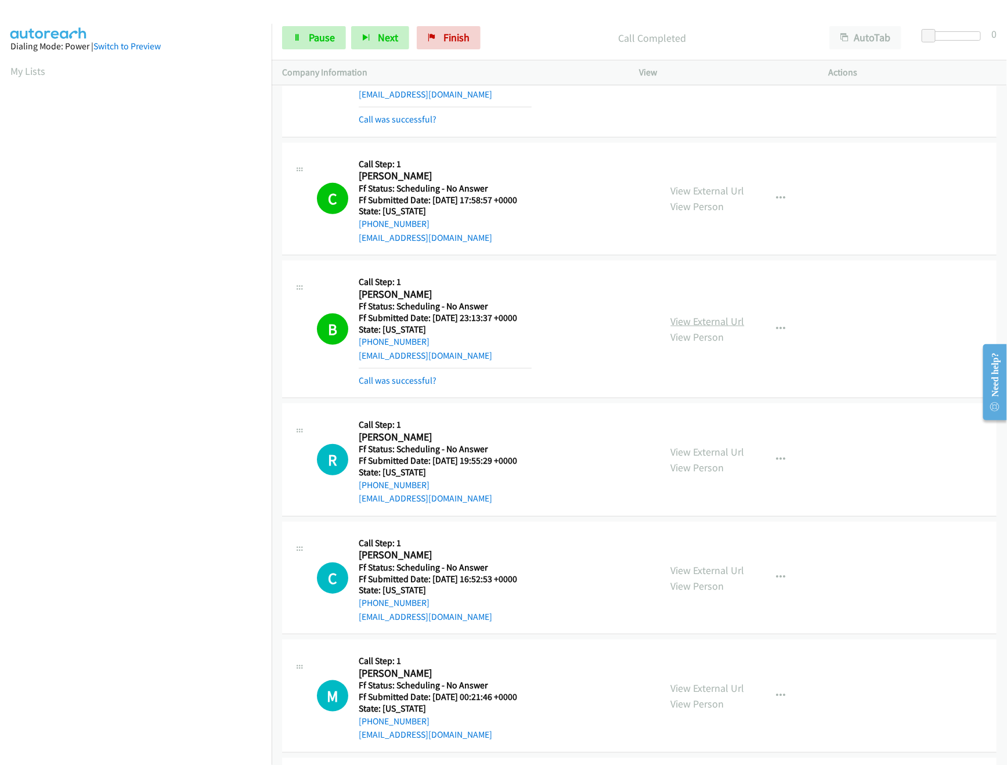
click at [712, 324] on link "View External Url" at bounding box center [708, 321] width 74 height 13
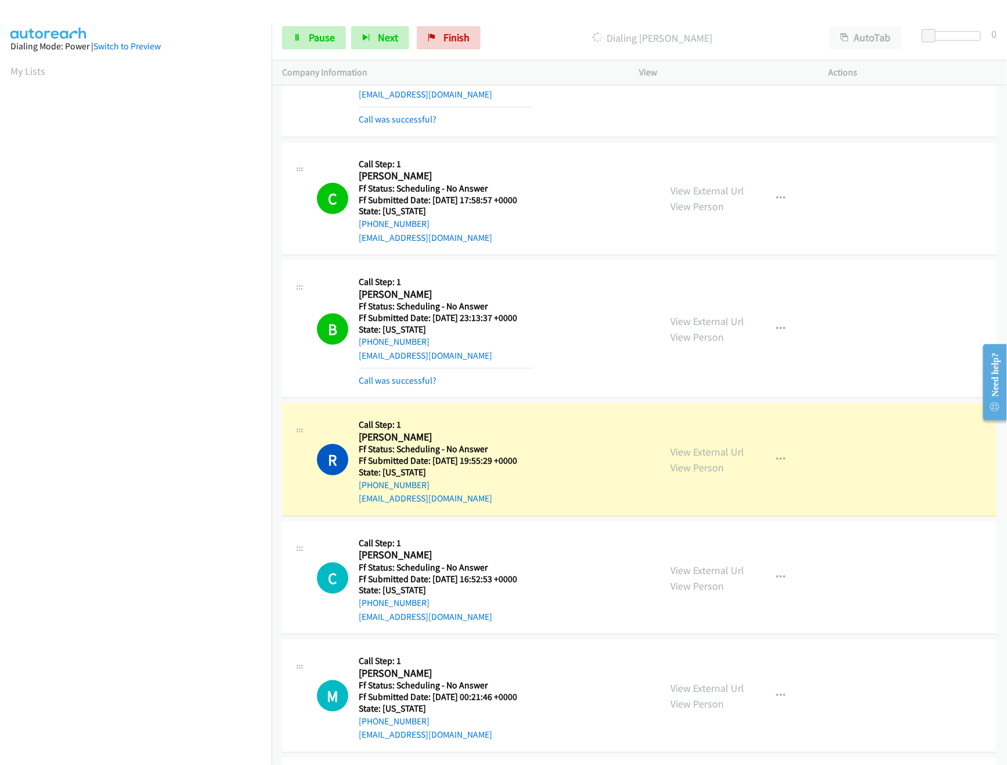
click at [204, 548] on nav "Dialing Mode: Power | Switch to Preview My Lists" at bounding box center [136, 406] width 272 height 765
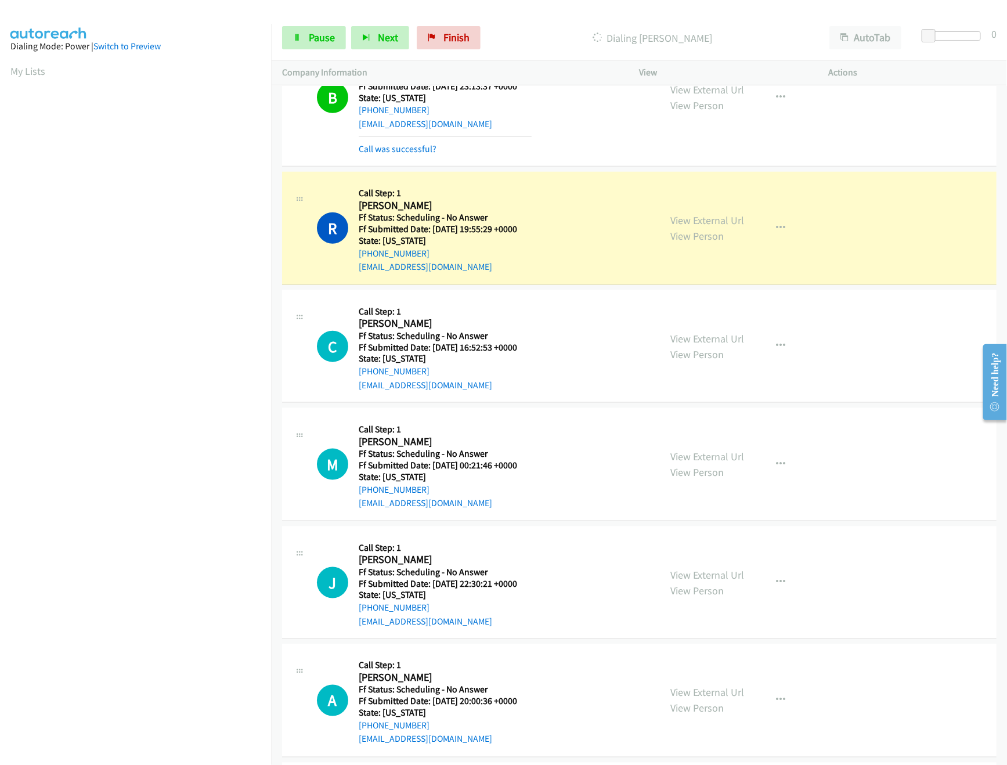
scroll to position [348, 0]
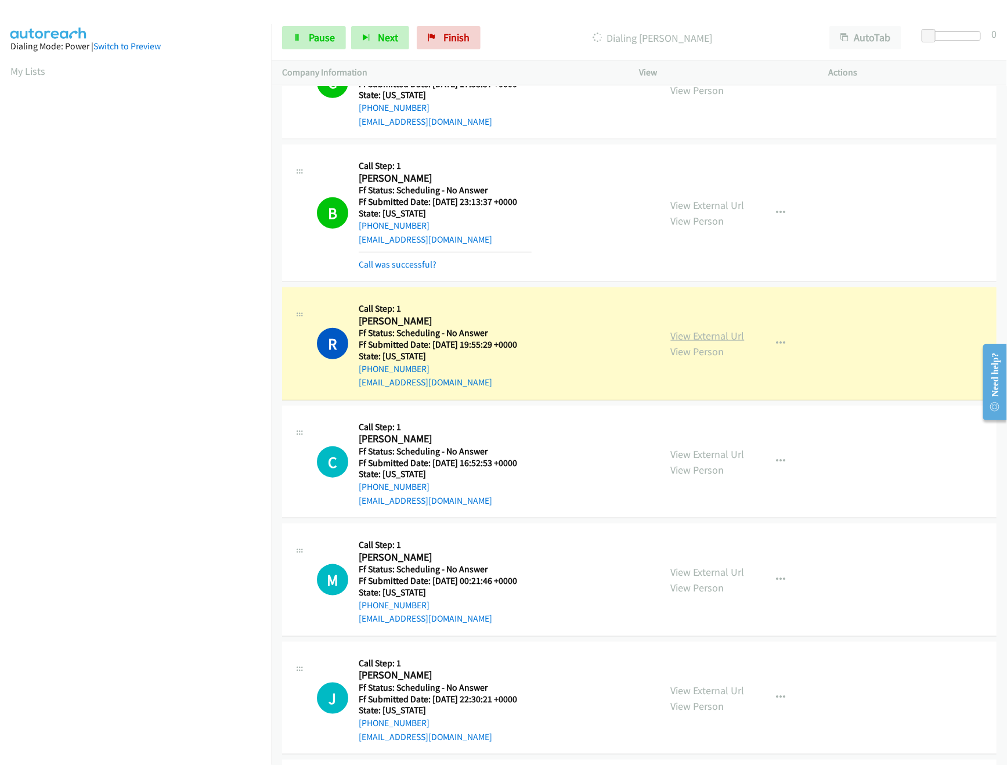
click at [709, 331] on link "View External Url" at bounding box center [708, 335] width 74 height 13
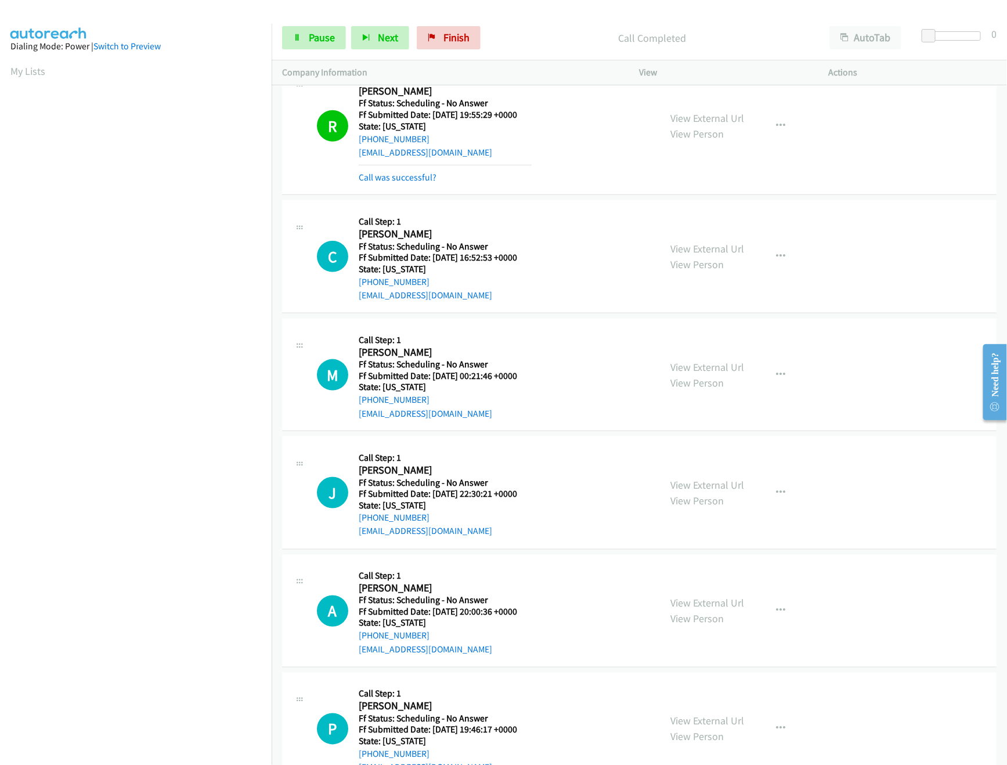
scroll to position [580, 0]
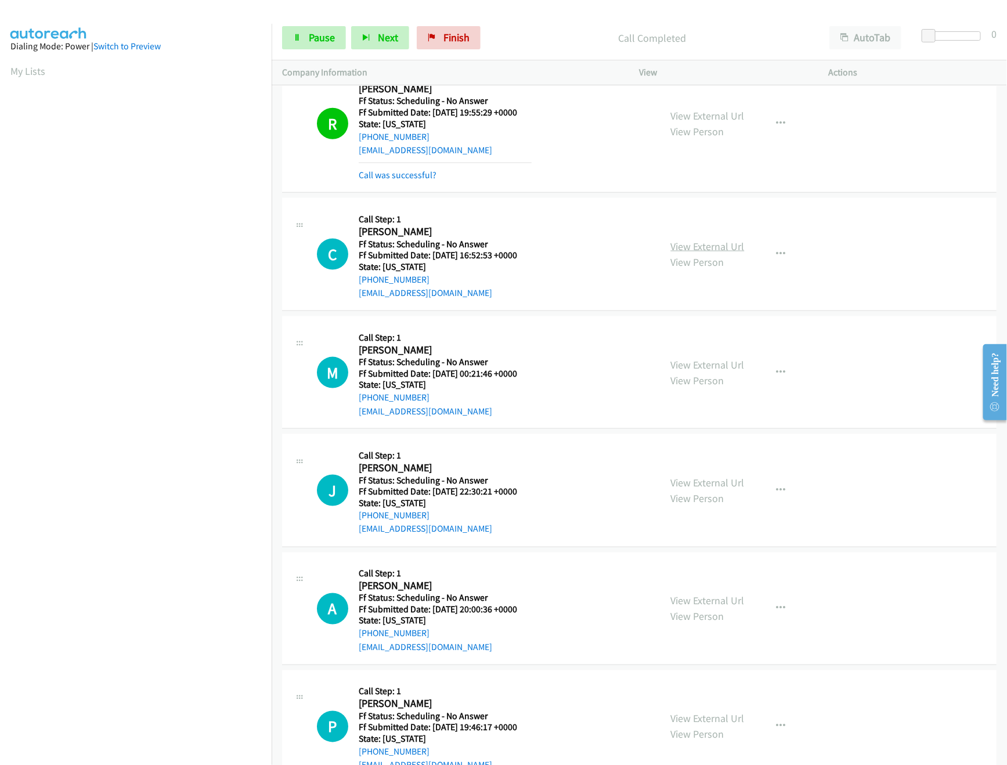
click at [681, 242] on link "View External Url" at bounding box center [708, 246] width 74 height 13
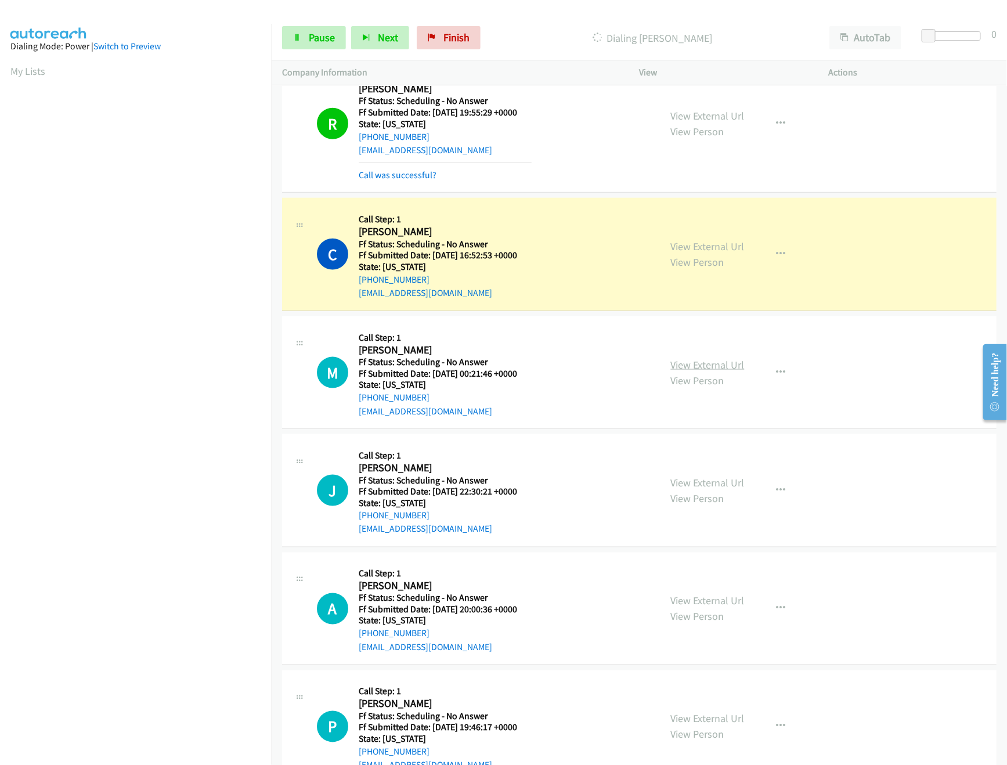
click at [700, 371] on link "View External Url" at bounding box center [708, 364] width 74 height 13
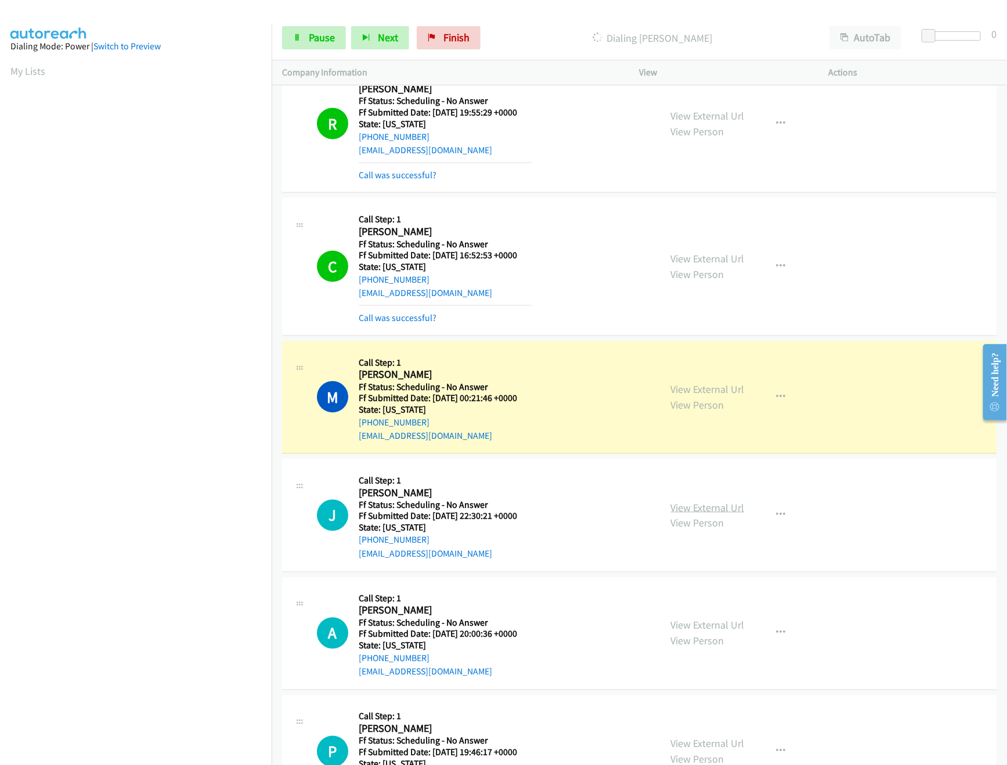
click at [689, 510] on link "View External Url" at bounding box center [708, 507] width 74 height 13
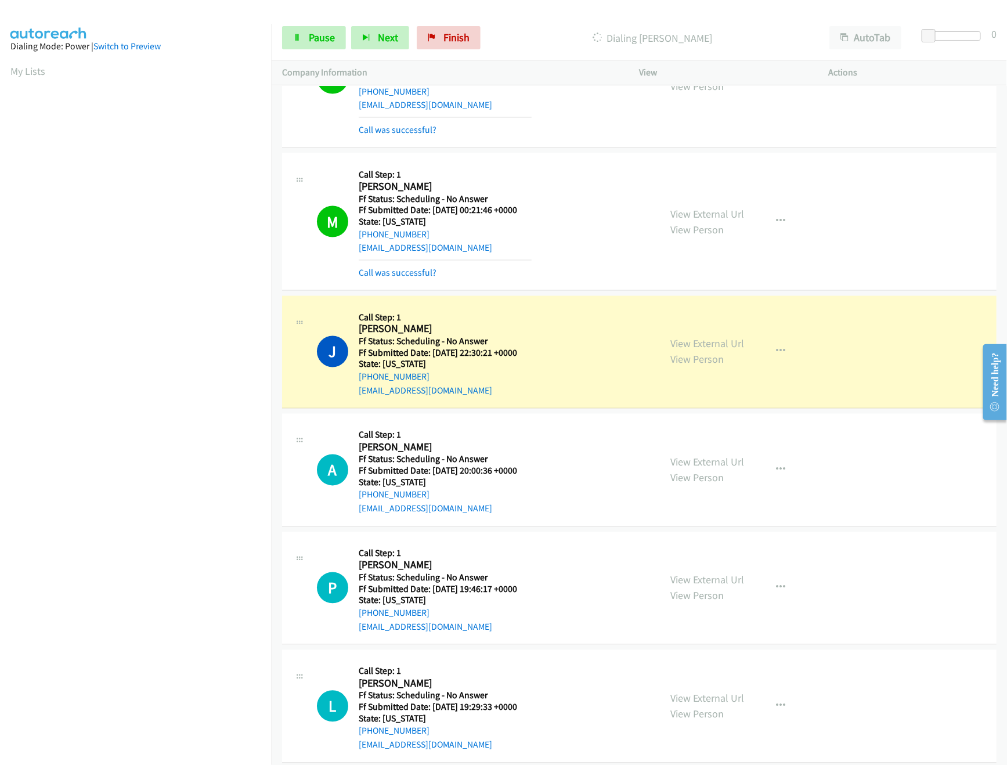
scroll to position [928, 0]
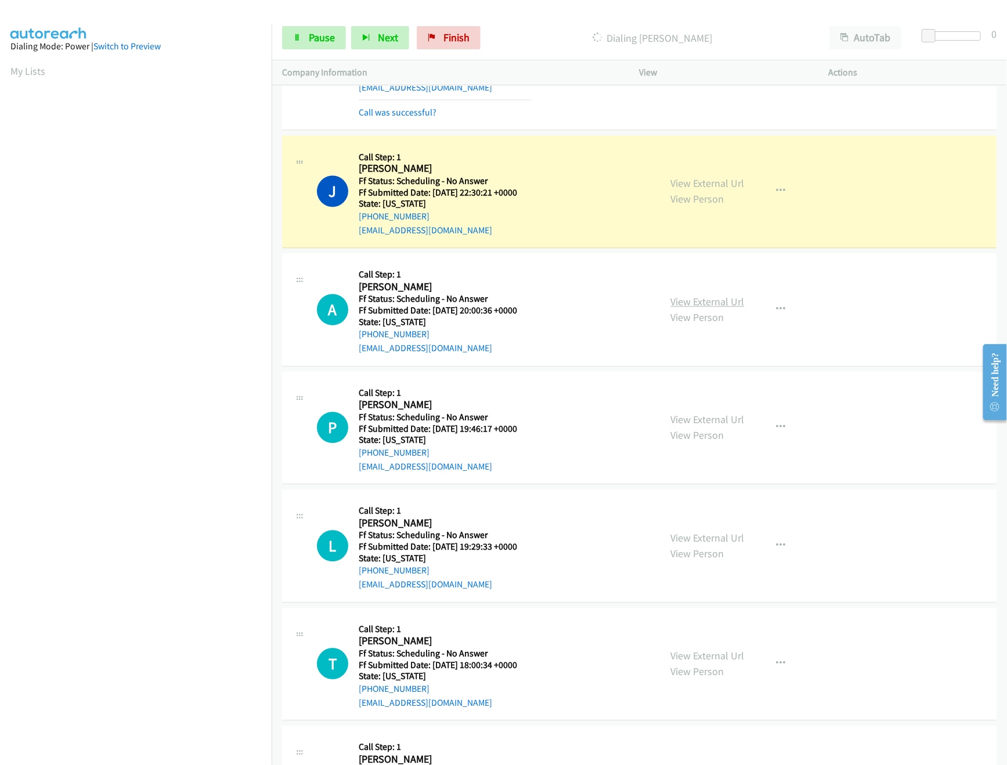
click at [683, 309] on link "View External Url" at bounding box center [708, 301] width 74 height 13
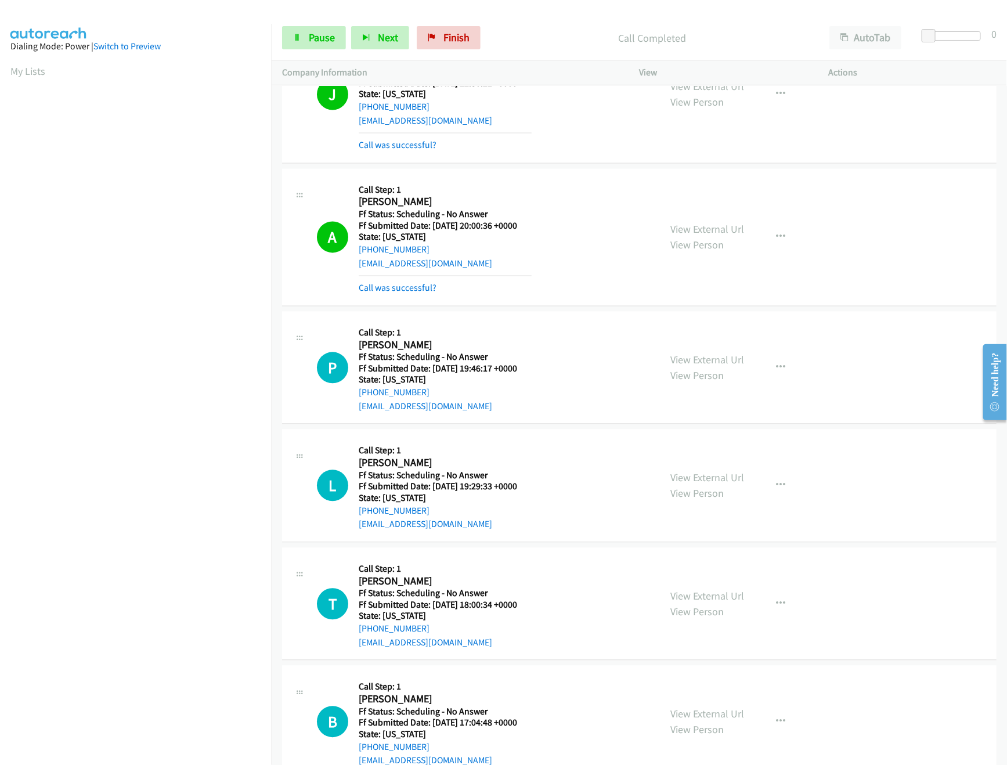
scroll to position [873, 0]
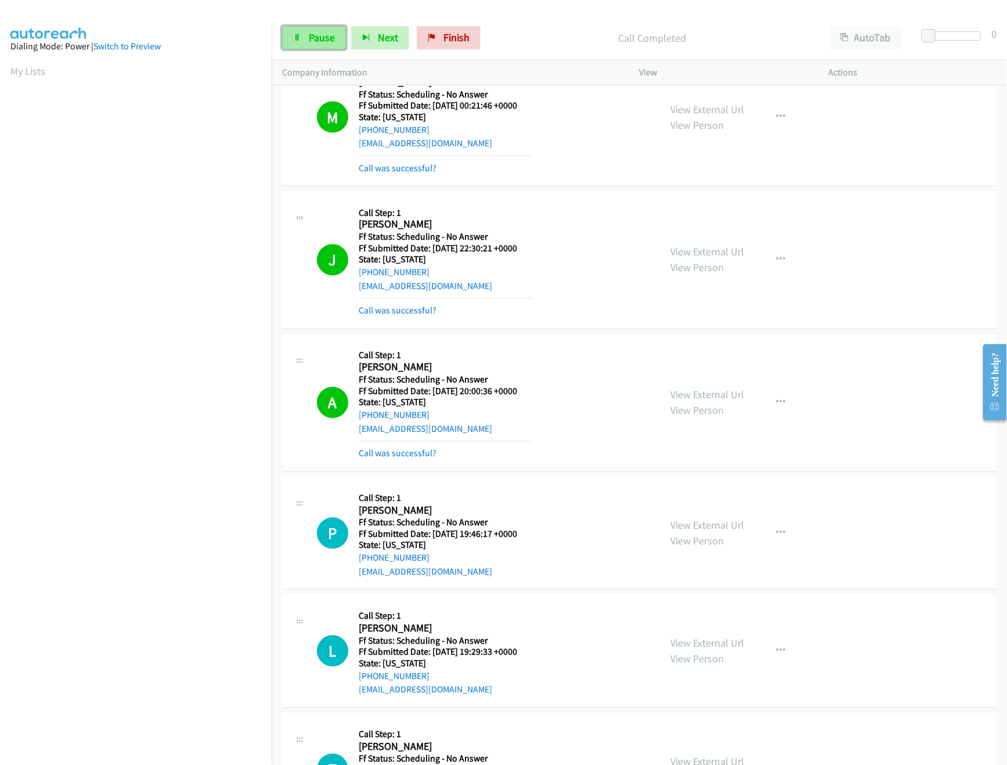
click at [328, 35] on span "Pause" at bounding box center [322, 37] width 26 height 13
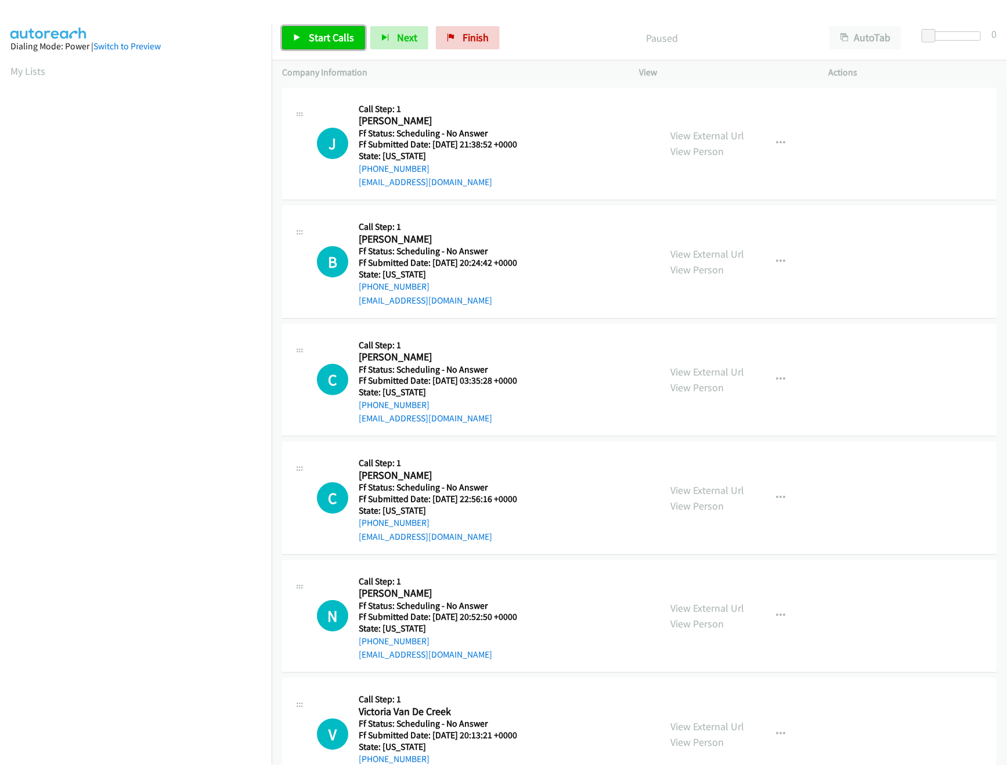
click at [302, 39] on link "Start Calls" at bounding box center [323, 37] width 83 height 23
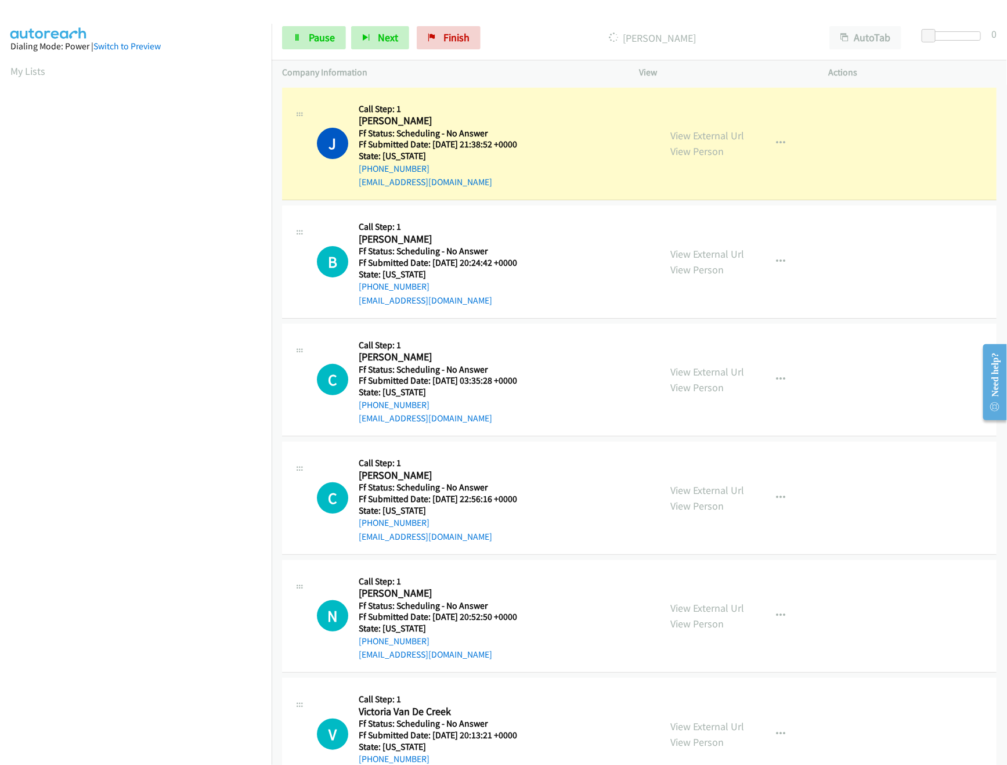
click at [583, 117] on div "J Callback Scheduled Call Step: 1 [PERSON_NAME] America/New_York Ff Status: Sch…" at bounding box center [483, 144] width 333 height 92
click at [681, 129] on link "View External Url" at bounding box center [708, 135] width 74 height 13
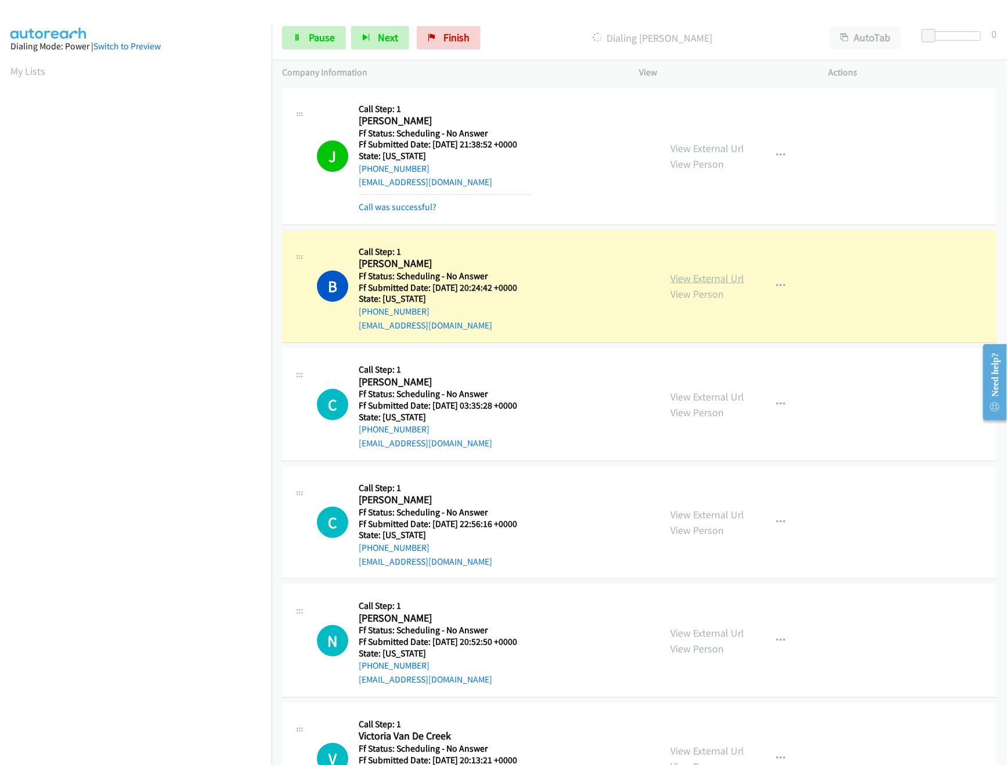
click at [686, 284] on link "View External Url" at bounding box center [708, 278] width 74 height 13
click at [717, 396] on link "View External Url" at bounding box center [708, 396] width 74 height 13
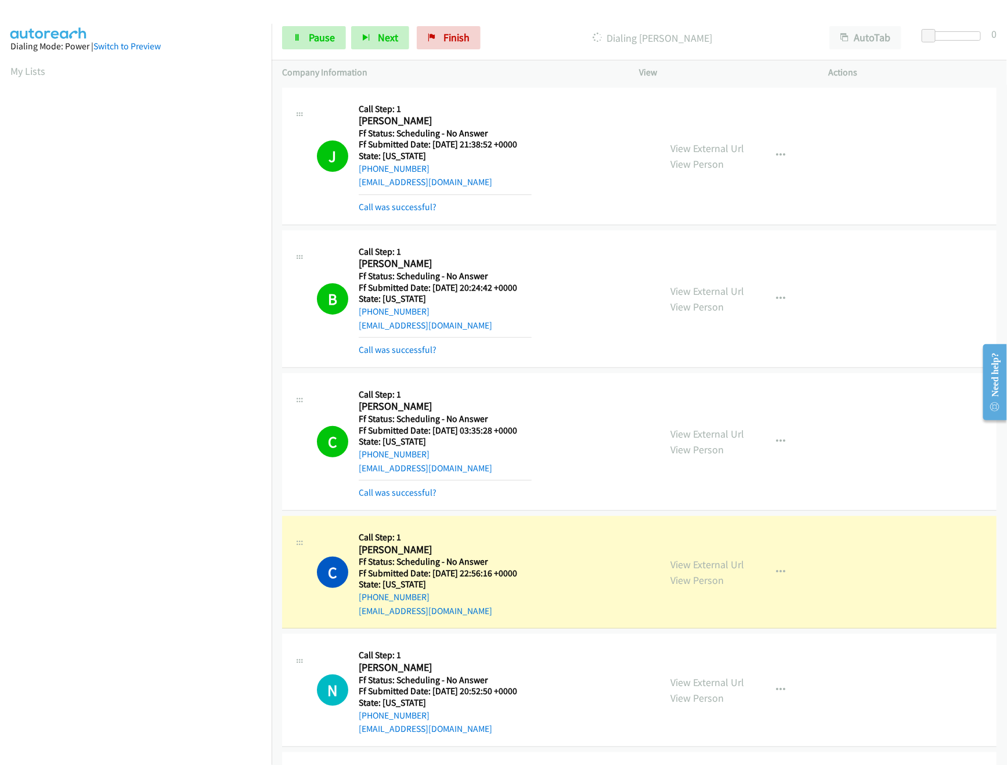
click at [579, 504] on div "C Callback Scheduled Call Step: 1 [PERSON_NAME] America/New_York Ff Status: Sch…" at bounding box center [639, 442] width 714 height 138
click at [673, 567] on link "View External Url" at bounding box center [708, 564] width 74 height 13
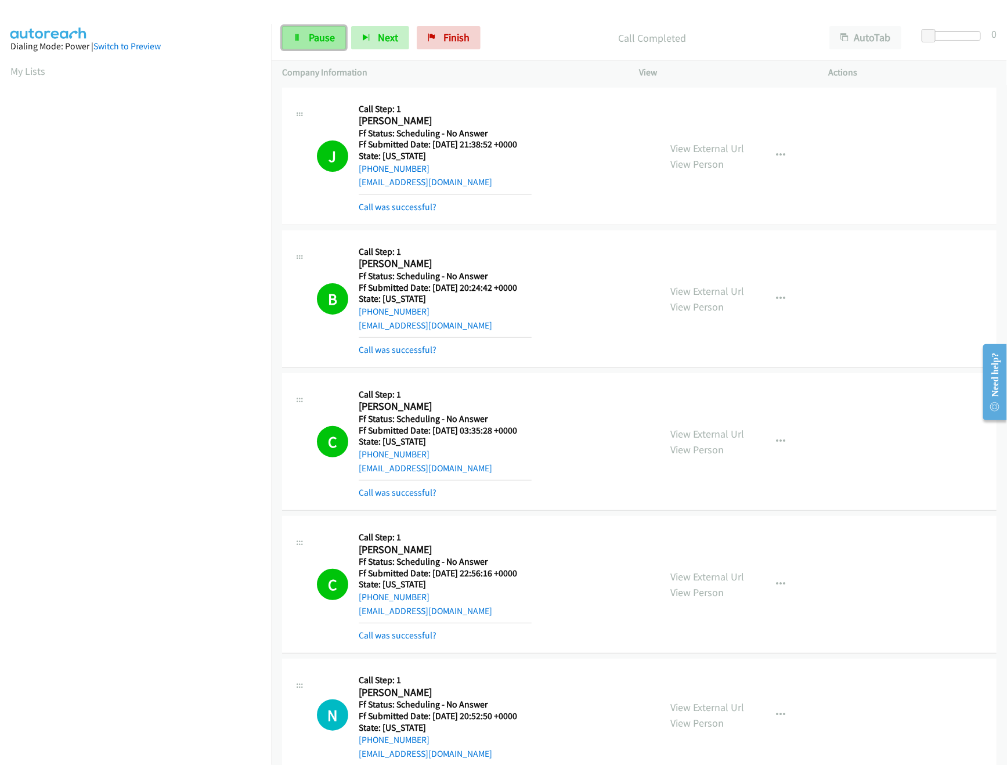
click at [327, 37] on span "Pause" at bounding box center [322, 37] width 26 height 13
click at [135, 688] on nav "Dialing Mode: Power | Switch to Preview My Lists" at bounding box center [136, 406] width 272 height 765
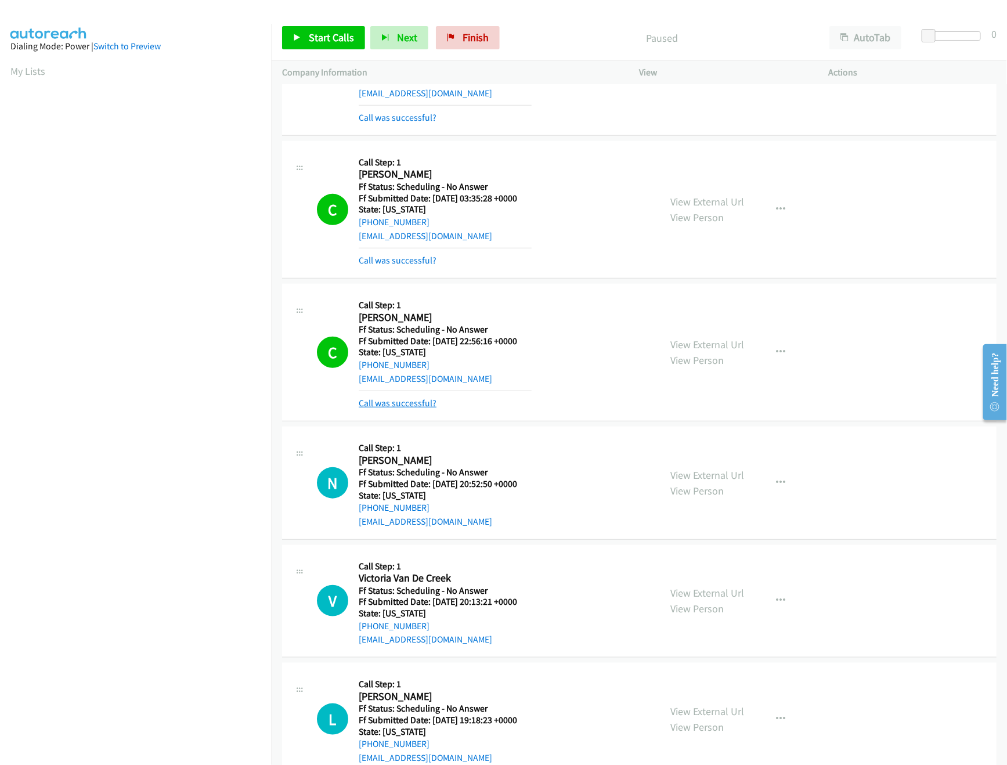
click at [418, 400] on link "Call was successful?" at bounding box center [398, 402] width 78 height 11
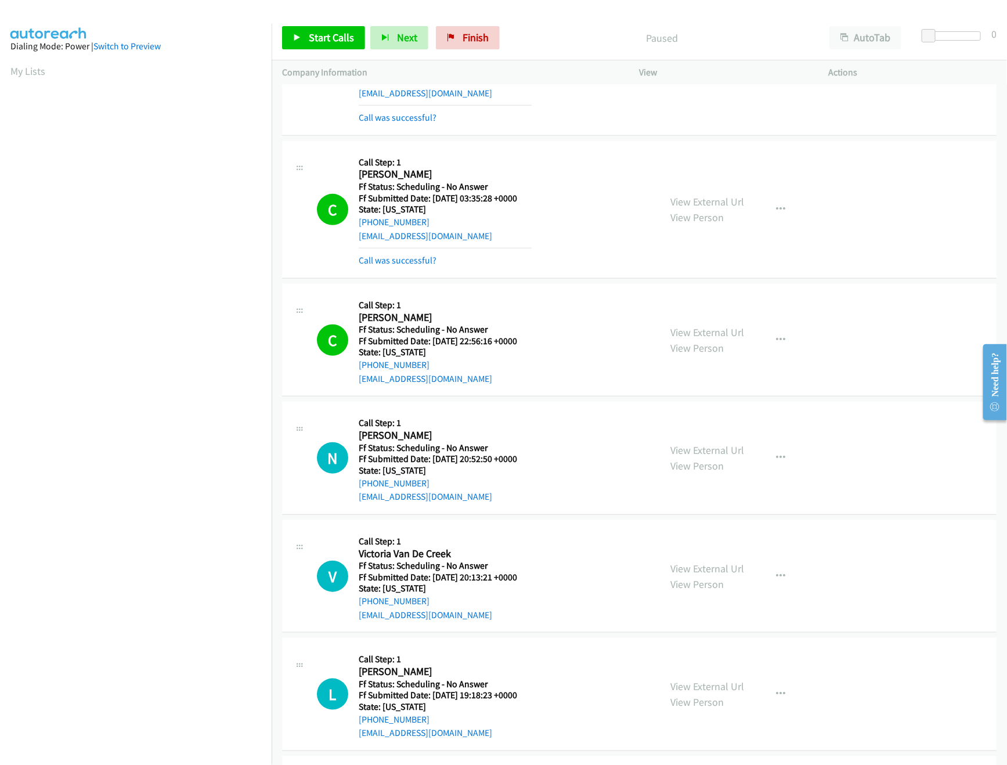
click at [292, 23] on div "Start Calls Pause Next Finish Paused AutoTab AutoTab 0" at bounding box center [639, 38] width 735 height 45
click at [301, 49] on link "Start Calls" at bounding box center [323, 37] width 83 height 23
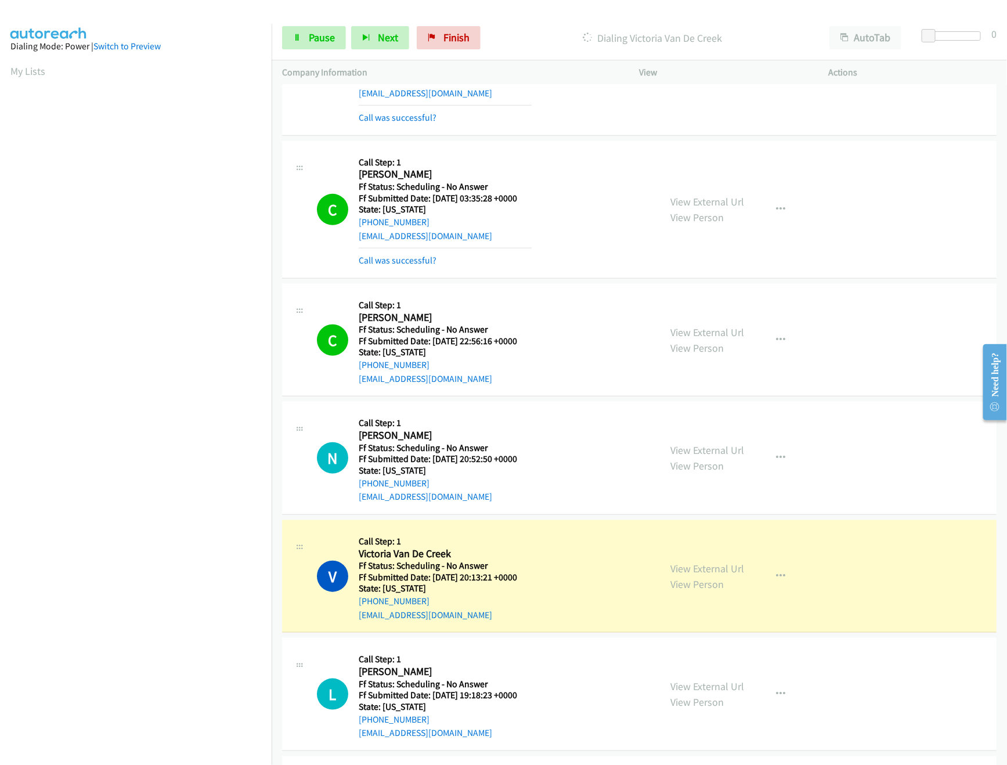
click at [204, 702] on nav "Dialing Mode: Power | Switch to Preview My Lists" at bounding box center [136, 406] width 272 height 765
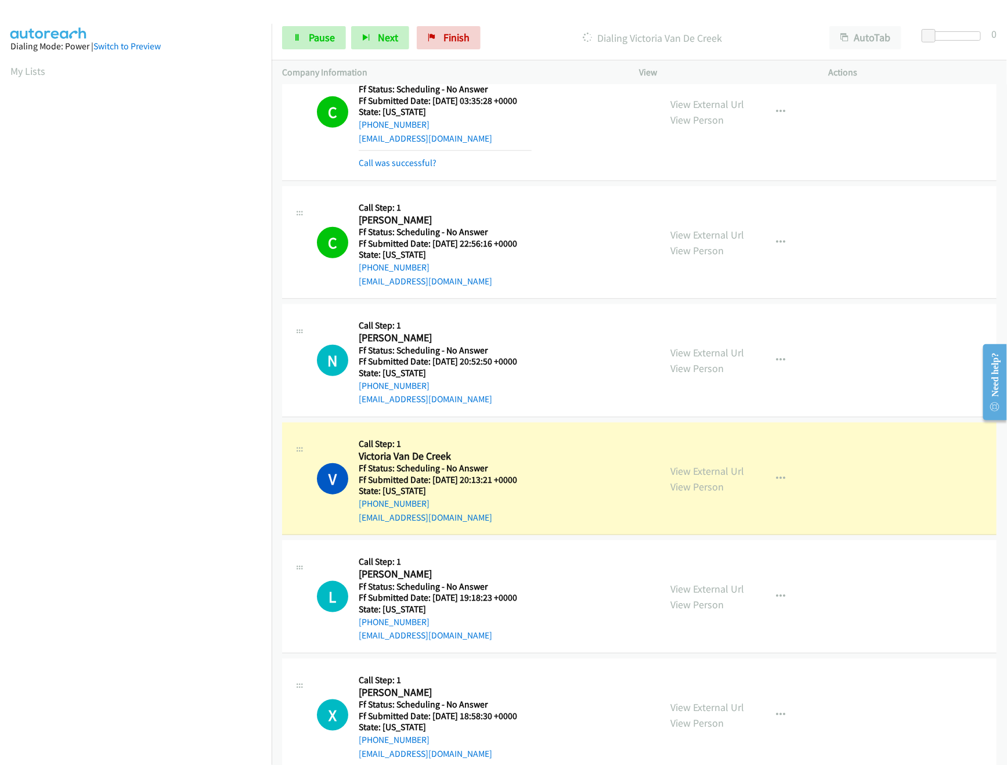
scroll to position [580, 0]
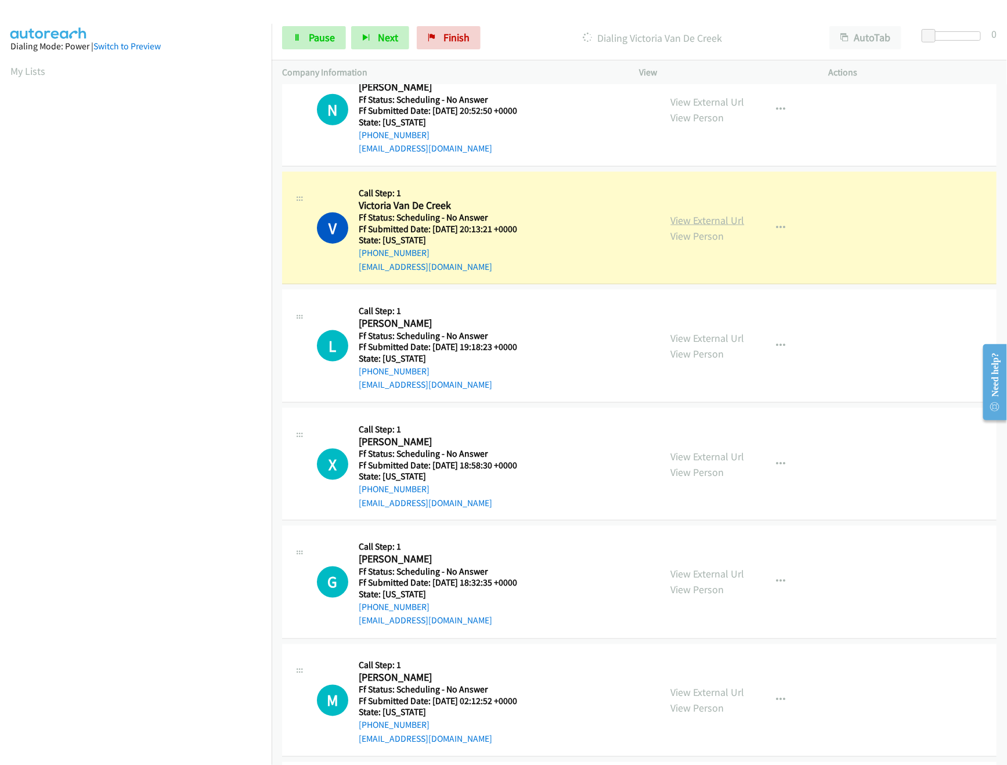
click at [702, 223] on link "View External Url" at bounding box center [708, 220] width 74 height 13
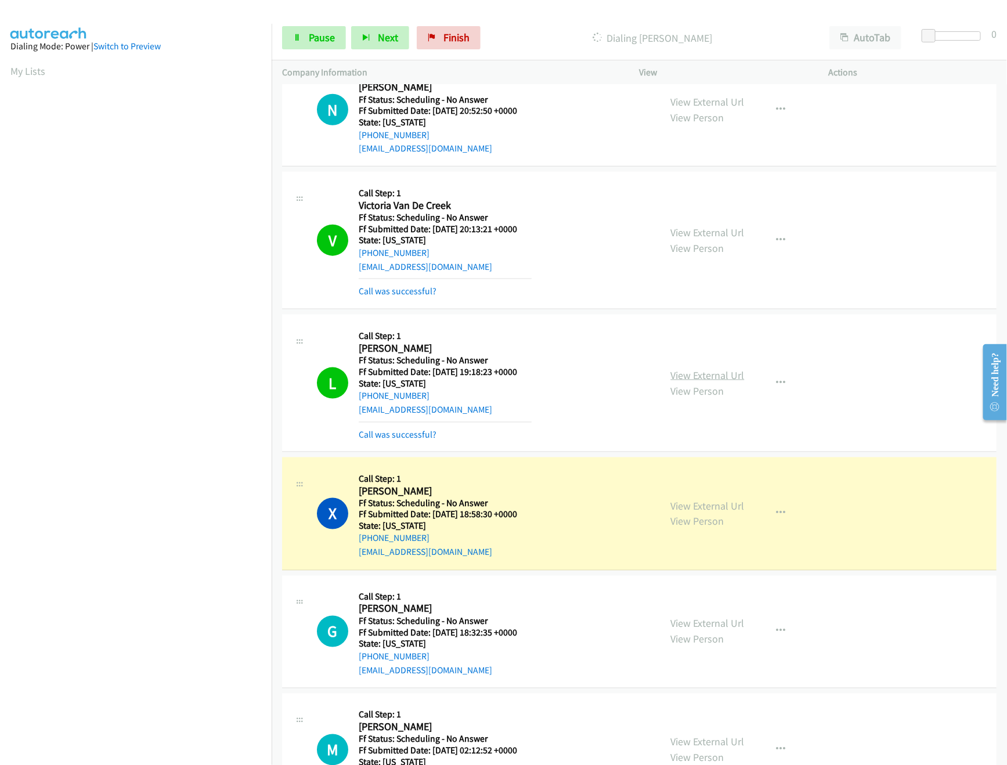
click at [711, 373] on link "View External Url" at bounding box center [708, 374] width 74 height 13
click at [418, 293] on link "Call was successful?" at bounding box center [398, 290] width 78 height 11
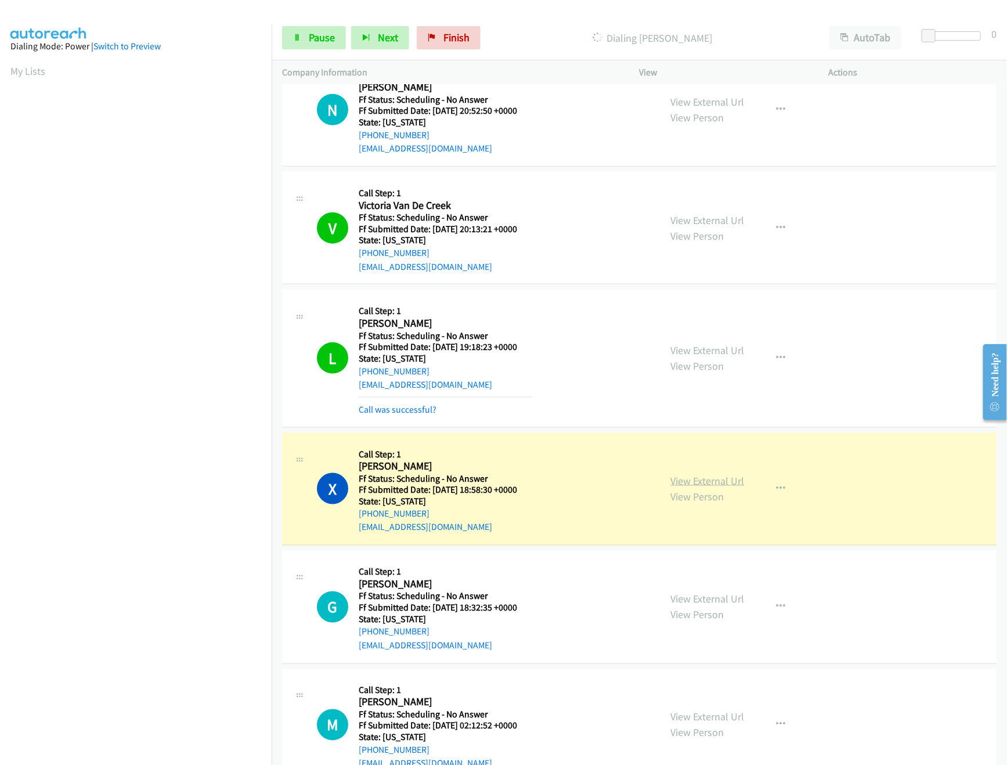
click at [684, 479] on link "View External Url" at bounding box center [708, 480] width 74 height 13
click at [928, 23] on div "Start Calls Pause Next Finish Dialing [PERSON_NAME] AutoTab AutoTab 0" at bounding box center [639, 38] width 735 height 45
click at [941, 33] on div at bounding box center [953, 35] width 53 height 9
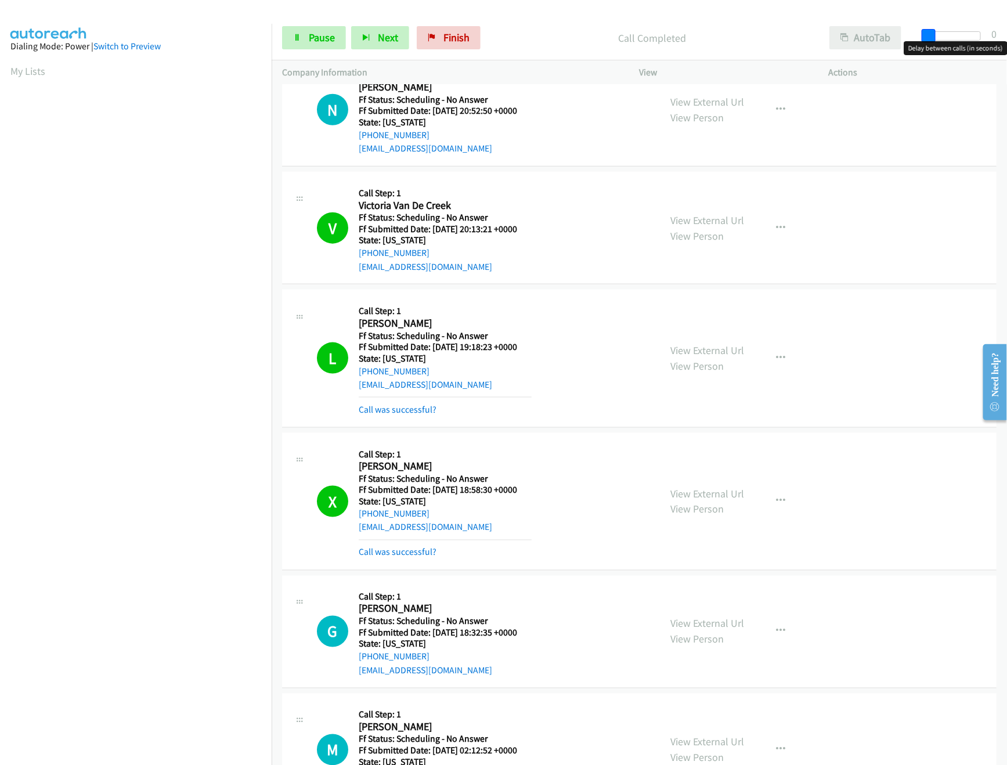
drag, startPoint x: 944, startPoint y: 37, endPoint x: 899, endPoint y: 37, distance: 45.3
click at [920, 35] on div at bounding box center [954, 40] width 74 height 18
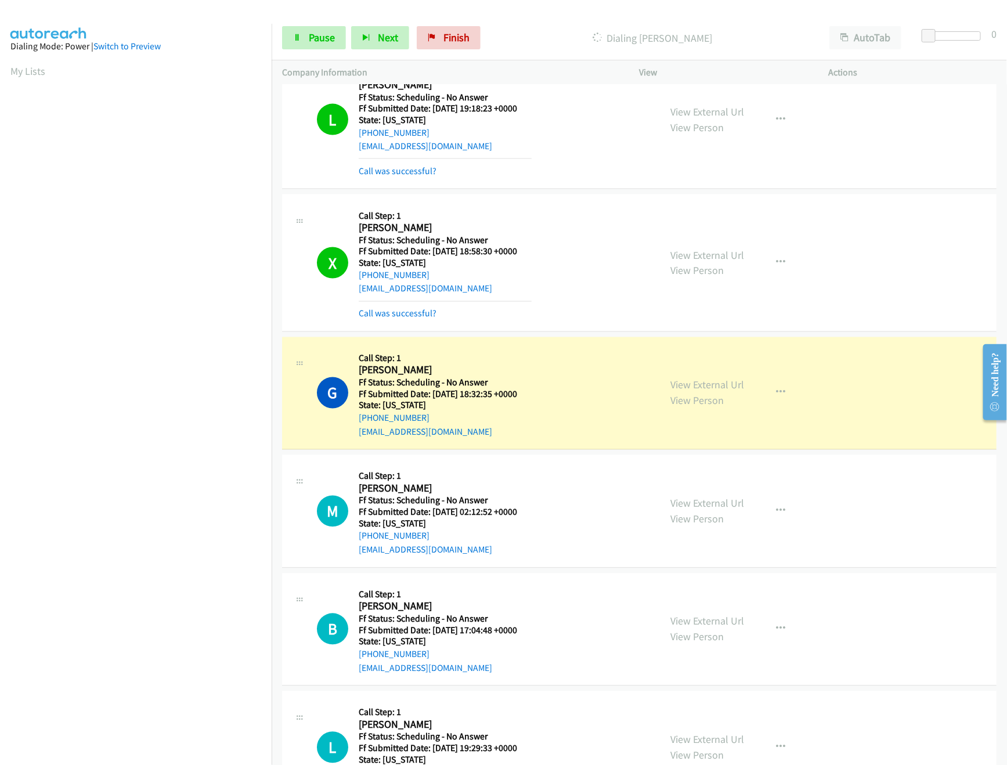
scroll to position [928, 0]
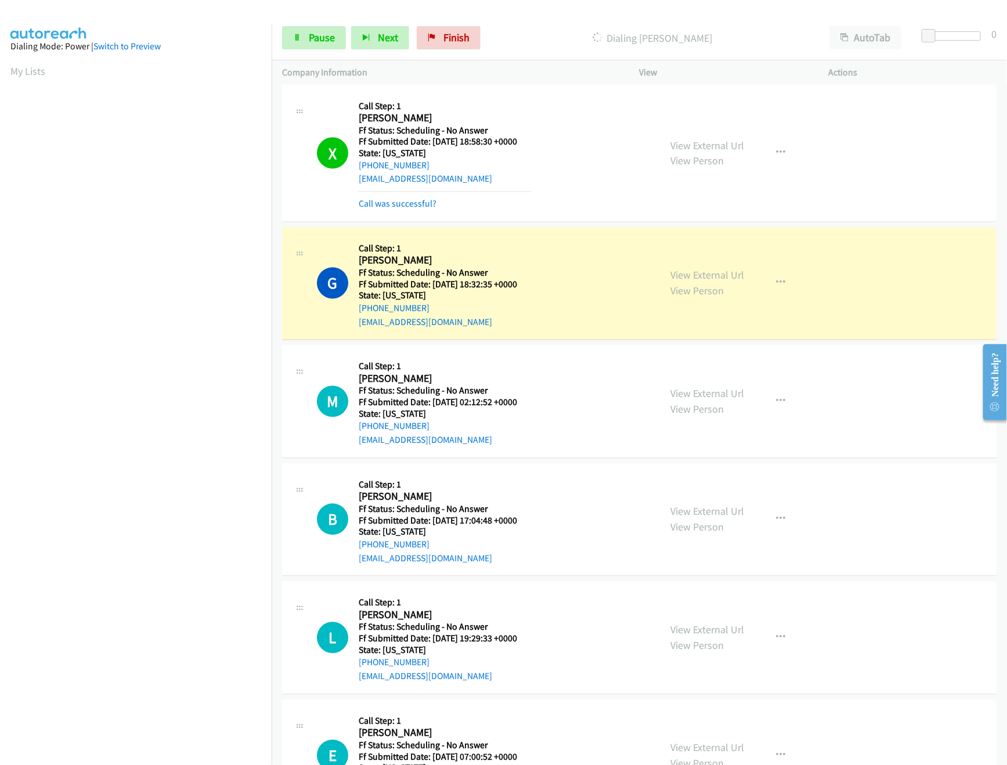
click at [529, 259] on h2 "[PERSON_NAME]" at bounding box center [445, 260] width 173 height 13
click at [691, 280] on link "View External Url" at bounding box center [708, 275] width 74 height 13
click at [721, 143] on link "View External Url" at bounding box center [708, 145] width 74 height 13
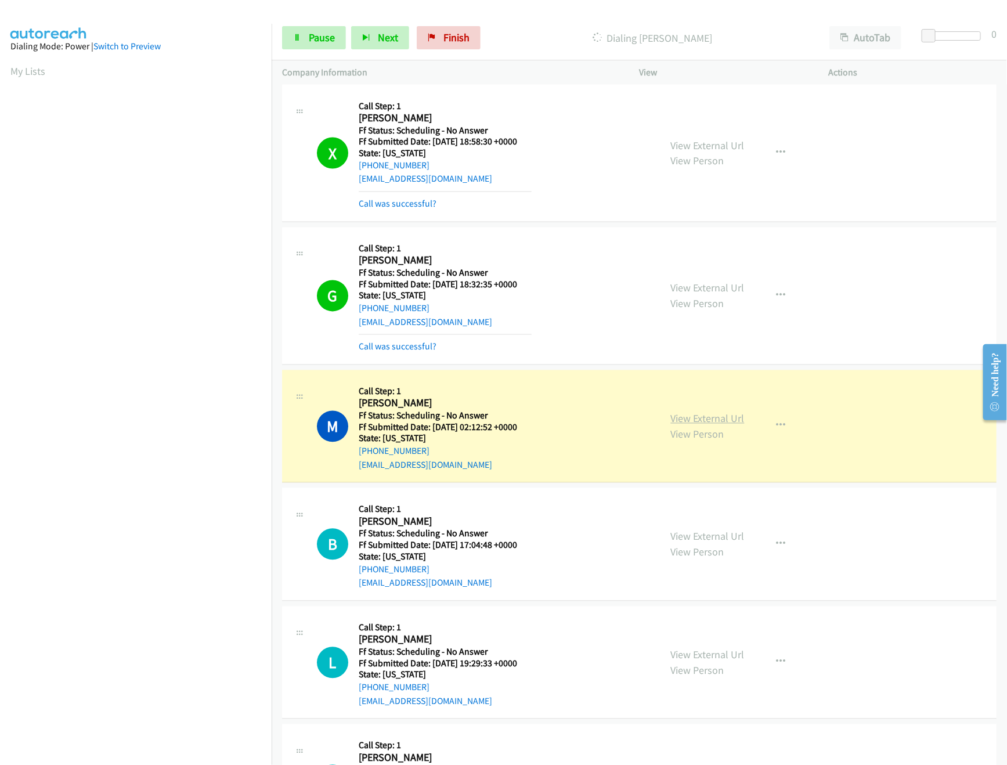
click at [703, 422] on link "View External Url" at bounding box center [708, 418] width 74 height 13
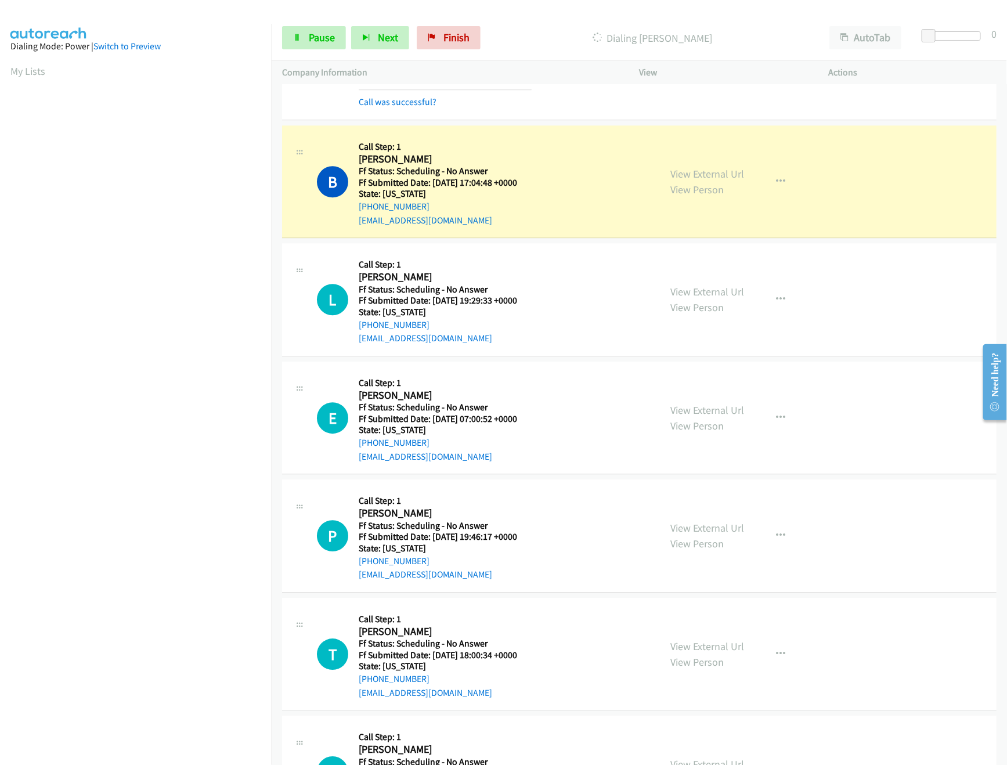
scroll to position [1277, 0]
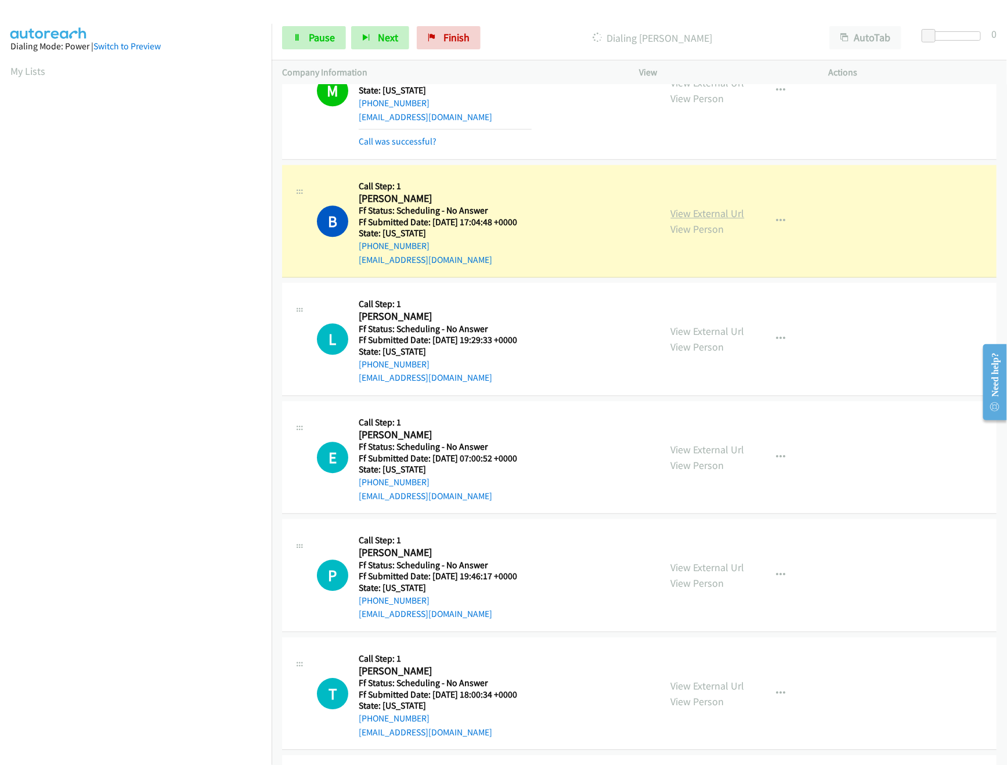
click at [711, 215] on link "View External Url" at bounding box center [708, 213] width 74 height 13
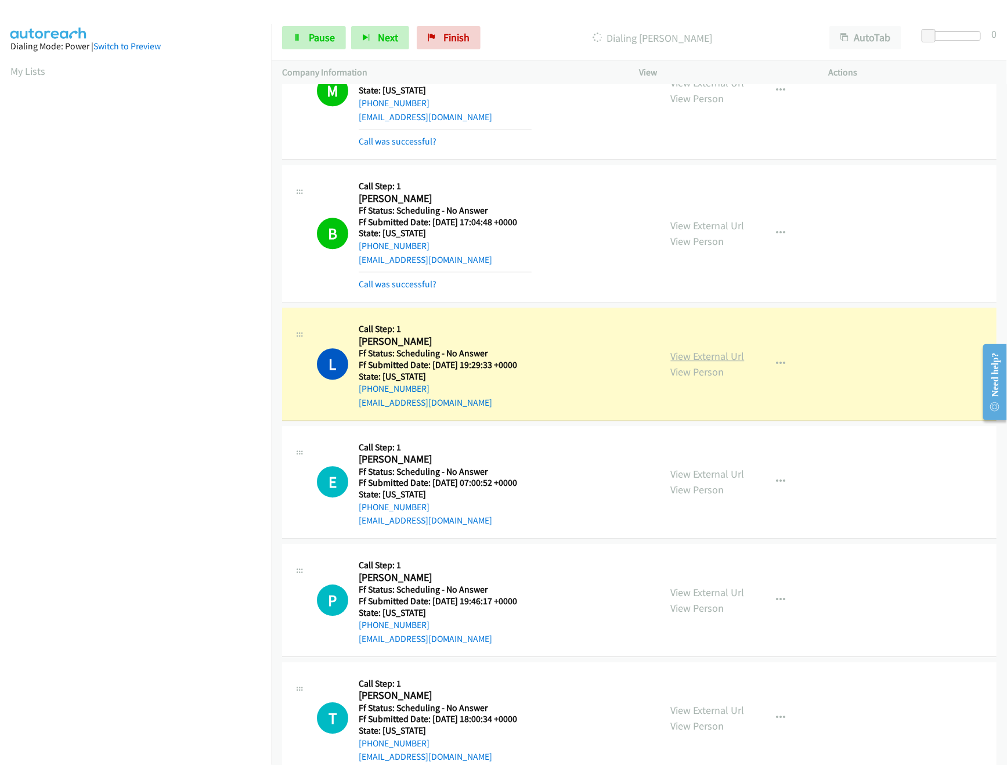
click at [698, 359] on link "View External Url" at bounding box center [708, 355] width 74 height 13
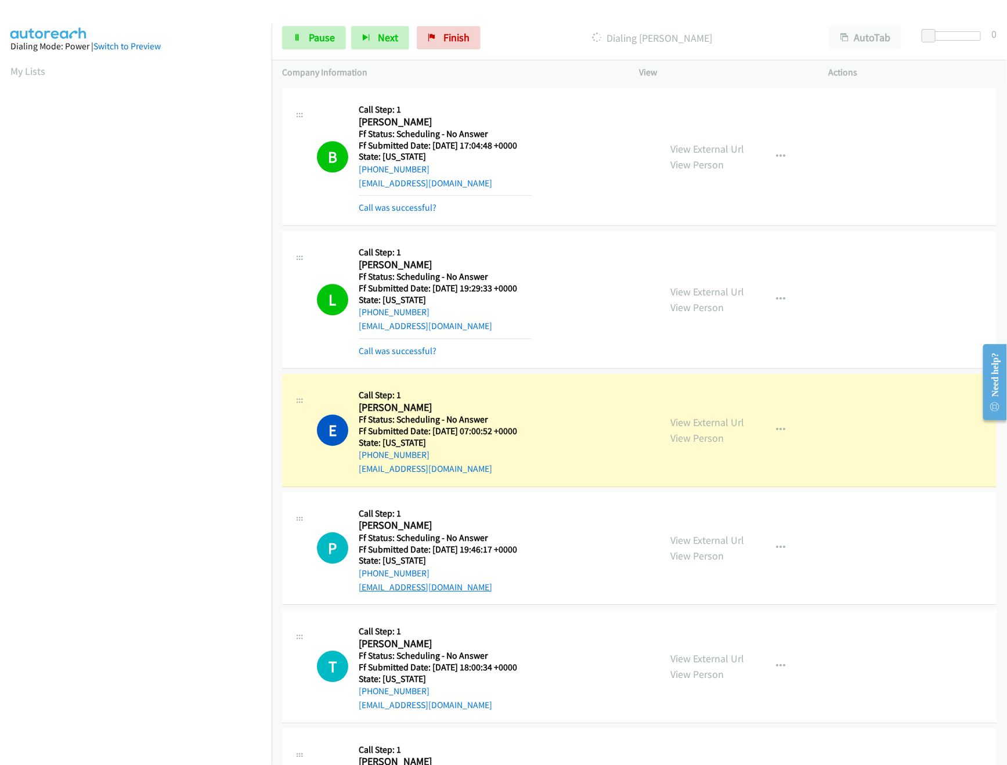
scroll to position [1393, 0]
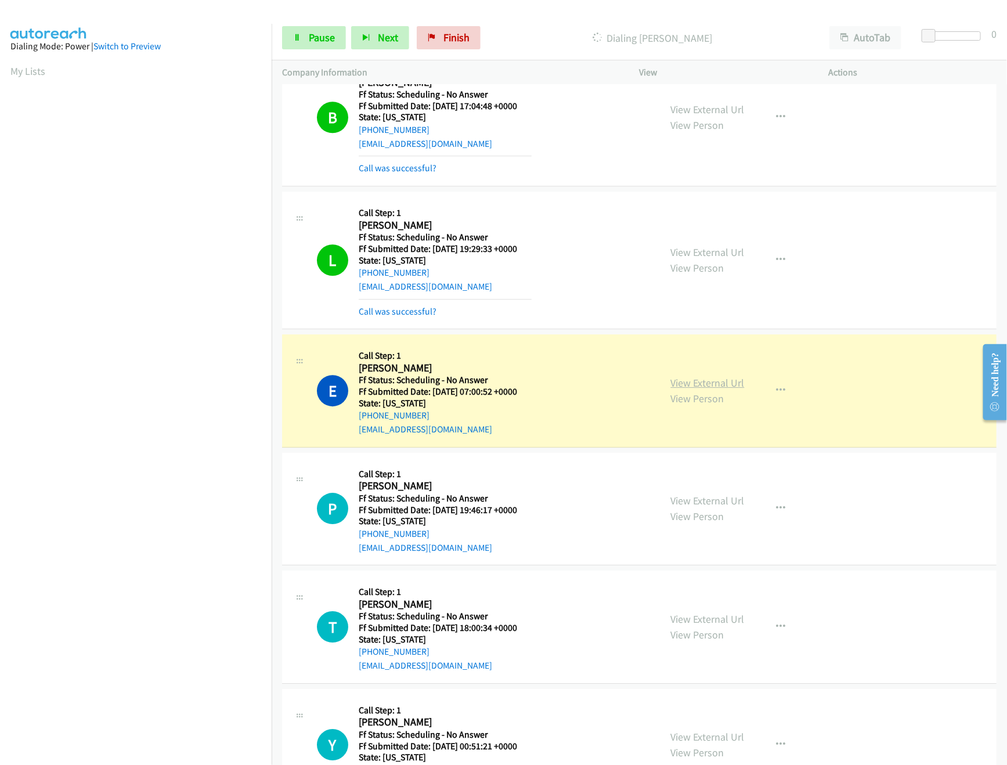
click at [711, 389] on link "View External Url" at bounding box center [708, 382] width 74 height 13
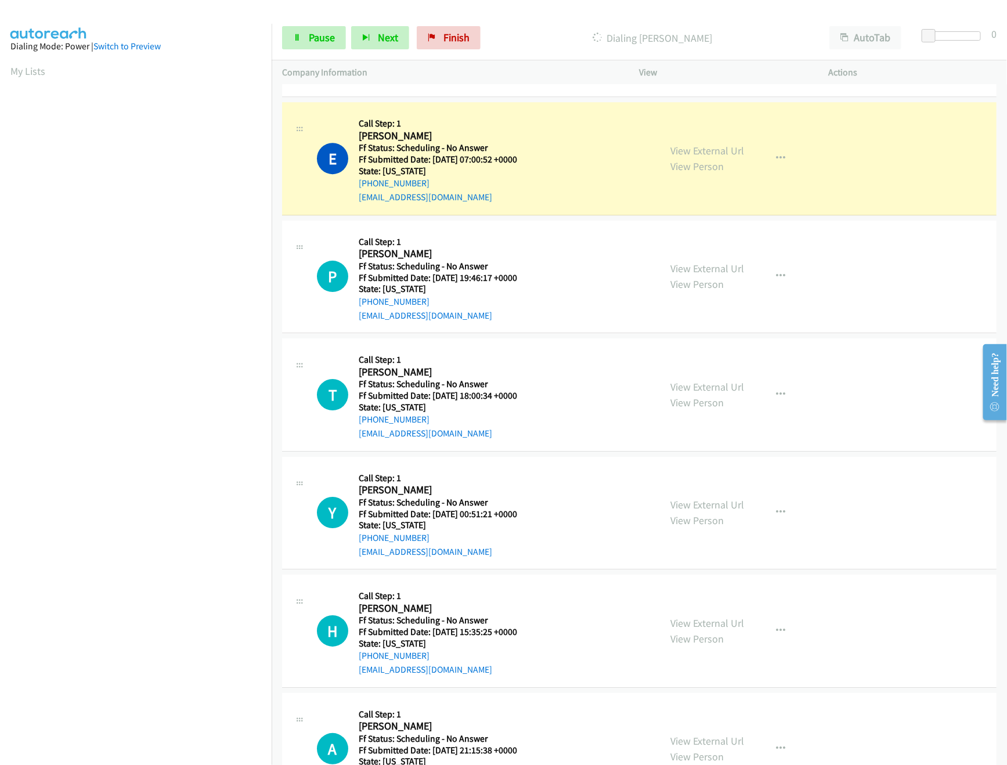
click at [693, 265] on div "View External Url View Person View External Url Email Schedule/Manage Callback …" at bounding box center [760, 277] width 200 height 92
click at [697, 275] on link "View External Url" at bounding box center [708, 268] width 74 height 13
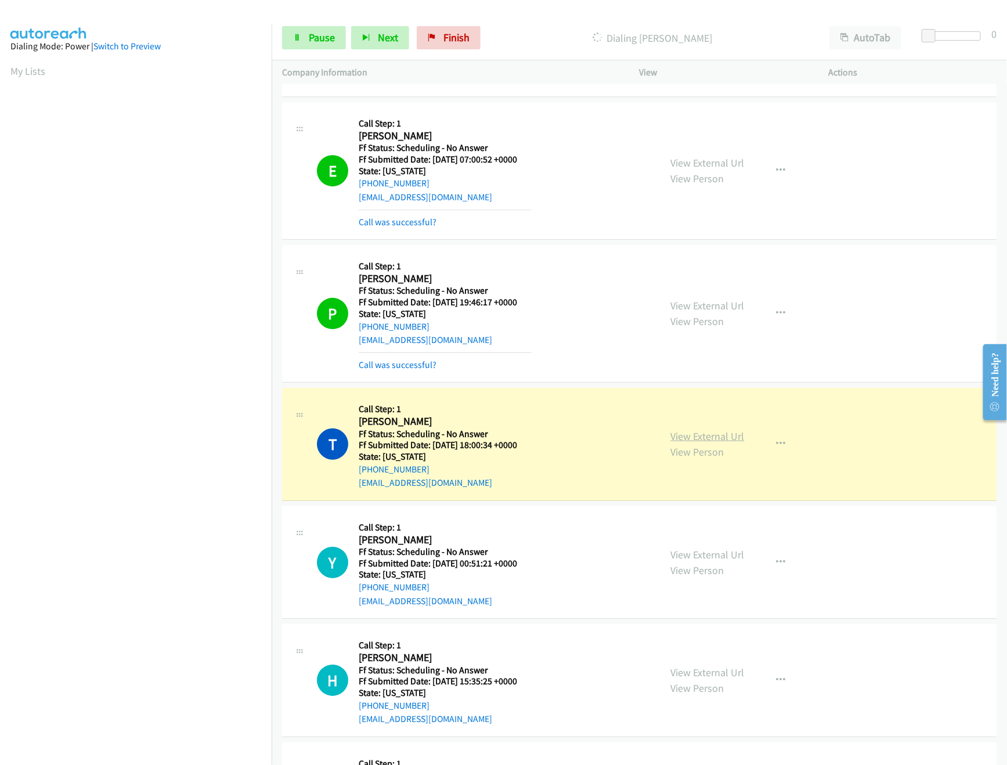
click at [704, 443] on link "View External Url" at bounding box center [708, 435] width 74 height 13
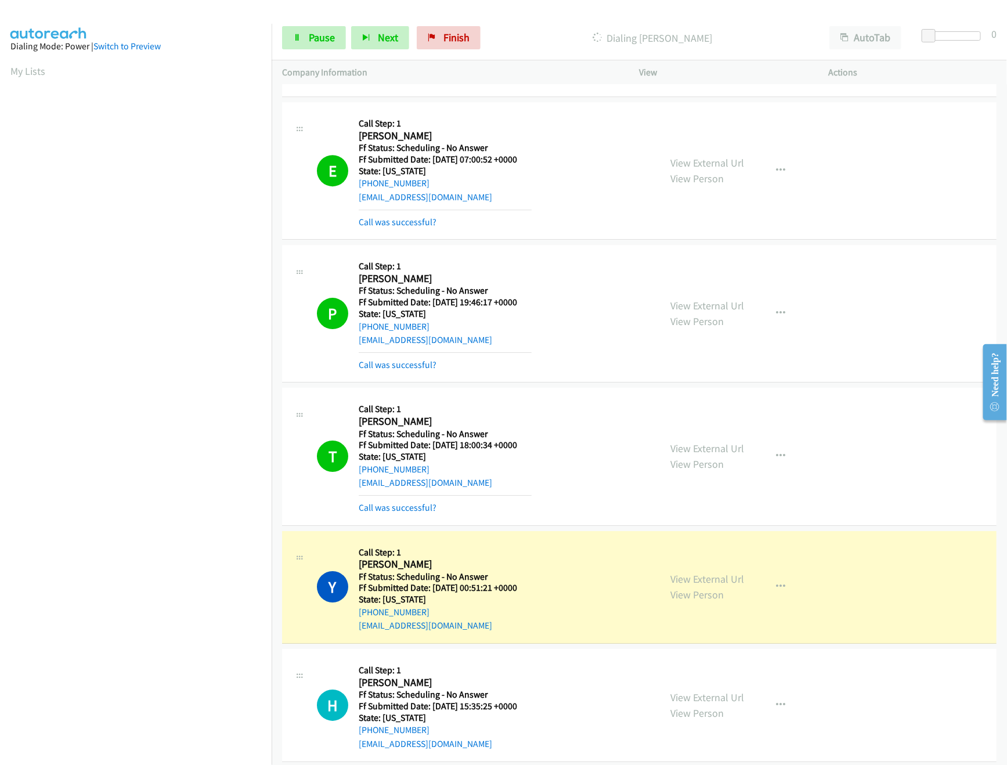
scroll to position [1856, 0]
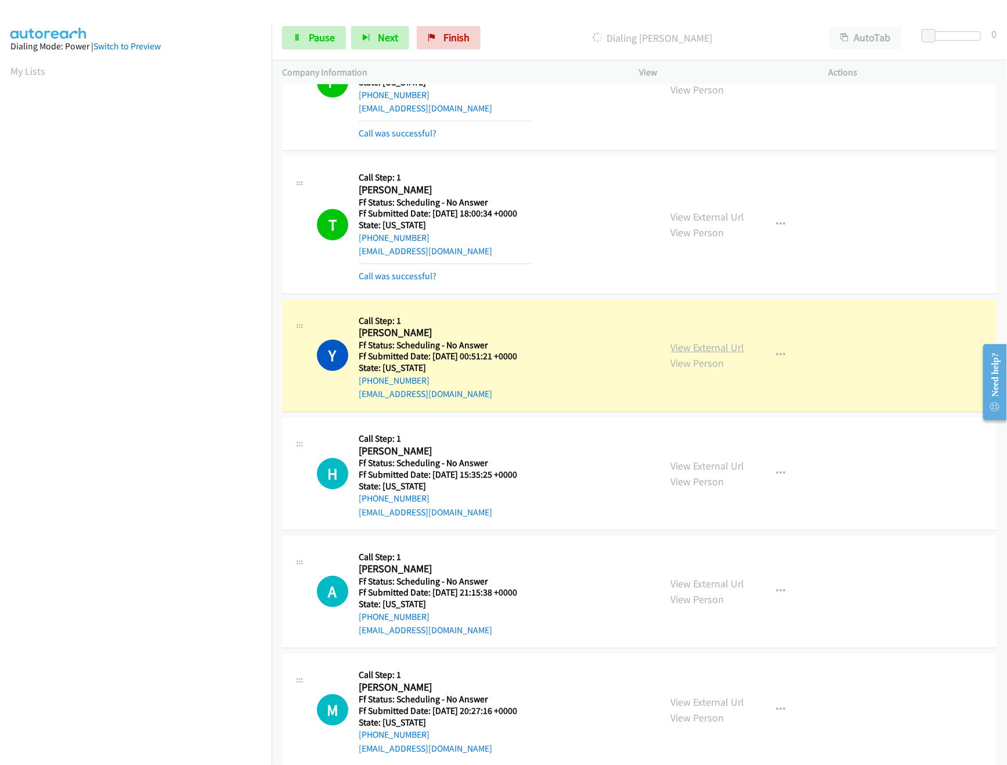
click at [671, 350] on link "View External Url" at bounding box center [708, 347] width 74 height 13
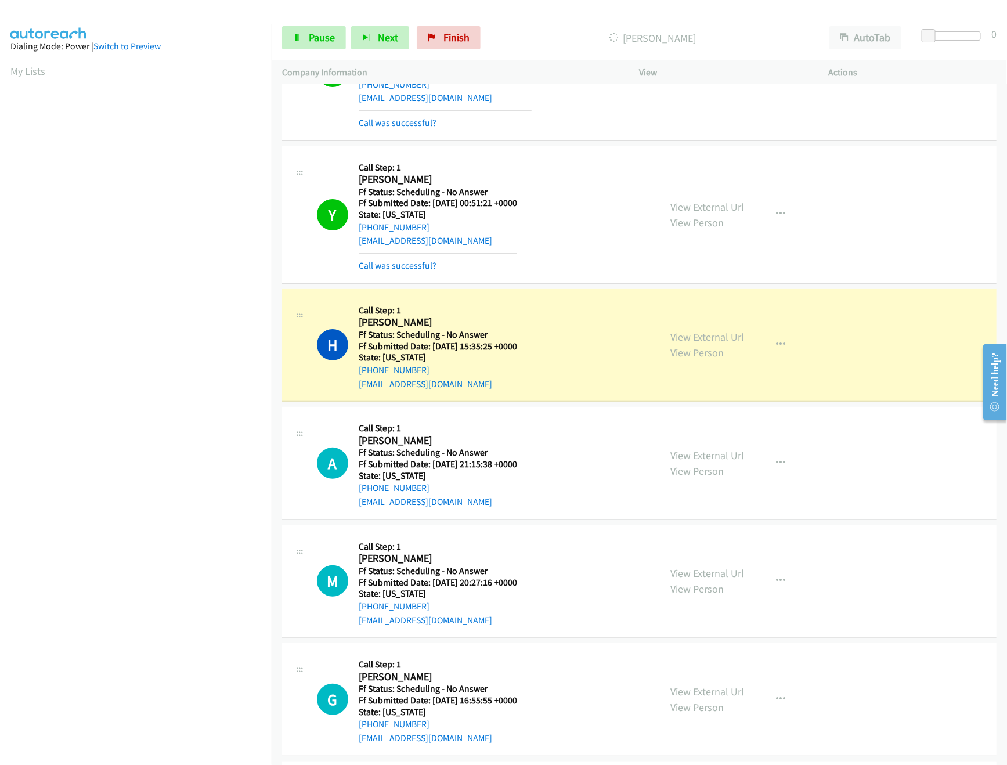
scroll to position [2204, 0]
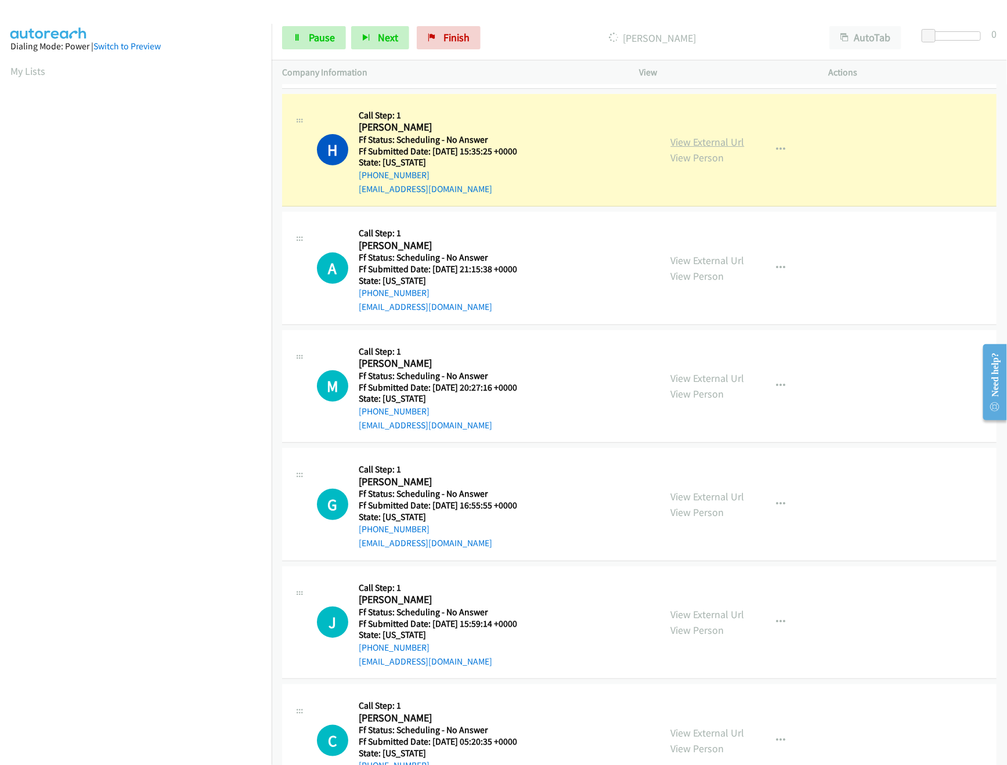
click at [679, 149] on link "View External Url" at bounding box center [708, 141] width 74 height 13
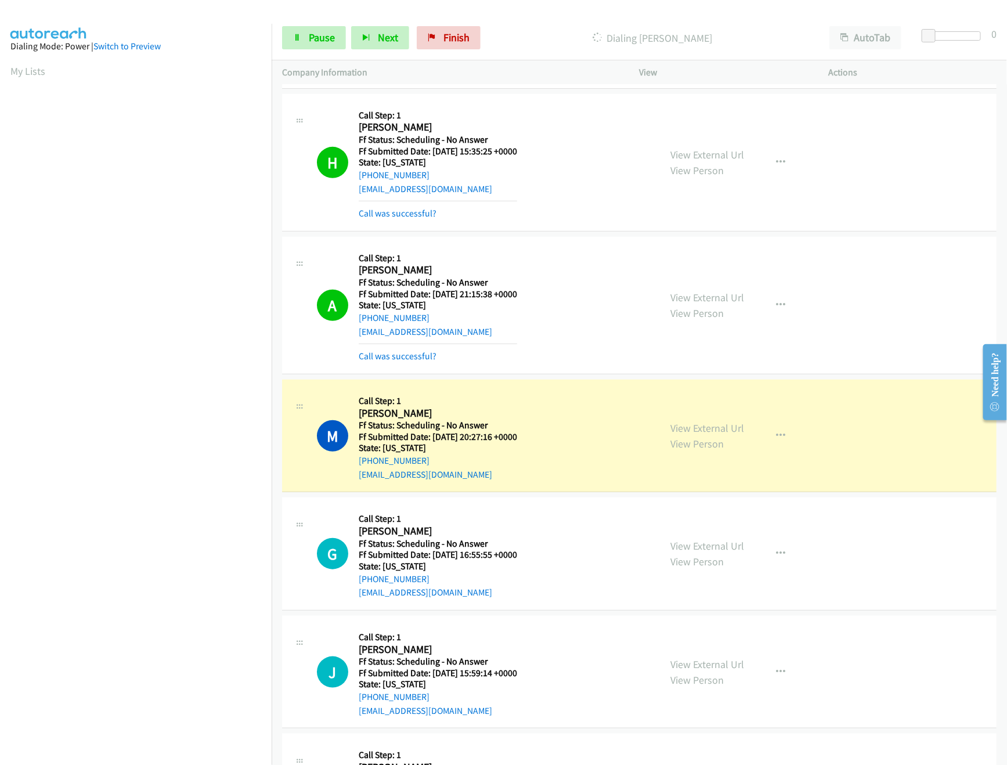
click at [601, 397] on div "M Callback Scheduled Call Step: 1 [PERSON_NAME] America/Phoenix Ff Status: Sche…" at bounding box center [639, 435] width 714 height 113
click at [689, 435] on link "View External Url" at bounding box center [708, 427] width 74 height 13
click at [326, 38] on span "Pause" at bounding box center [322, 37] width 26 height 13
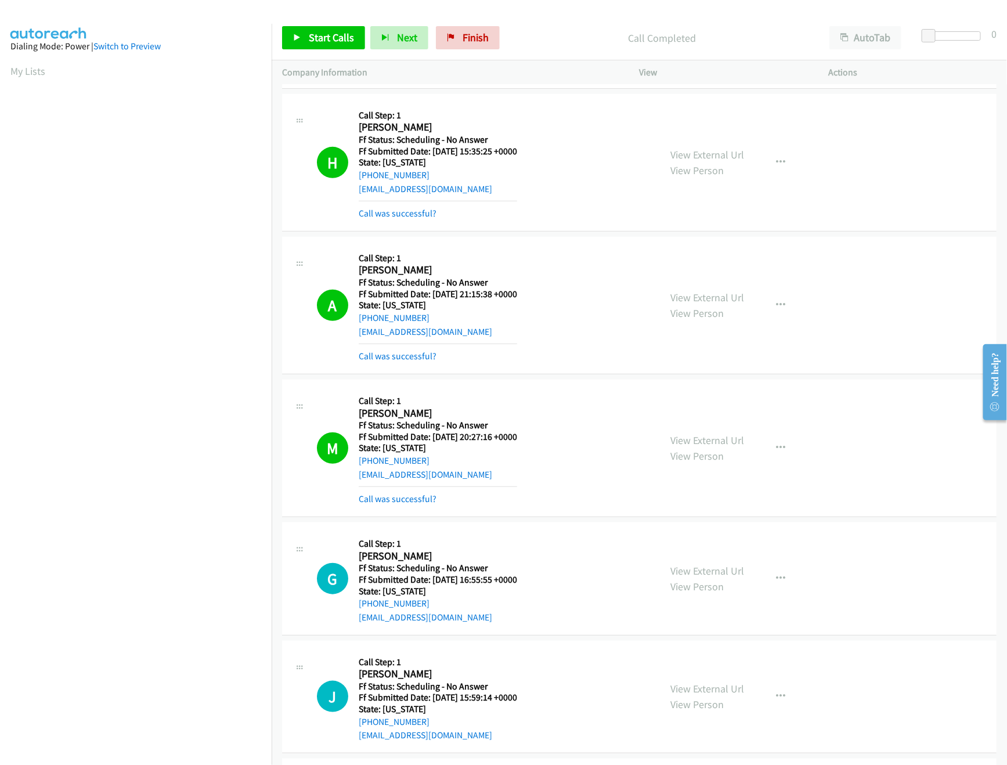
scroll to position [2437, 0]
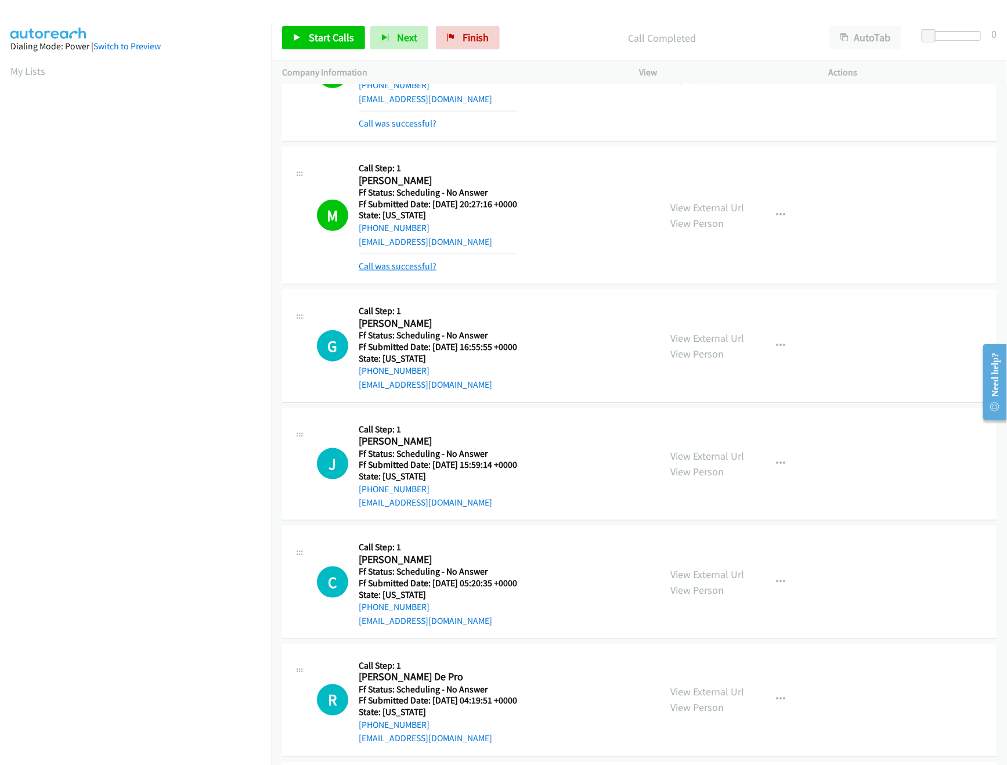
click at [395, 272] on link "Call was successful?" at bounding box center [398, 266] width 78 height 11
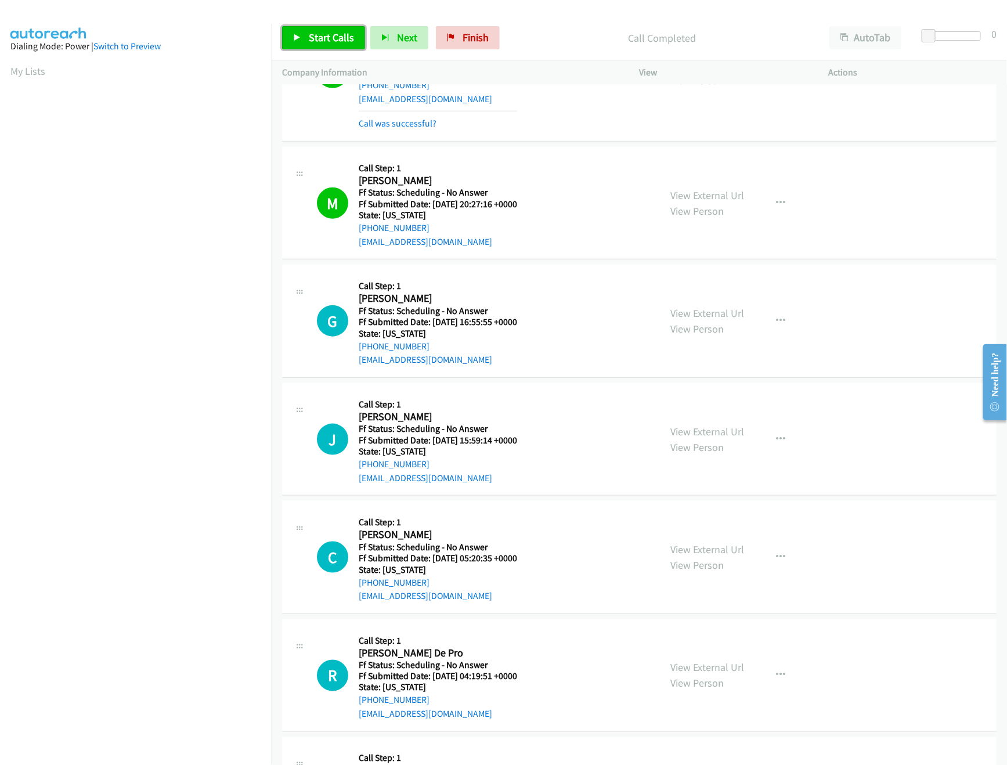
click at [322, 44] on span "Start Calls" at bounding box center [331, 37] width 45 height 13
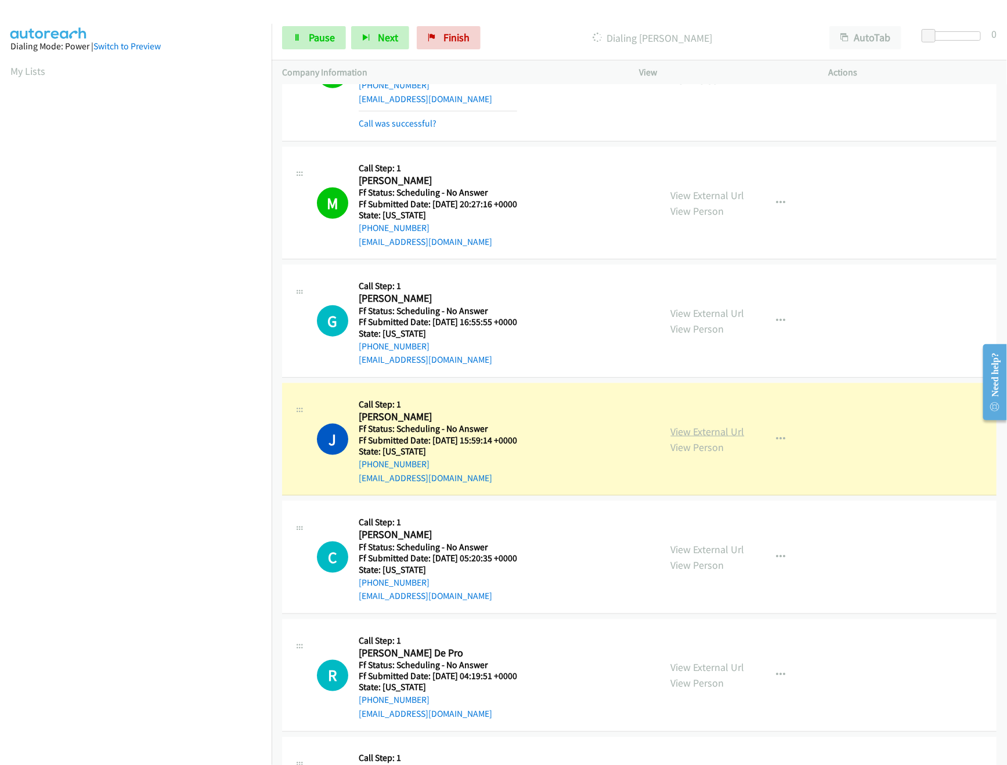
click at [702, 438] on link "View External Url" at bounding box center [708, 431] width 74 height 13
click at [299, 35] on icon at bounding box center [297, 38] width 8 height 8
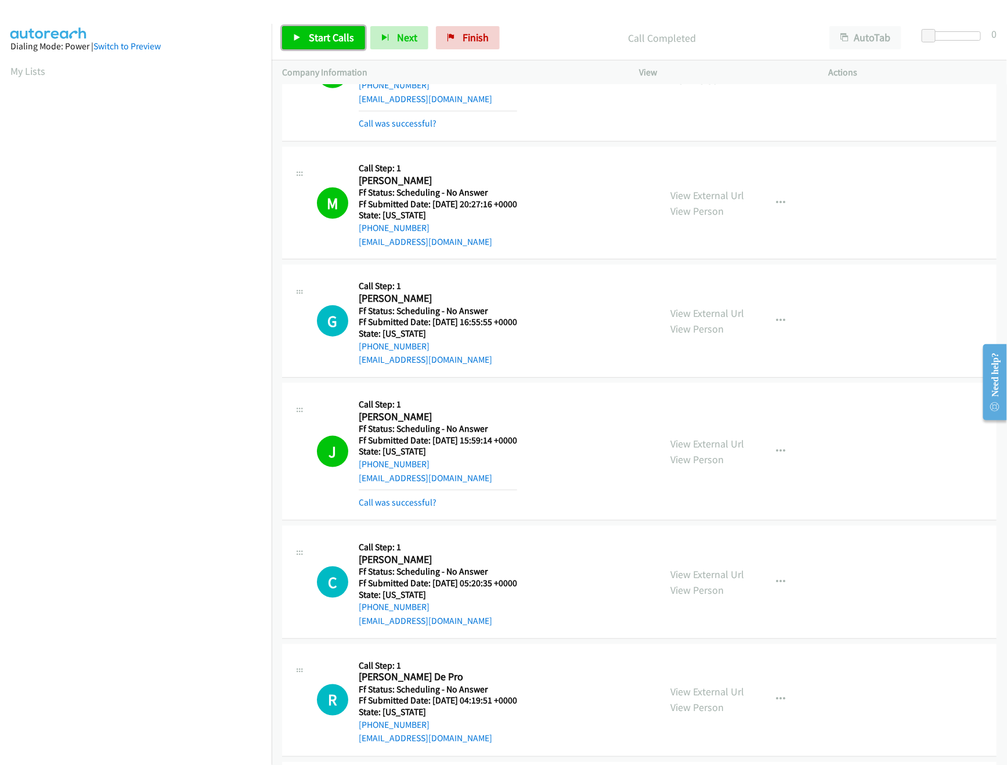
click at [331, 39] on span "Start Calls" at bounding box center [331, 37] width 45 height 13
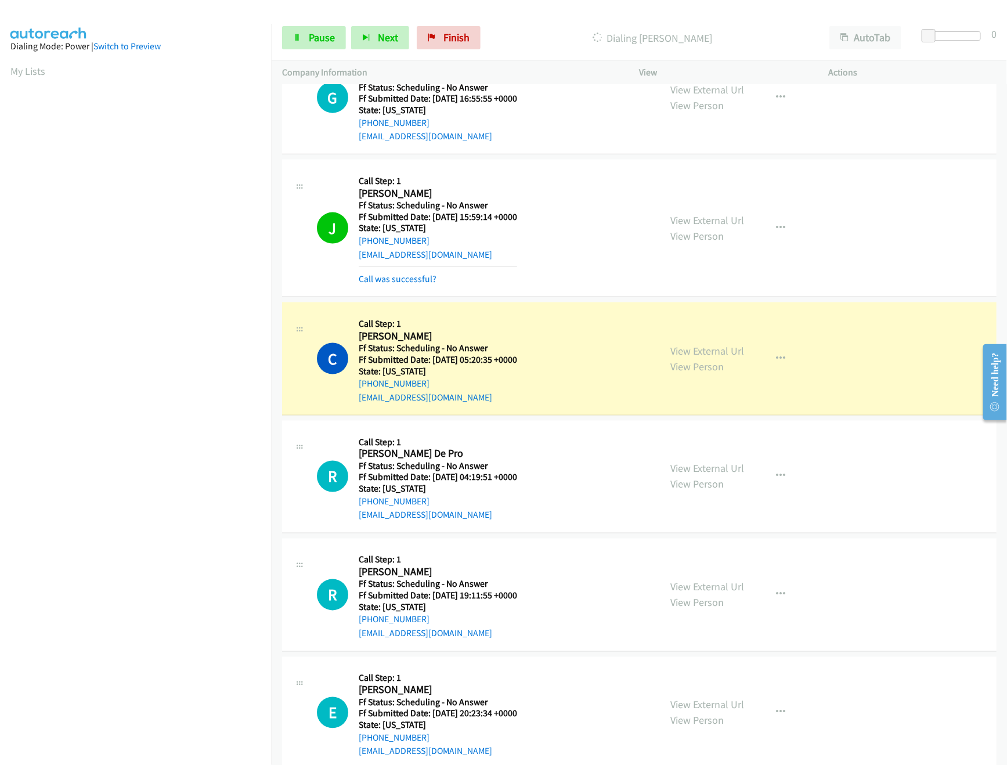
scroll to position [2785, 0]
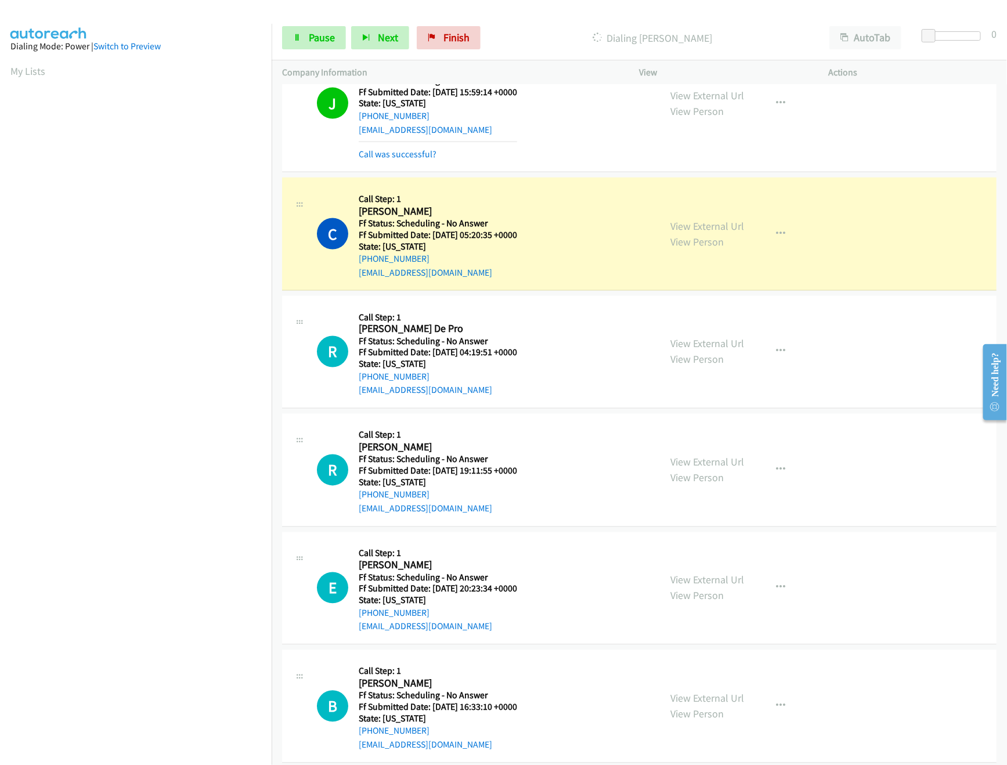
click at [517, 205] on h5 "Call Step: 1" at bounding box center [438, 199] width 158 height 12
click at [306, 28] on link "Pause" at bounding box center [314, 37] width 64 height 23
click at [724, 233] on link "View External Url" at bounding box center [708, 225] width 74 height 13
click at [303, 49] on link "Start Calls" at bounding box center [323, 37] width 83 height 23
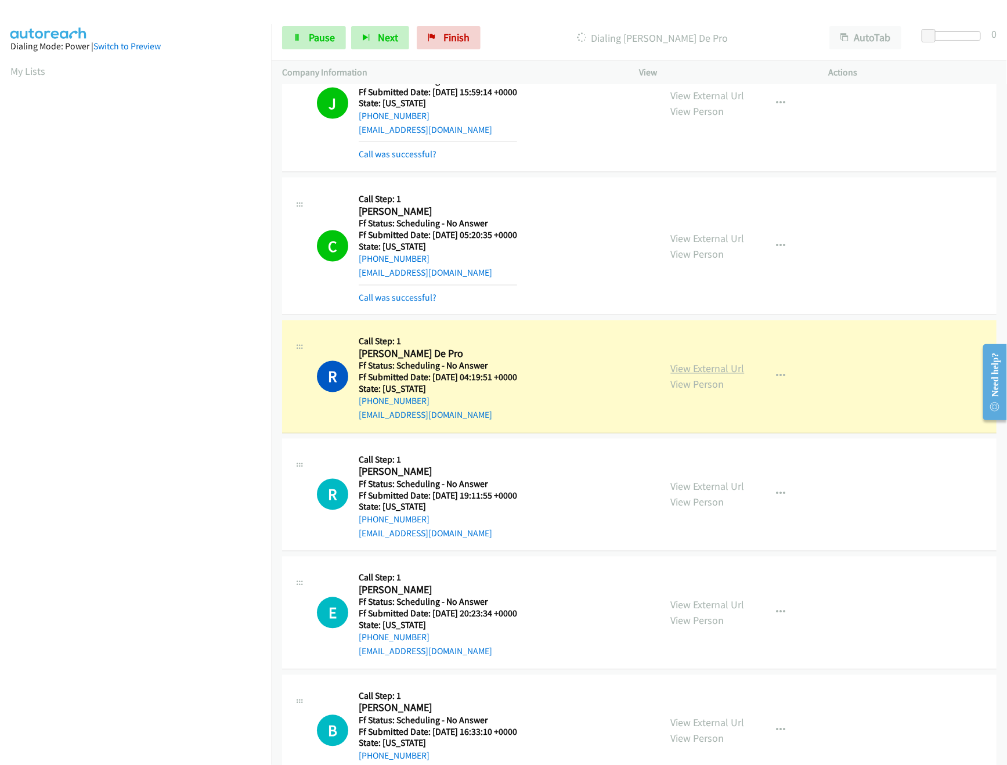
click at [724, 375] on link "View External Url" at bounding box center [708, 368] width 74 height 13
click at [330, 34] on span "Pause" at bounding box center [322, 37] width 26 height 13
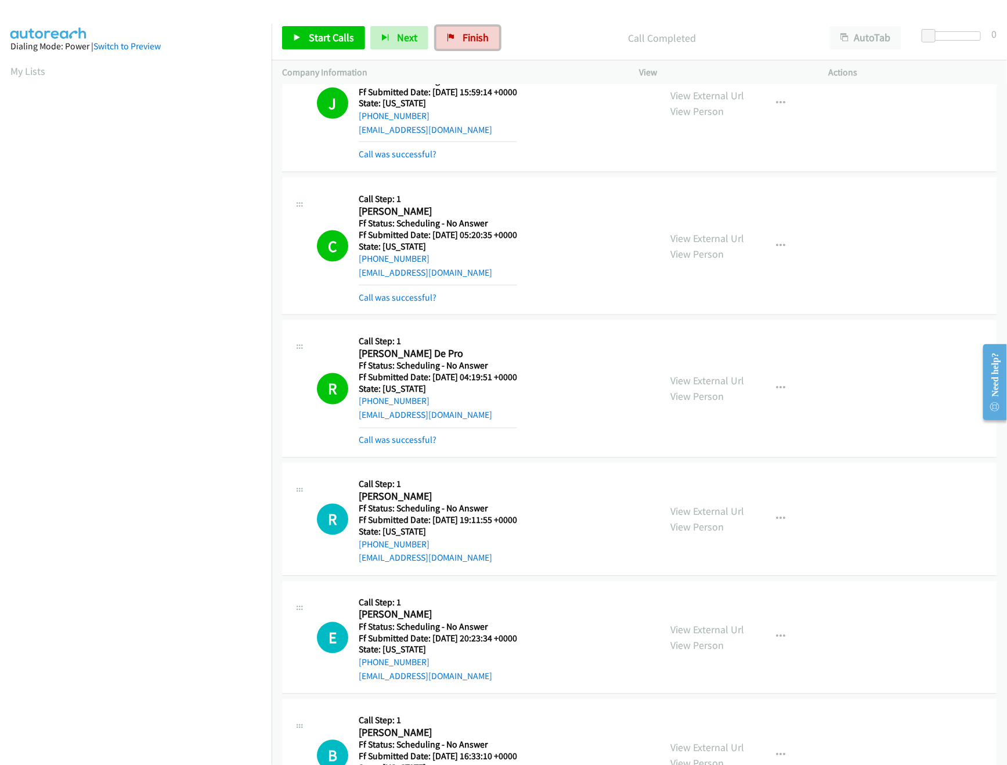
drag, startPoint x: 455, startPoint y: 37, endPoint x: 549, endPoint y: 60, distance: 96.8
click at [455, 37] on link "Finish" at bounding box center [468, 37] width 64 height 23
